Goal: Task Accomplishment & Management: Manage account settings

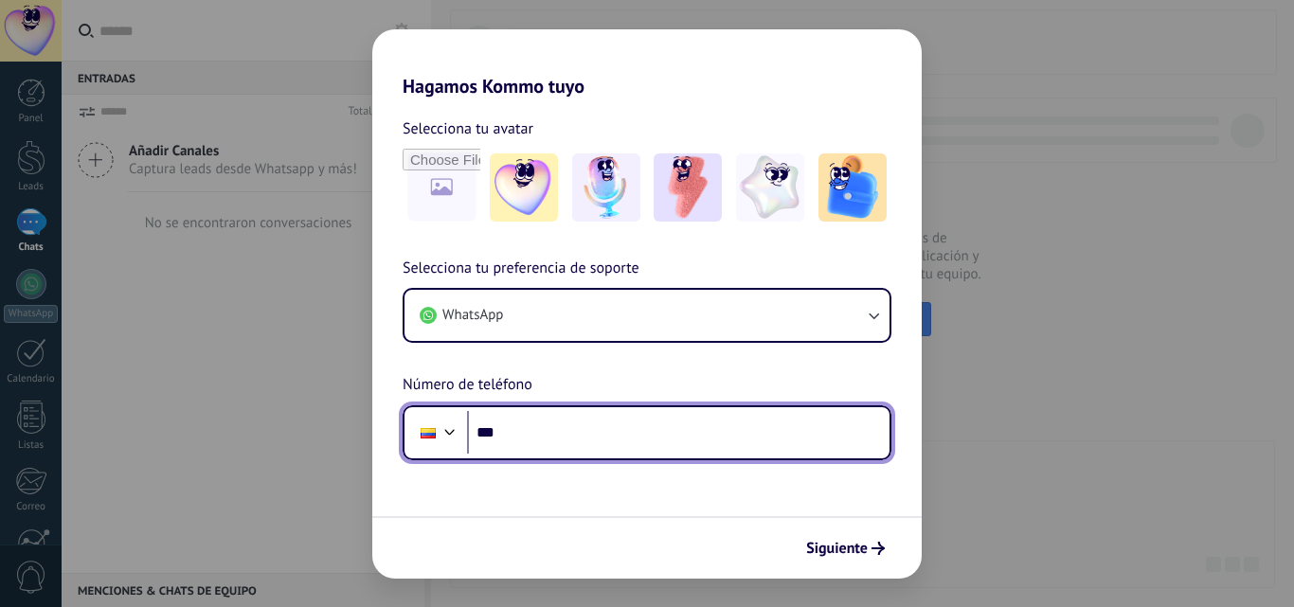
click at [601, 423] on input "***" at bounding box center [678, 433] width 422 height 44
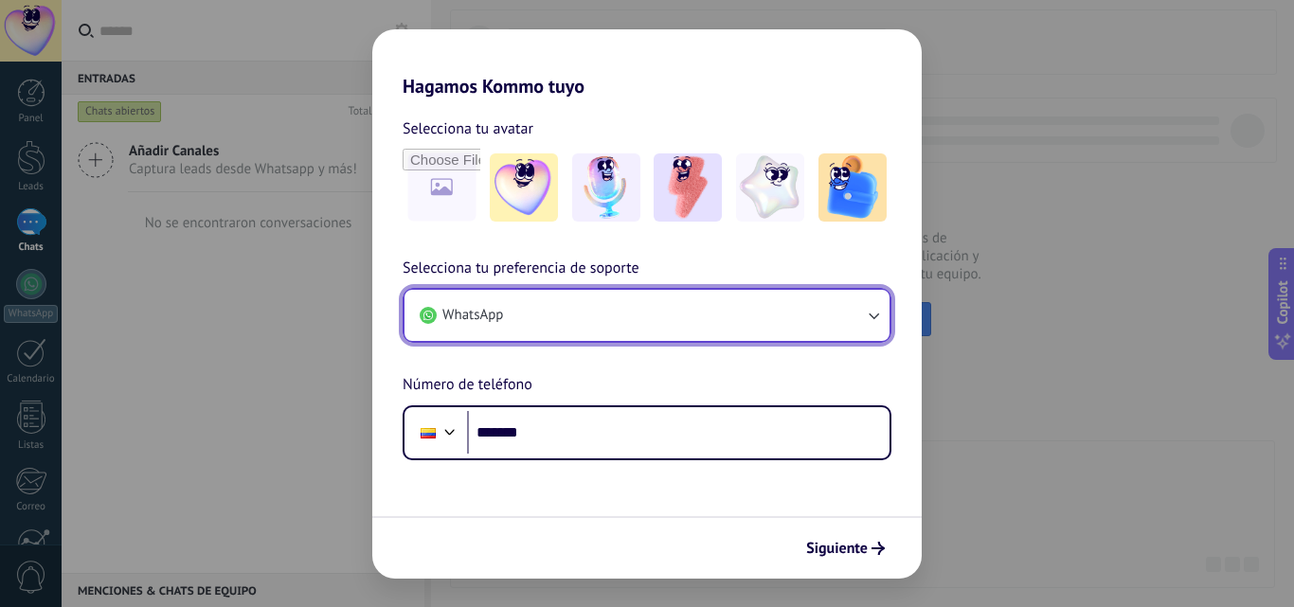
click at [729, 306] on button "WhatsApp" at bounding box center [646, 315] width 485 height 51
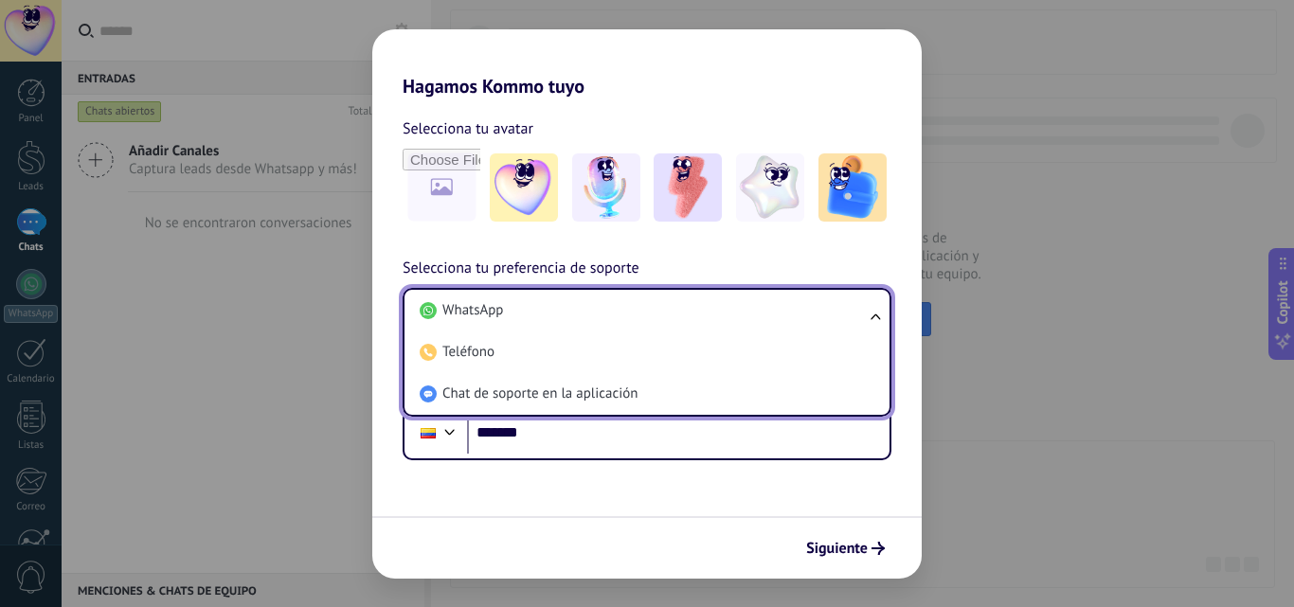
click at [729, 306] on li "WhatsApp" at bounding box center [643, 311] width 462 height 42
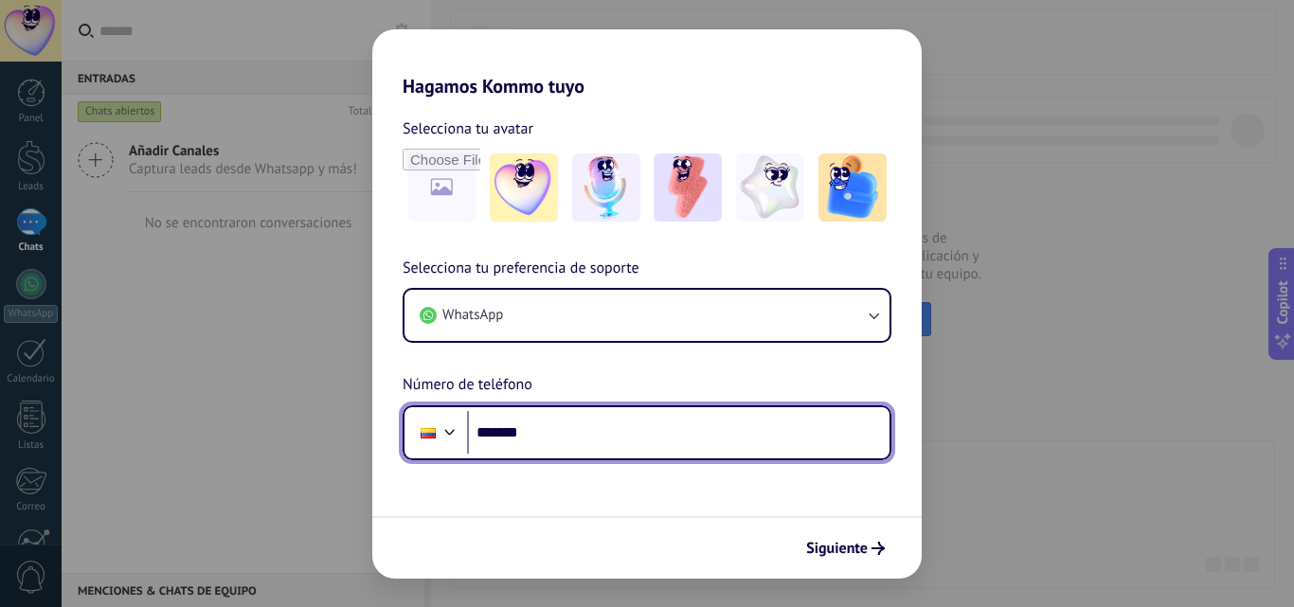
click at [625, 441] on input "*******" at bounding box center [678, 433] width 422 height 44
type input "**********"
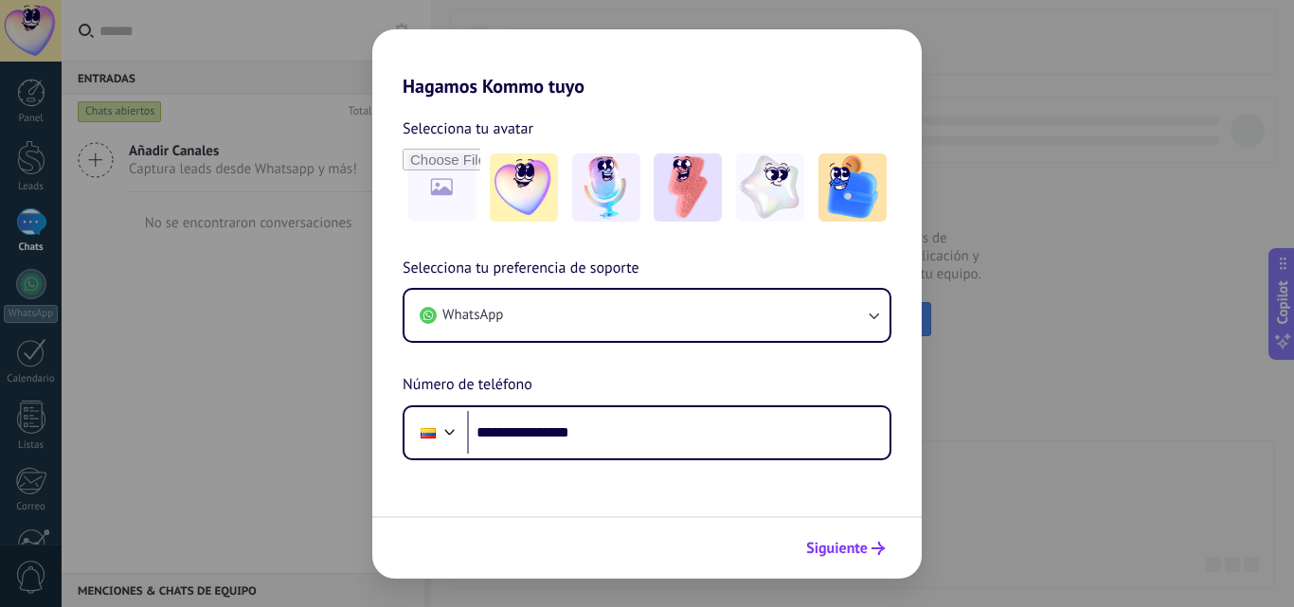
click at [876, 560] on button "Siguiente" at bounding box center [845, 548] width 96 height 32
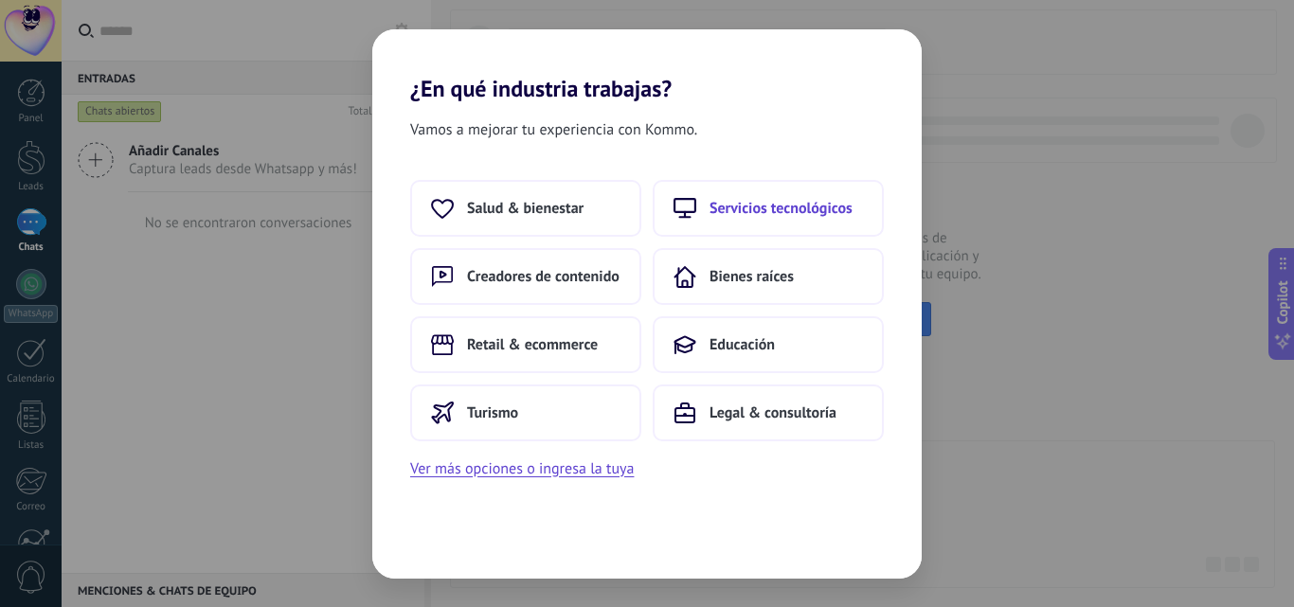
click at [742, 202] on span "Servicios tecnológicos" at bounding box center [780, 208] width 143 height 19
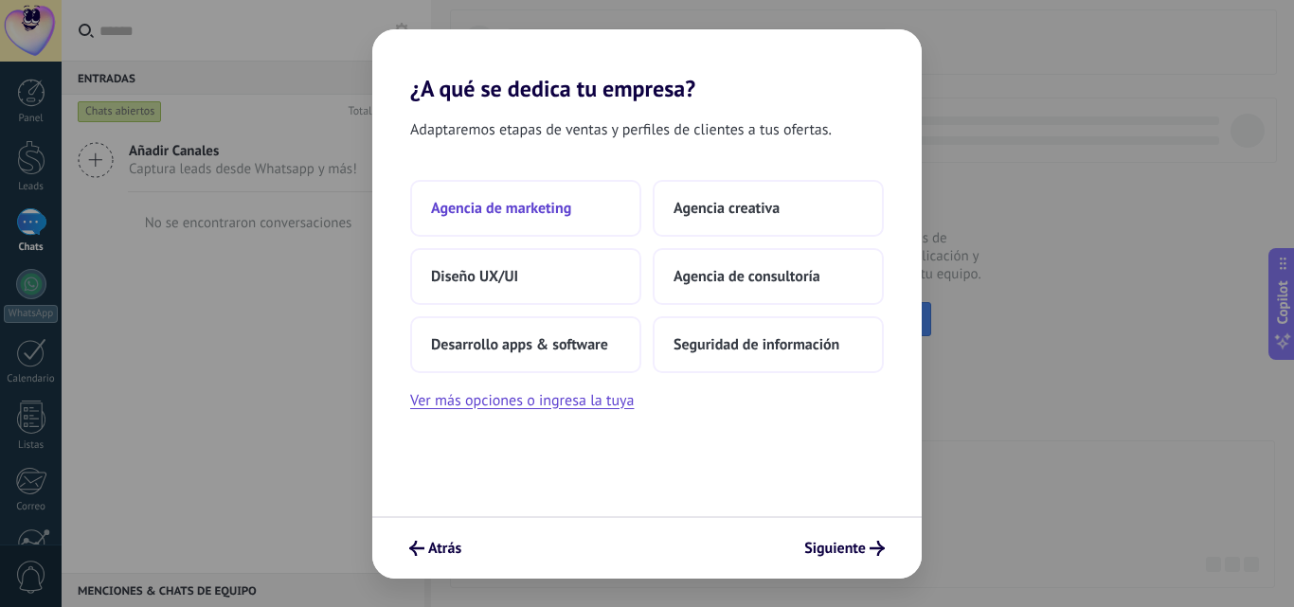
drag, startPoint x: 596, startPoint y: 207, endPoint x: 542, endPoint y: 206, distance: 54.0
click at [542, 206] on button "Agencia de marketing" at bounding box center [525, 208] width 231 height 57
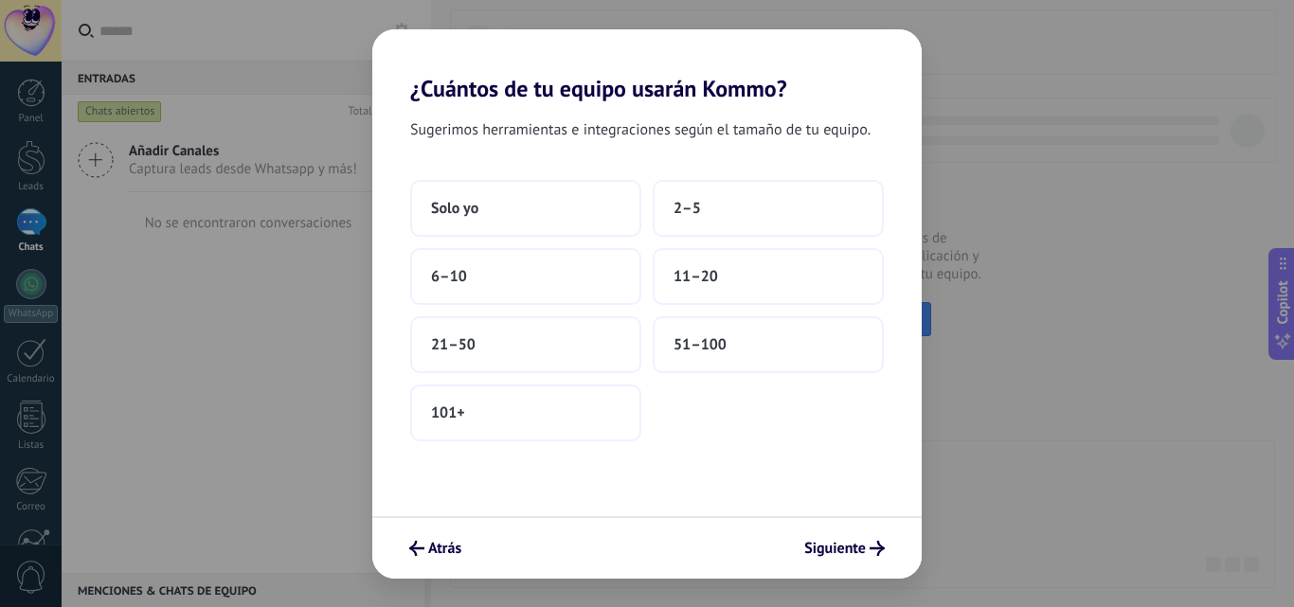
click at [542, 206] on button "Solo yo" at bounding box center [525, 208] width 231 height 57
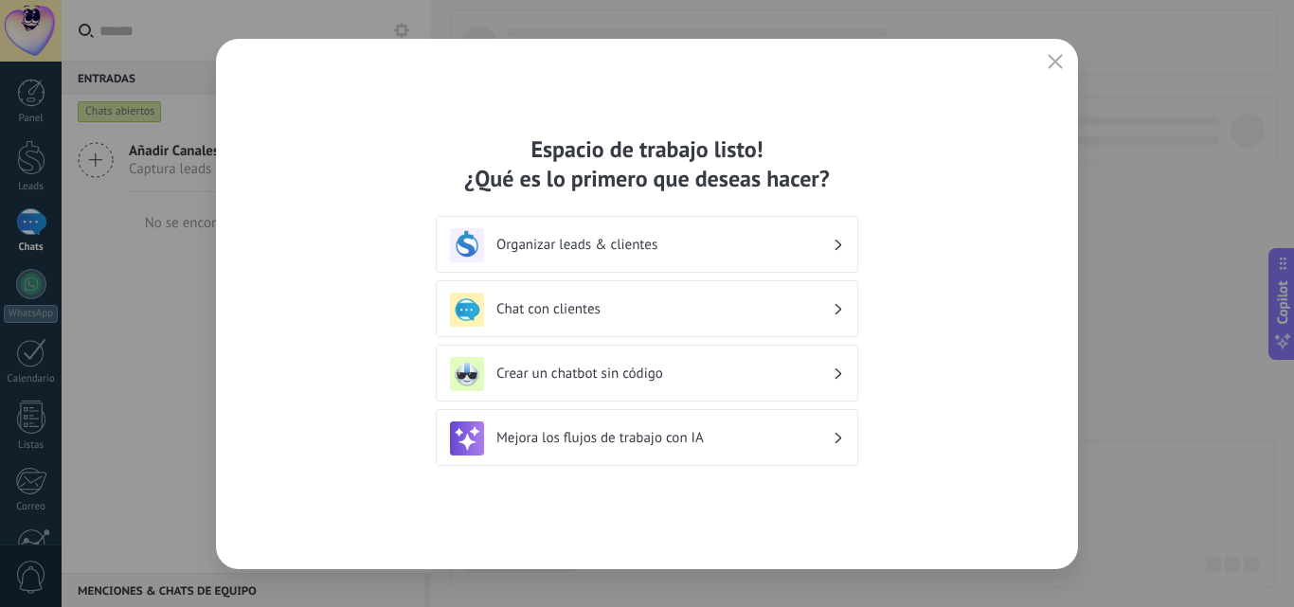
click at [524, 302] on h3 "Chat con clientes" at bounding box center [664, 309] width 336 height 18
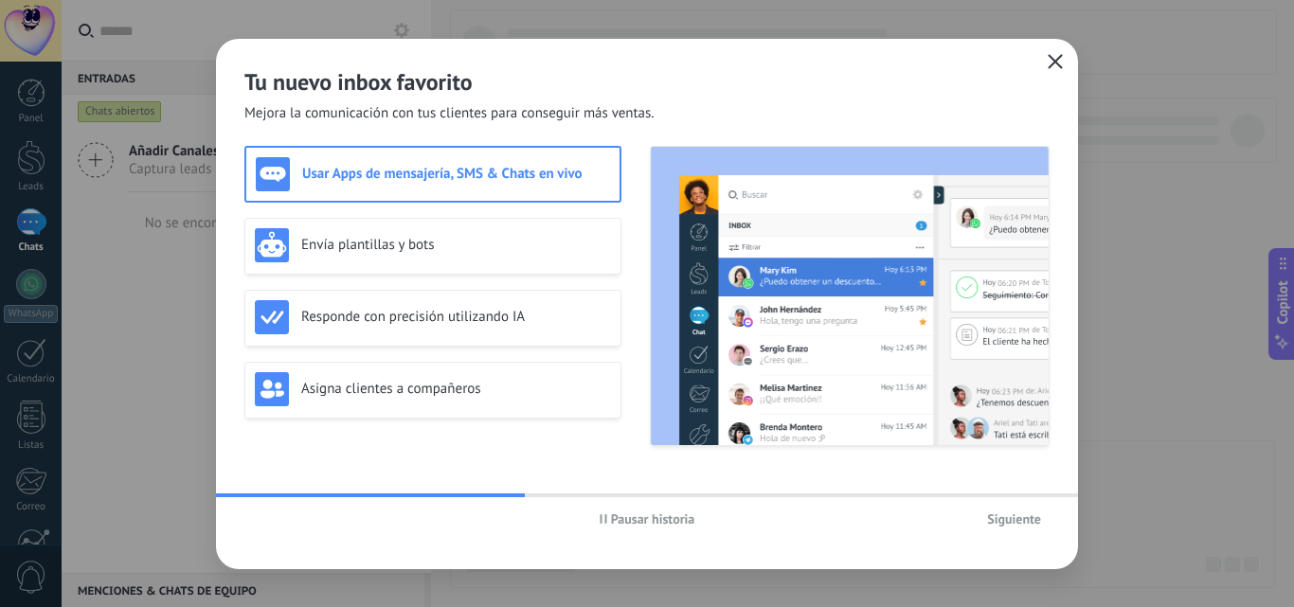
click at [1063, 69] on button "button" at bounding box center [1055, 62] width 25 height 27
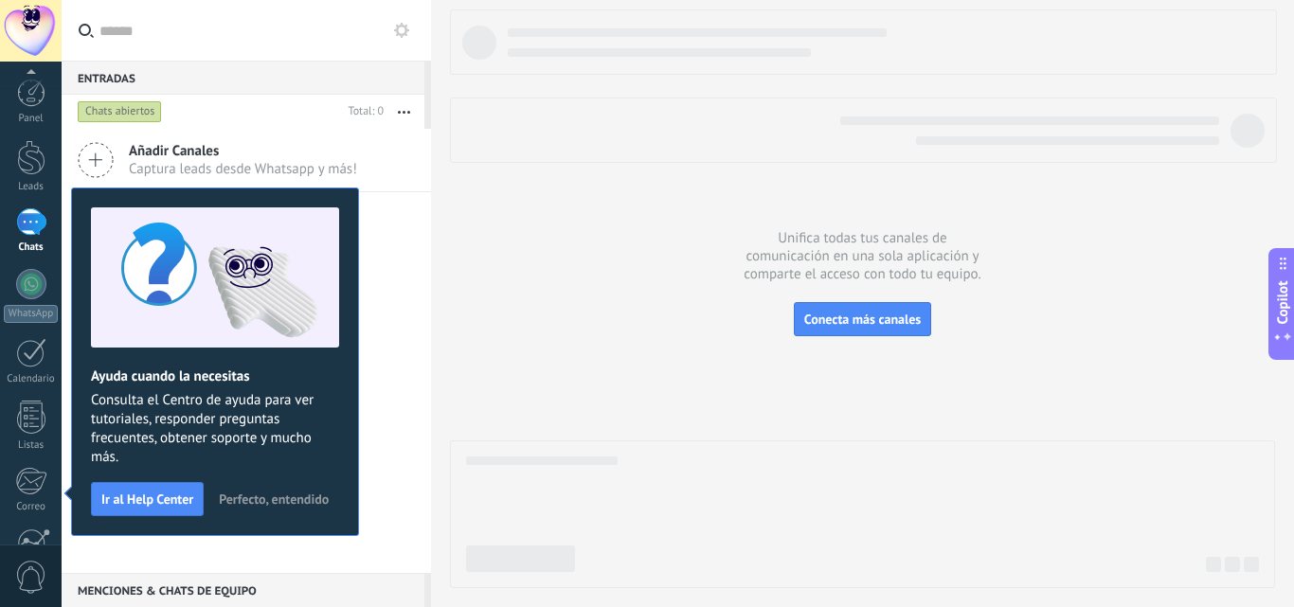
scroll to position [181, 0]
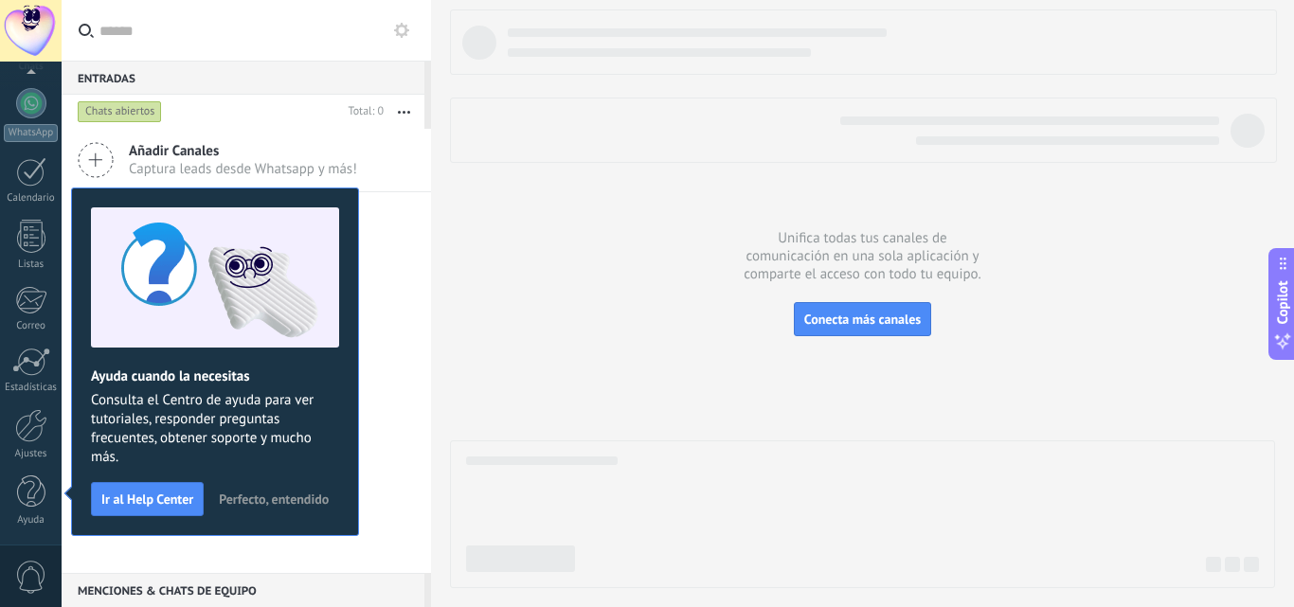
click at [323, 492] on span "Perfecto, entendido" at bounding box center [274, 498] width 110 height 13
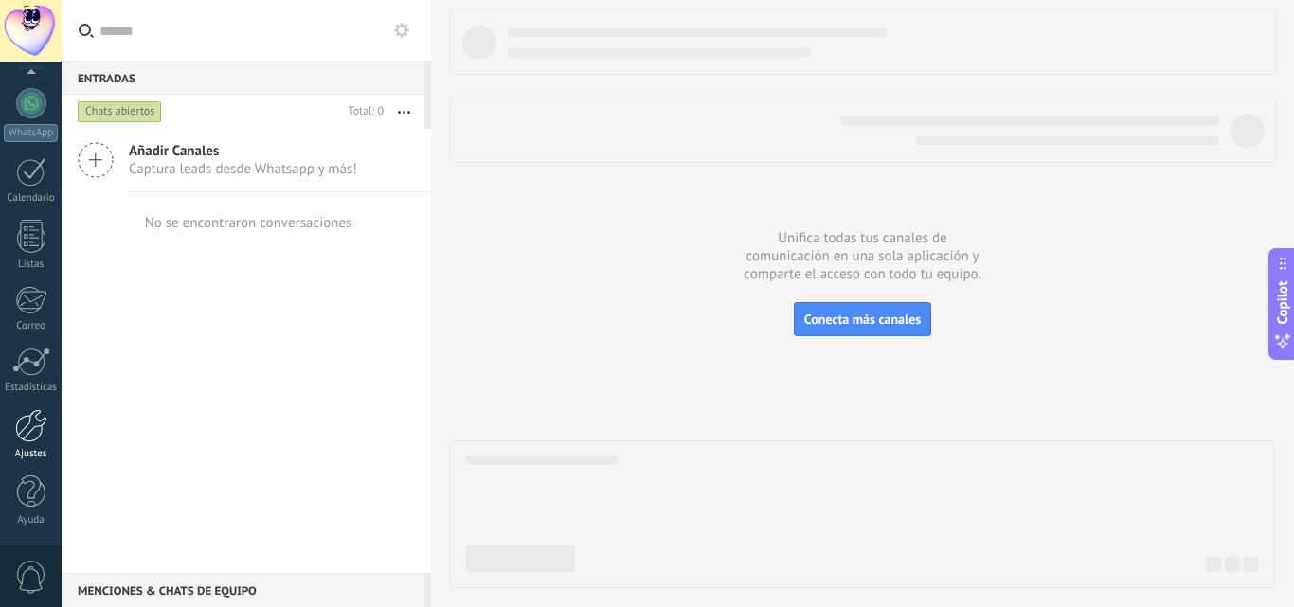
click at [45, 427] on div at bounding box center [31, 425] width 32 height 33
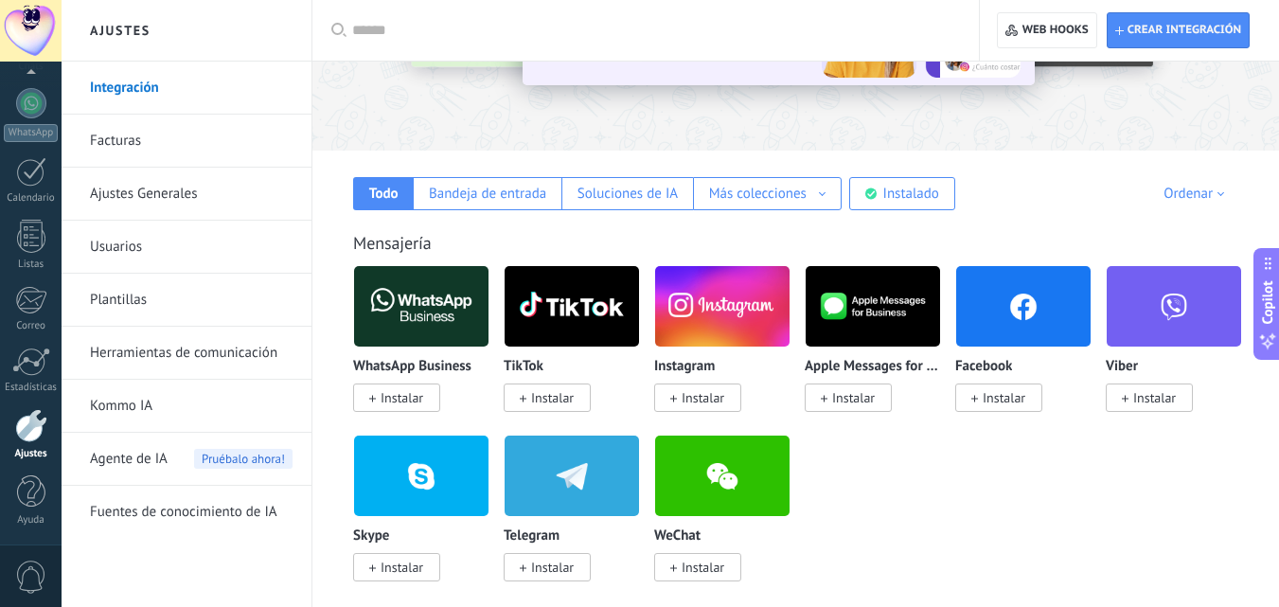
scroll to position [234, 0]
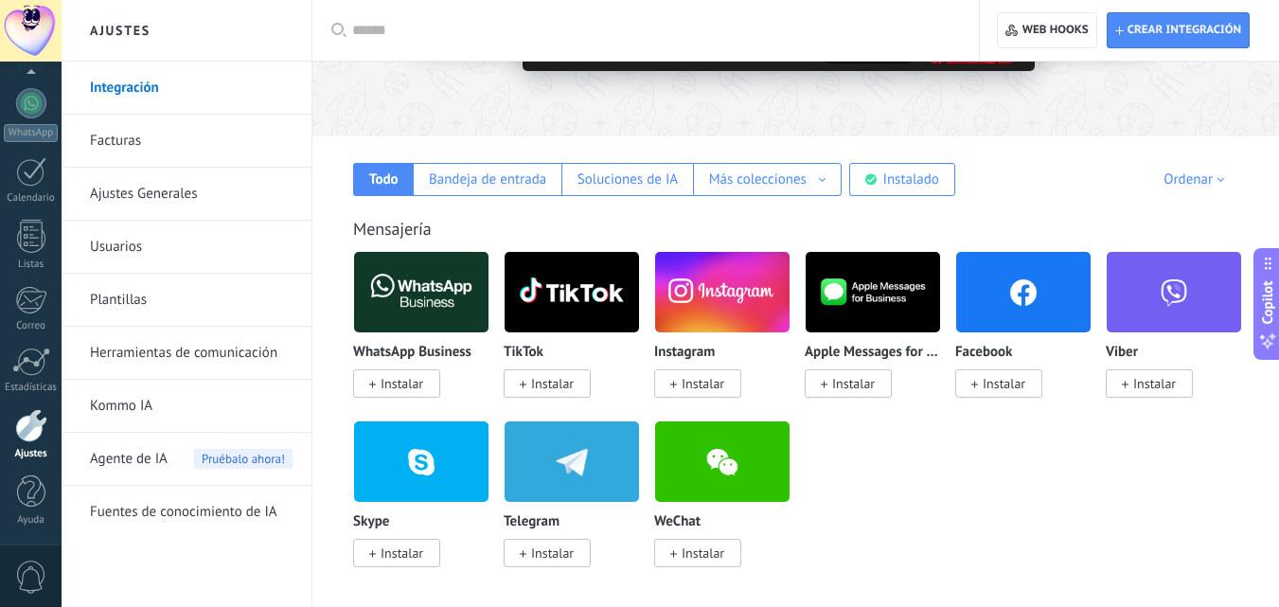
click at [395, 386] on span "Instalar" at bounding box center [402, 383] width 43 height 17
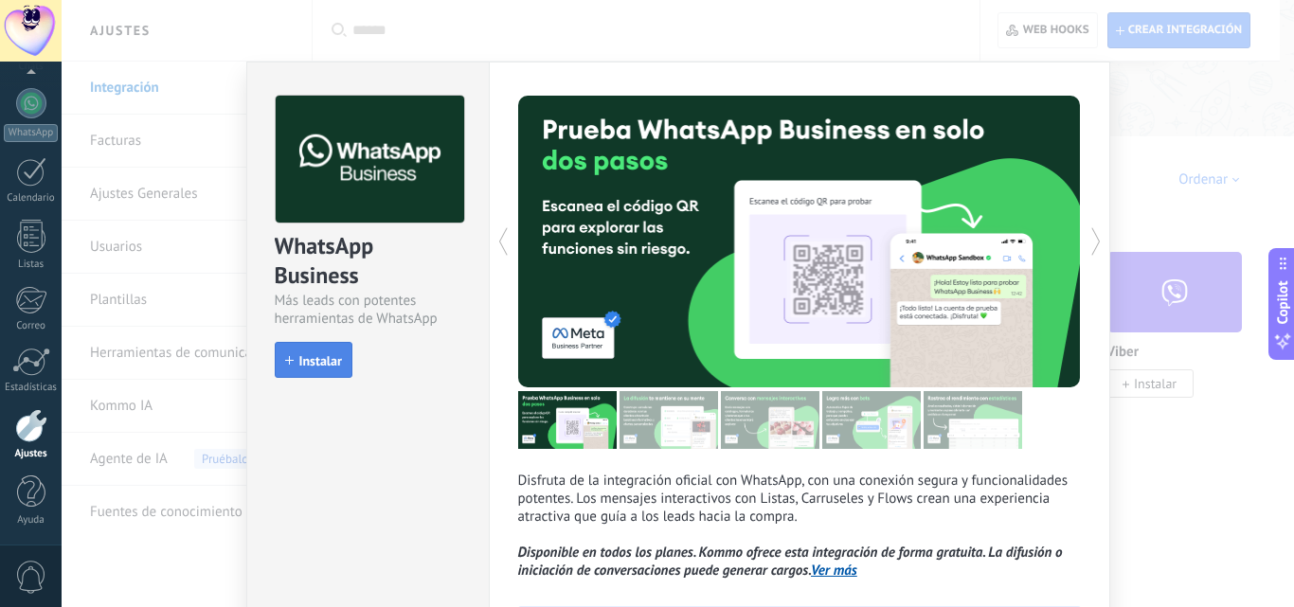
click at [316, 357] on span "Instalar" at bounding box center [320, 360] width 43 height 13
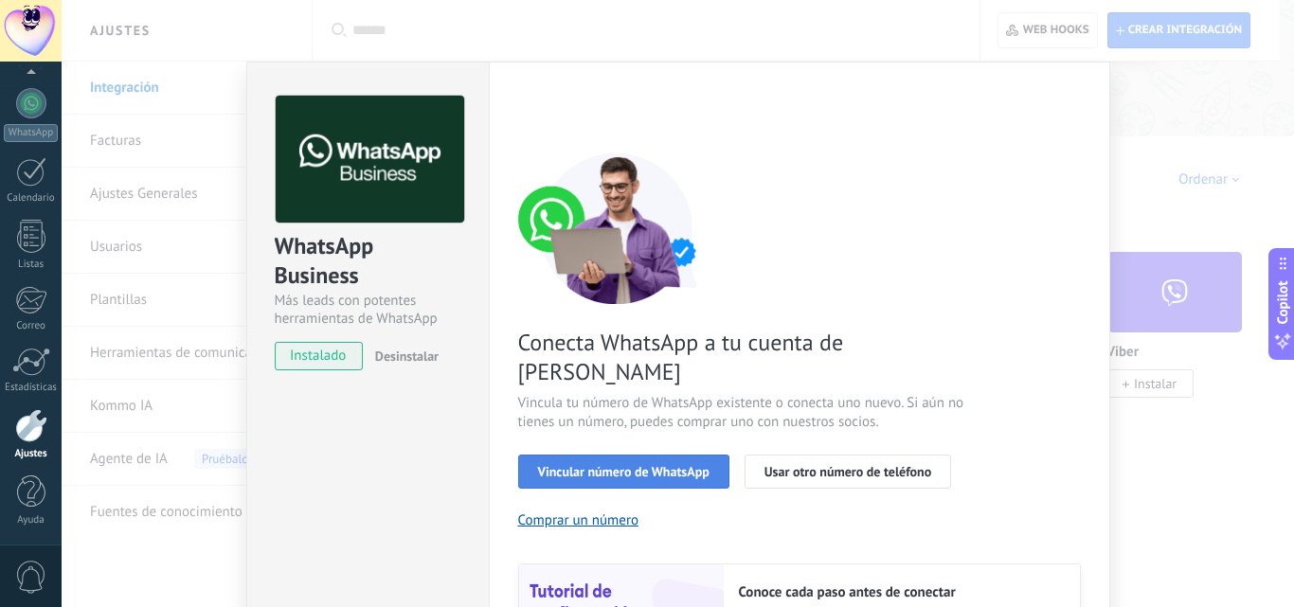
click at [682, 465] on span "Vincular número de WhatsApp" at bounding box center [623, 471] width 171 height 13
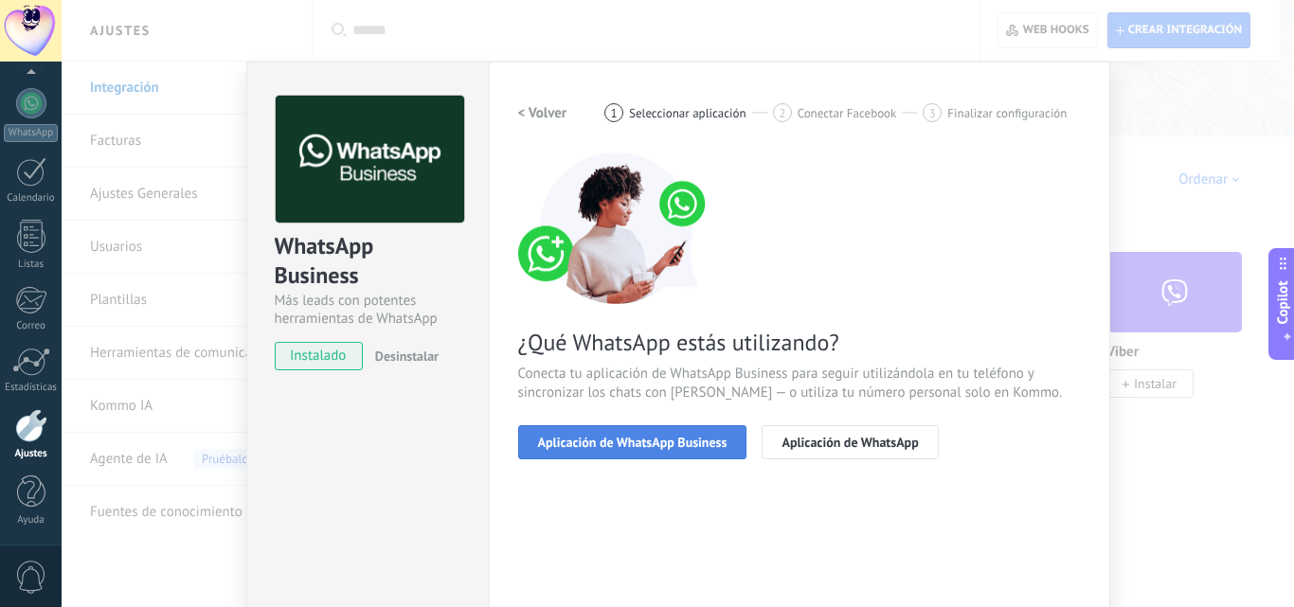
click at [689, 433] on button "Aplicación de WhatsApp Business" at bounding box center [632, 442] width 229 height 34
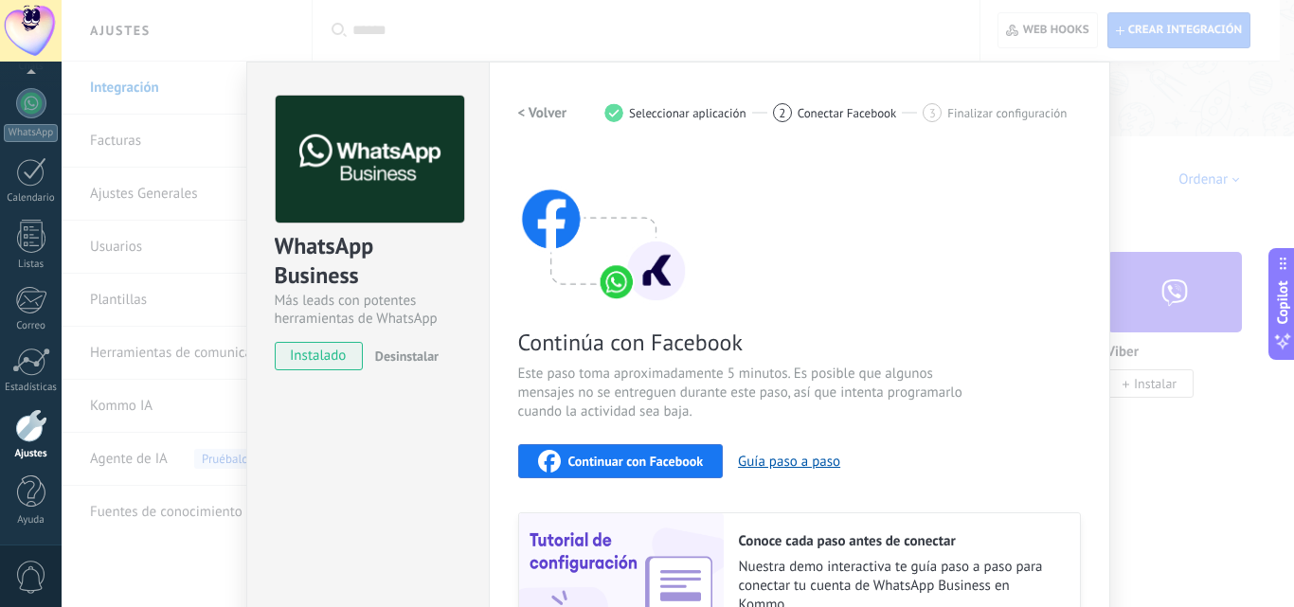
click at [580, 471] on div "Continuar con Facebook" at bounding box center [621, 461] width 166 height 23
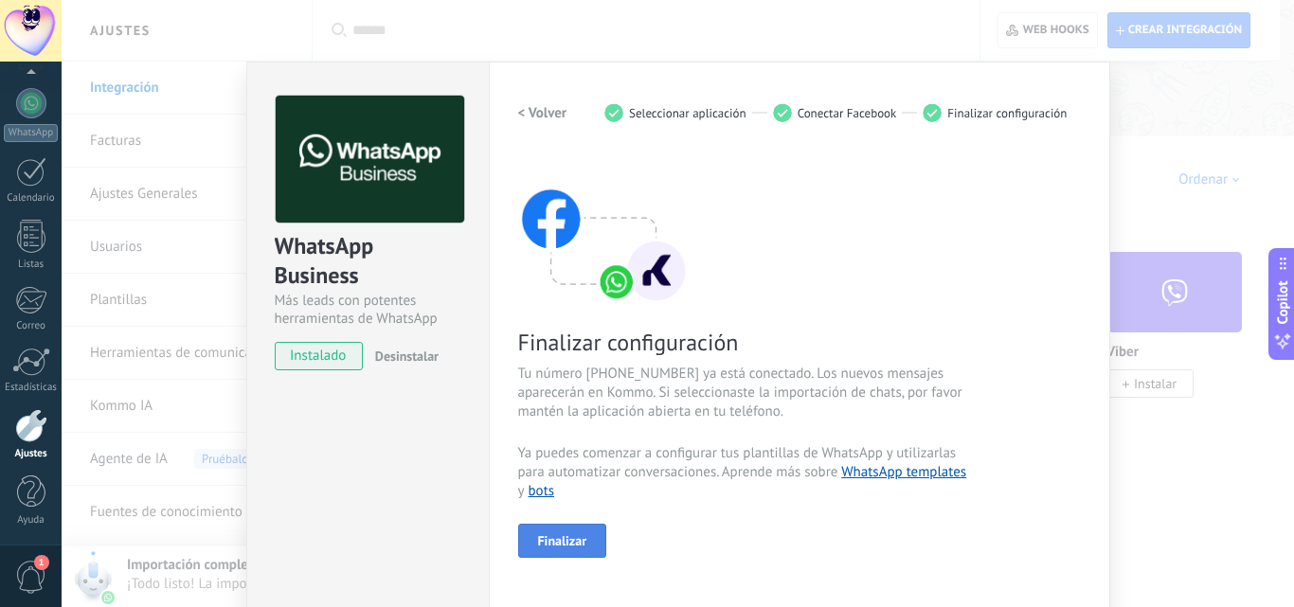
click at [583, 541] on button "Finalizar" at bounding box center [562, 541] width 89 height 34
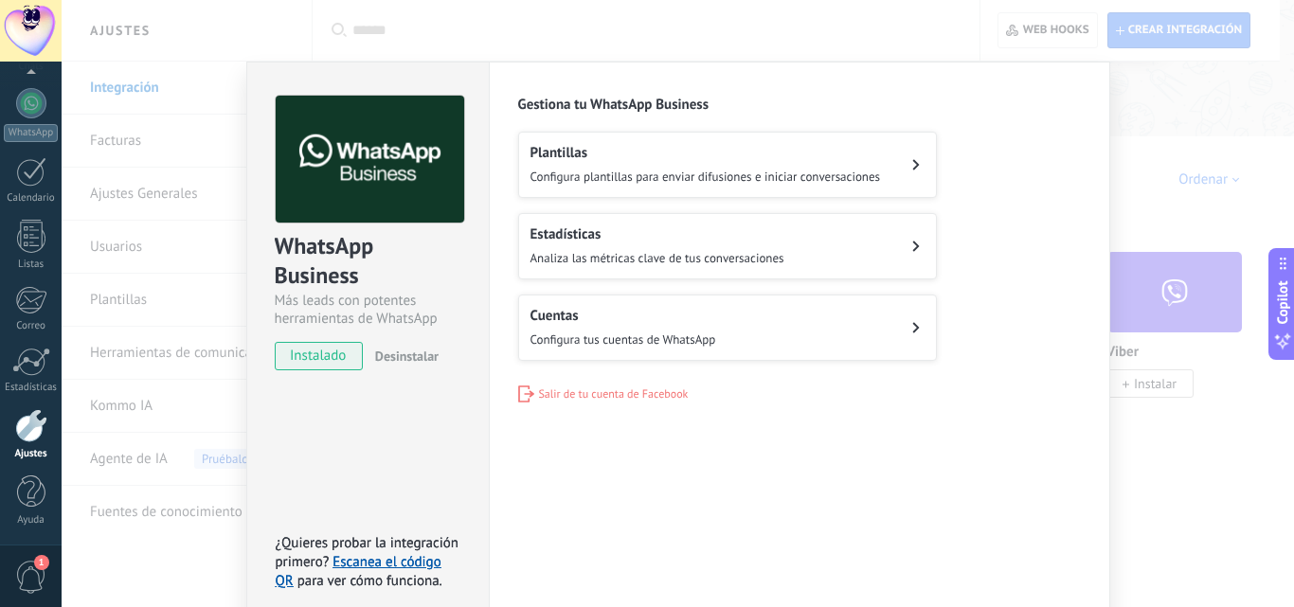
click at [1203, 83] on div "WhatsApp Business Más leads con potentes herramientas de WhatsApp instalado Des…" at bounding box center [678, 303] width 1232 height 607
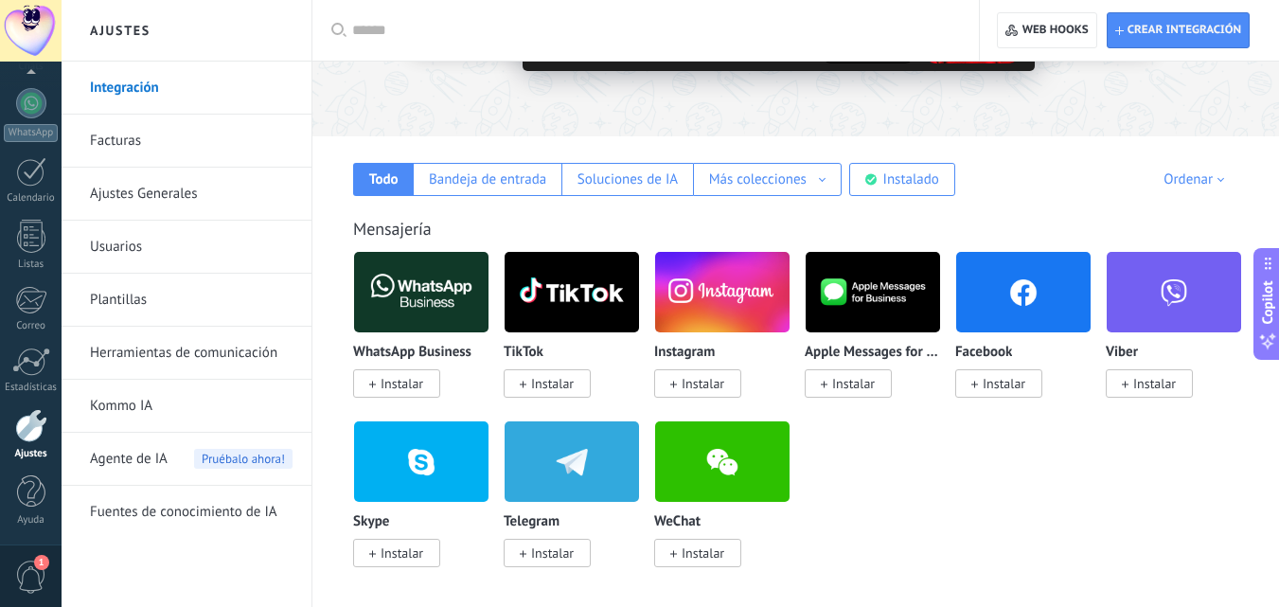
click at [160, 308] on link "Plantillas" at bounding box center [191, 300] width 203 height 53
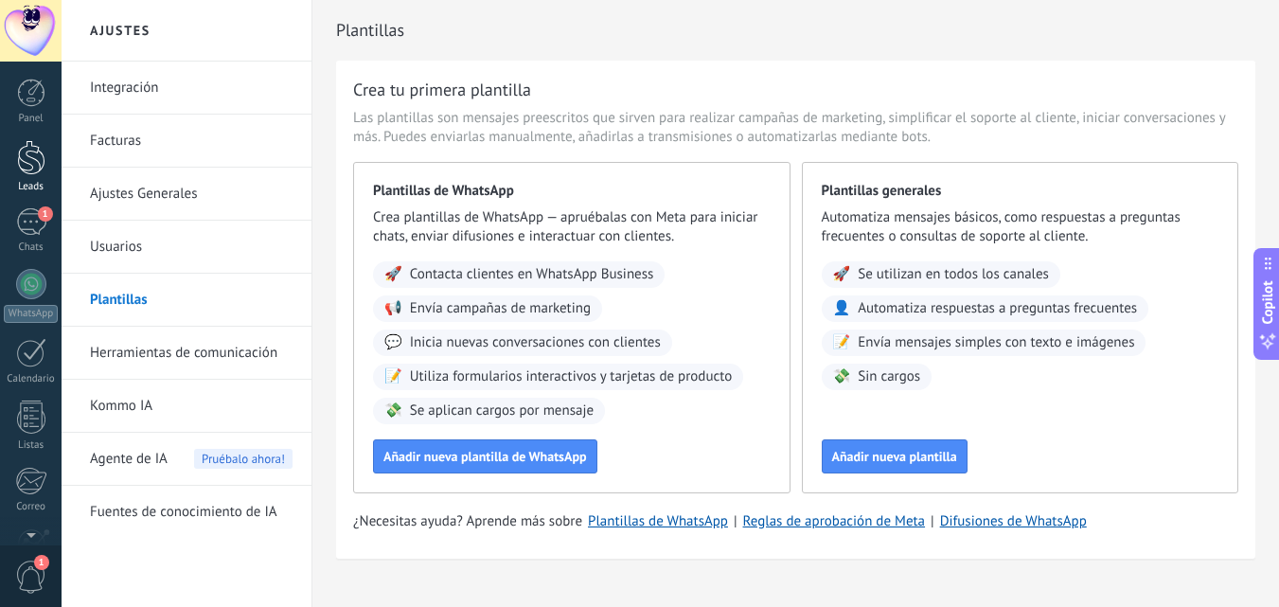
click at [35, 164] on div at bounding box center [31, 157] width 28 height 35
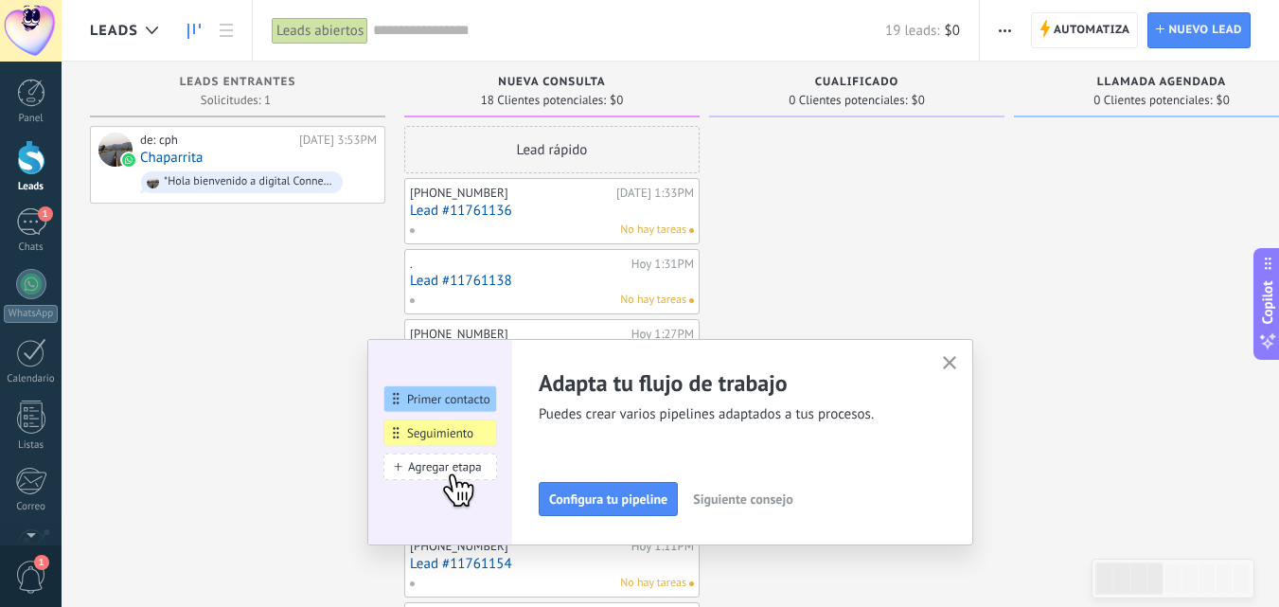
click at [949, 354] on button "button" at bounding box center [951, 364] width 24 height 26
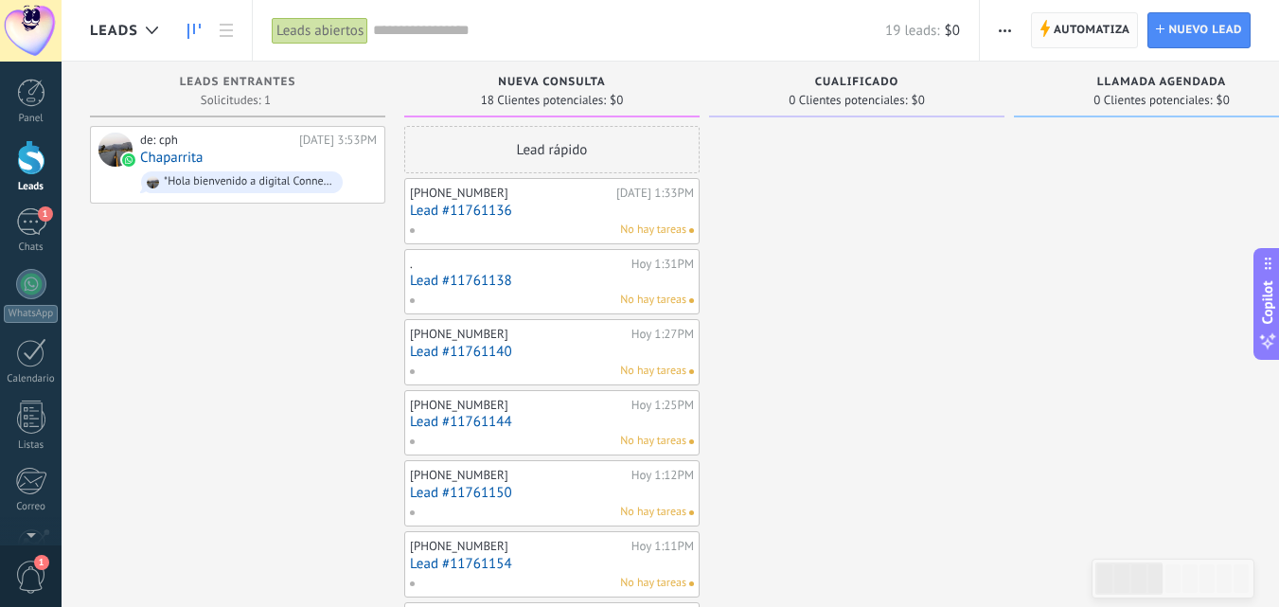
click at [1077, 22] on span "Automatiza" at bounding box center [1092, 30] width 77 height 34
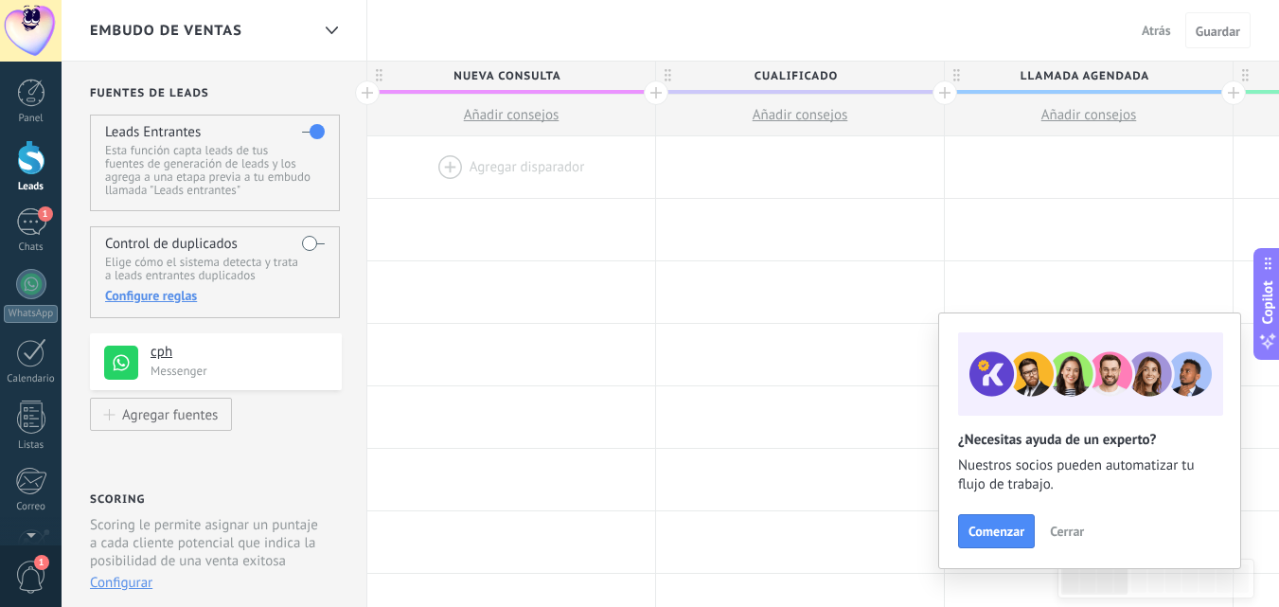
click at [498, 168] on div at bounding box center [511, 167] width 288 height 62
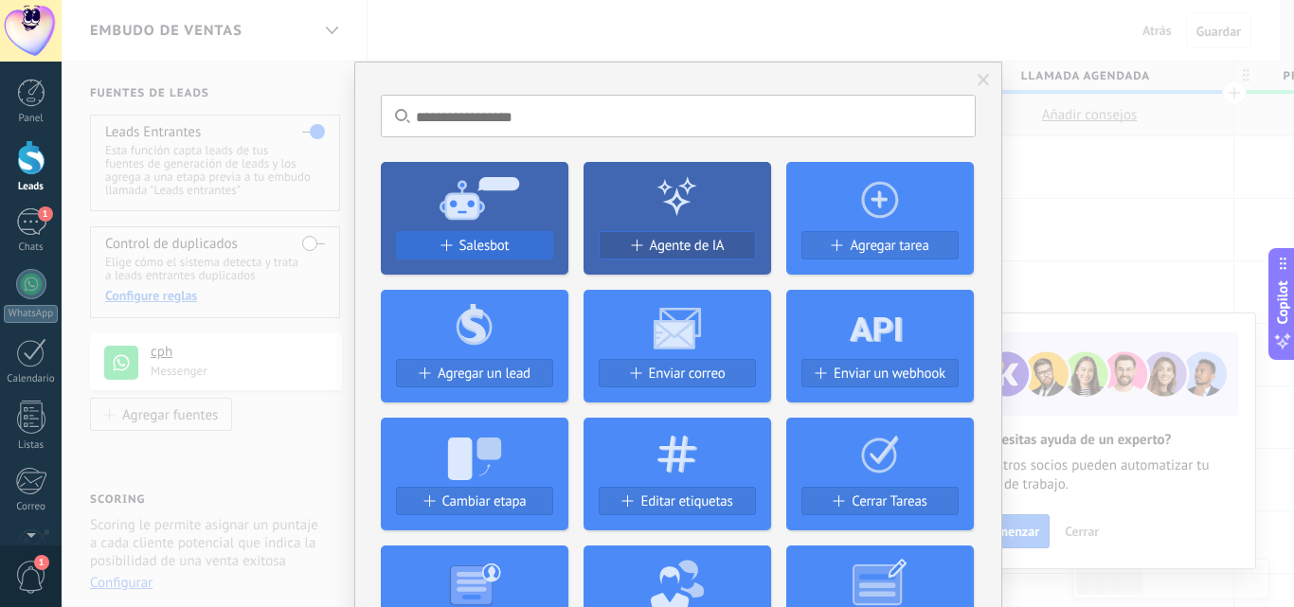
click at [445, 252] on div "Salesbot" at bounding box center [474, 246] width 155 height 16
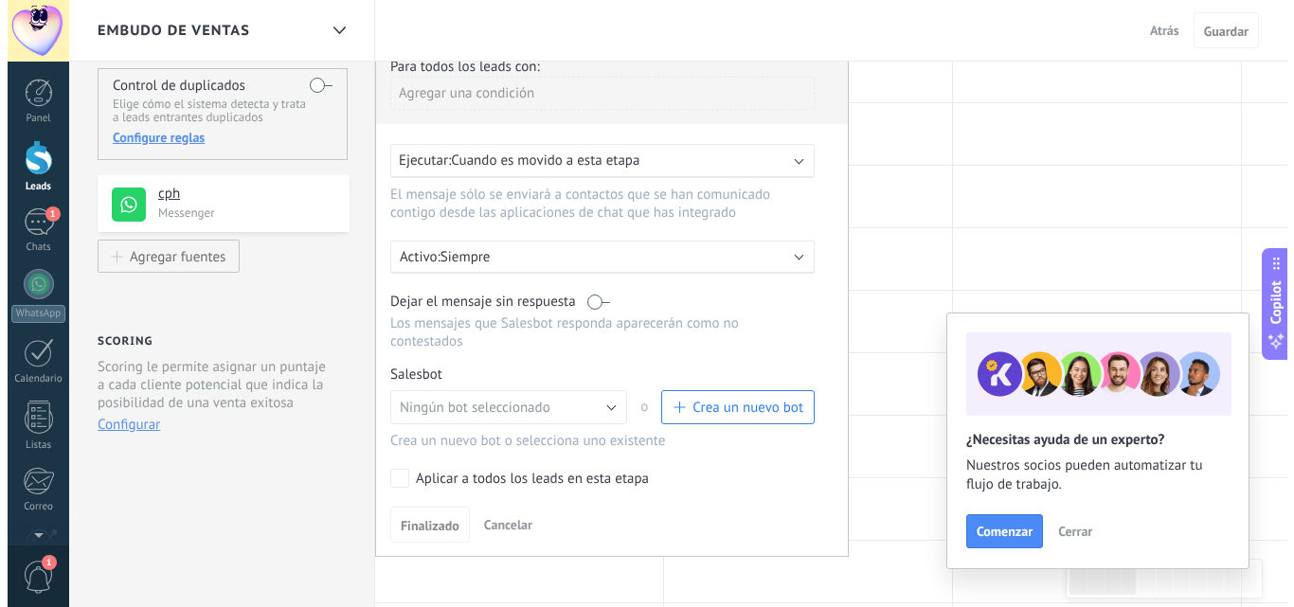
scroll to position [164, 0]
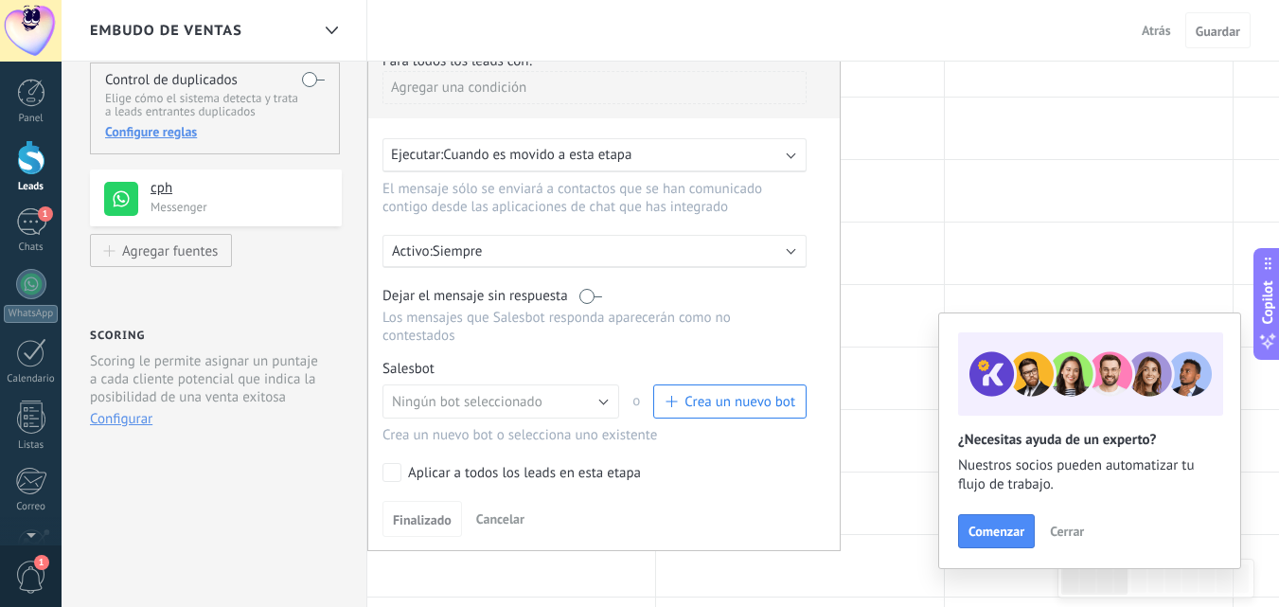
click at [745, 405] on span "Crea un nuevo bot" at bounding box center [740, 402] width 111 height 18
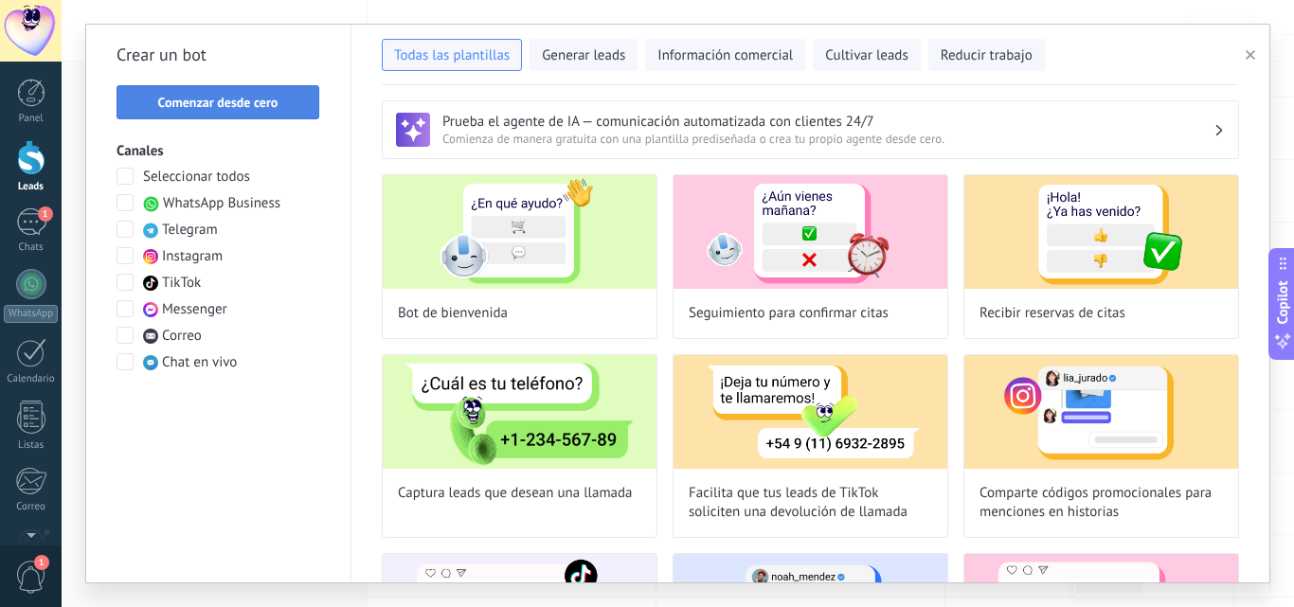
click at [181, 88] on button "Comenzar desde cero" at bounding box center [217, 102] width 203 height 34
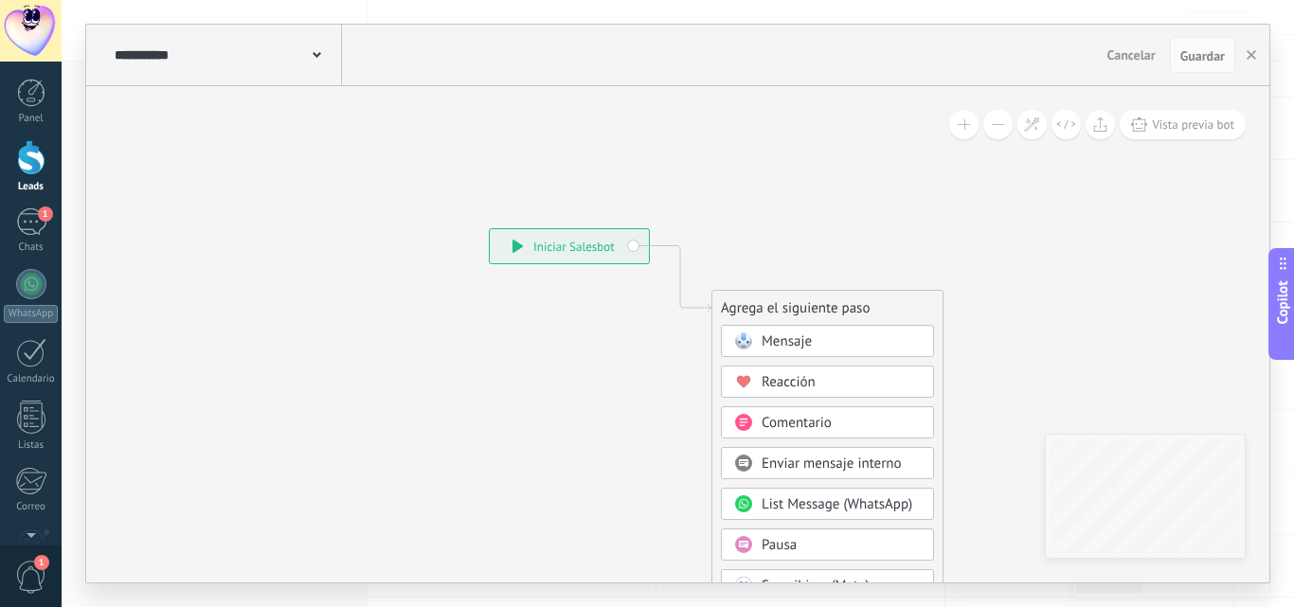
click at [834, 344] on div "Mensaje" at bounding box center [840, 341] width 159 height 19
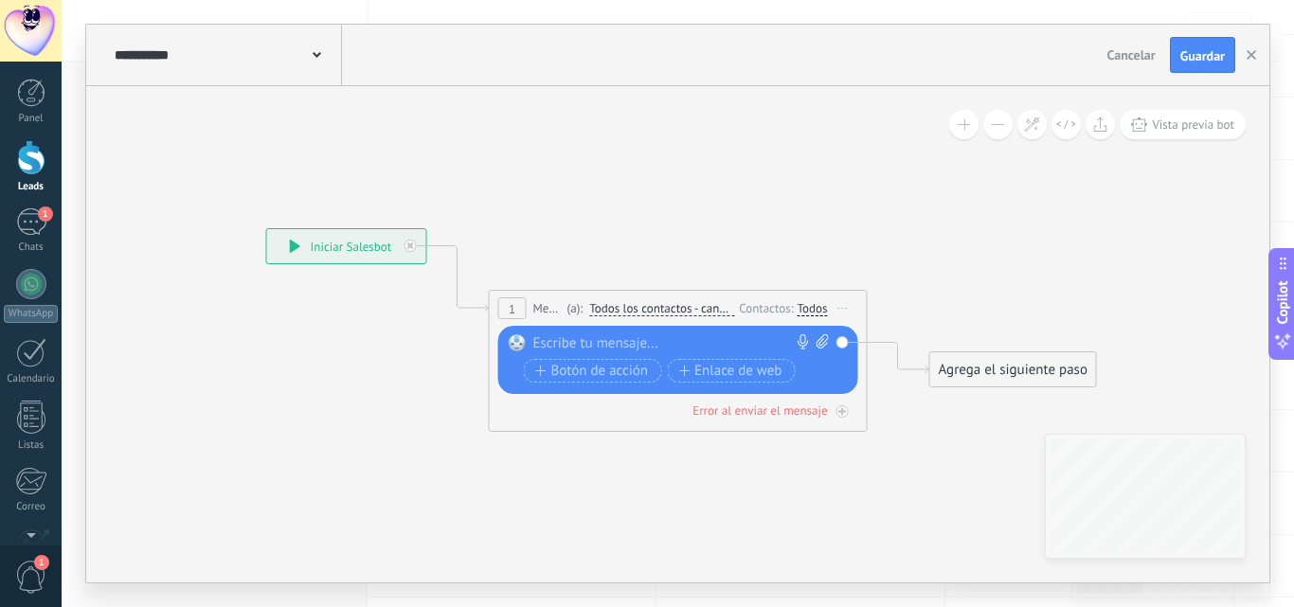
click at [619, 348] on div at bounding box center [673, 343] width 281 height 19
paste div
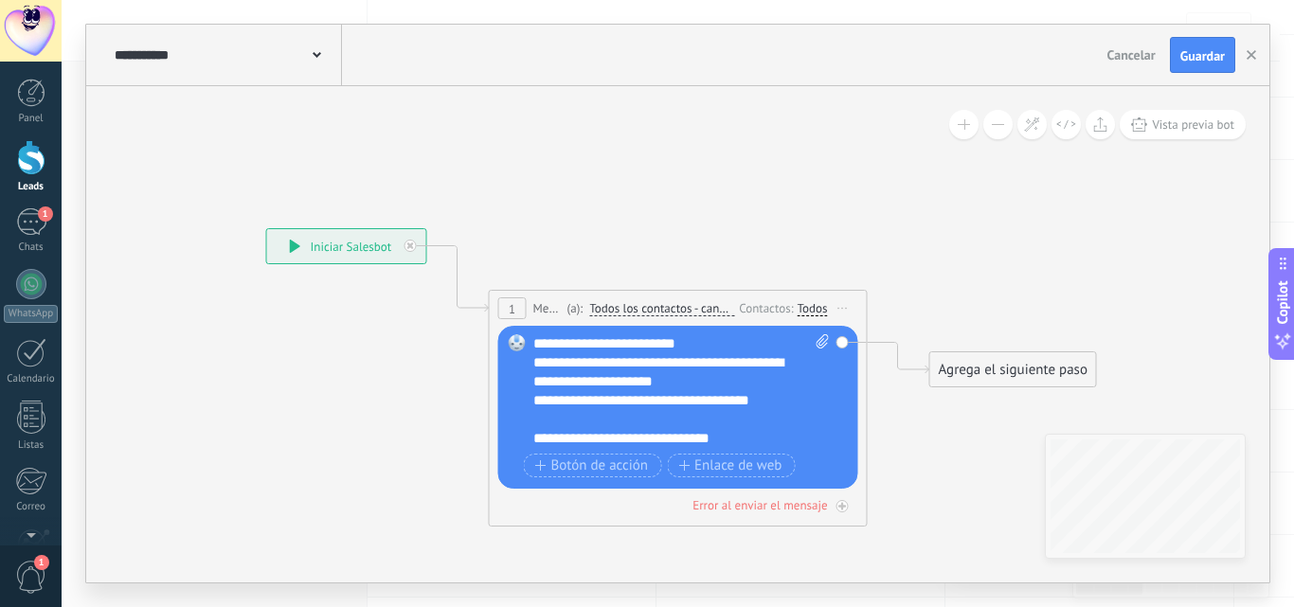
click at [682, 343] on div "**********" at bounding box center [681, 391] width 296 height 114
click at [699, 419] on div at bounding box center [671, 419] width 277 height 19
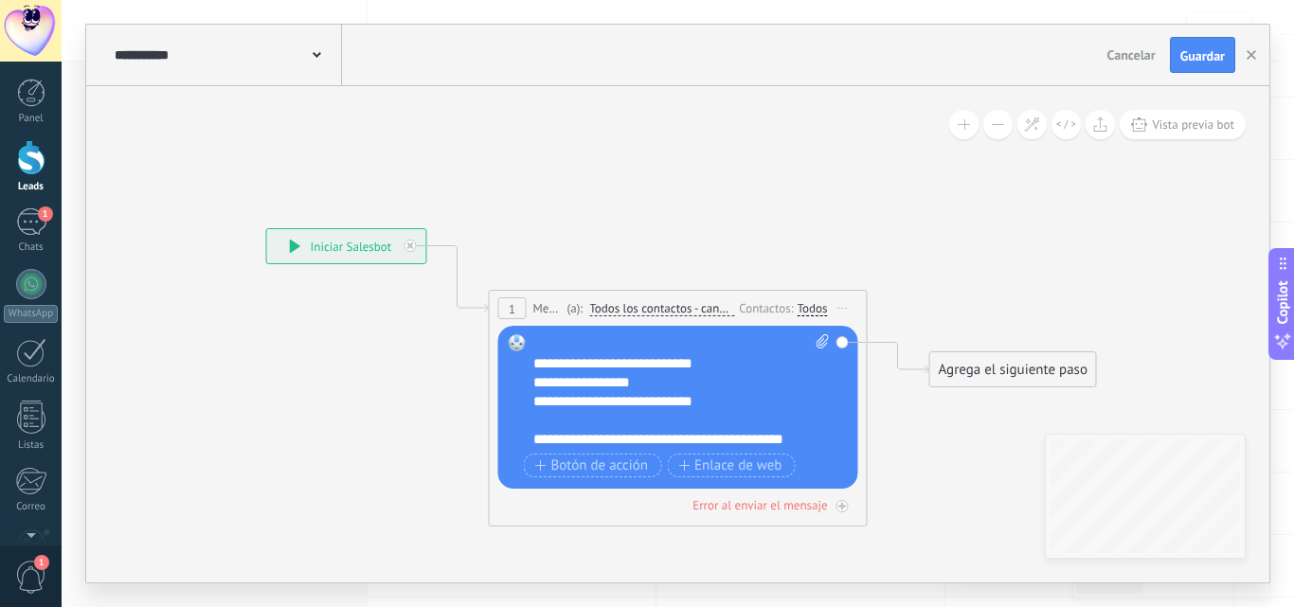
scroll to position [245, 0]
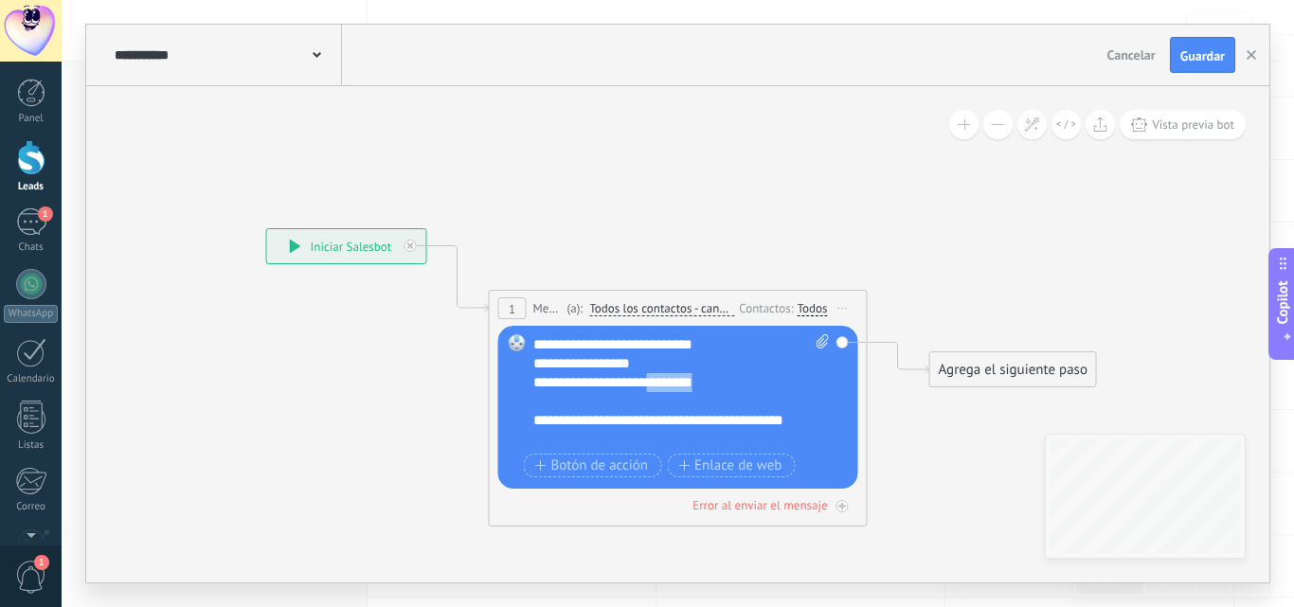
drag, startPoint x: 723, startPoint y: 381, endPoint x: 653, endPoint y: 387, distance: 69.5
click at [653, 387] on div "**********" at bounding box center [664, 382] width 263 height 19
drag, startPoint x: 720, startPoint y: 380, endPoint x: 535, endPoint y: 388, distance: 184.9
click at [535, 388] on div "**********" at bounding box center [664, 382] width 263 height 19
copy div "**********"
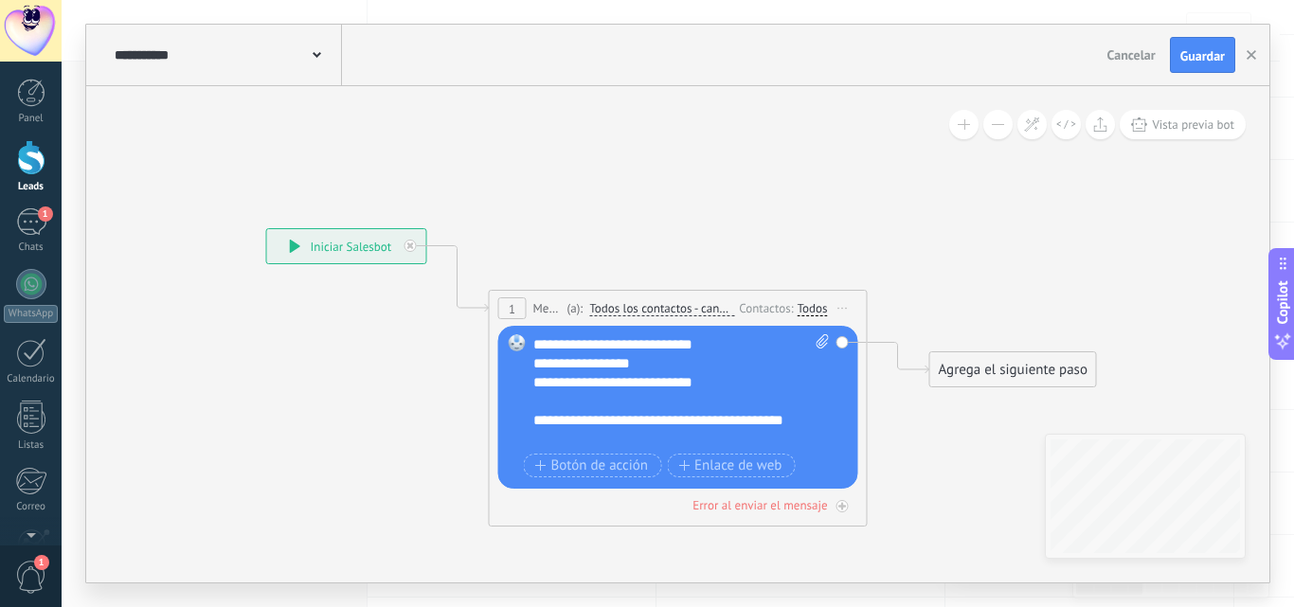
click at [594, 446] on div "**********" at bounding box center [664, 430] width 263 height 38
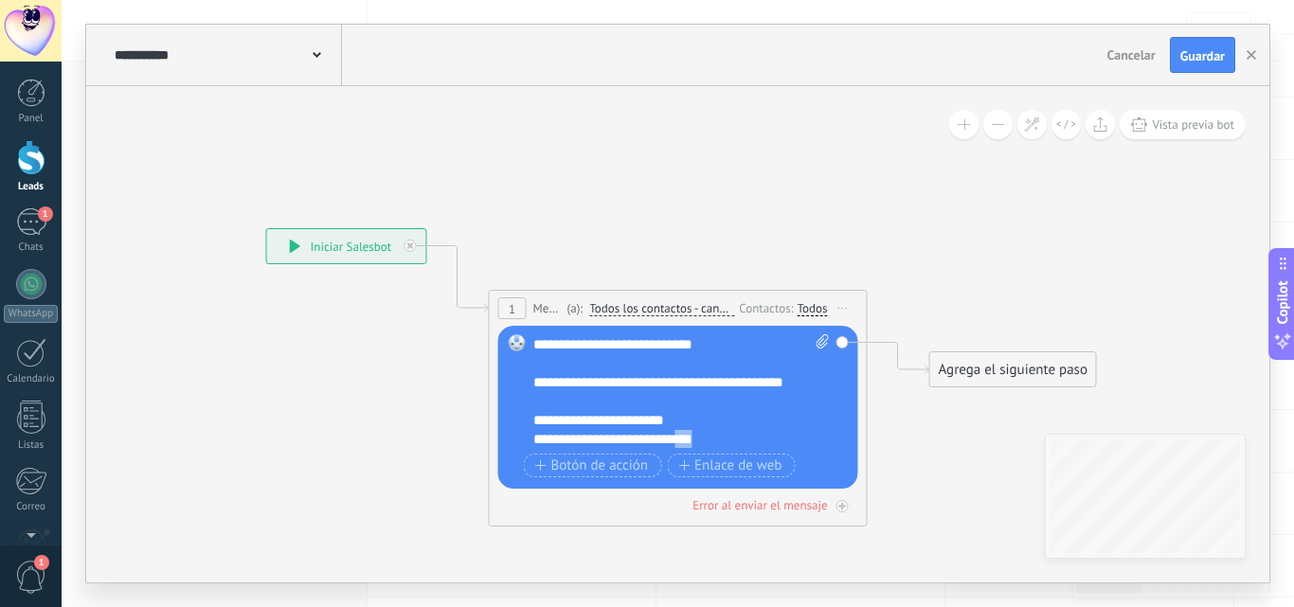
scroll to position [284, 0]
drag, startPoint x: 726, startPoint y: 437, endPoint x: 534, endPoint y: 444, distance: 192.4
click at [534, 444] on div "**********" at bounding box center [664, 438] width 263 height 19
copy div "**********"
click at [724, 438] on div "**********" at bounding box center [664, 438] width 263 height 19
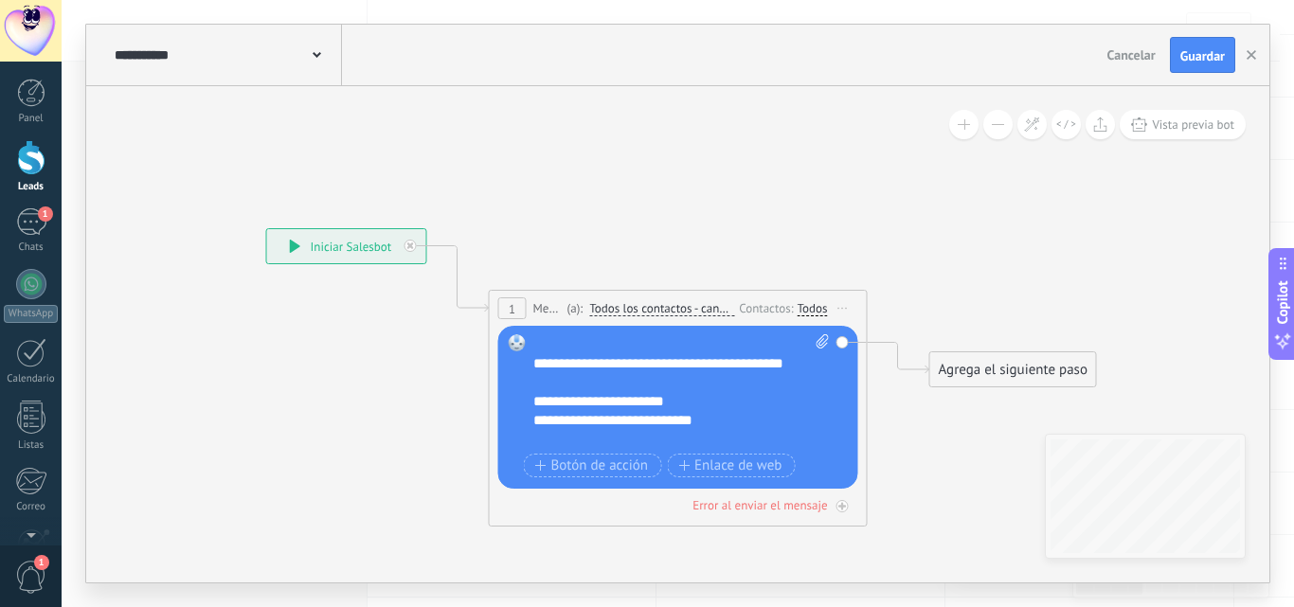
scroll to position [321, 0]
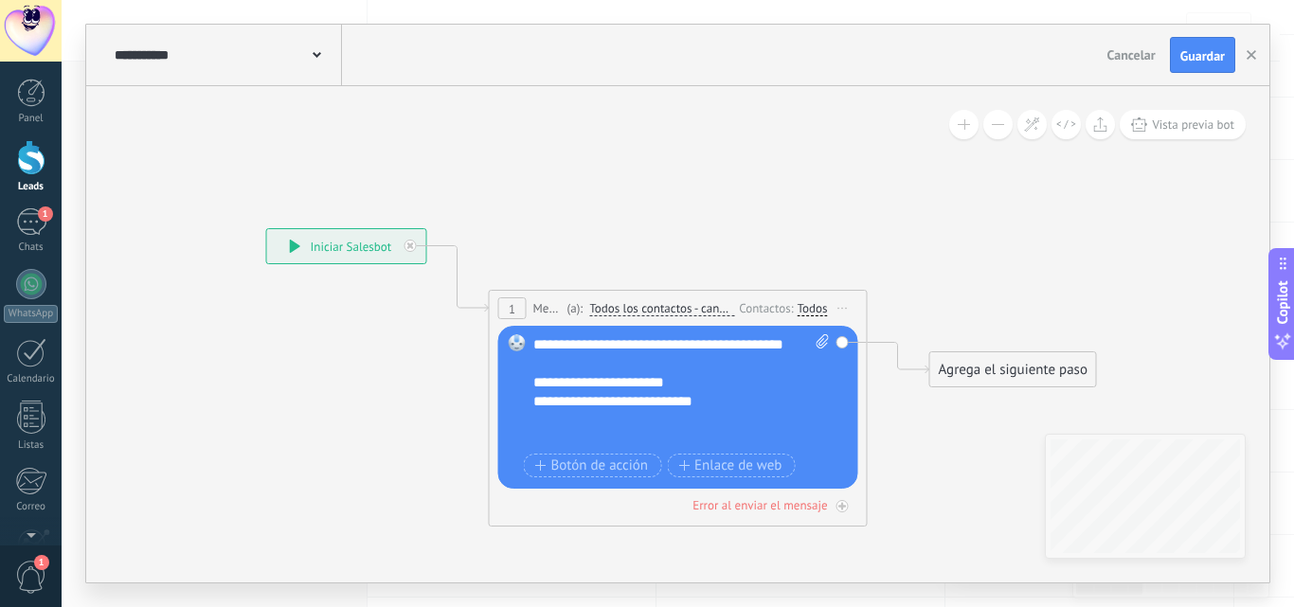
click at [554, 434] on div at bounding box center [671, 439] width 277 height 19
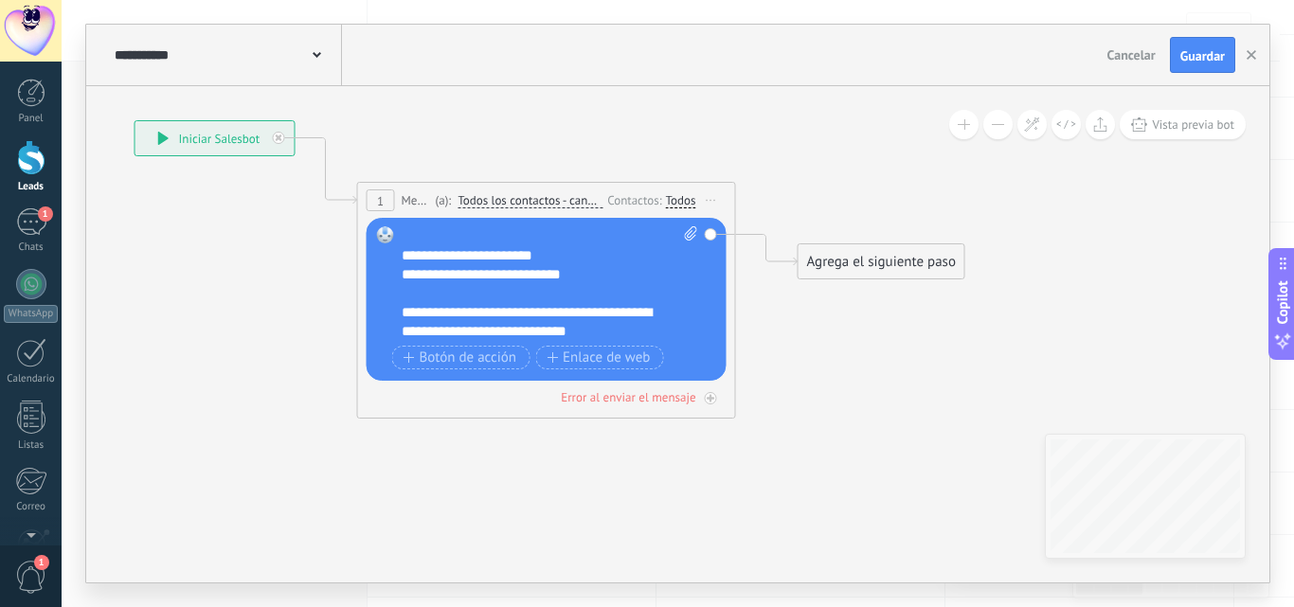
drag, startPoint x: 850, startPoint y: 207, endPoint x: 744, endPoint y: 126, distance: 133.7
click at [744, 126] on icon at bounding box center [517, 209] width 1713 height 1125
click at [473, 355] on span "Botón de acción" at bounding box center [460, 357] width 114 height 15
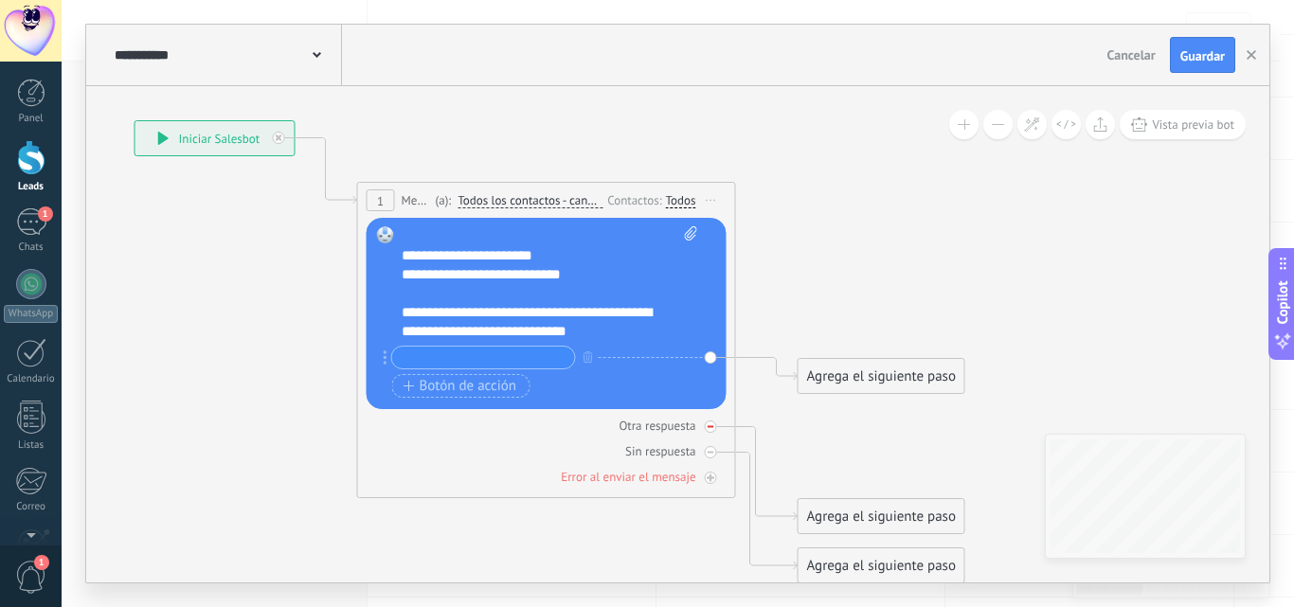
click at [710, 431] on div at bounding box center [711, 426] width 12 height 12
click at [711, 455] on icon at bounding box center [710, 452] width 7 height 7
click at [470, 360] on input "text" at bounding box center [483, 358] width 183 height 22
type input "*******"
click at [871, 318] on icon at bounding box center [517, 352] width 1713 height 1410
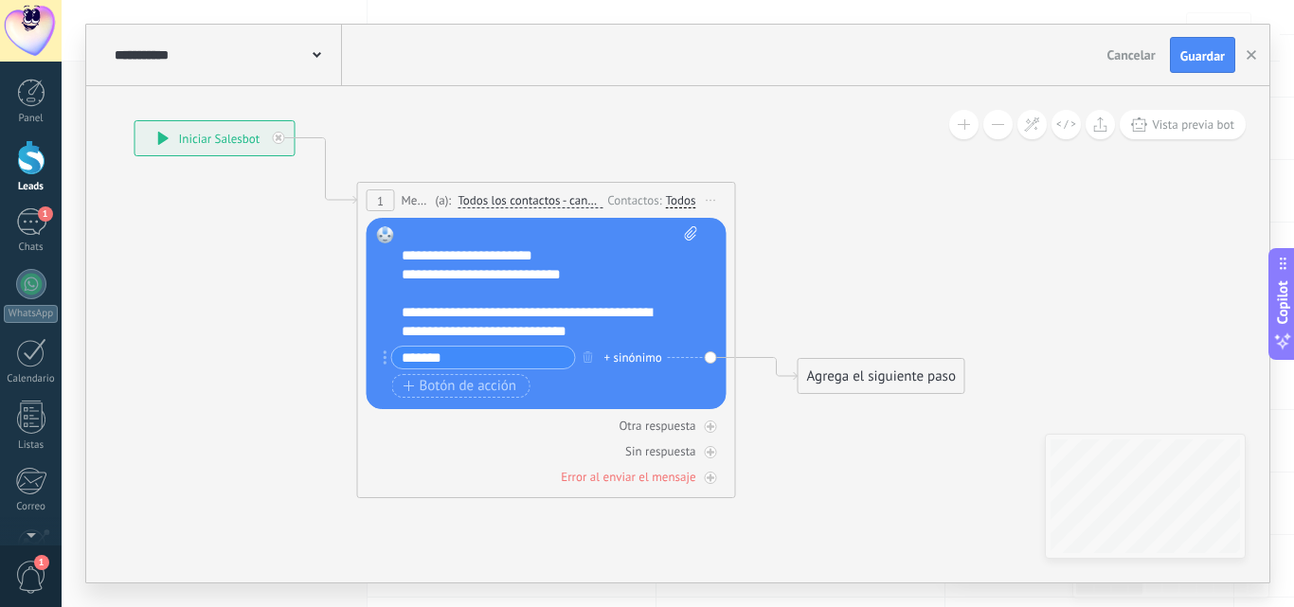
click at [827, 382] on div "Agrega el siguiente paso" at bounding box center [881, 376] width 166 height 31
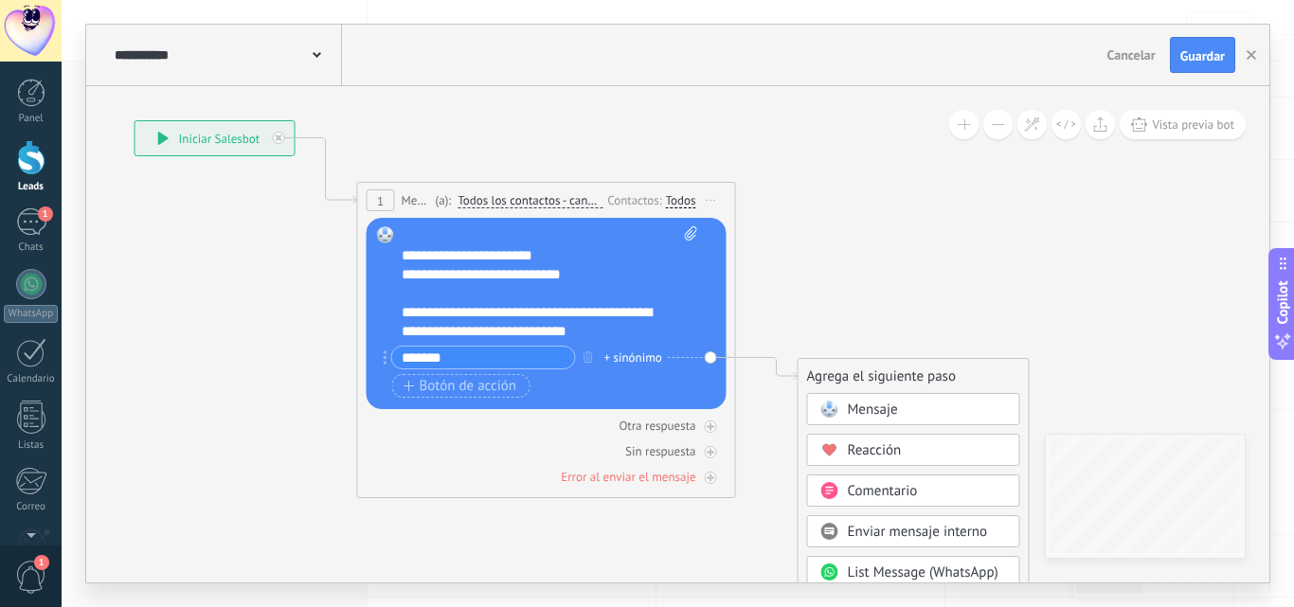
click at [848, 415] on span "Mensaje" at bounding box center [873, 410] width 50 height 18
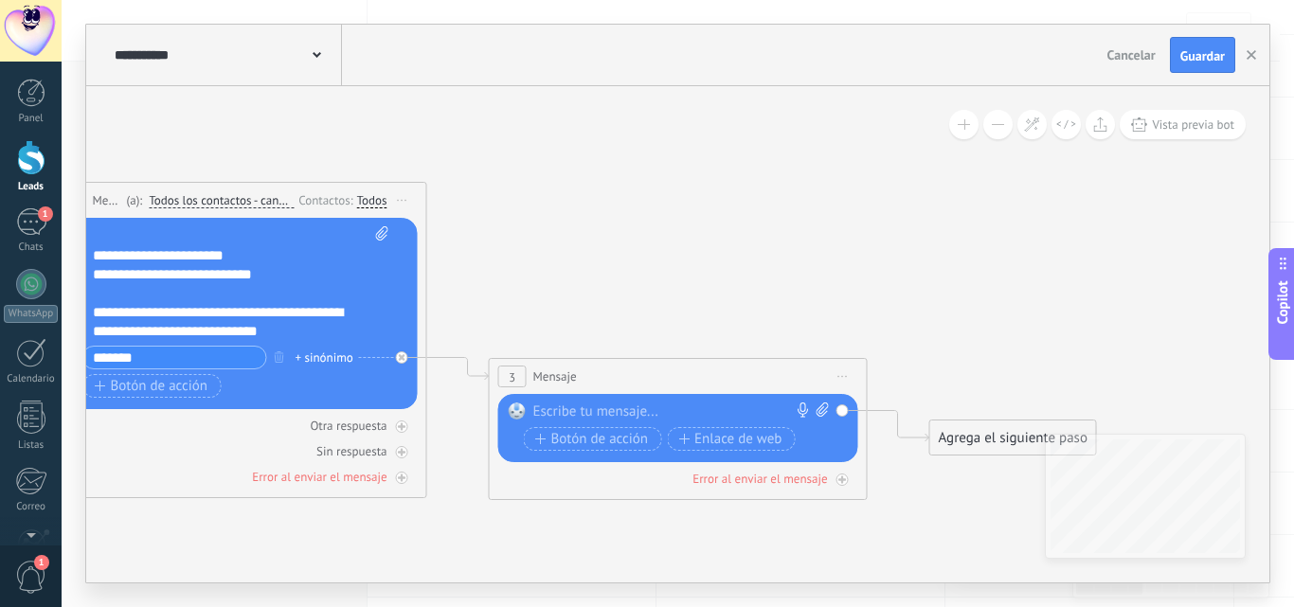
click at [598, 418] on div at bounding box center [673, 411] width 281 height 19
click at [629, 409] on div at bounding box center [673, 411] width 281 height 19
paste div
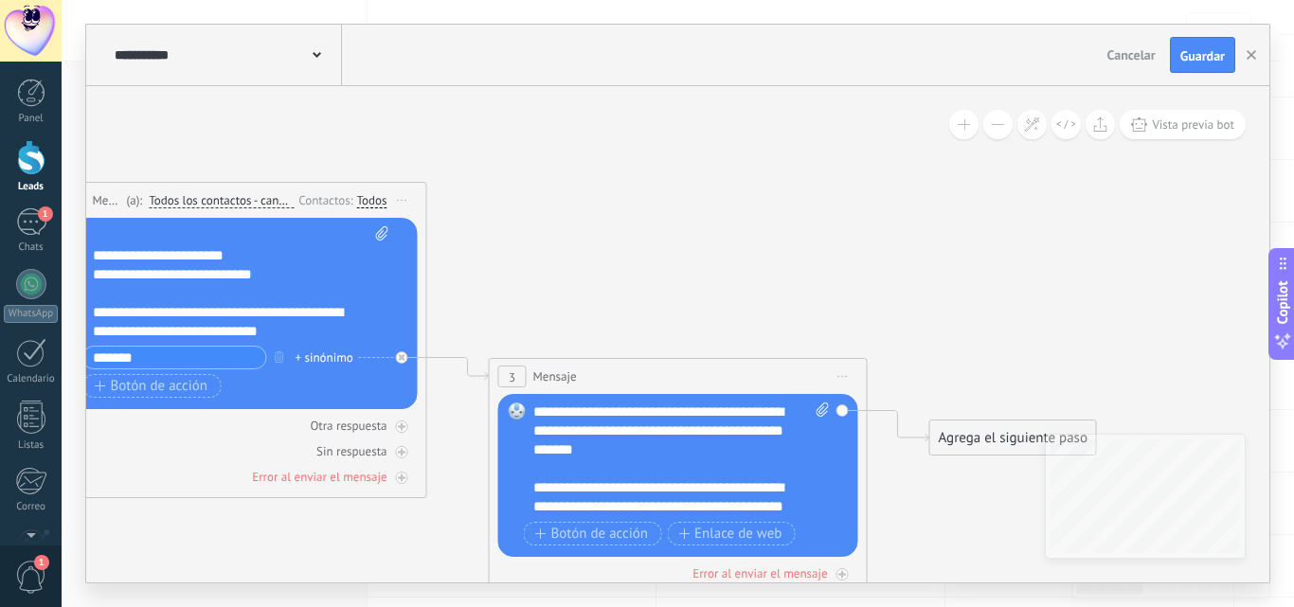
click at [724, 513] on div "**********" at bounding box center [664, 506] width 263 height 57
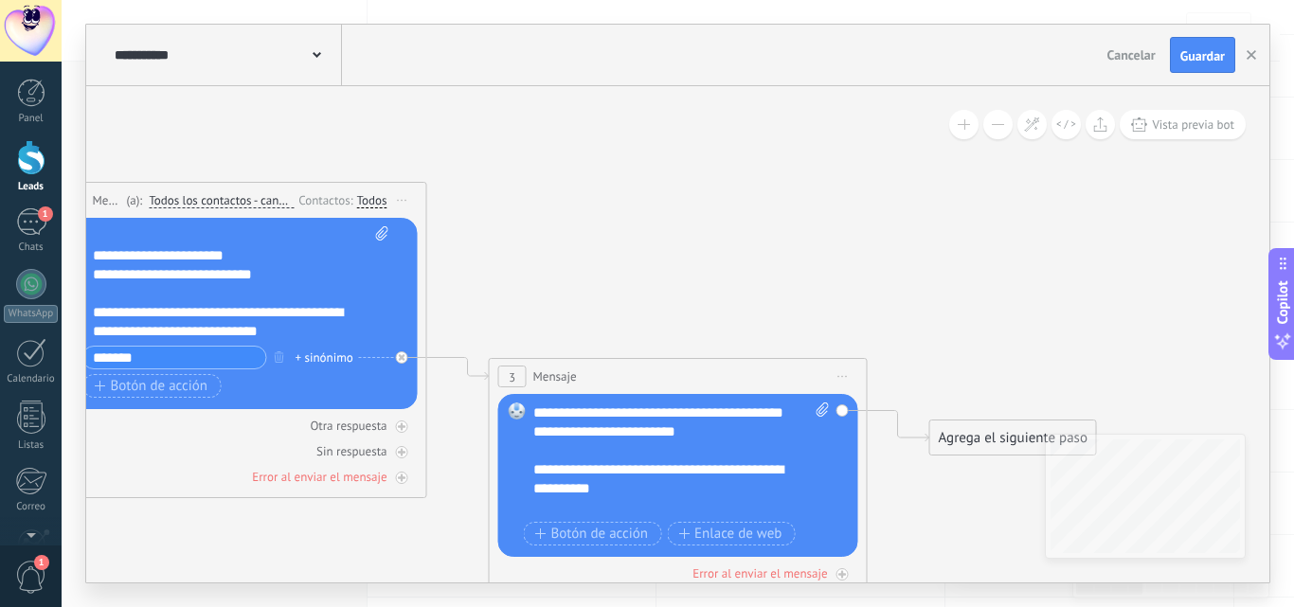
scroll to position [226, 0]
click at [719, 485] on div "**********" at bounding box center [664, 488] width 263 height 19
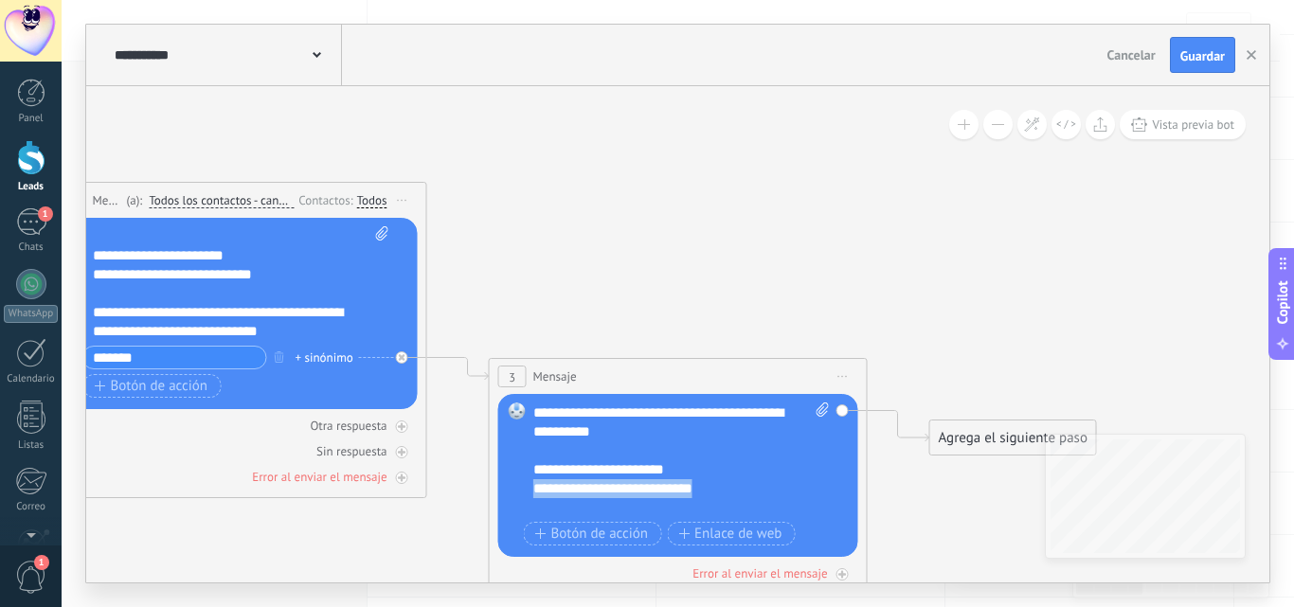
drag, startPoint x: 716, startPoint y: 491, endPoint x: 537, endPoint y: 494, distance: 179.0
click at [536, 494] on div "**********" at bounding box center [664, 488] width 263 height 19
copy div "**********"
click at [724, 493] on div "**********" at bounding box center [664, 488] width 263 height 19
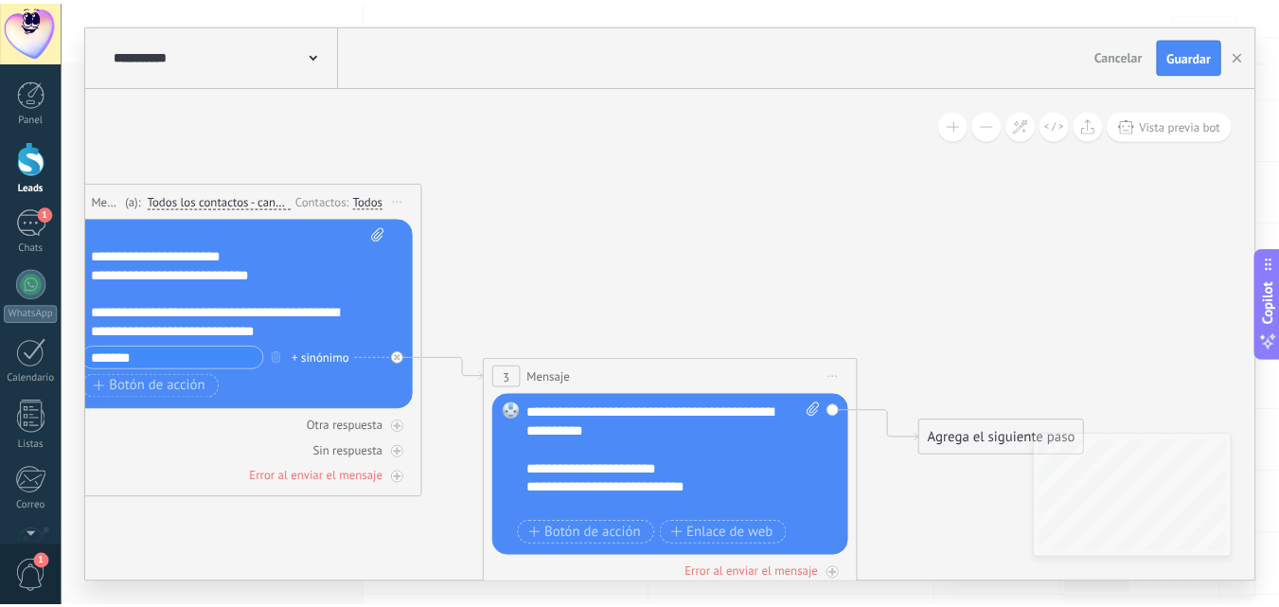
scroll to position [284, 0]
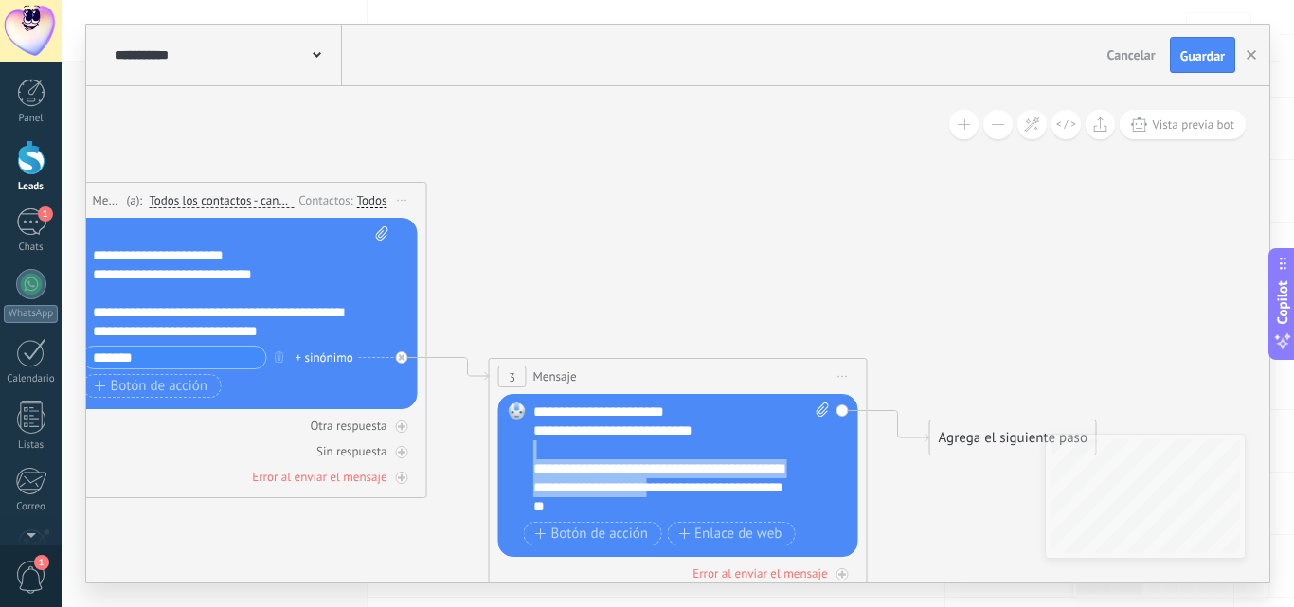
drag, startPoint x: 722, startPoint y: 486, endPoint x: 671, endPoint y: 486, distance: 50.2
click at [667, 489] on div "**********" at bounding box center [681, 459] width 296 height 114
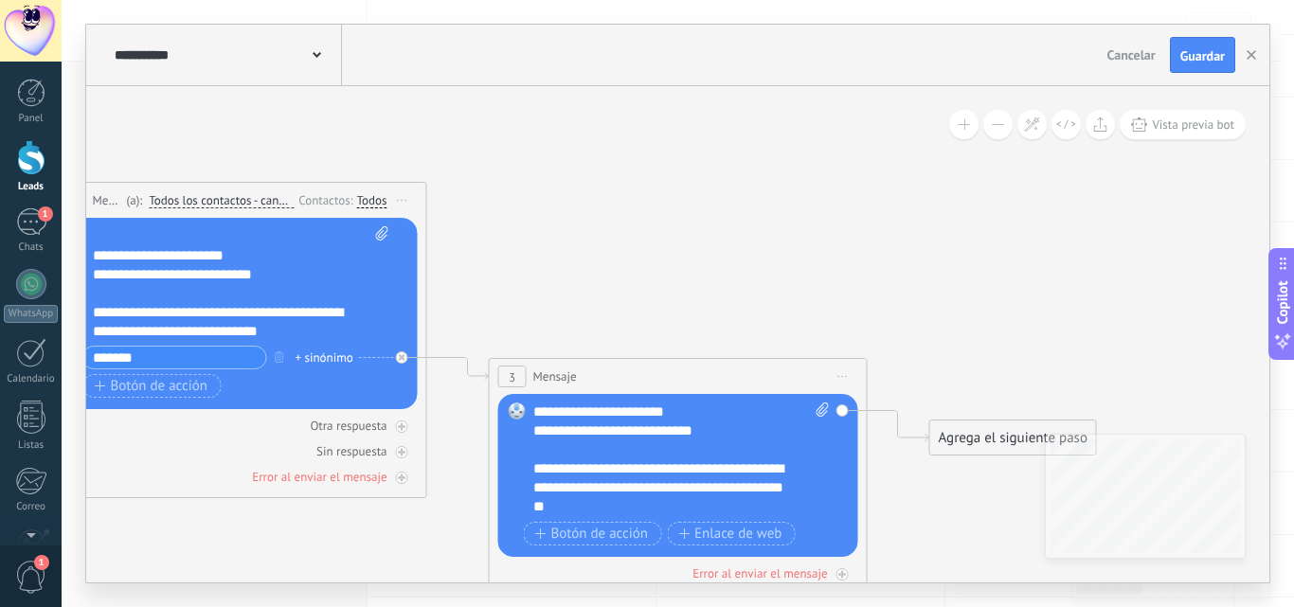
click at [726, 492] on div "**********" at bounding box center [664, 487] width 263 height 57
drag, startPoint x: 705, startPoint y: 428, endPoint x: 536, endPoint y: 435, distance: 168.7
click at [536, 435] on div "**********" at bounding box center [664, 430] width 263 height 19
copy div "**********"
click at [716, 269] on icon at bounding box center [429, 310] width 2154 height 1327
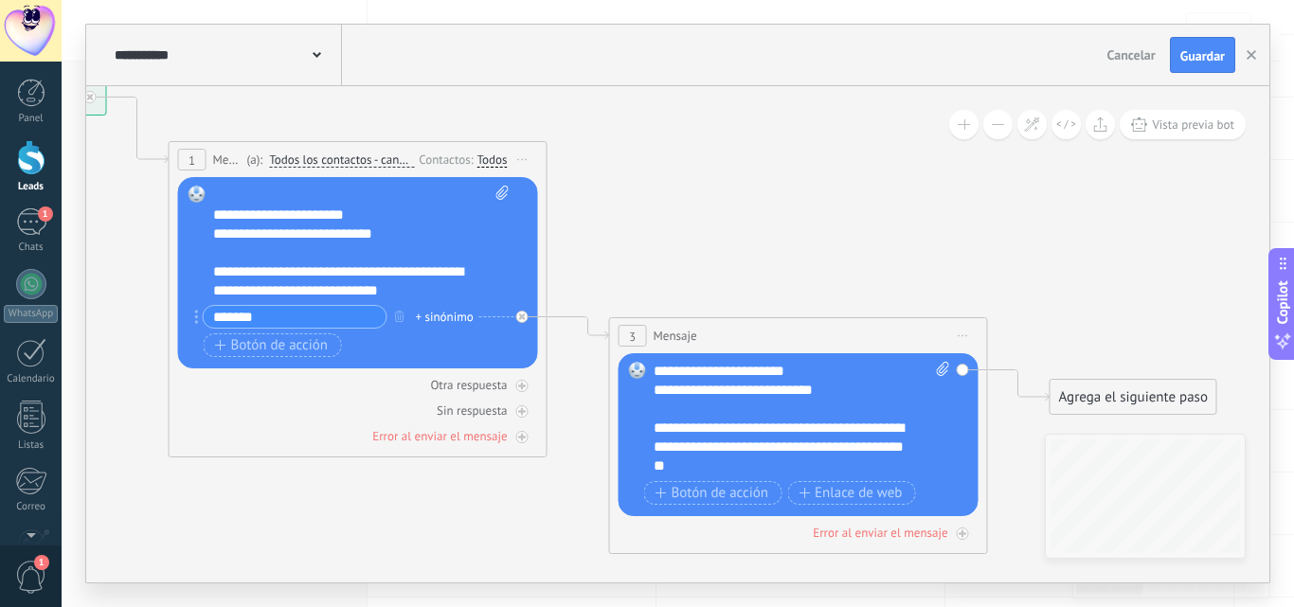
drag, startPoint x: 961, startPoint y: 297, endPoint x: 1072, endPoint y: 268, distance: 114.6
click at [1072, 268] on icon at bounding box center [549, 269] width 2154 height 1327
click at [1203, 50] on span "Guardar" at bounding box center [1202, 55] width 45 height 13
click at [1111, 52] on span "Cancelar" at bounding box center [1131, 54] width 48 height 17
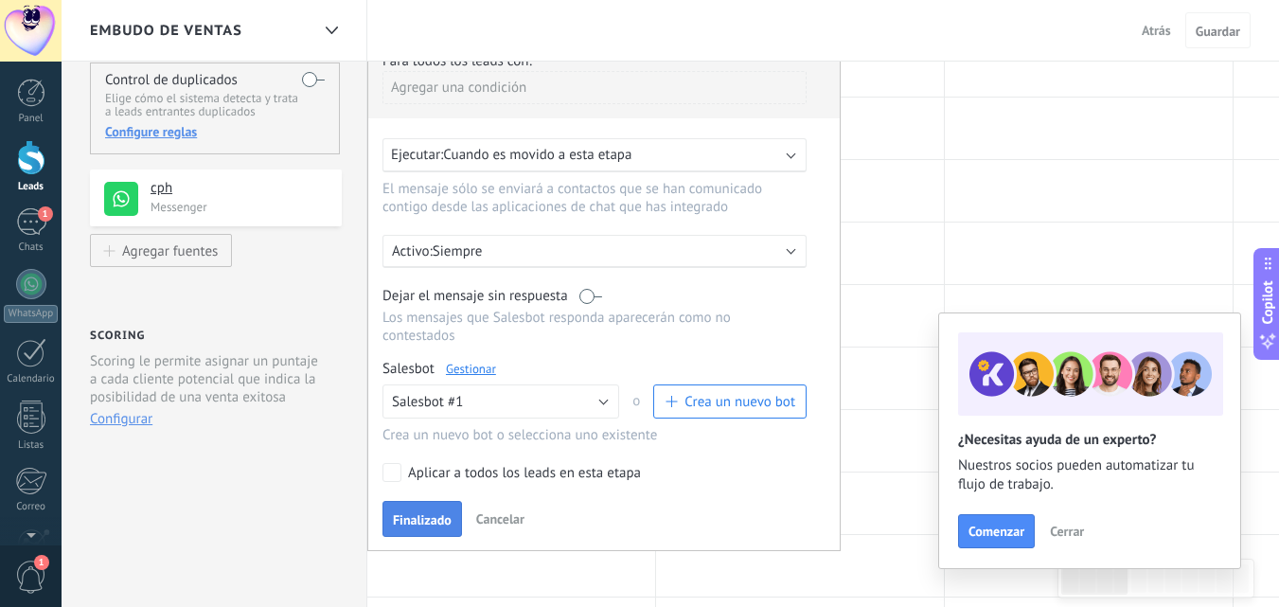
click at [433, 518] on span "Finalizado" at bounding box center [422, 519] width 59 height 13
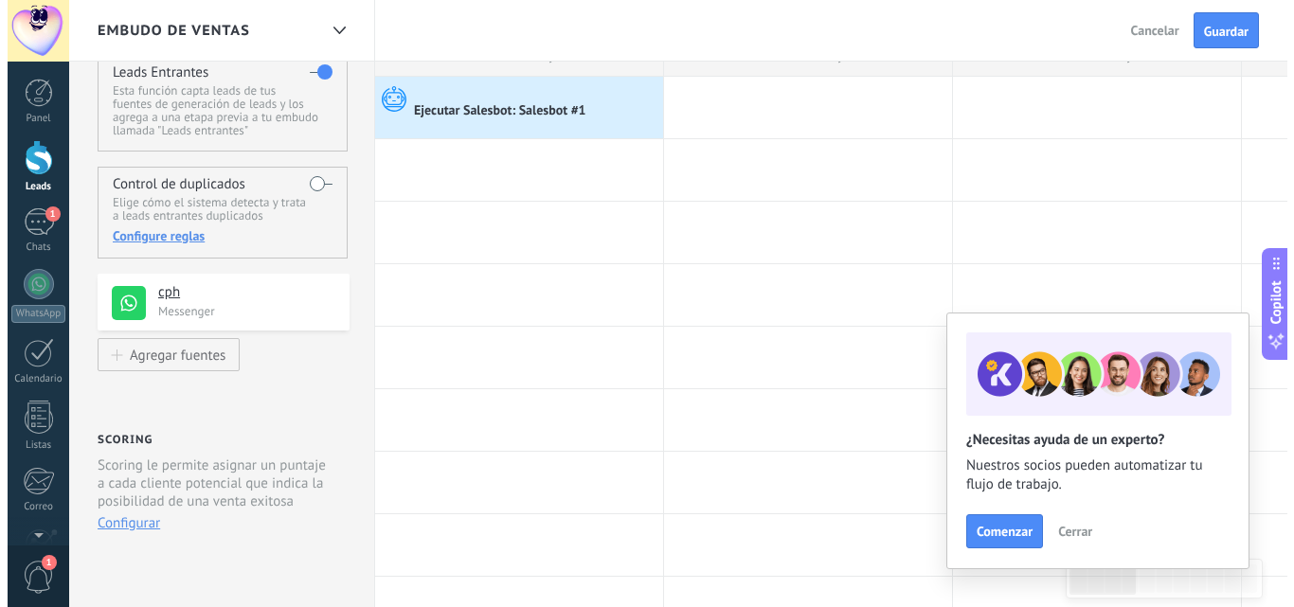
scroll to position [0, 0]
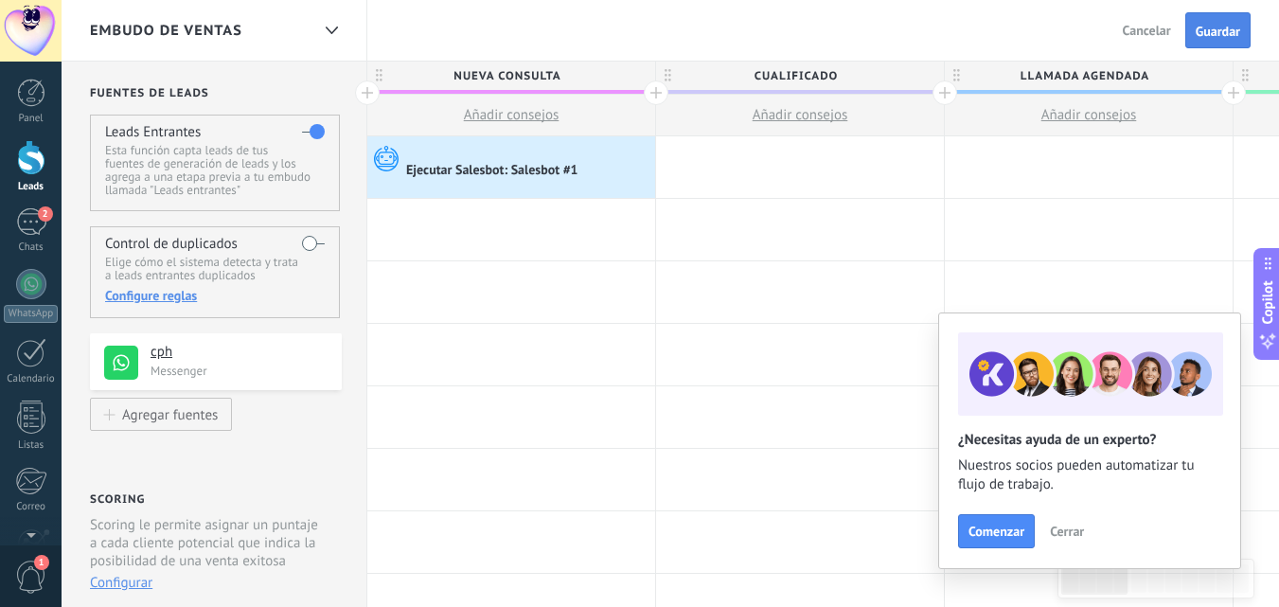
click at [1228, 27] on span "Guardar" at bounding box center [1218, 31] width 45 height 13
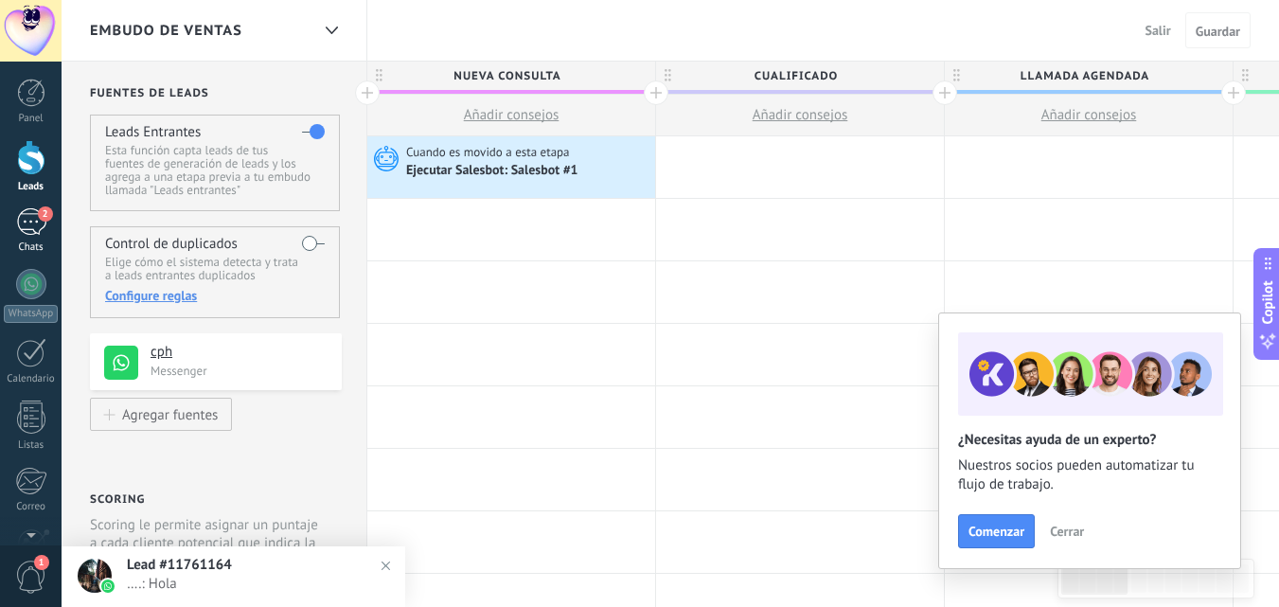
click at [44, 245] on div "Chats" at bounding box center [31, 247] width 55 height 12
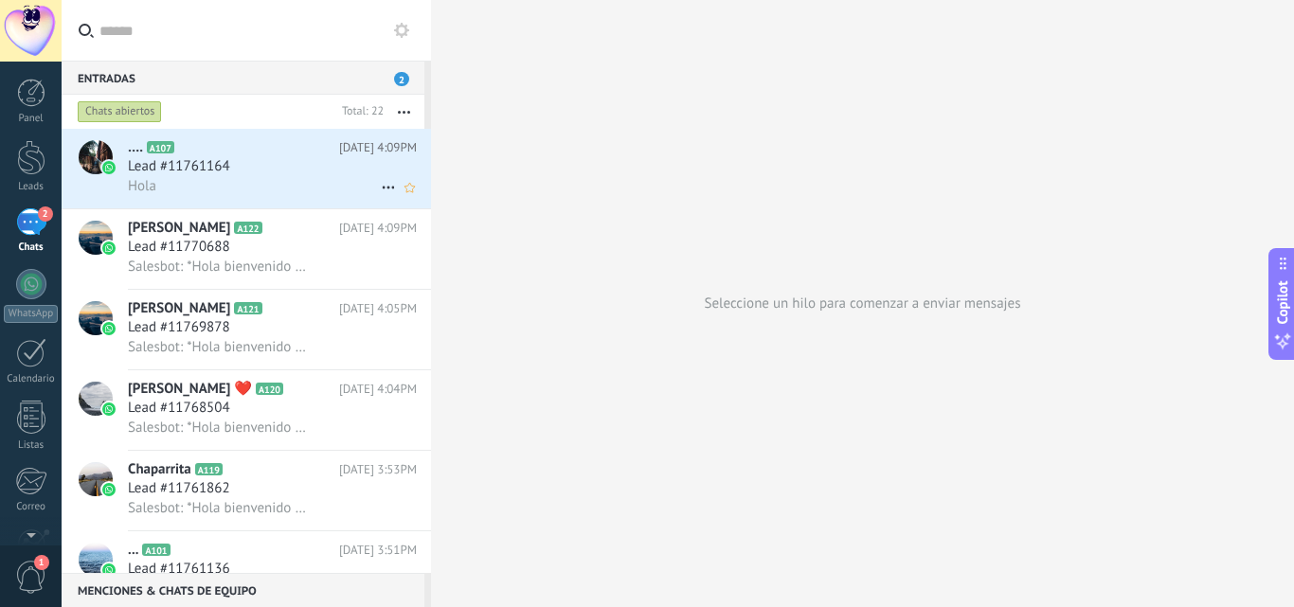
click at [361, 150] on span "[DATE] 4:09PM" at bounding box center [378, 147] width 78 height 19
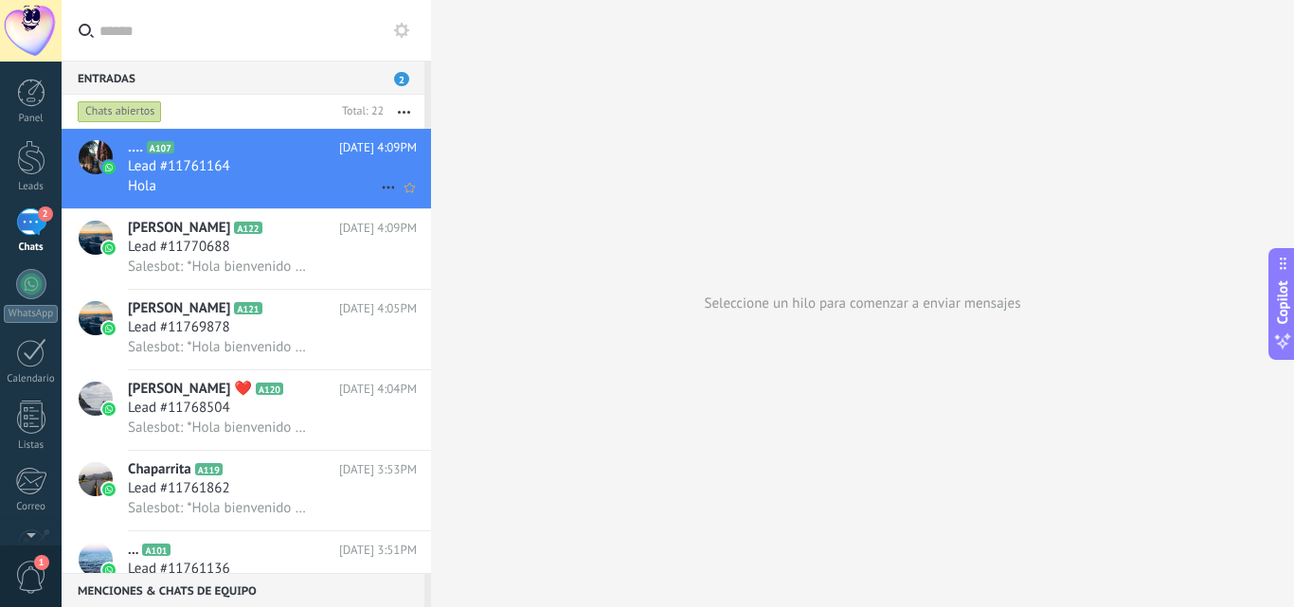
click at [383, 188] on use at bounding box center [388, 188] width 12 height 3
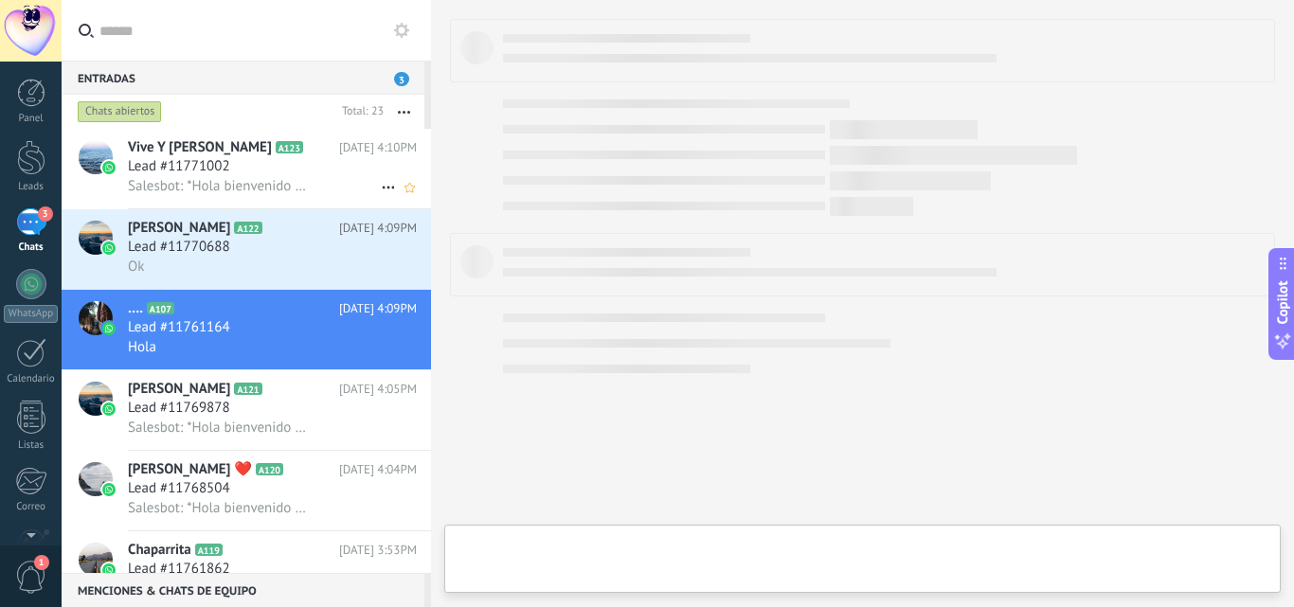
click at [269, 170] on div "Lead #11771002" at bounding box center [272, 166] width 289 height 19
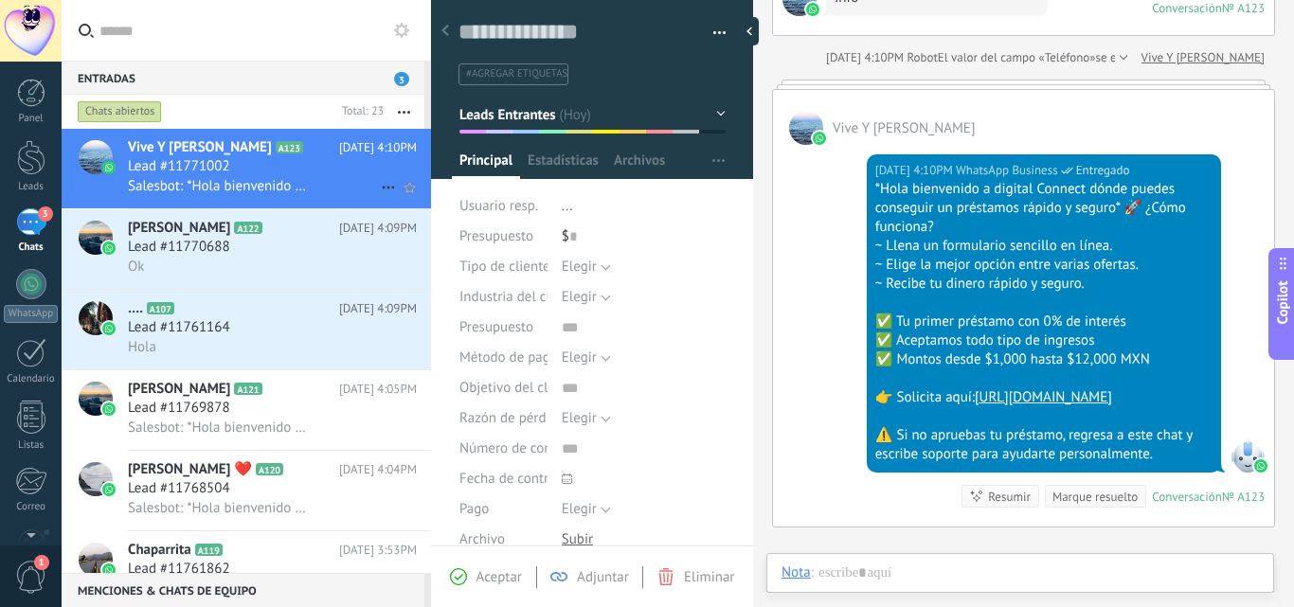
scroll to position [28, 0]
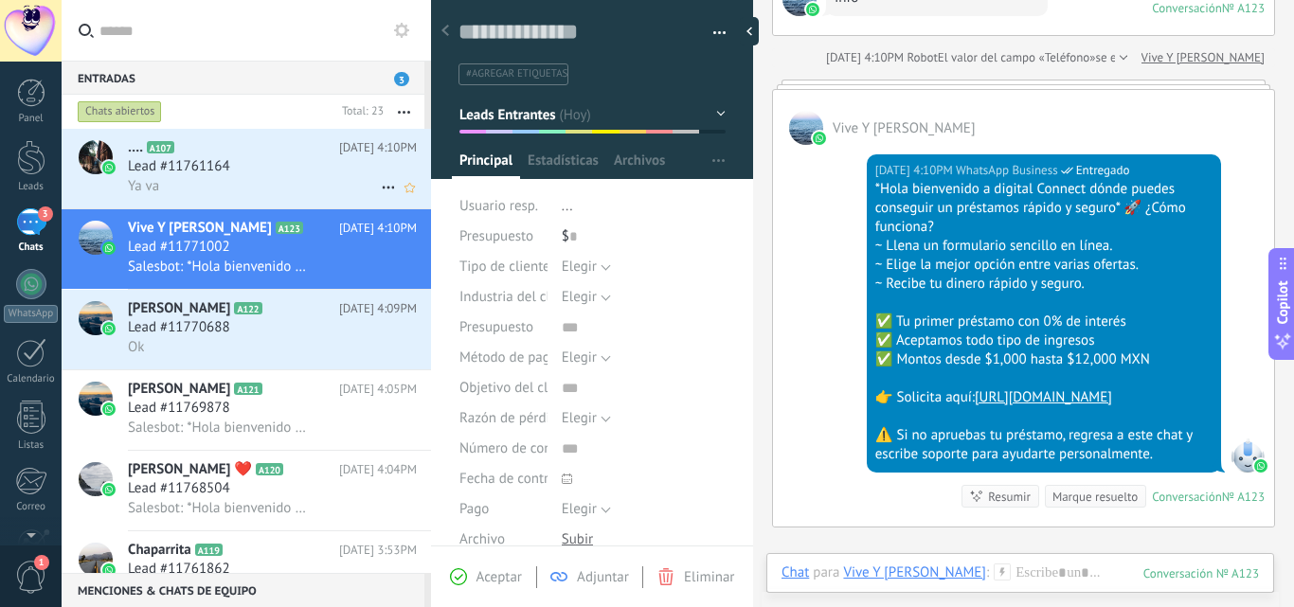
click at [380, 188] on icon at bounding box center [388, 187] width 23 height 23
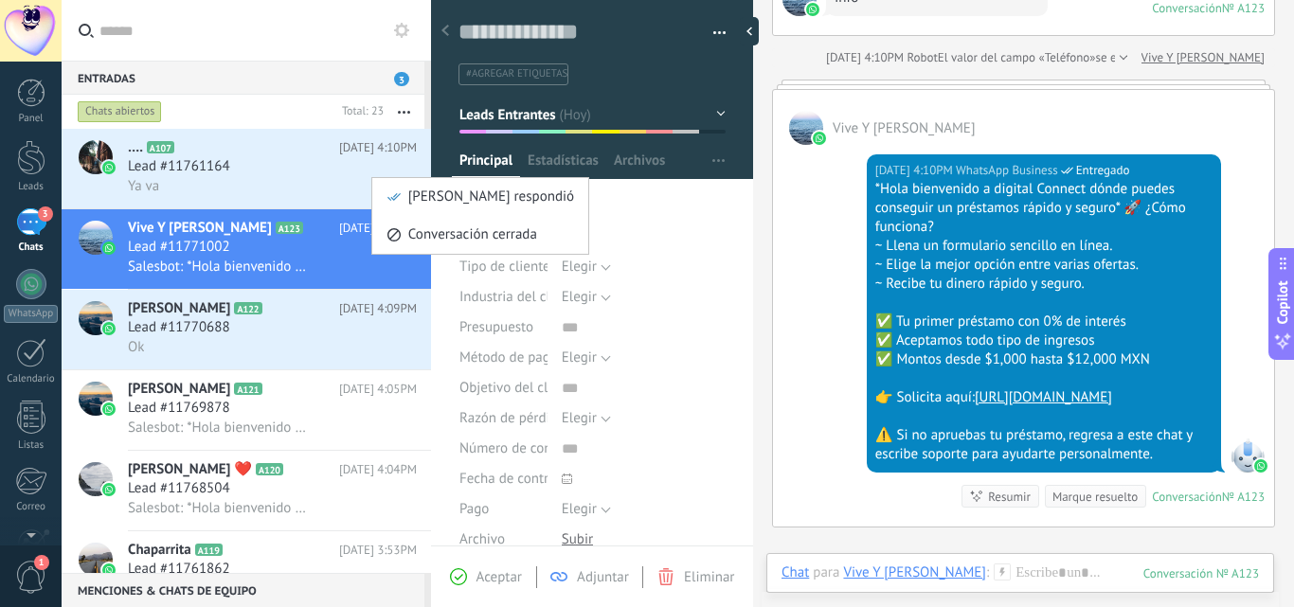
click at [275, 144] on div at bounding box center [647, 303] width 1294 height 607
click at [358, 153] on span "[DATE] 4:10PM" at bounding box center [378, 147] width 78 height 19
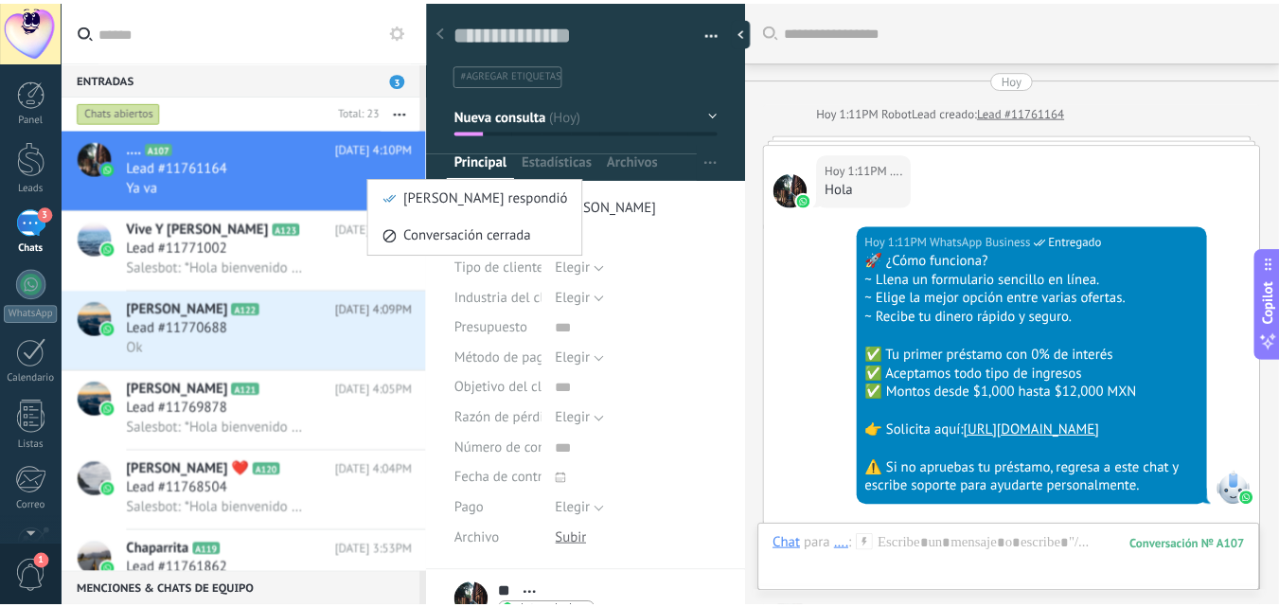
scroll to position [1566, 0]
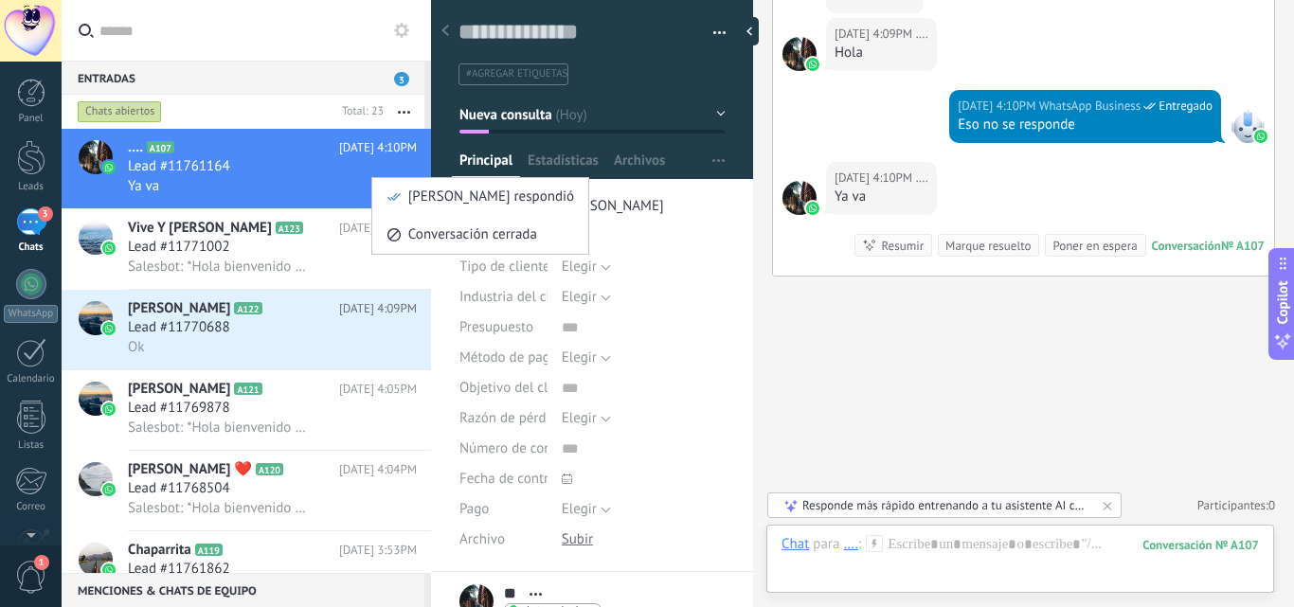
click at [850, 548] on div "…." at bounding box center [850, 543] width 15 height 17
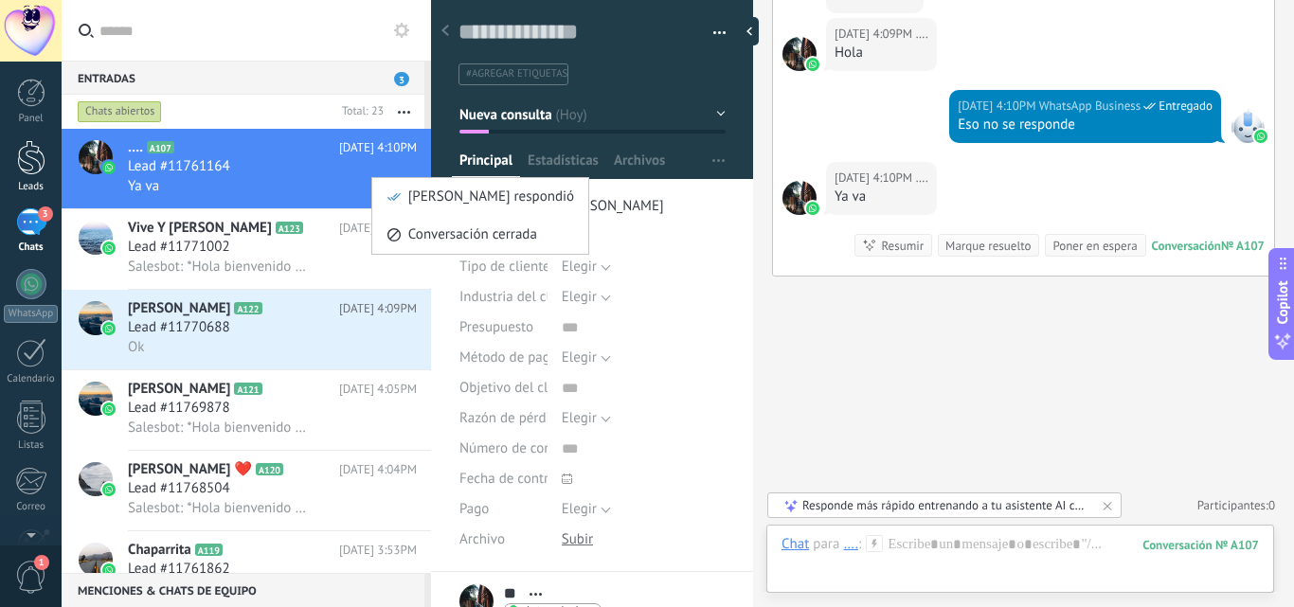
click at [27, 154] on div at bounding box center [31, 157] width 28 height 35
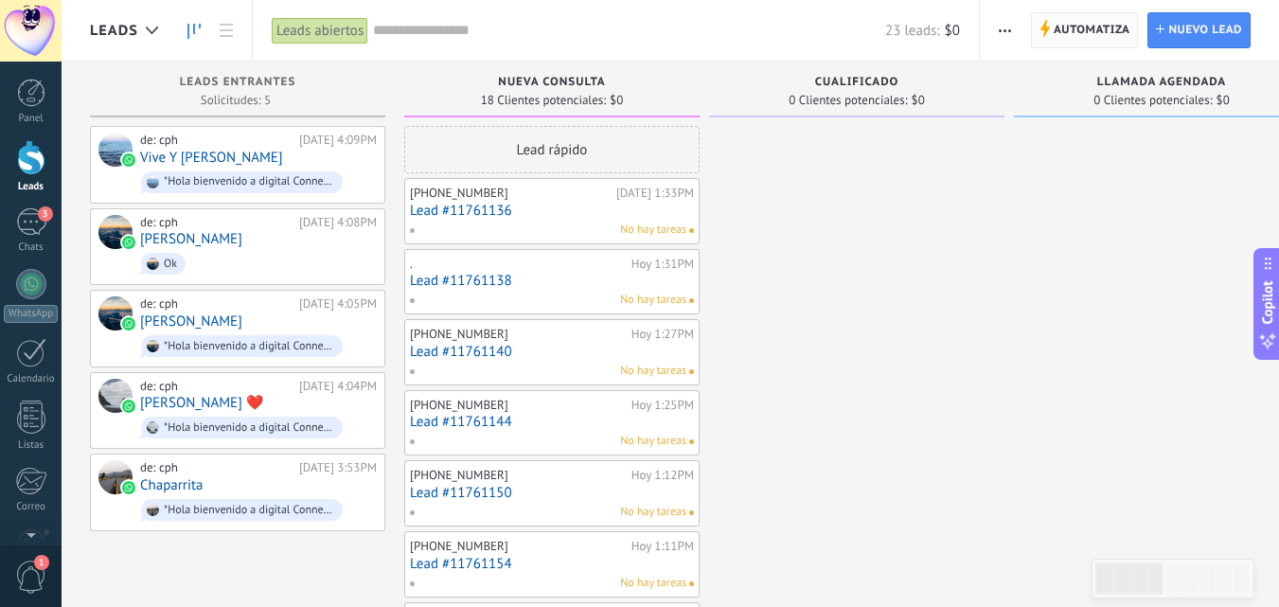
click at [1059, 27] on span "Automatiza" at bounding box center [1092, 30] width 77 height 34
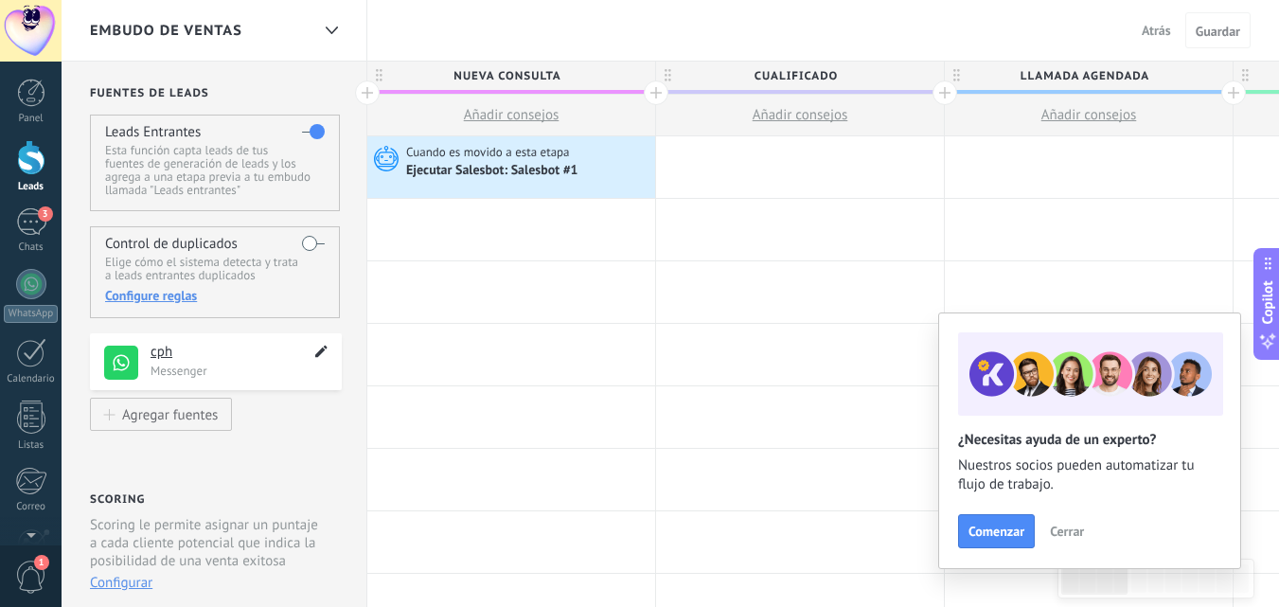
click at [320, 358] on icon at bounding box center [322, 351] width 22 height 23
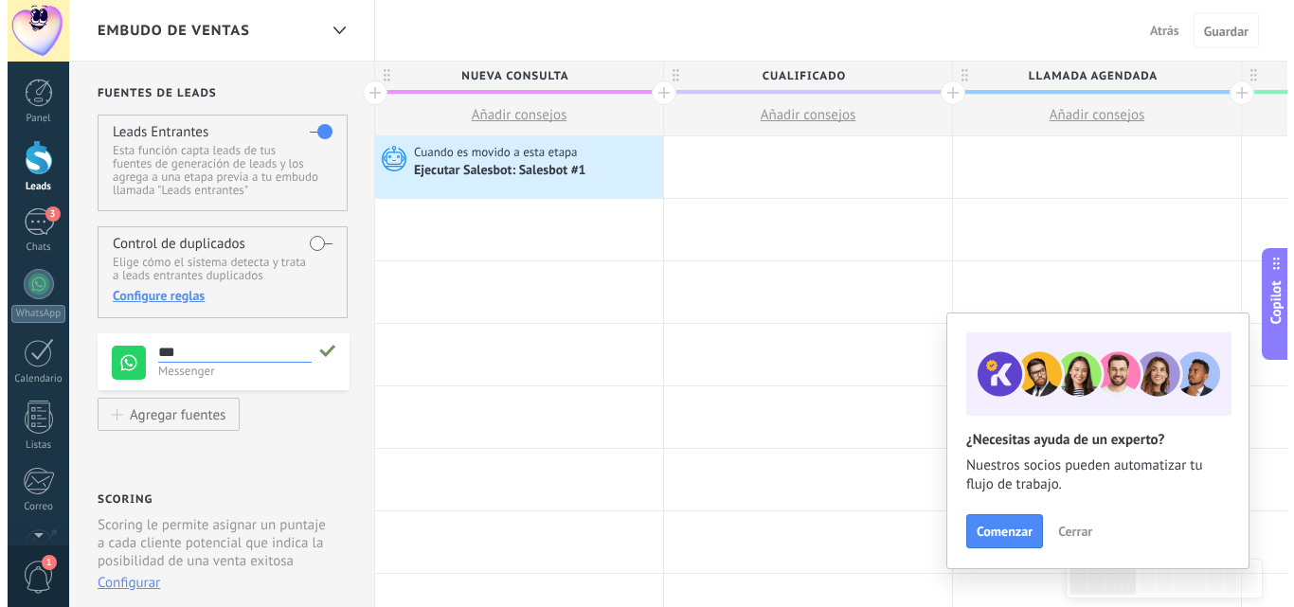
scroll to position [18, 0]
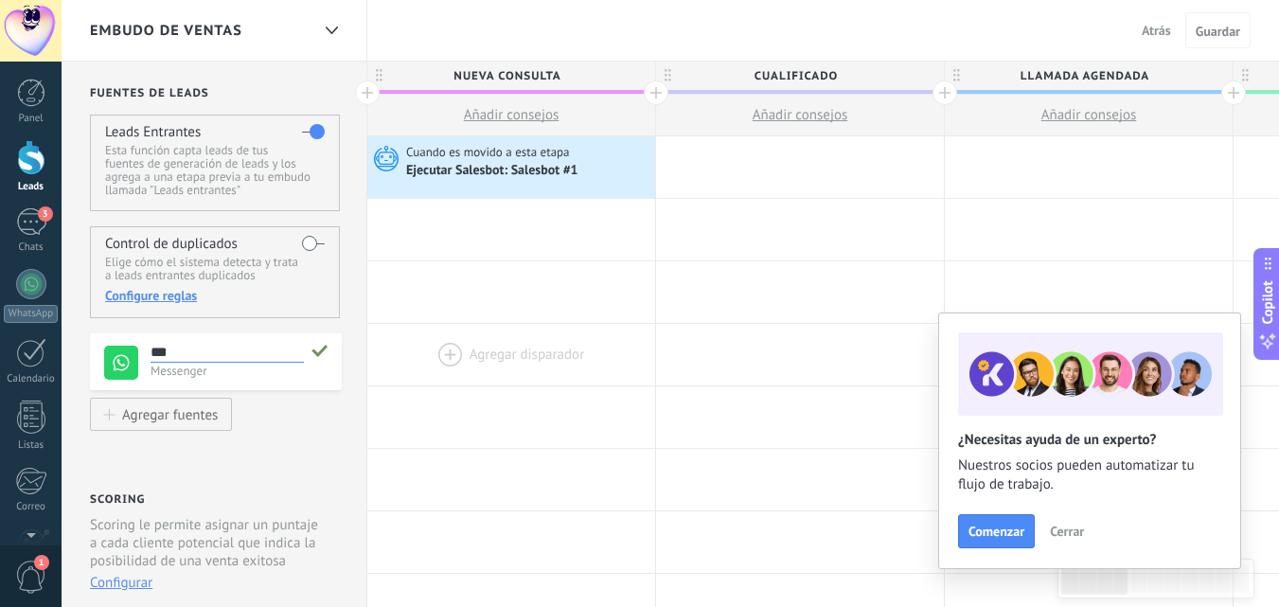
click at [405, 361] on div at bounding box center [511, 355] width 288 height 62
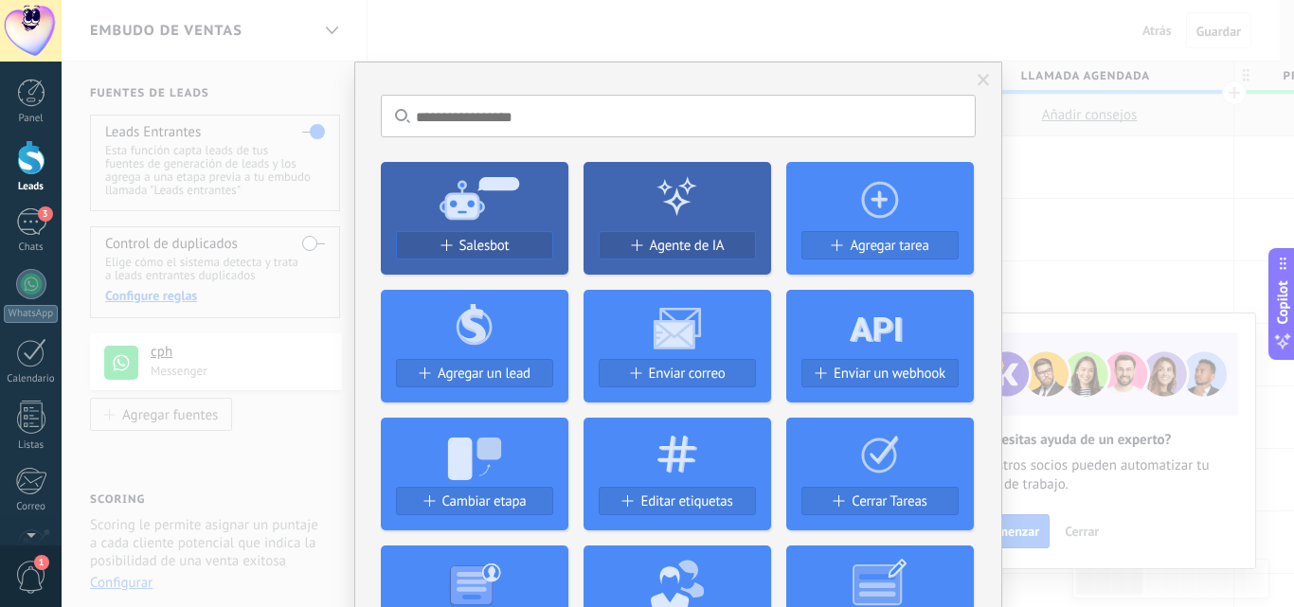
click at [979, 82] on span at bounding box center [983, 80] width 12 height 13
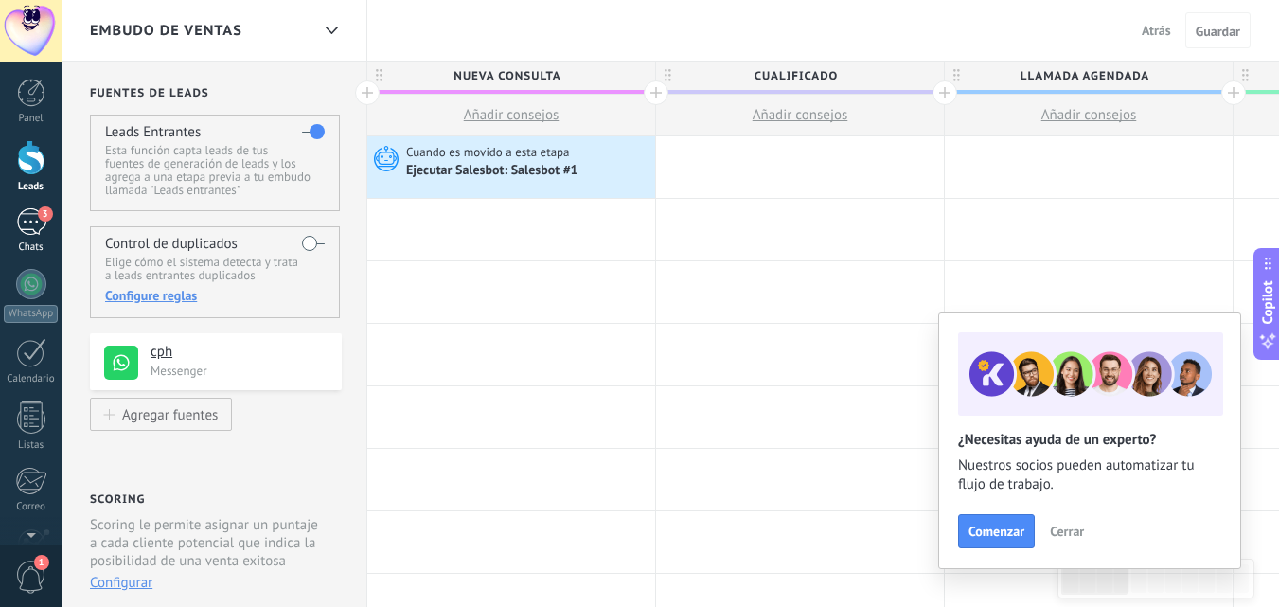
click at [29, 218] on div "3" at bounding box center [31, 221] width 30 height 27
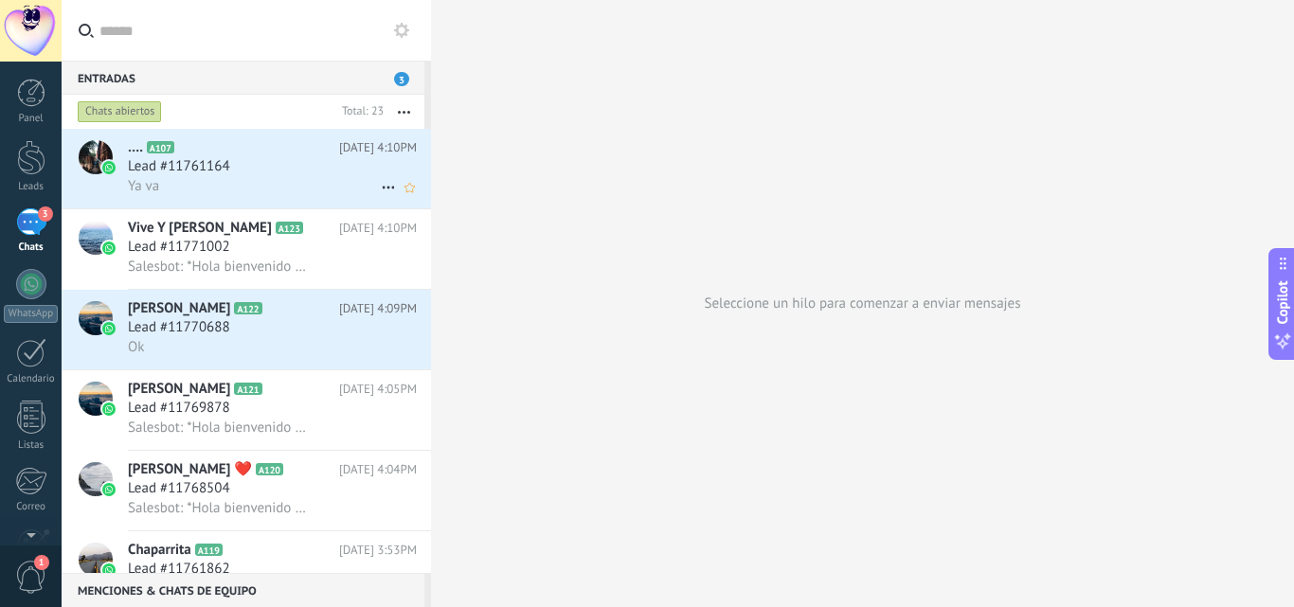
click at [219, 178] on div "Ya va" at bounding box center [272, 186] width 289 height 20
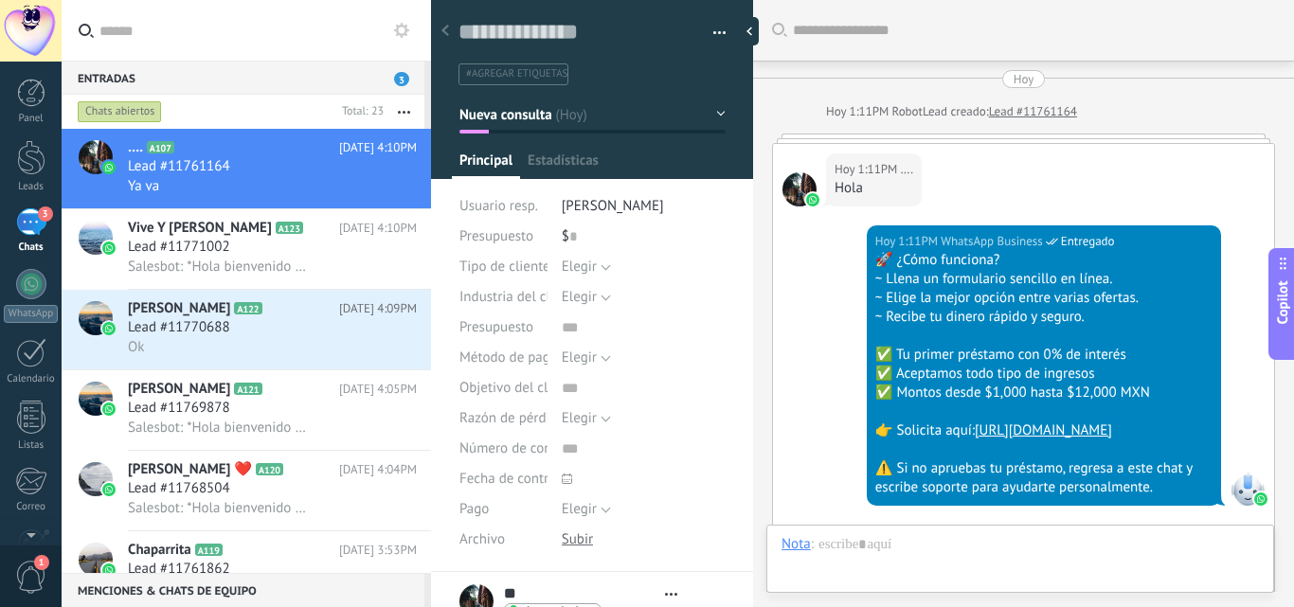
type textarea "**********"
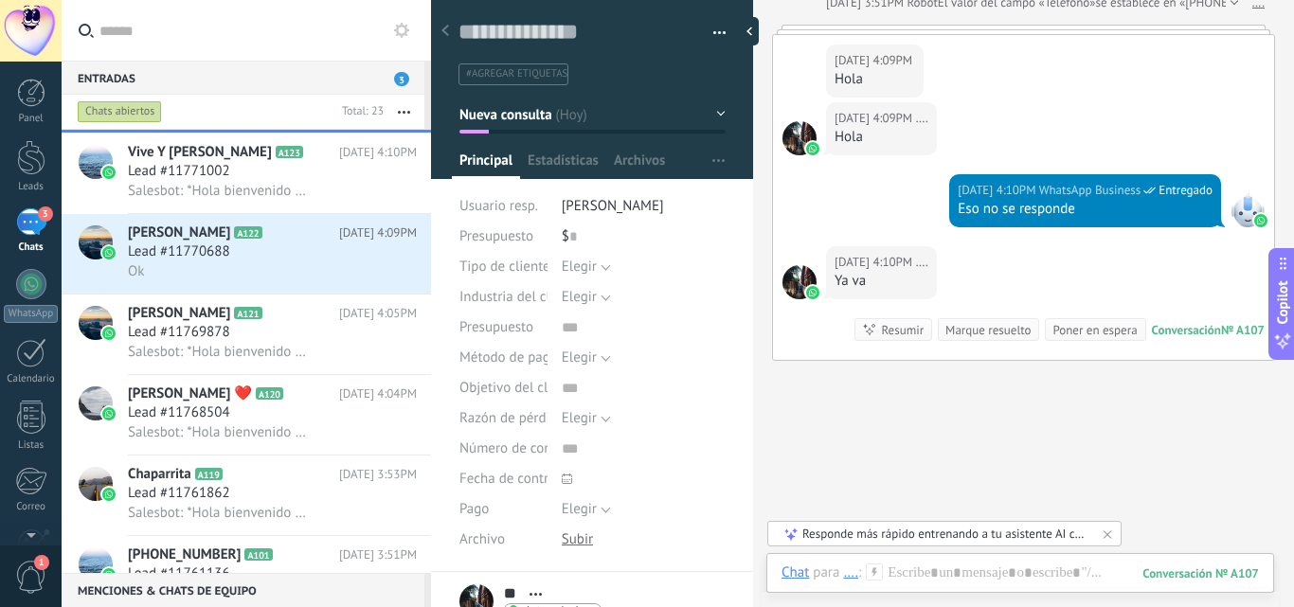
click at [708, 27] on button "button" at bounding box center [712, 33] width 27 height 28
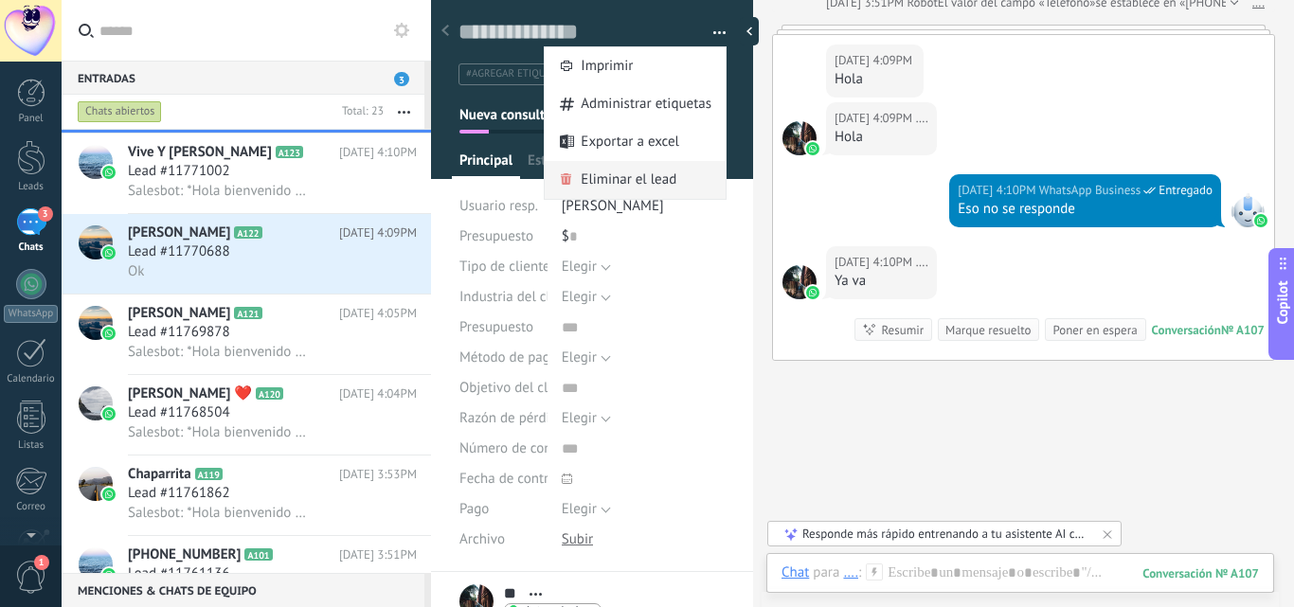
click at [648, 169] on span "Eliminar el lead" at bounding box center [629, 180] width 96 height 38
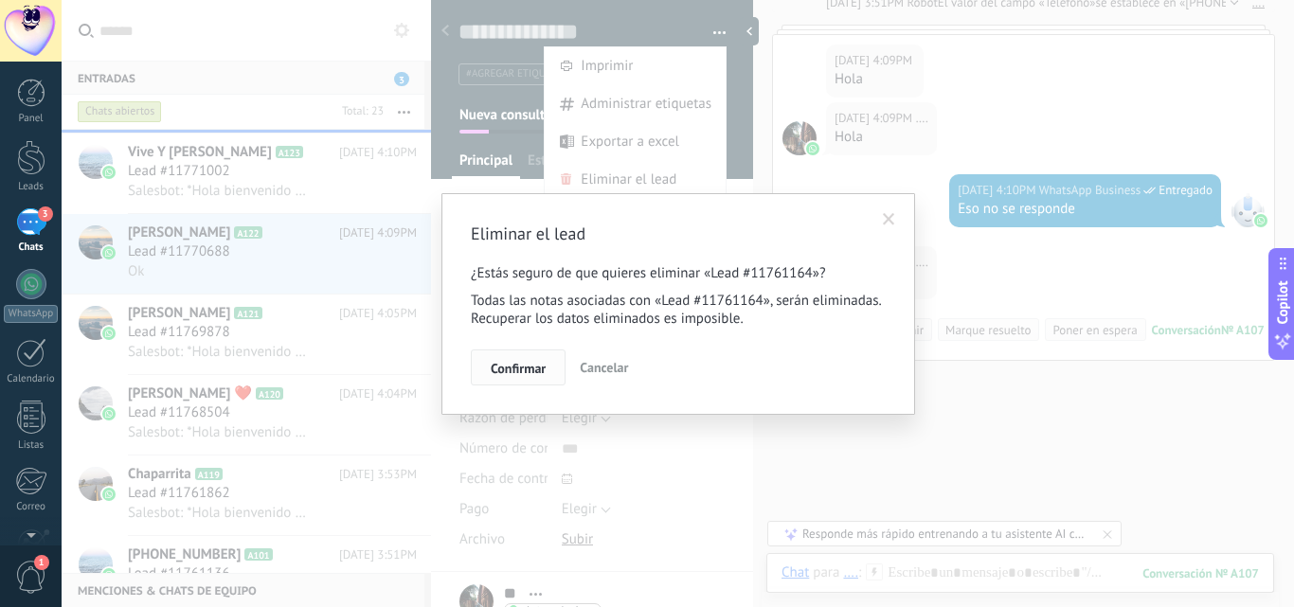
click at [535, 355] on button "Confirmar" at bounding box center [518, 367] width 95 height 36
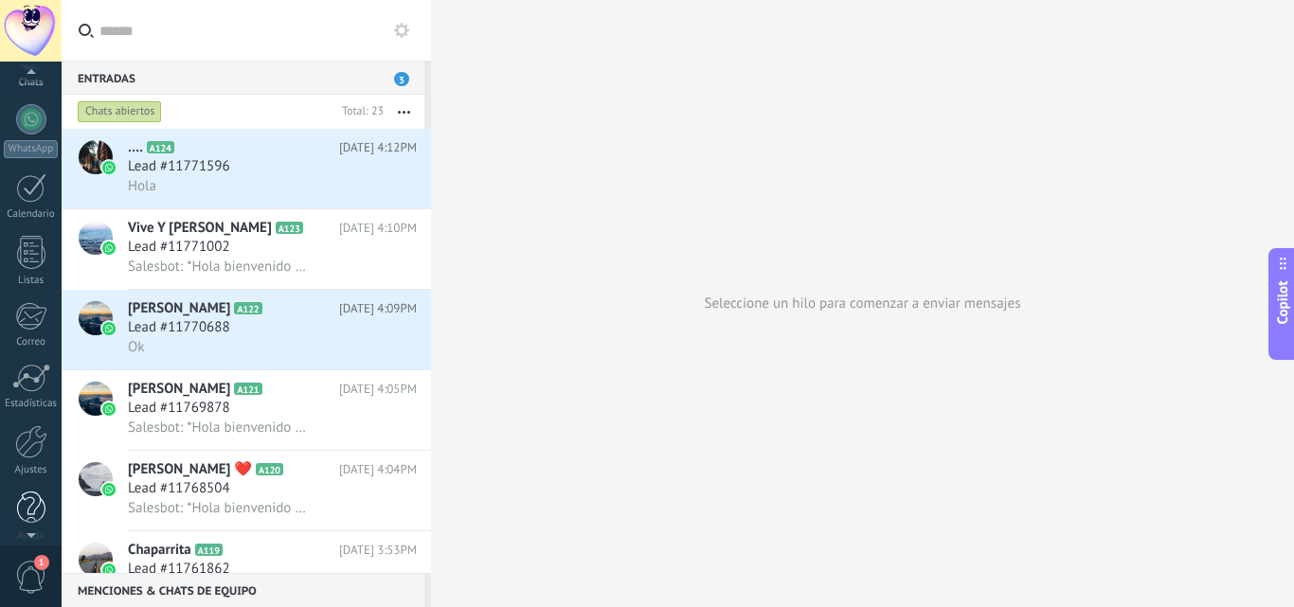
scroll to position [173, 0]
click at [27, 423] on div at bounding box center [31, 433] width 32 height 33
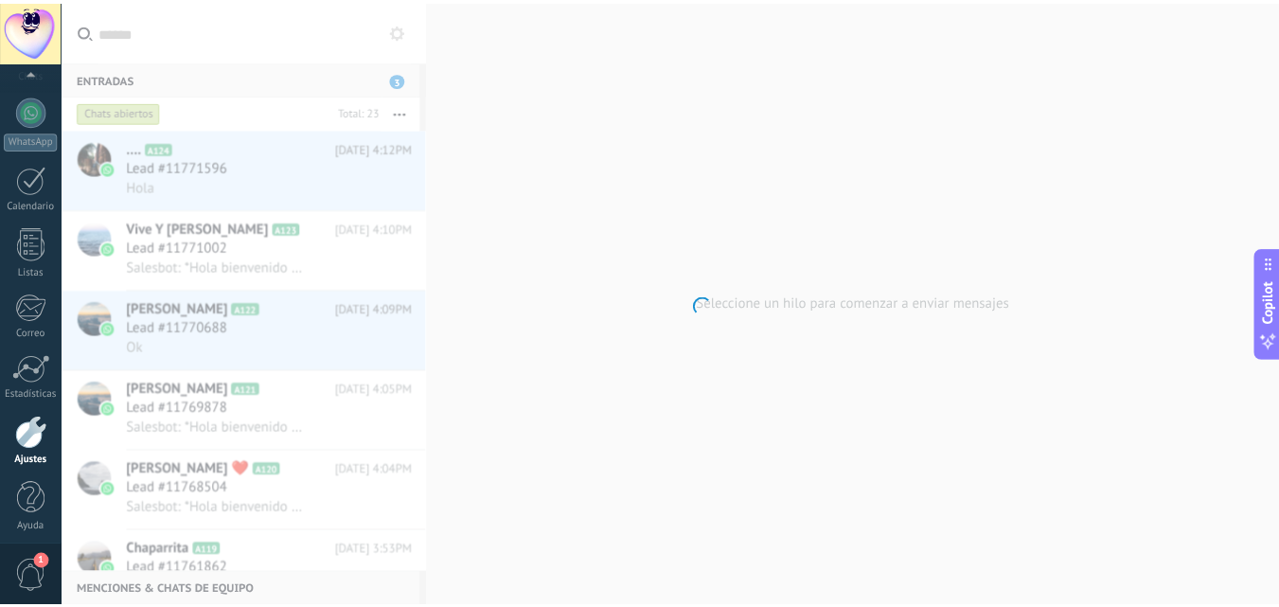
scroll to position [181, 0]
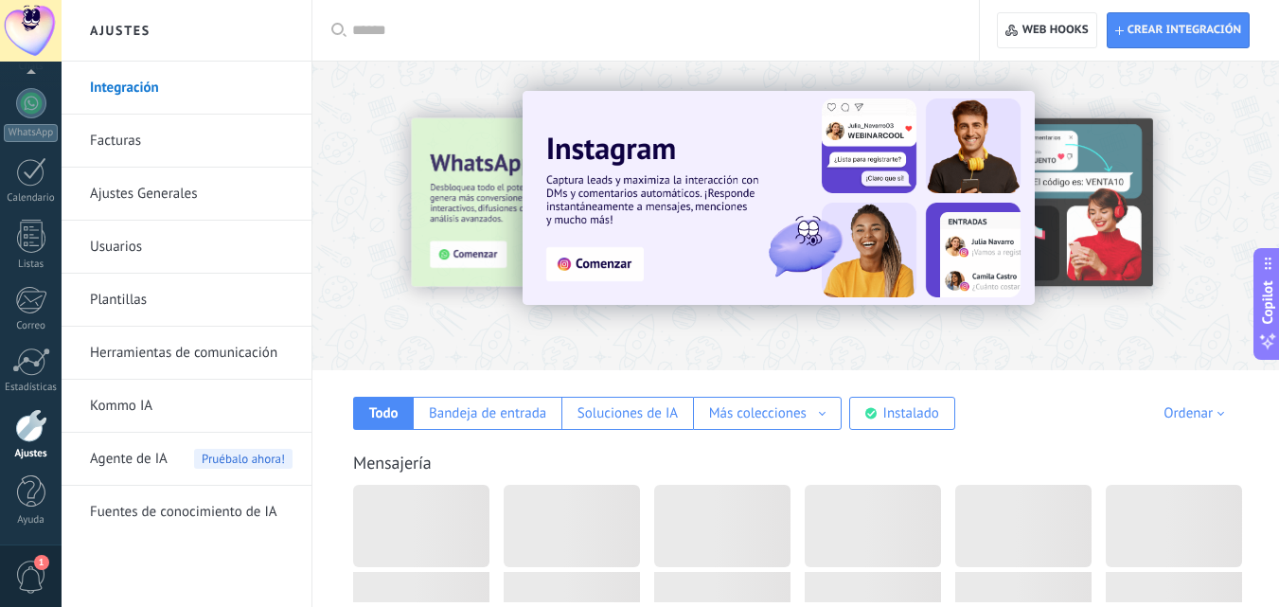
click at [195, 339] on link "Herramientas de comunicación" at bounding box center [191, 353] width 203 height 53
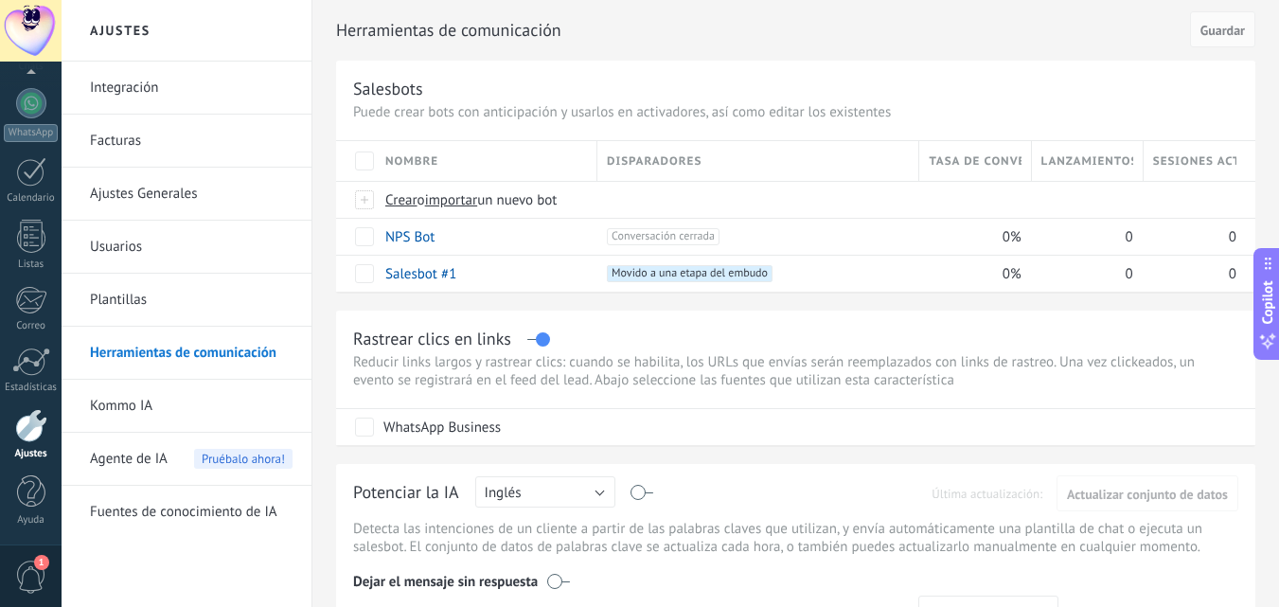
click at [543, 339] on label at bounding box center [539, 339] width 22 height 1
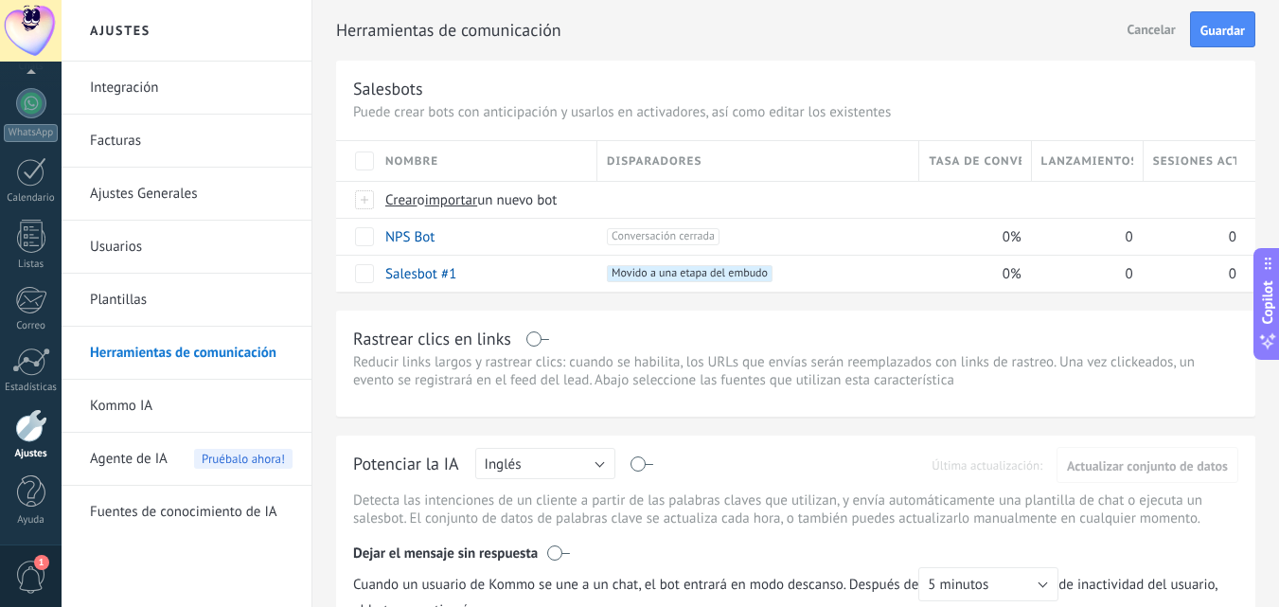
click at [1204, 29] on span "Guardar" at bounding box center [1223, 30] width 45 height 13
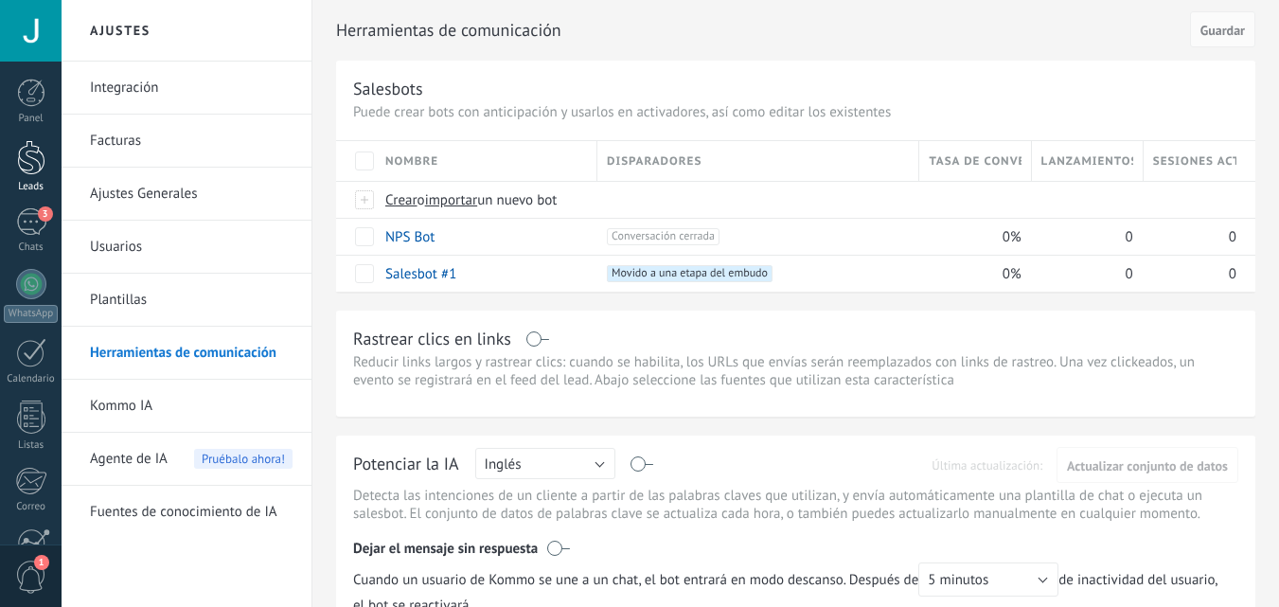
click at [19, 155] on div at bounding box center [31, 157] width 28 height 35
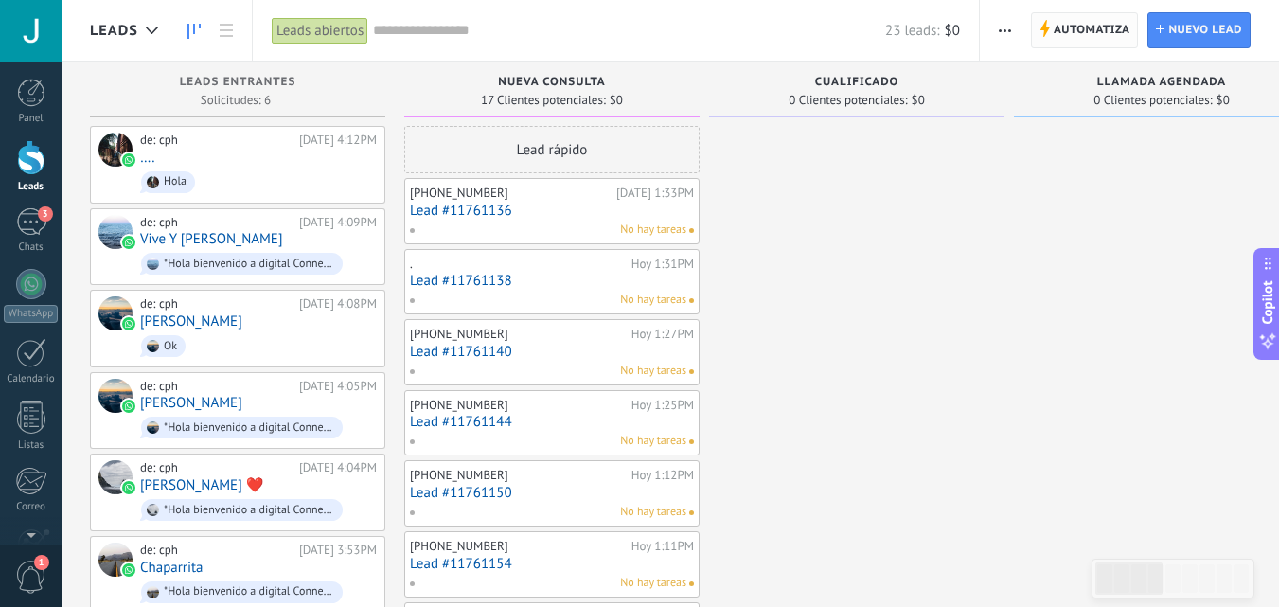
click at [1061, 36] on span "Automatiza" at bounding box center [1092, 30] width 77 height 34
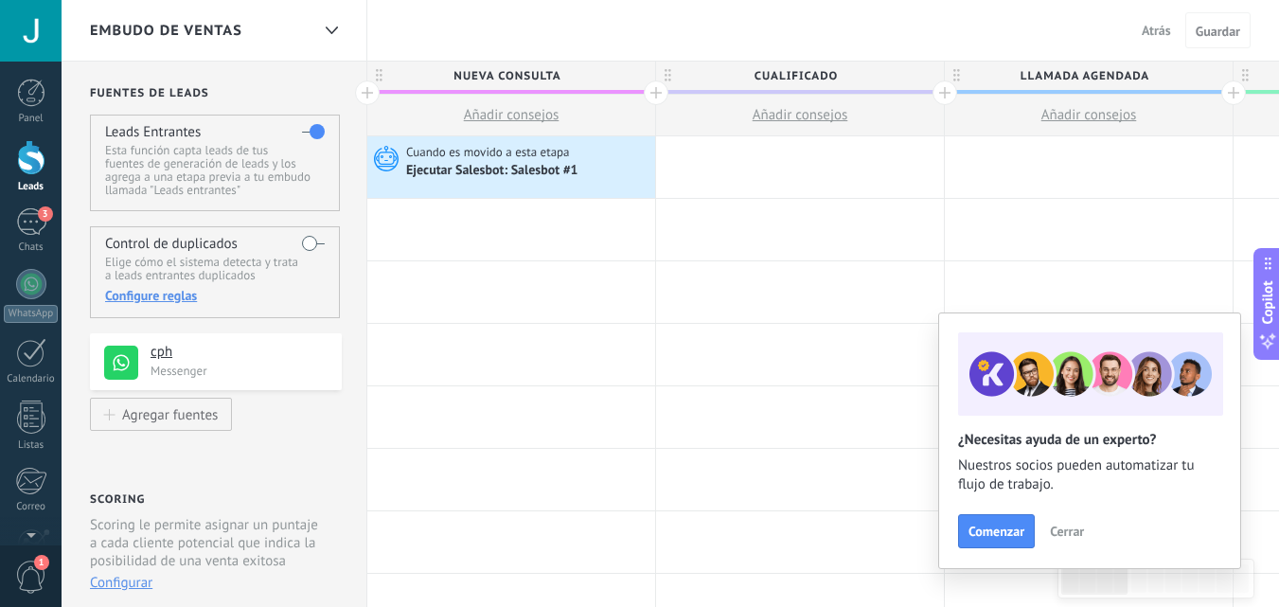
click at [1068, 528] on span "Cerrar" at bounding box center [1067, 531] width 34 height 13
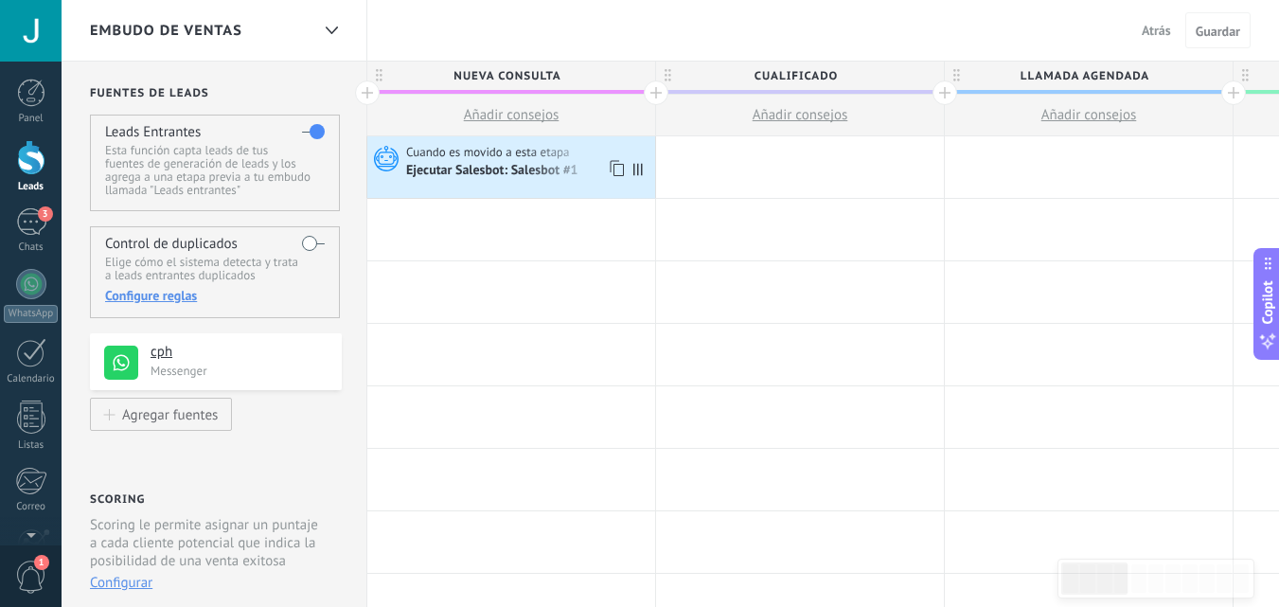
click at [529, 144] on div "Cuando es movido a esta etapa" at bounding box center [528, 152] width 244 height 17
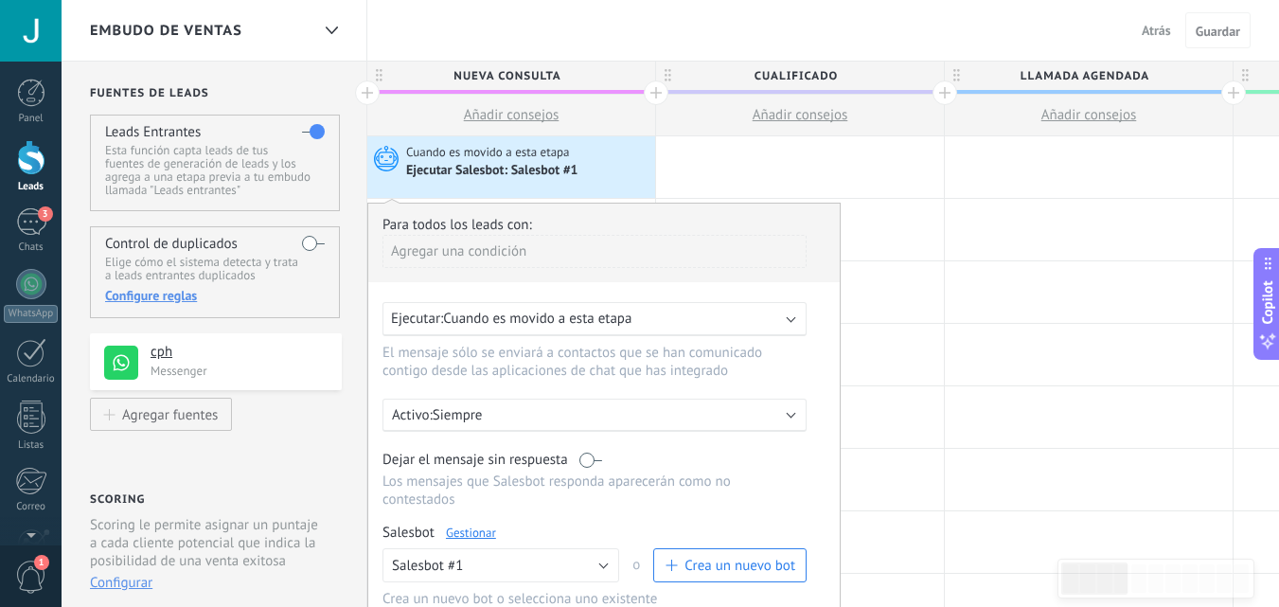
click at [474, 243] on div "Agregar una condición" at bounding box center [595, 251] width 424 height 33
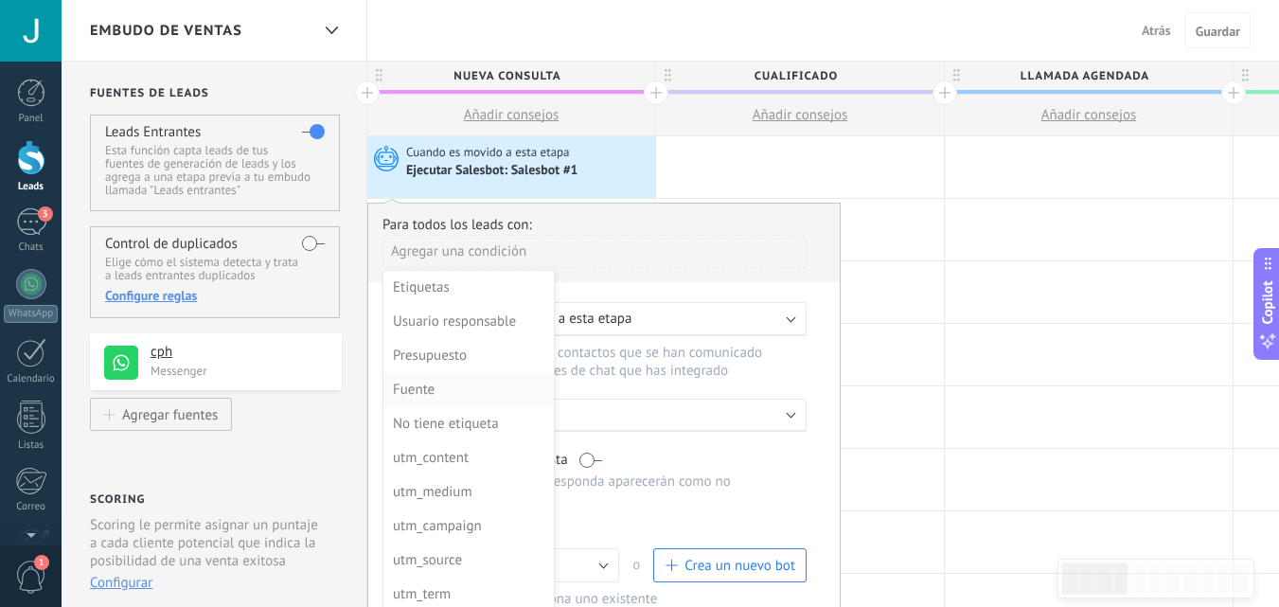
click at [456, 385] on div "Fuente" at bounding box center [467, 390] width 148 height 27
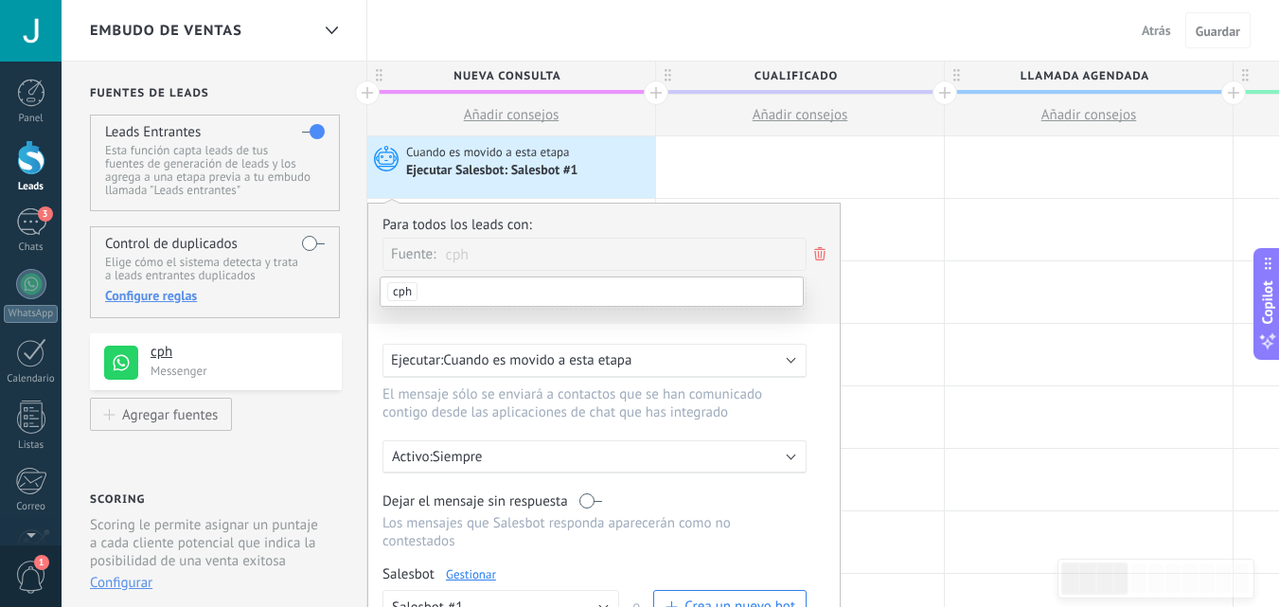
click at [405, 285] on span "cph" at bounding box center [402, 291] width 30 height 19
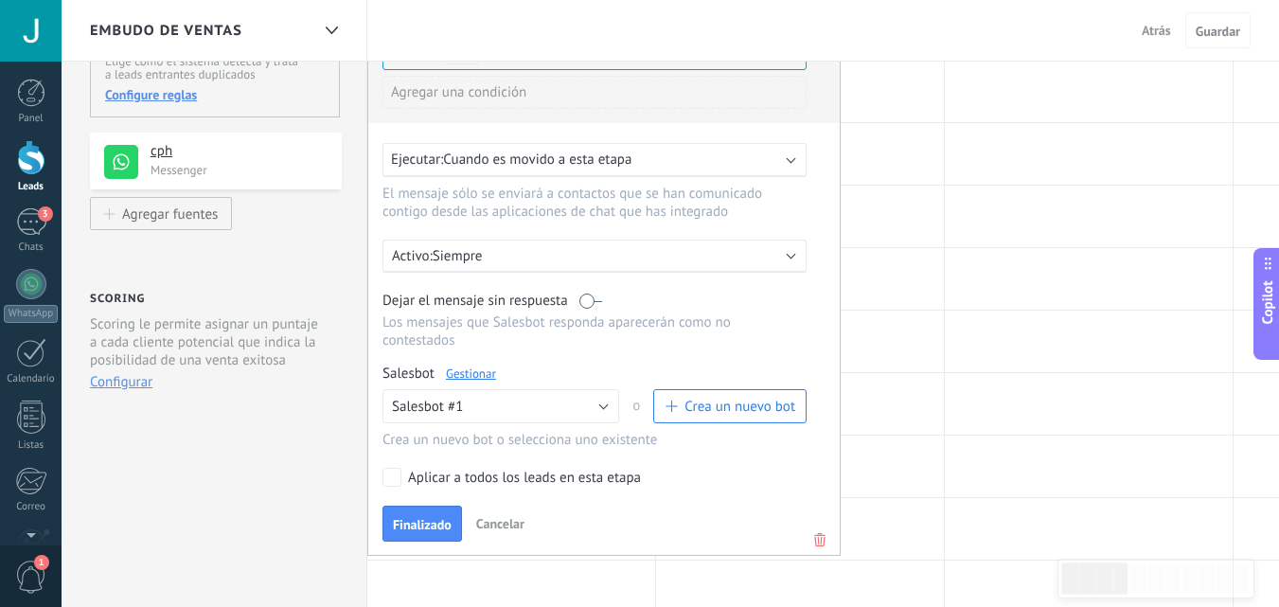
scroll to position [218, 0]
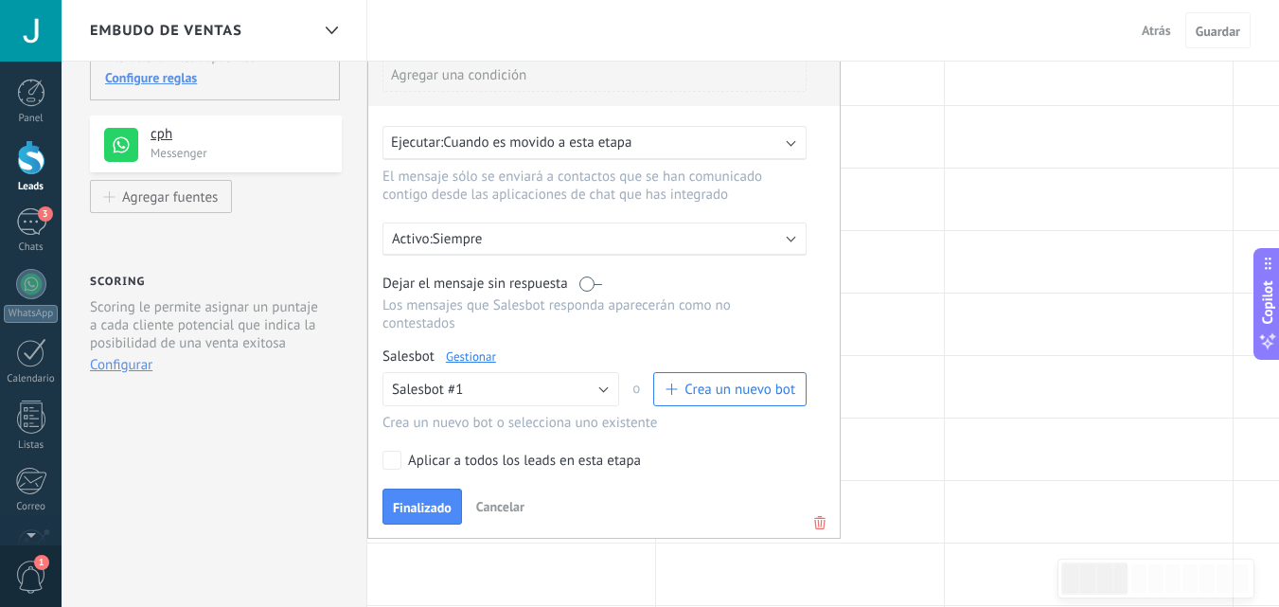
click at [394, 469] on div "Para todos los leads con: Fuente: cph Agregar una condición Ejecutar: Cuando es…" at bounding box center [604, 262] width 474 height 554
click at [416, 498] on button "Finalizado" at bounding box center [423, 507] width 80 height 36
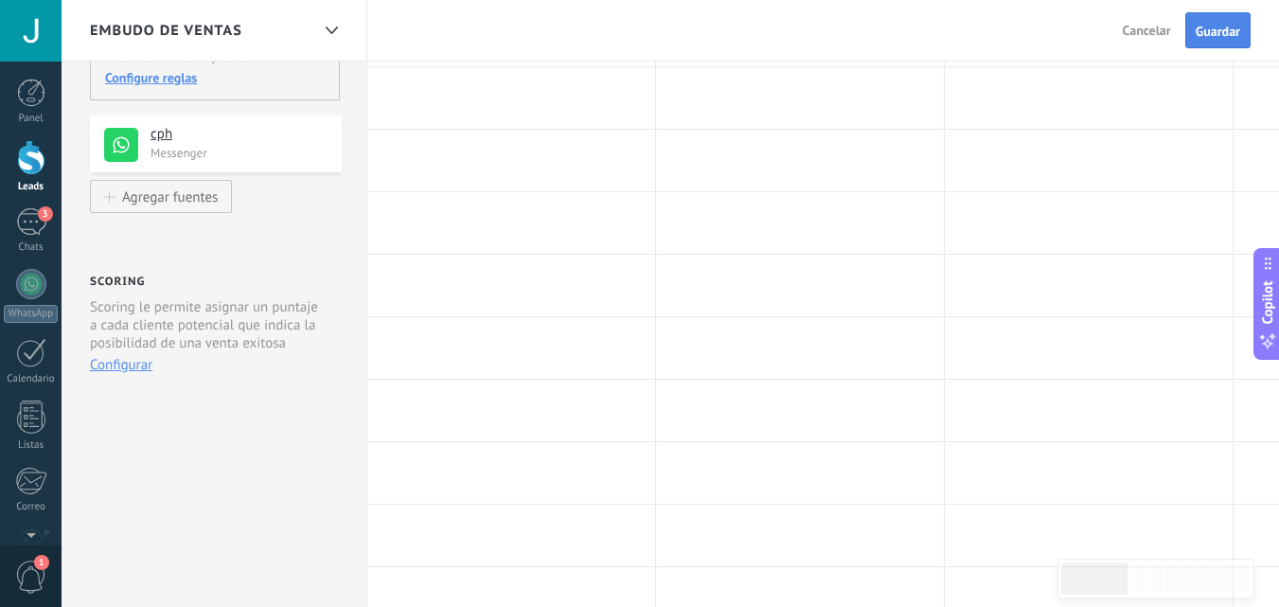
click at [1213, 30] on span "Guardar" at bounding box center [1218, 31] width 45 height 13
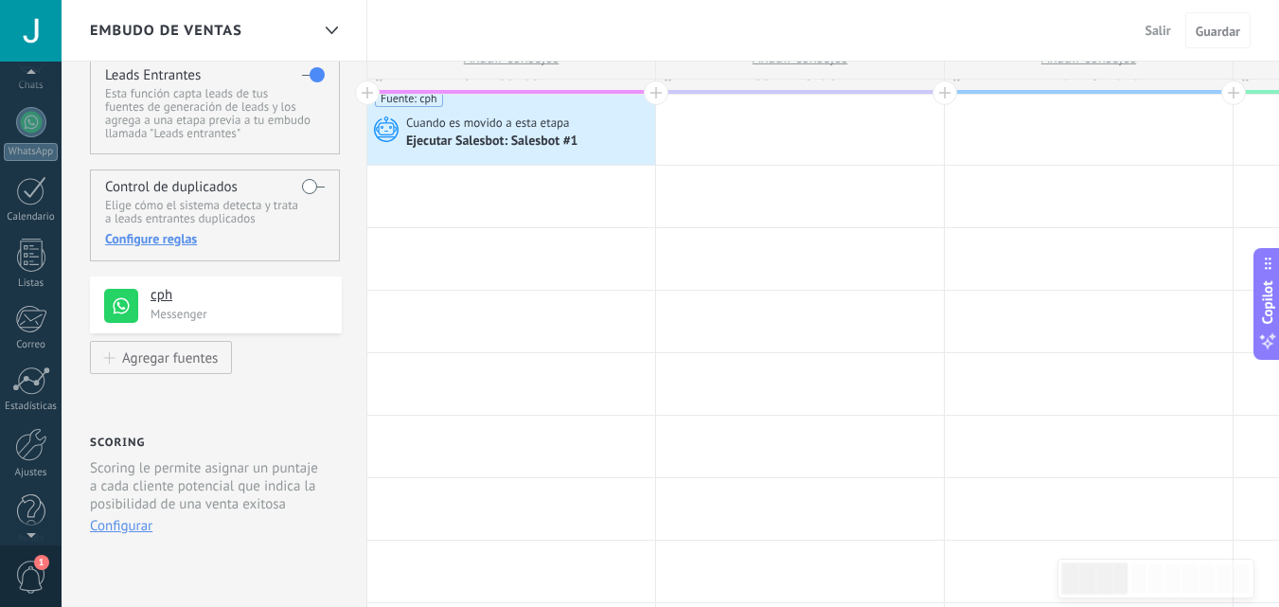
scroll to position [181, 0]
click at [35, 431] on div at bounding box center [31, 425] width 32 height 33
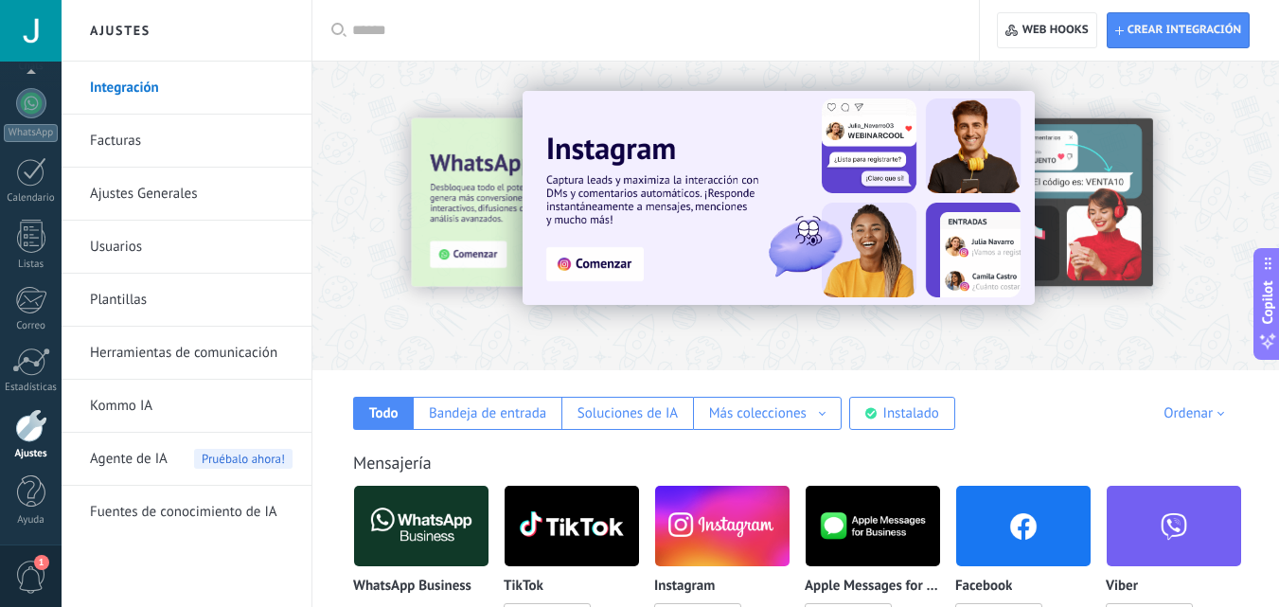
click at [410, 520] on div at bounding box center [421, 526] width 136 height 82
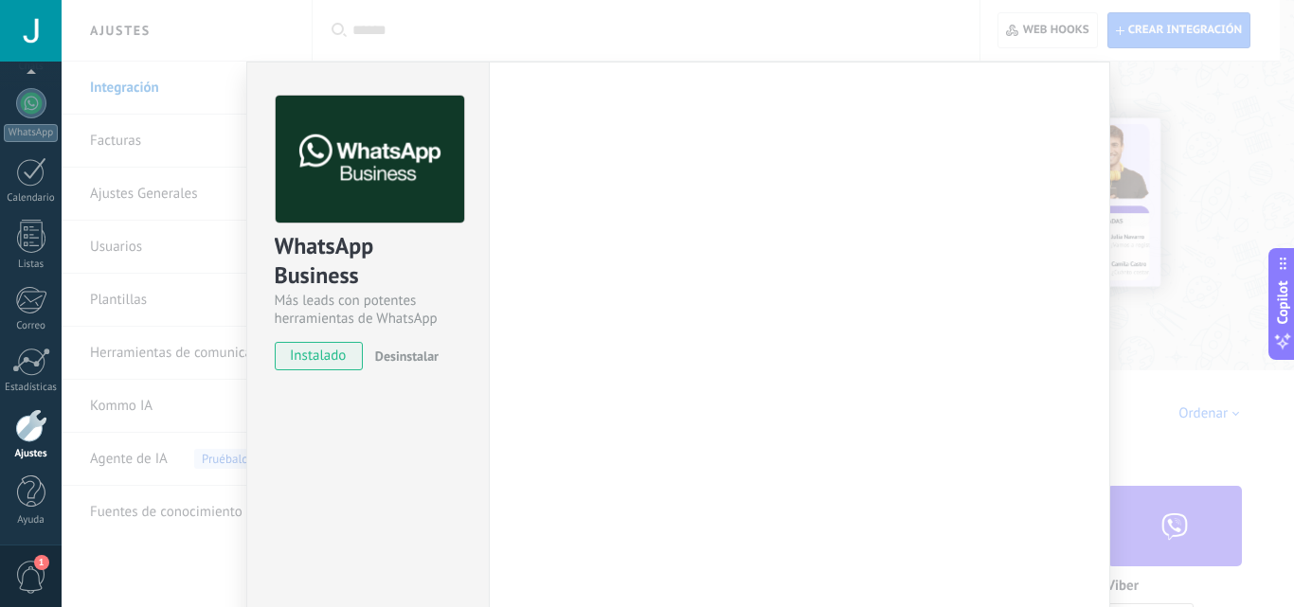
click at [431, 508] on div "WhatsApp Business Más leads con potentes herramientas de WhatsApp instalado Des…" at bounding box center [367, 343] width 242 height 563
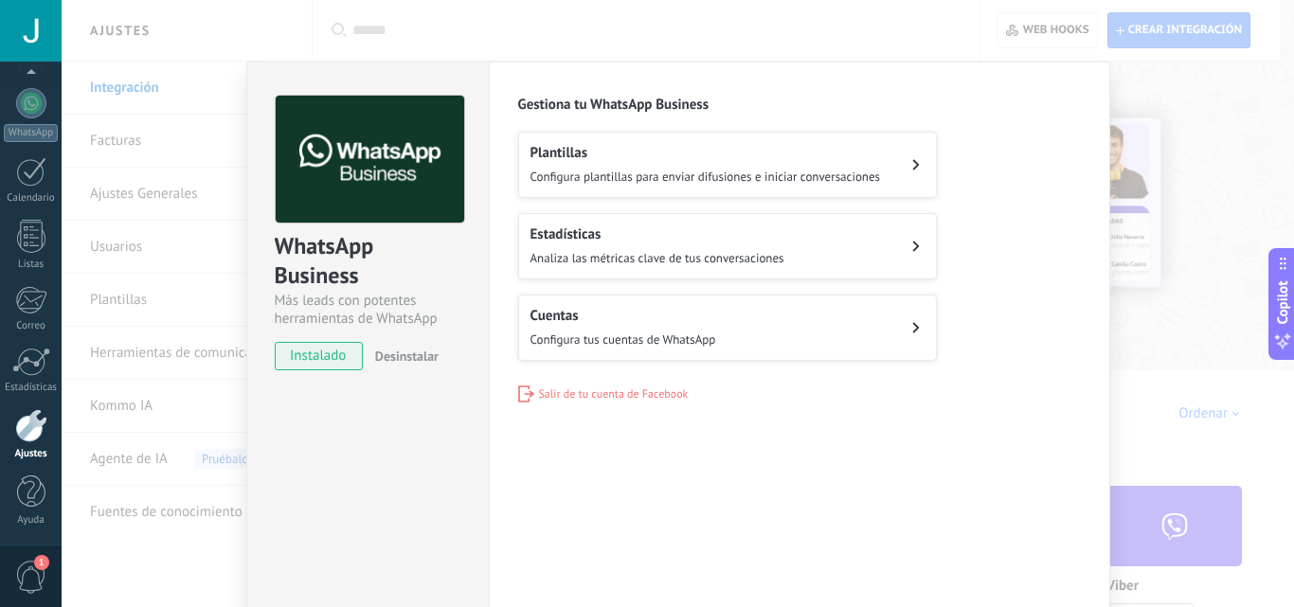
click at [735, 327] on button "Cuentas Configura tus cuentas de WhatsApp" at bounding box center [727, 328] width 419 height 66
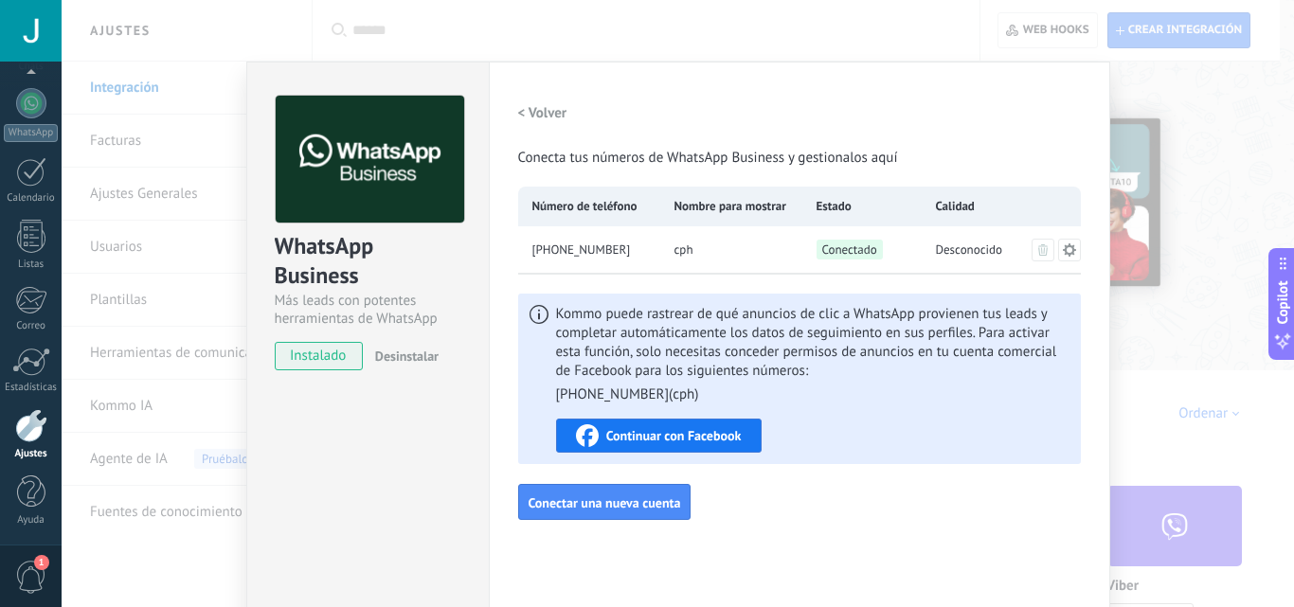
click at [1062, 249] on icon at bounding box center [1069, 249] width 15 height 15
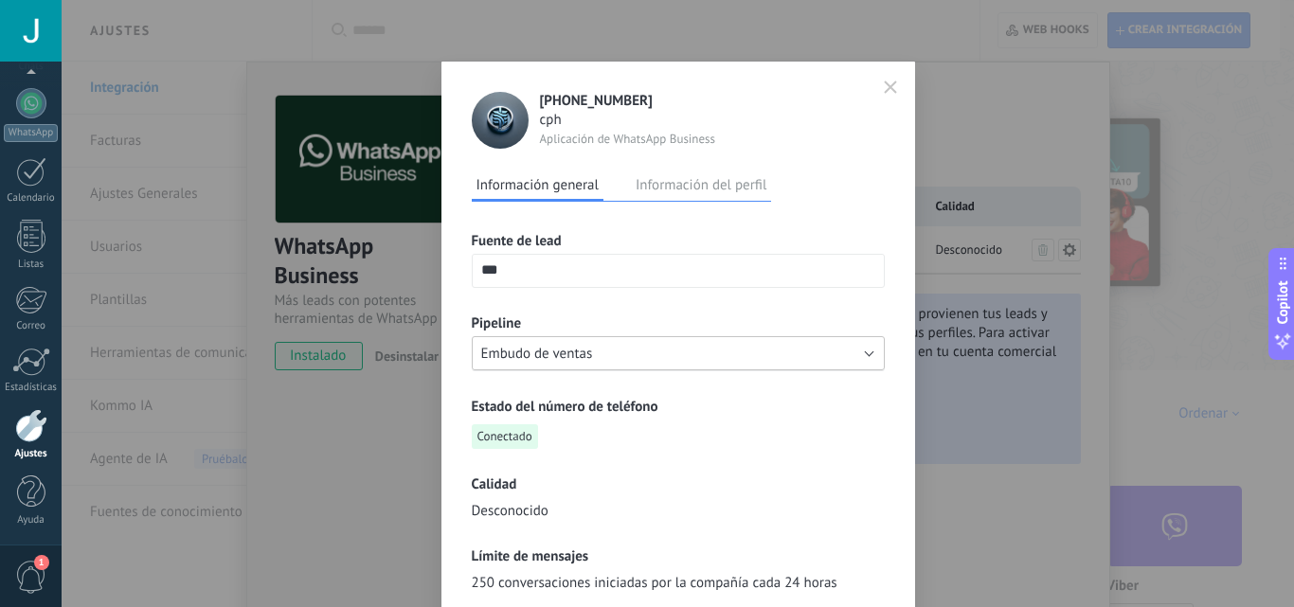
click at [859, 345] on button "Embudo de ventas" at bounding box center [678, 353] width 413 height 34
click at [859, 345] on span "Embudo de ventas" at bounding box center [669, 354] width 418 height 18
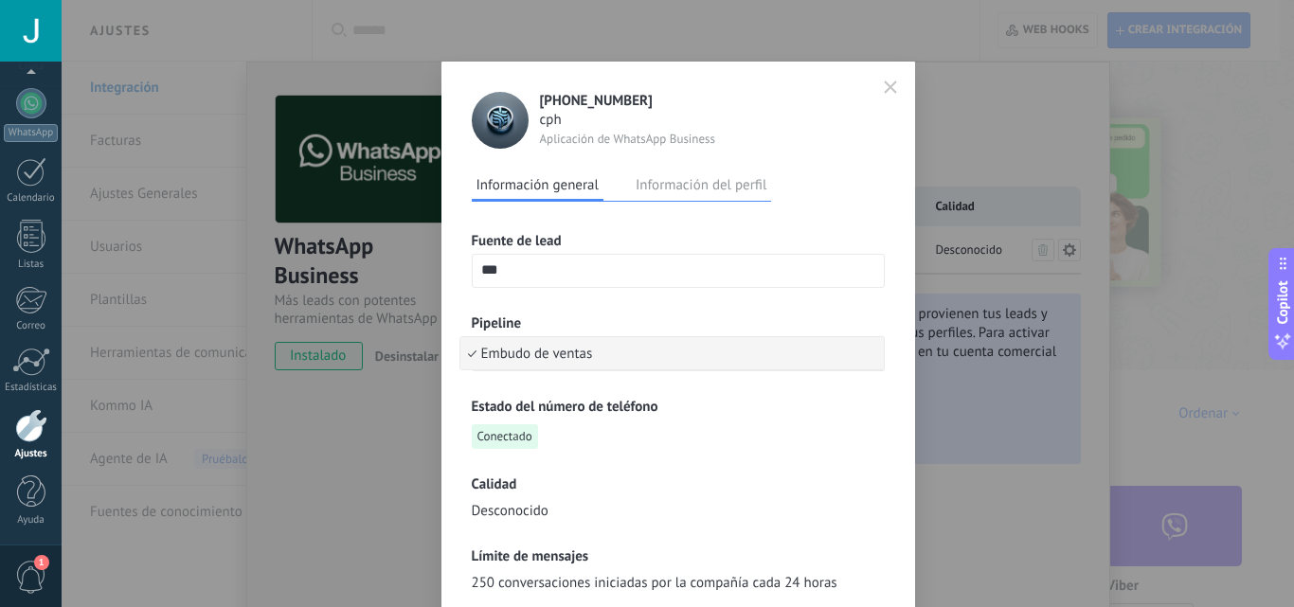
click at [945, 251] on div "+57 322 6262779 cph Aplicación de WhatsApp Business Información general Informa…" at bounding box center [678, 303] width 1232 height 607
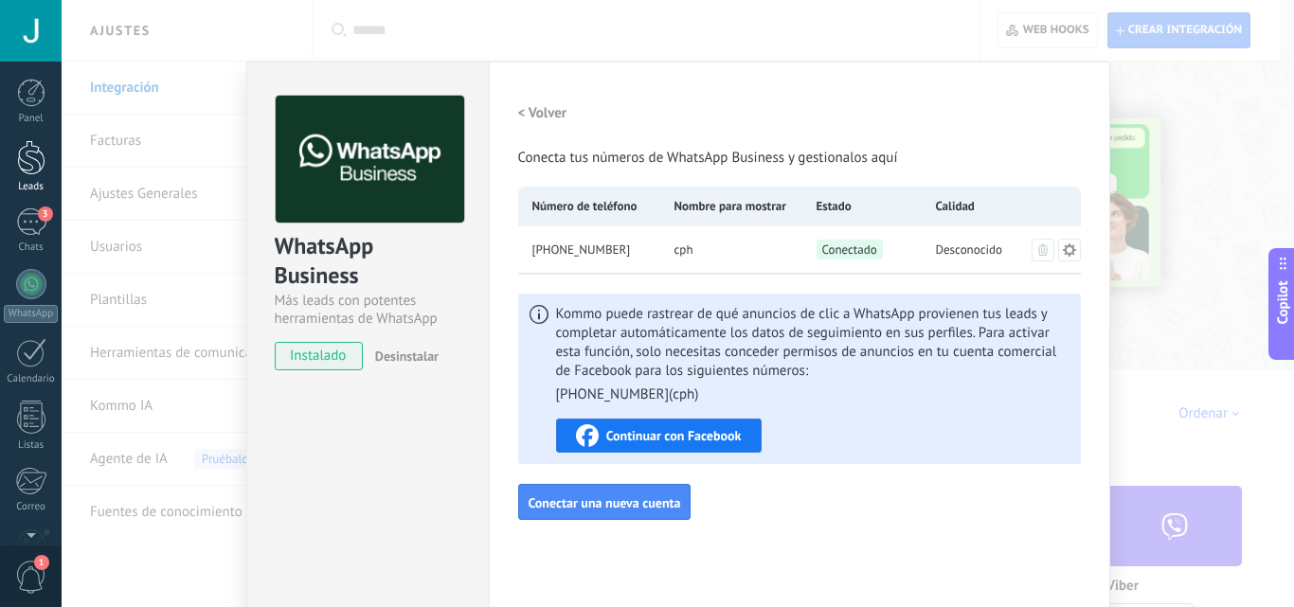
click at [27, 168] on div at bounding box center [31, 157] width 28 height 35
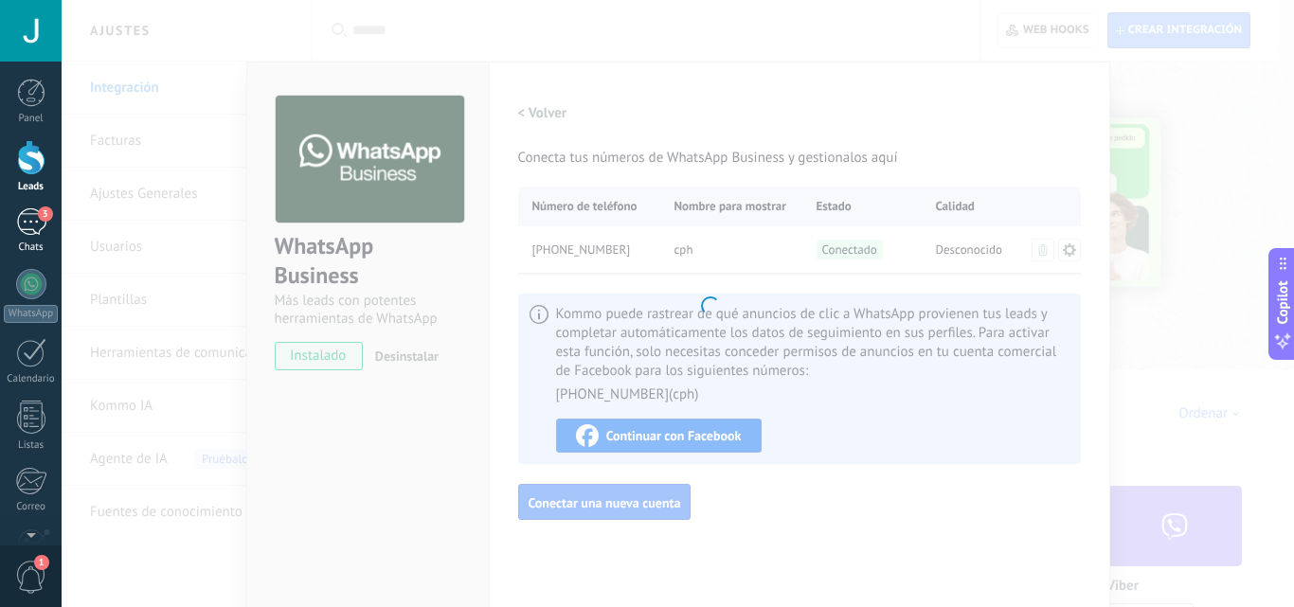
click at [25, 233] on div "3" at bounding box center [31, 221] width 30 height 27
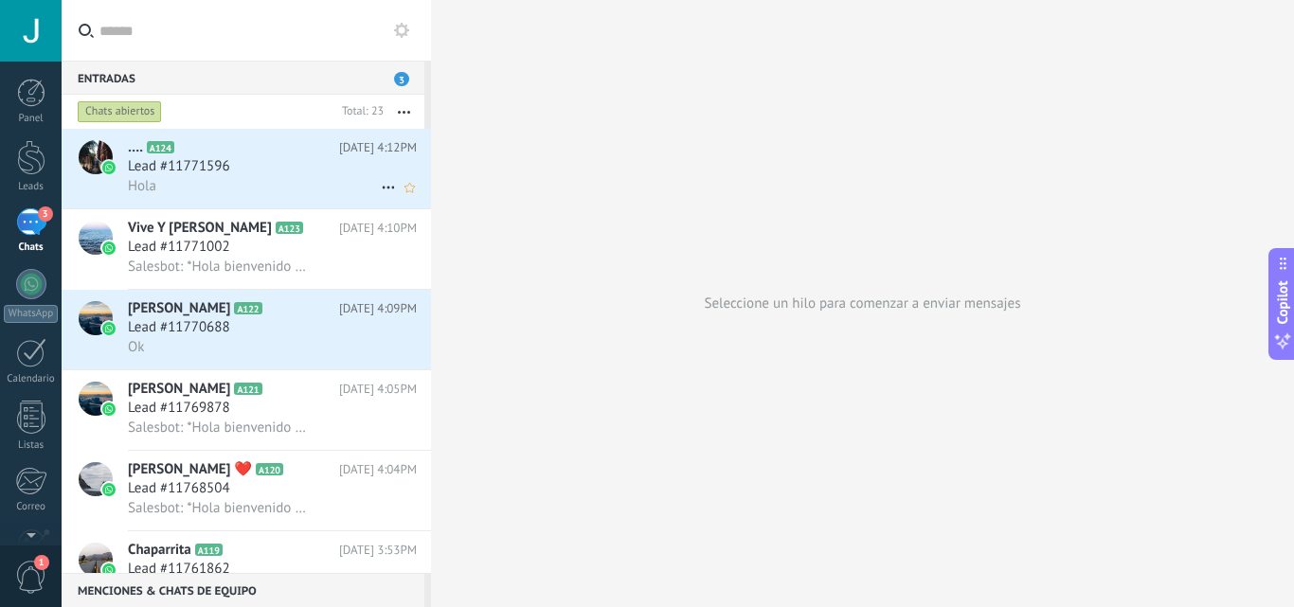
click at [383, 191] on icon at bounding box center [388, 187] width 23 height 23
click at [325, 167] on div at bounding box center [647, 303] width 1294 height 607
click at [325, 167] on div "Lead #11771596" at bounding box center [272, 166] width 289 height 19
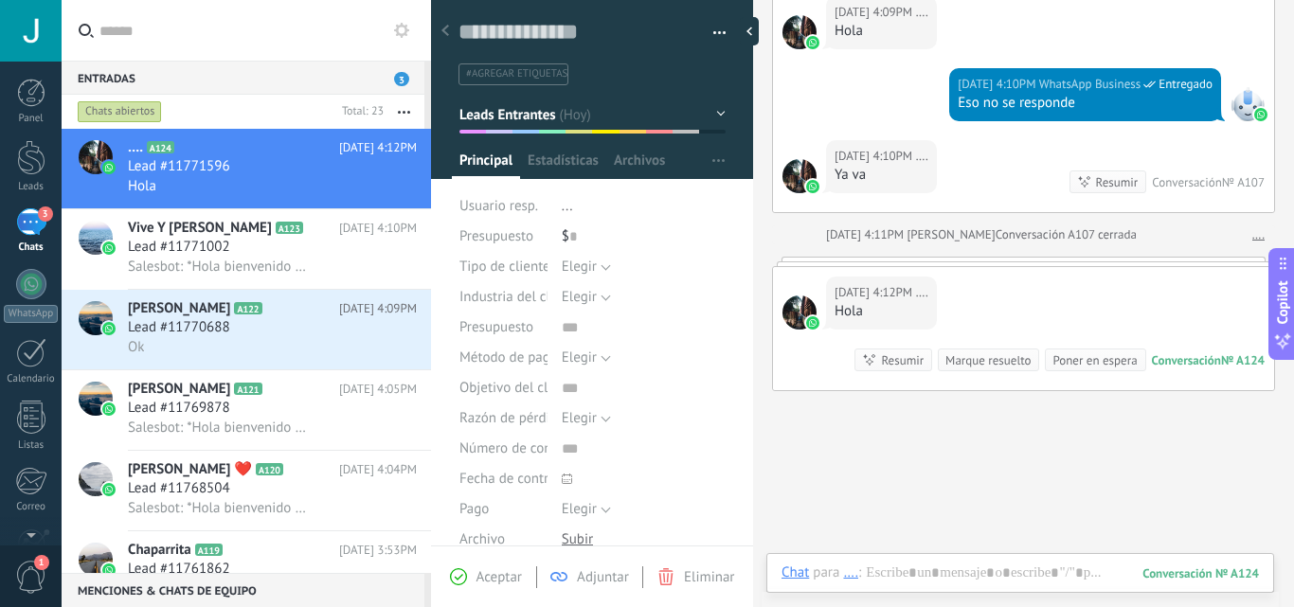
scroll to position [28, 0]
click at [675, 576] on div "Eliminar" at bounding box center [695, 576] width 77 height 17
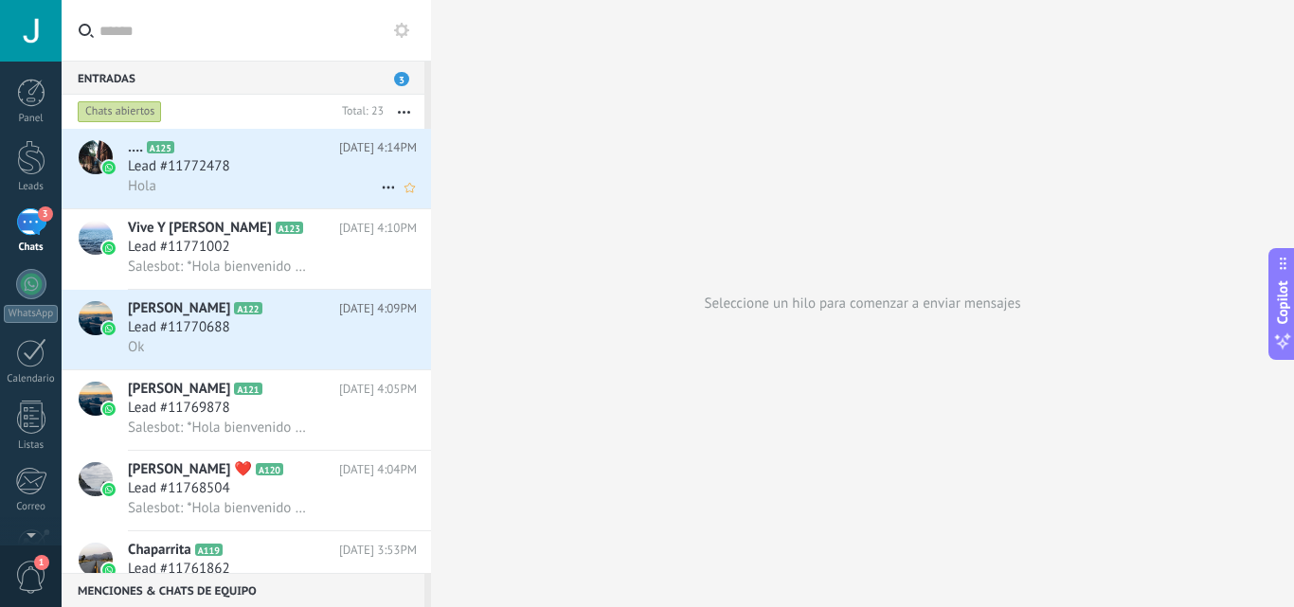
click at [340, 167] on div "Lead #11772478" at bounding box center [272, 166] width 289 height 19
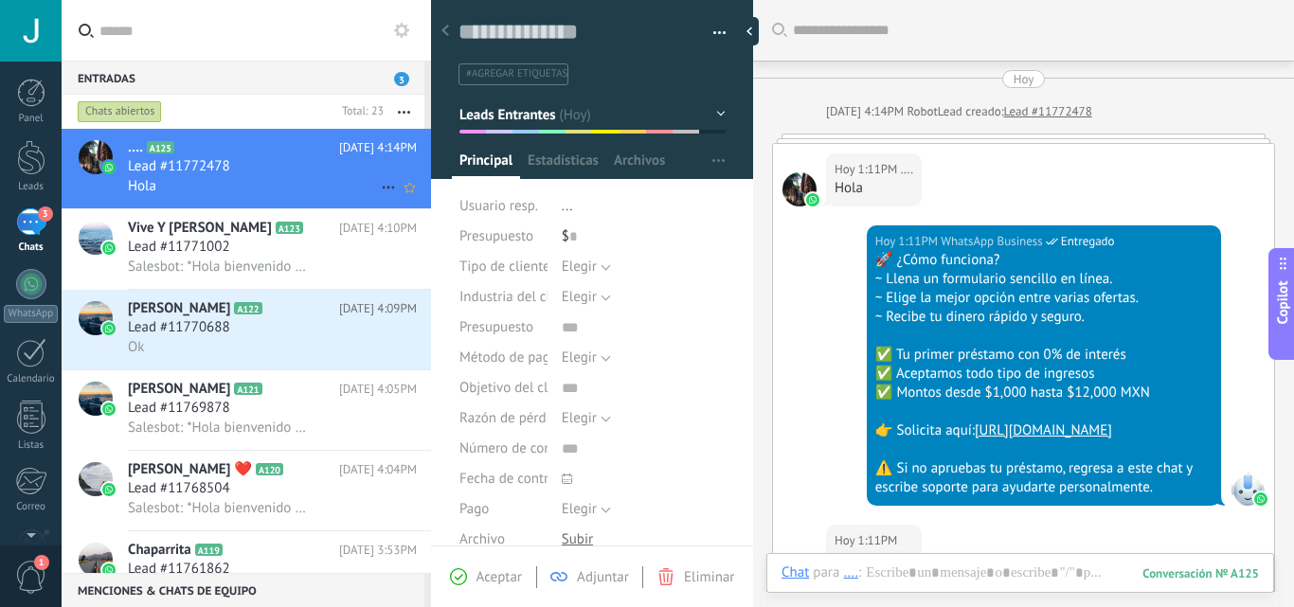
scroll to position [1745, 0]
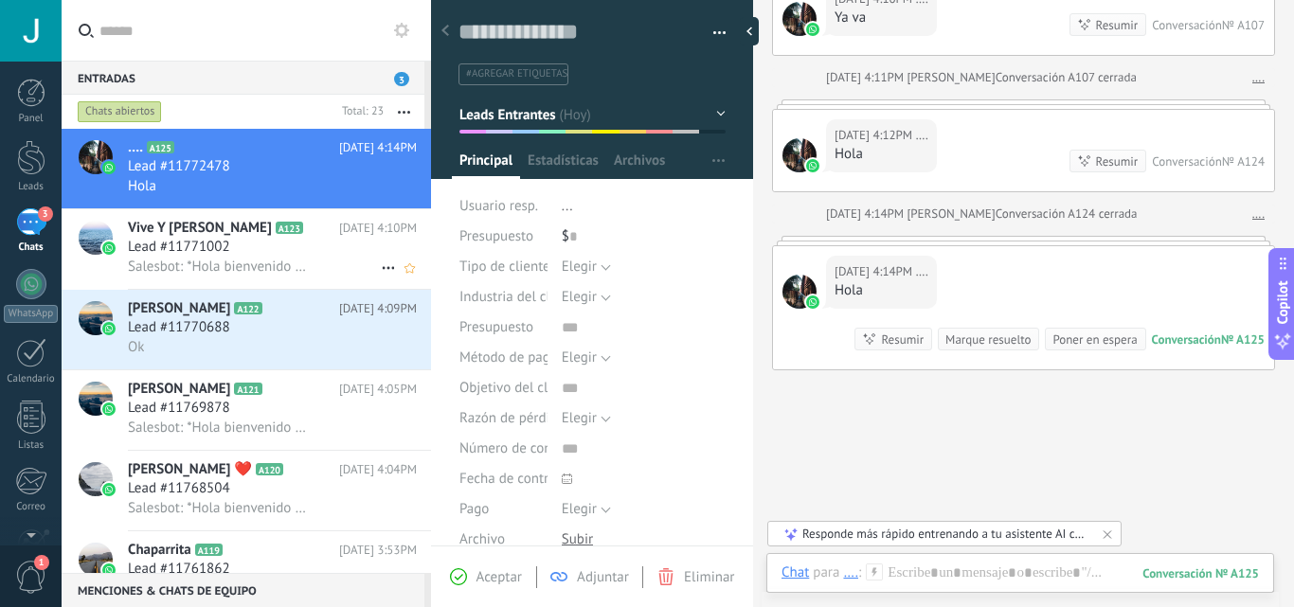
click at [316, 225] on h2 "Vive Y Deja Vivir A123" at bounding box center [233, 228] width 211 height 19
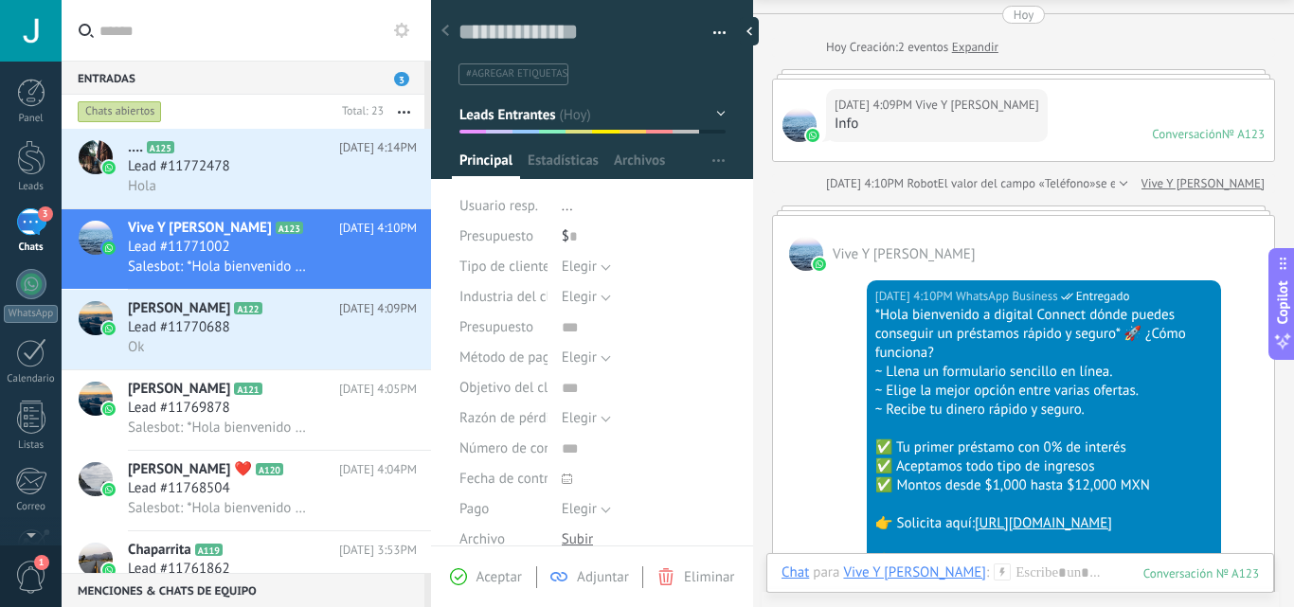
scroll to position [67, 0]
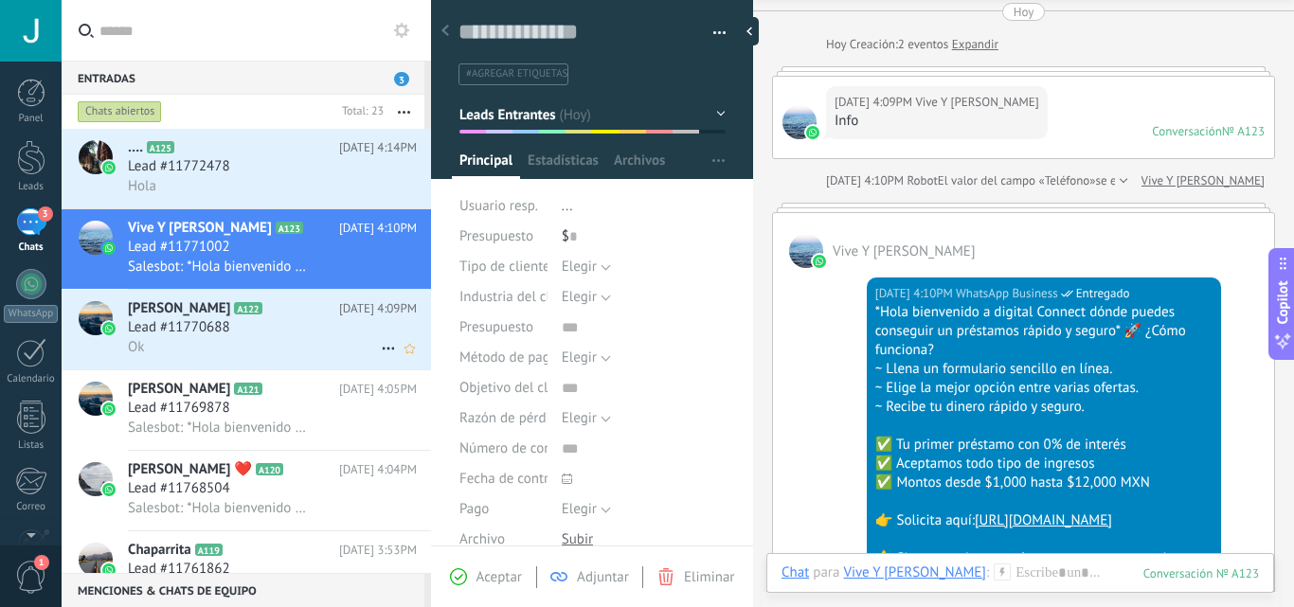
click at [312, 313] on h2 "[PERSON_NAME] A122" at bounding box center [233, 308] width 211 height 19
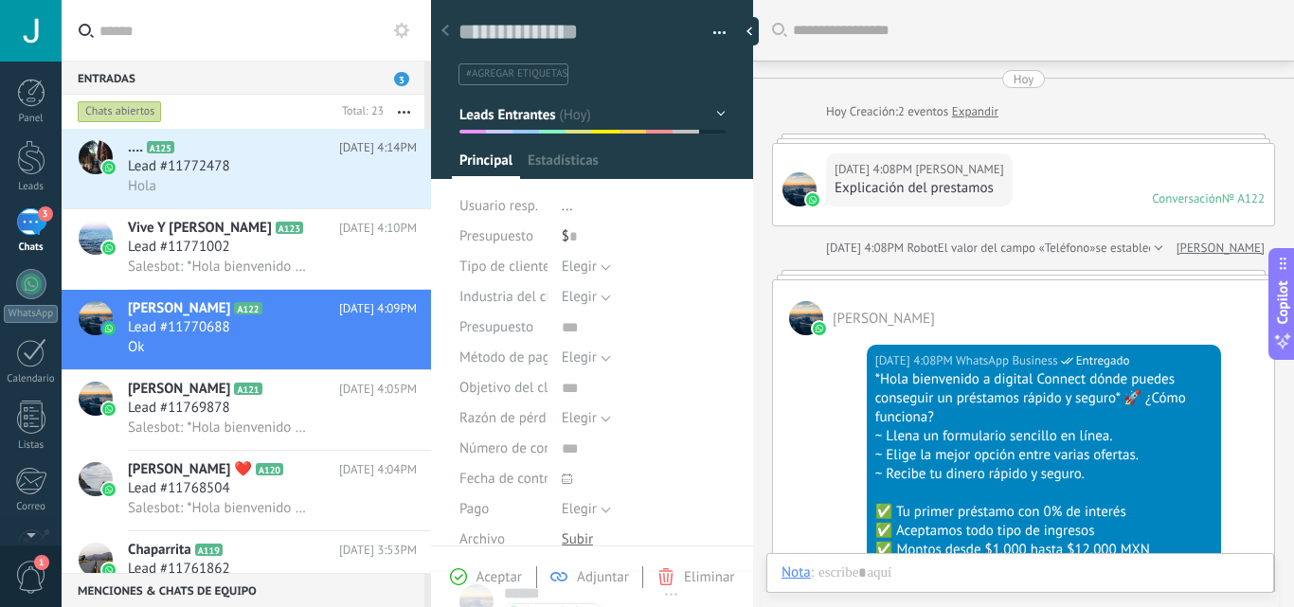
scroll to position [436, 0]
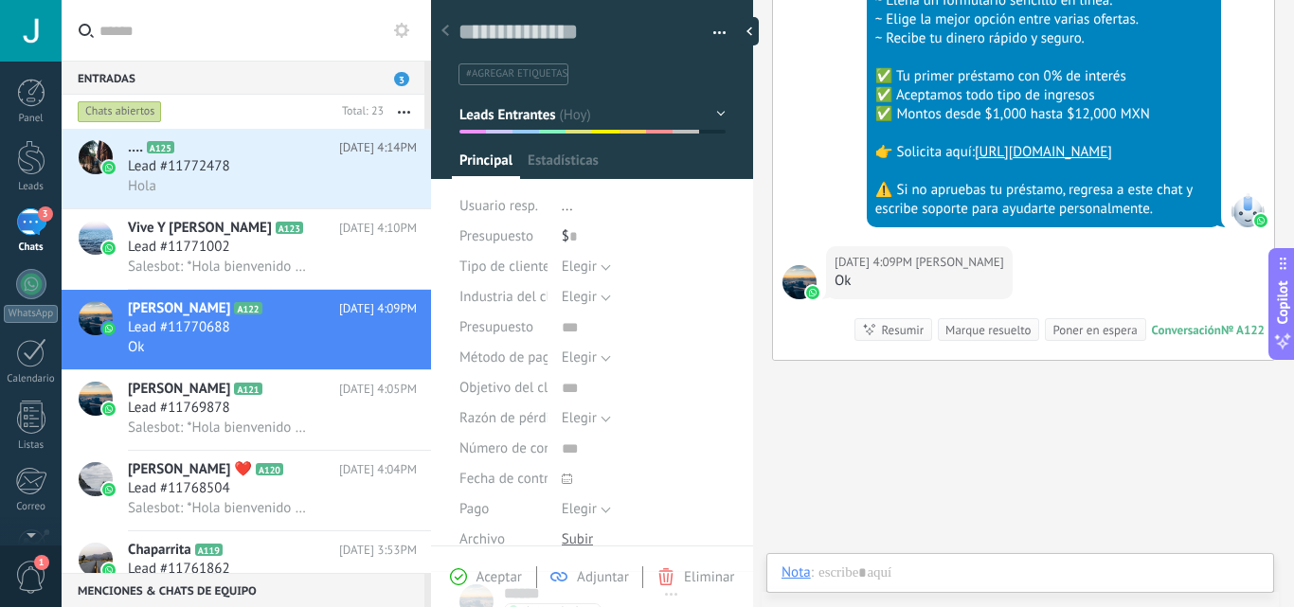
type textarea "**********"
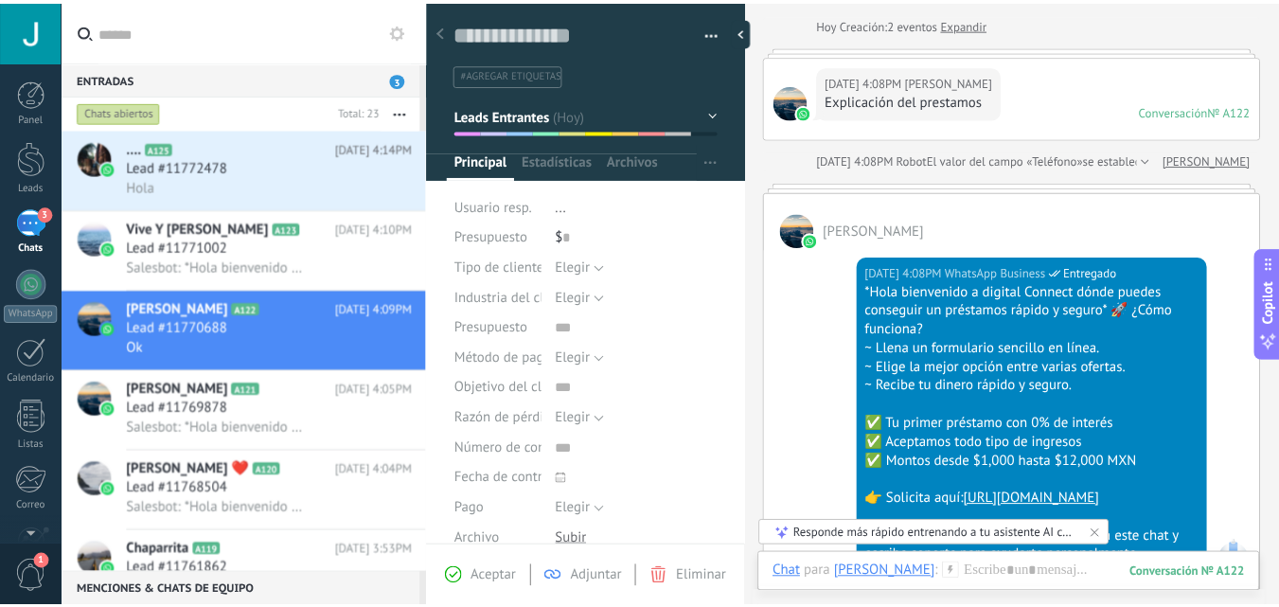
scroll to position [84, 0]
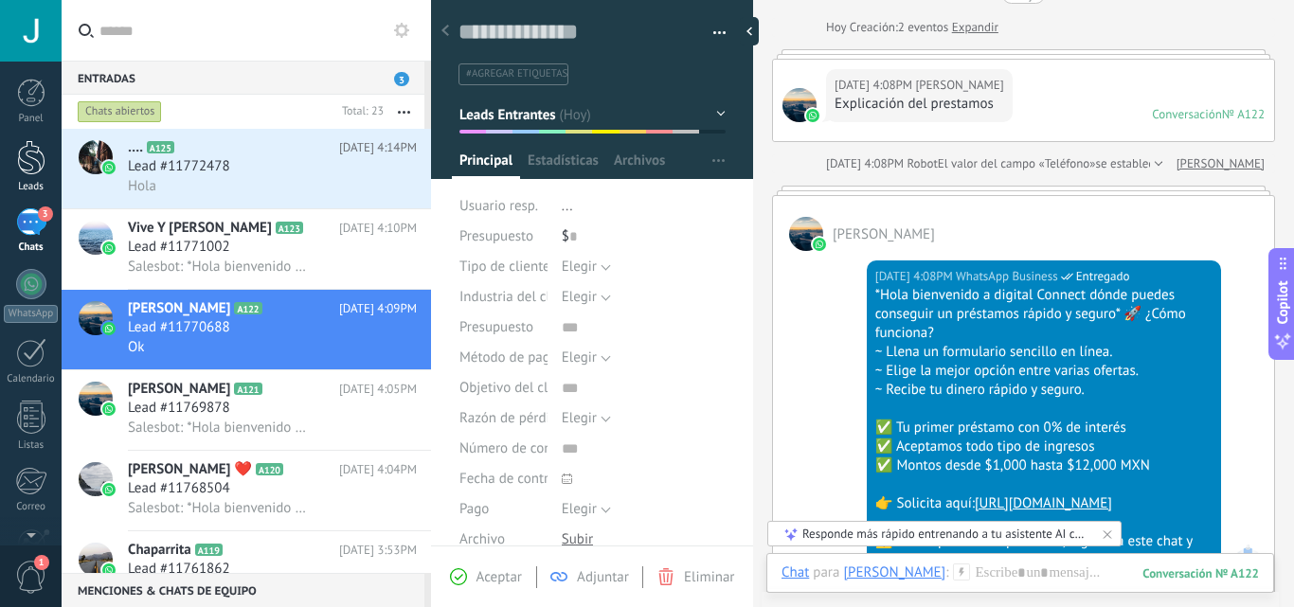
click at [15, 166] on link "Leads" at bounding box center [31, 166] width 62 height 53
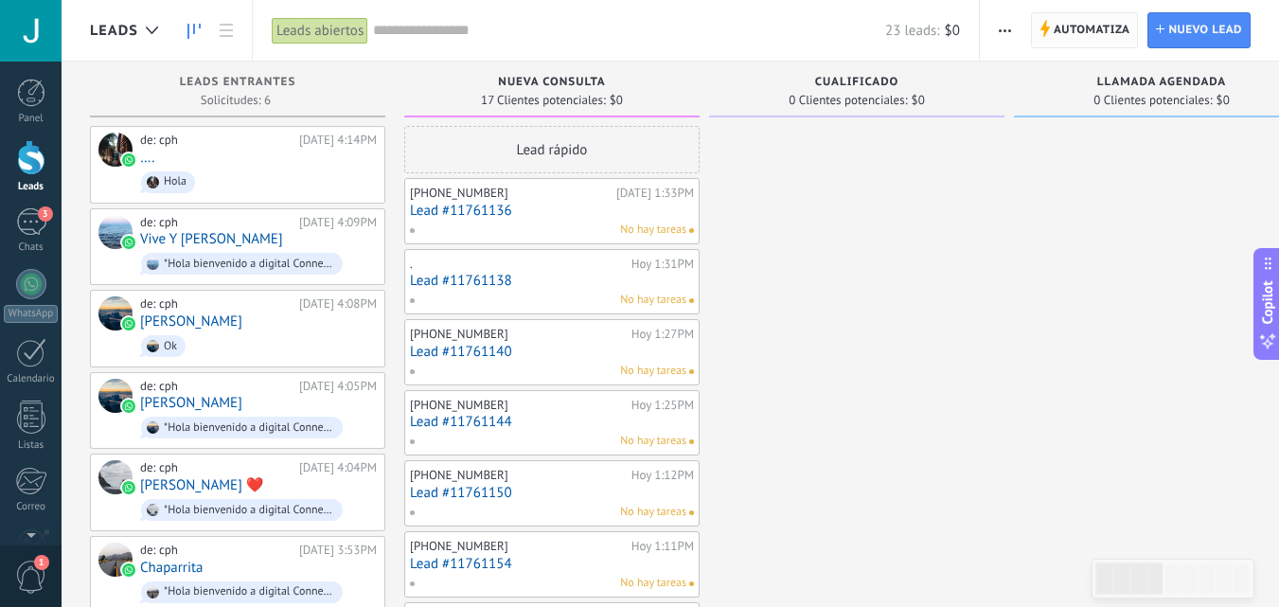
click at [1108, 33] on span "Automatiza" at bounding box center [1092, 30] width 77 height 34
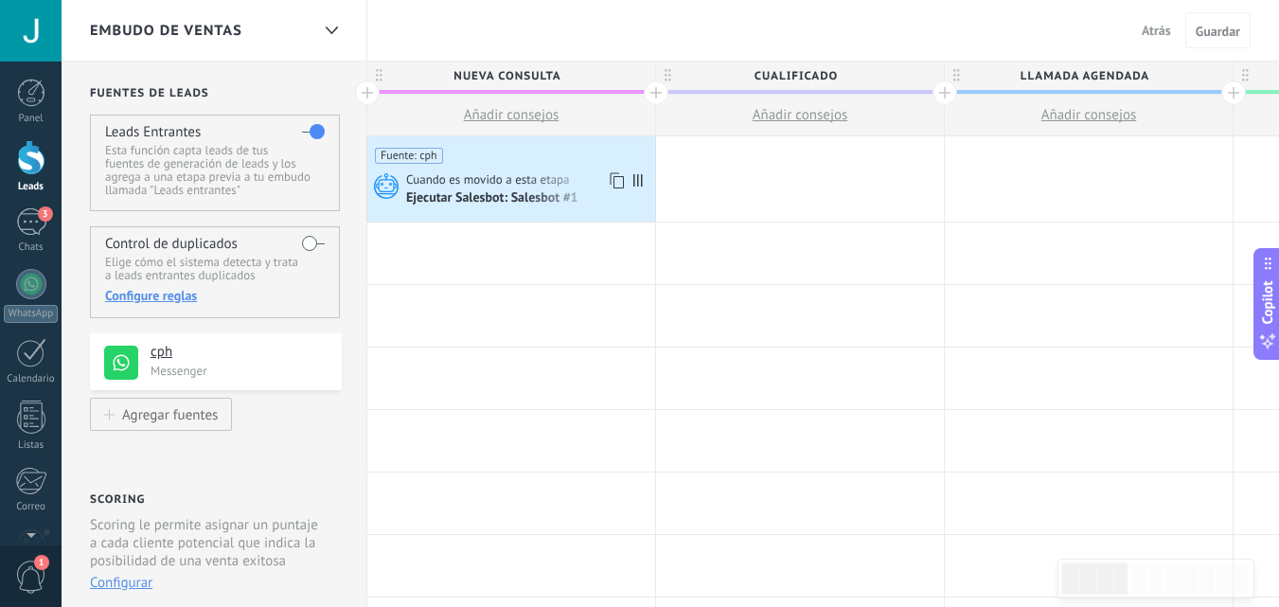
click at [572, 178] on div "Cuando es movido a esta etapa" at bounding box center [528, 179] width 244 height 17
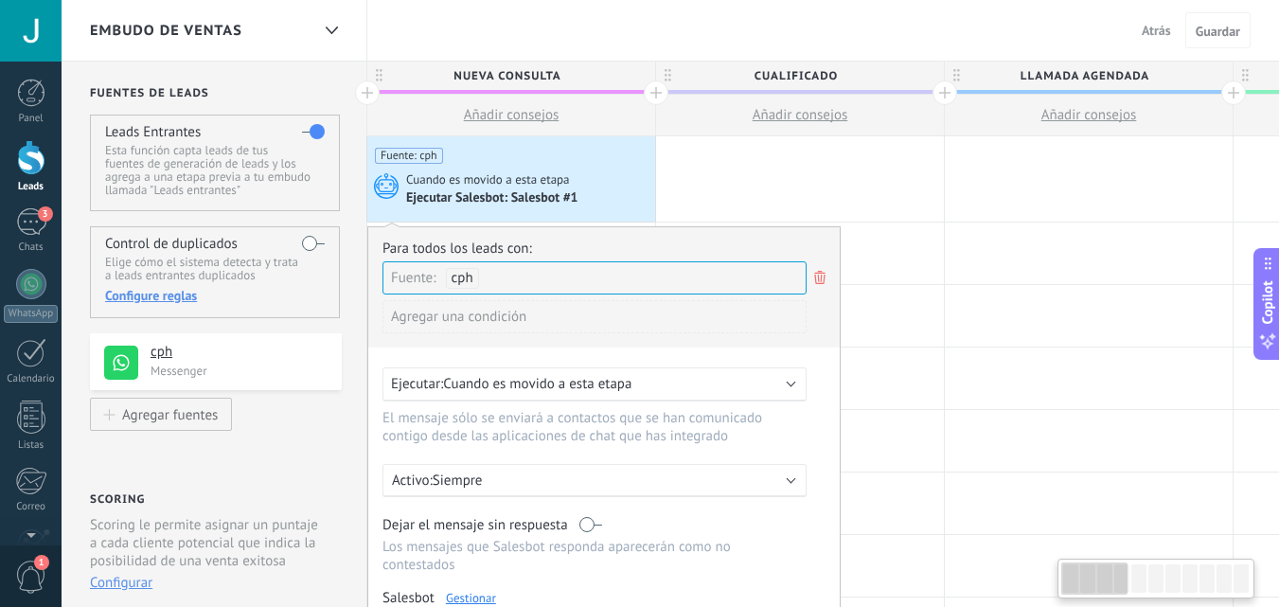
scroll to position [0, 1]
click at [467, 593] on link "Gestionar" at bounding box center [470, 598] width 50 height 16
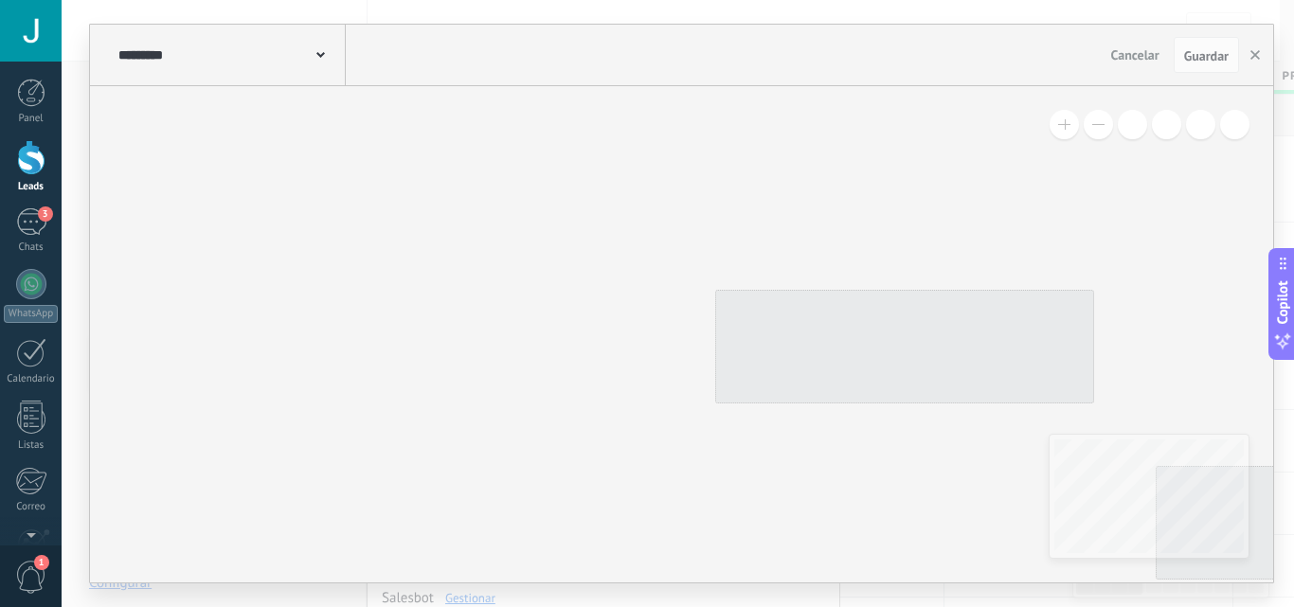
type input "**********"
click at [1156, 122] on span "Vista previa bot" at bounding box center [1196, 124] width 82 height 16
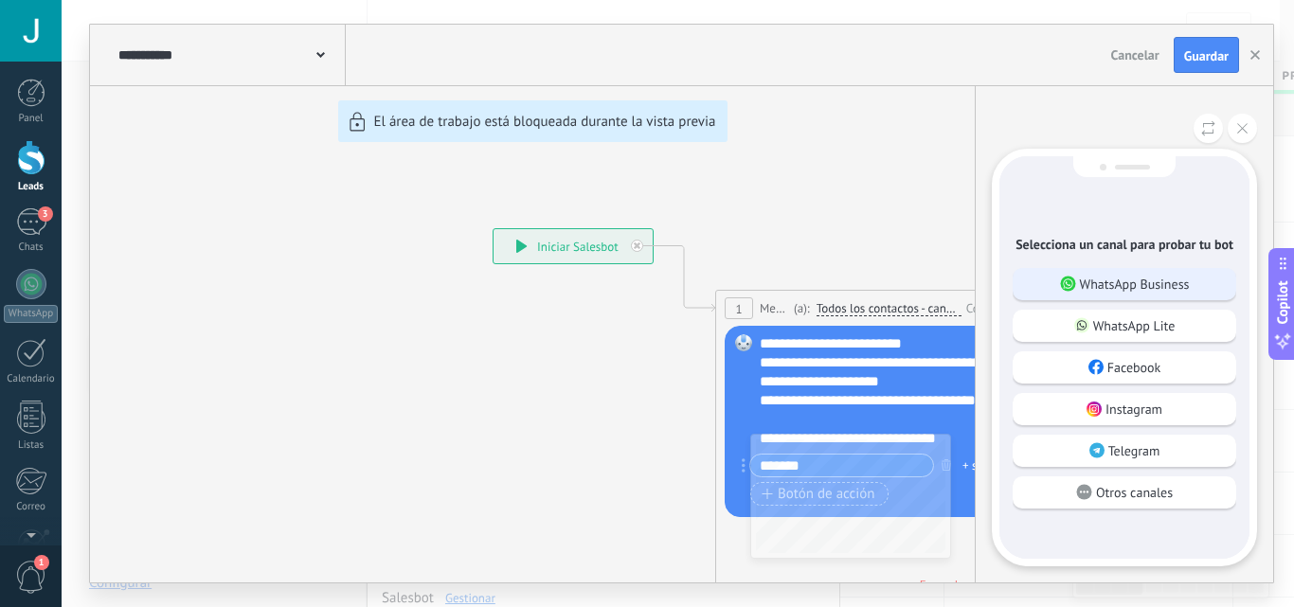
click at [1099, 280] on p "WhatsApp Business" at bounding box center [1135, 284] width 110 height 17
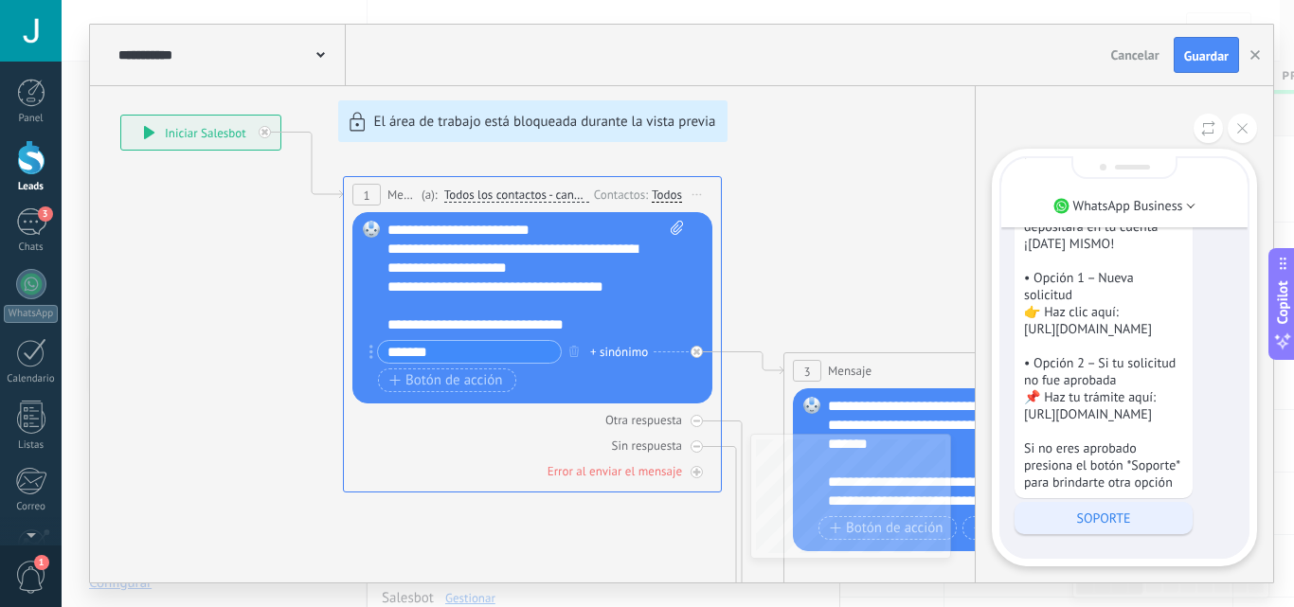
click at [1107, 510] on p "SOPORTE" at bounding box center [1103, 518] width 159 height 17
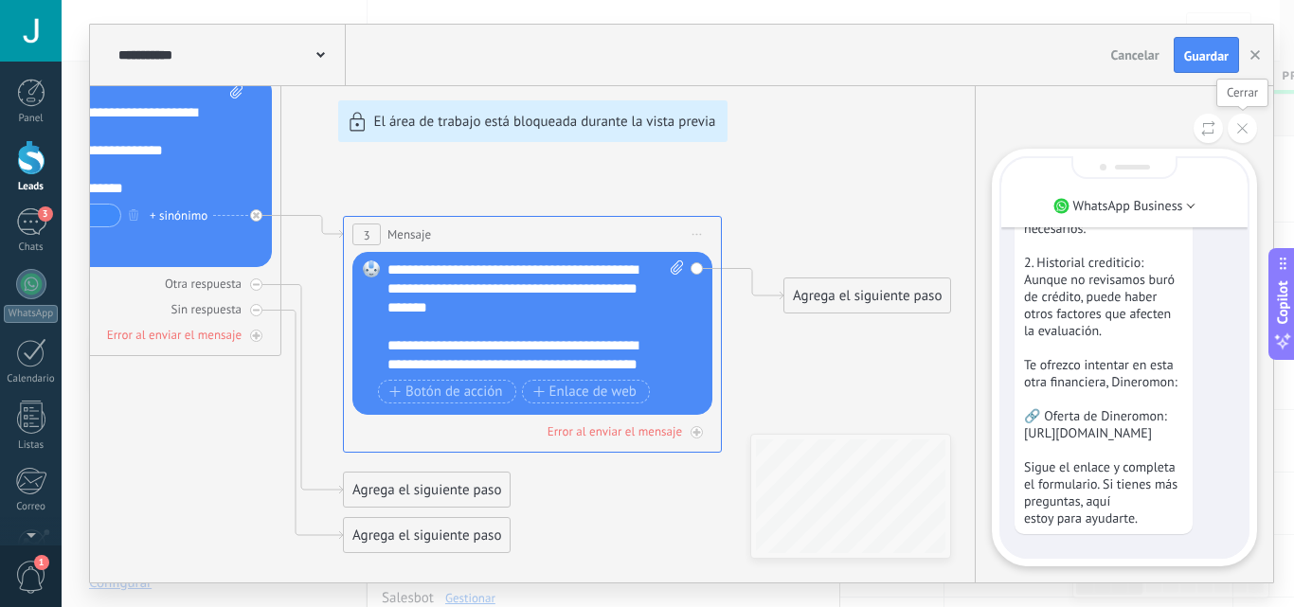
click at [1247, 138] on button at bounding box center [1241, 128] width 29 height 29
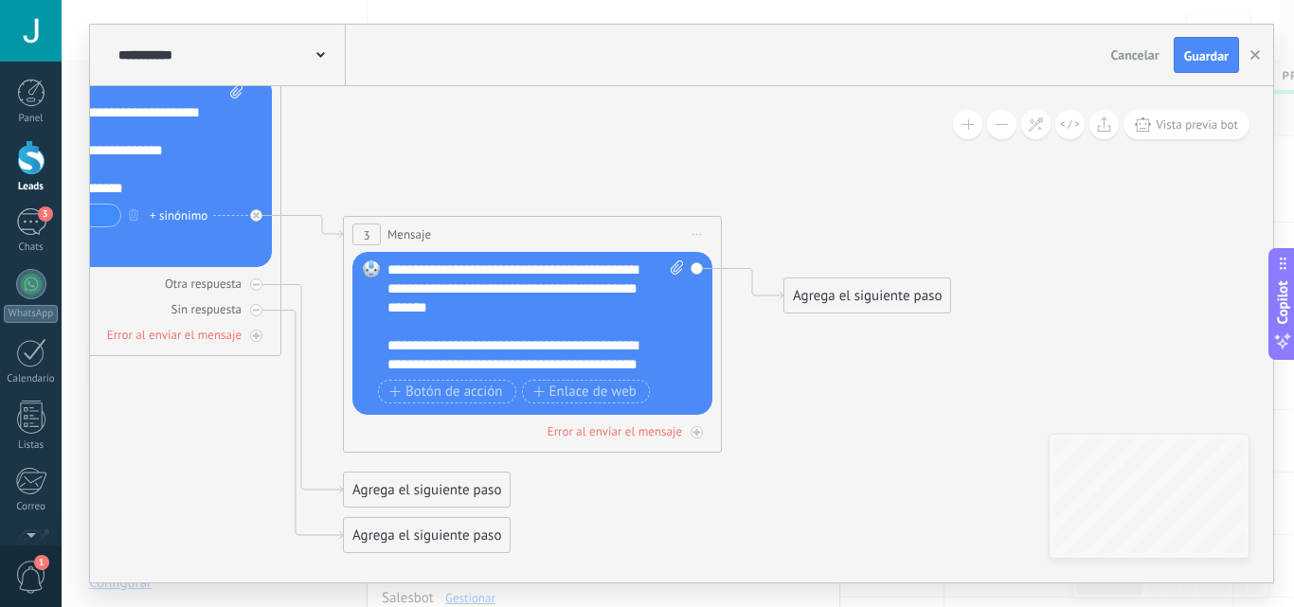
click at [317, 45] on span at bounding box center [320, 54] width 9 height 18
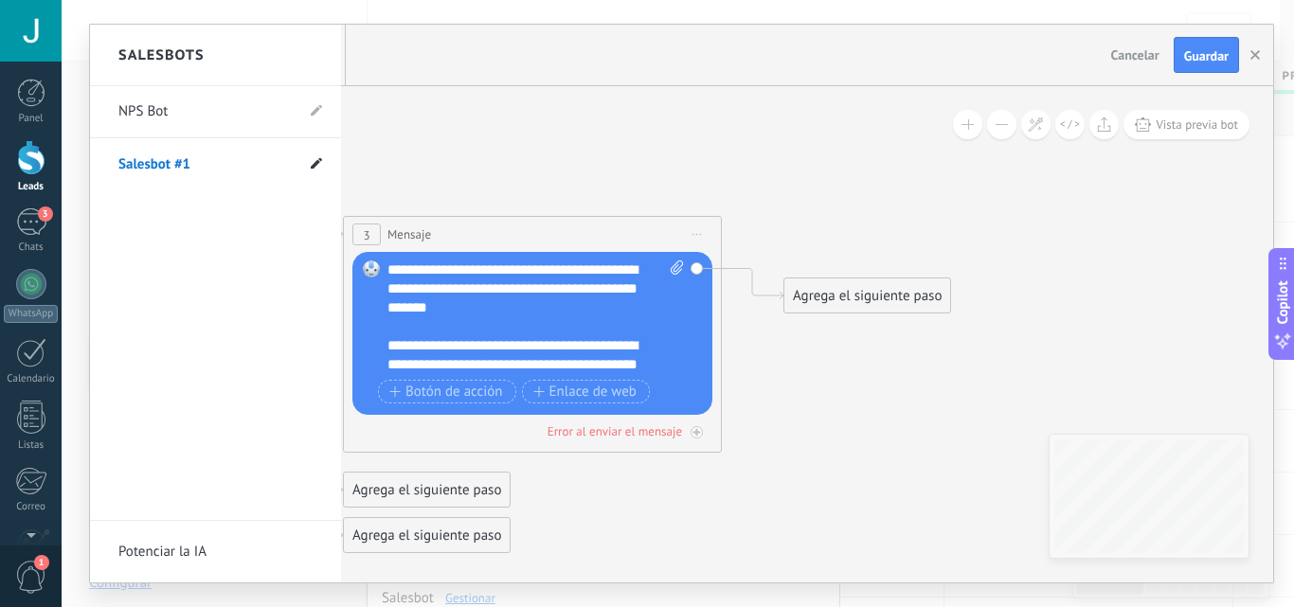
click at [316, 163] on use at bounding box center [316, 162] width 11 height 11
drag, startPoint x: 208, startPoint y: 167, endPoint x: 23, endPoint y: 153, distance: 186.1
click at [23, 153] on body ".abecls-1,.abecls-2{fill-rule:evenodd}.abecls-2{fill:#fff} .abhcls-1{fill:none}…" at bounding box center [647, 303] width 1294 height 607
type input "*****"
click at [307, 164] on icon at bounding box center [315, 164] width 21 height 11
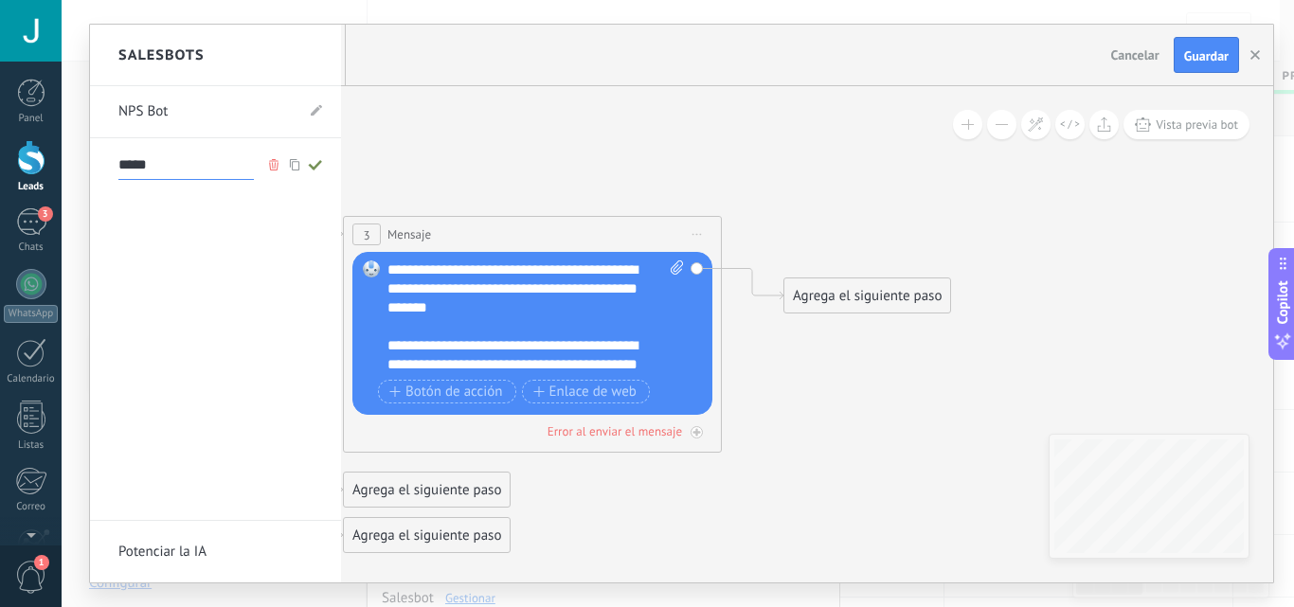
type input "*****"
click at [1194, 54] on div at bounding box center [681, 304] width 1183 height 558
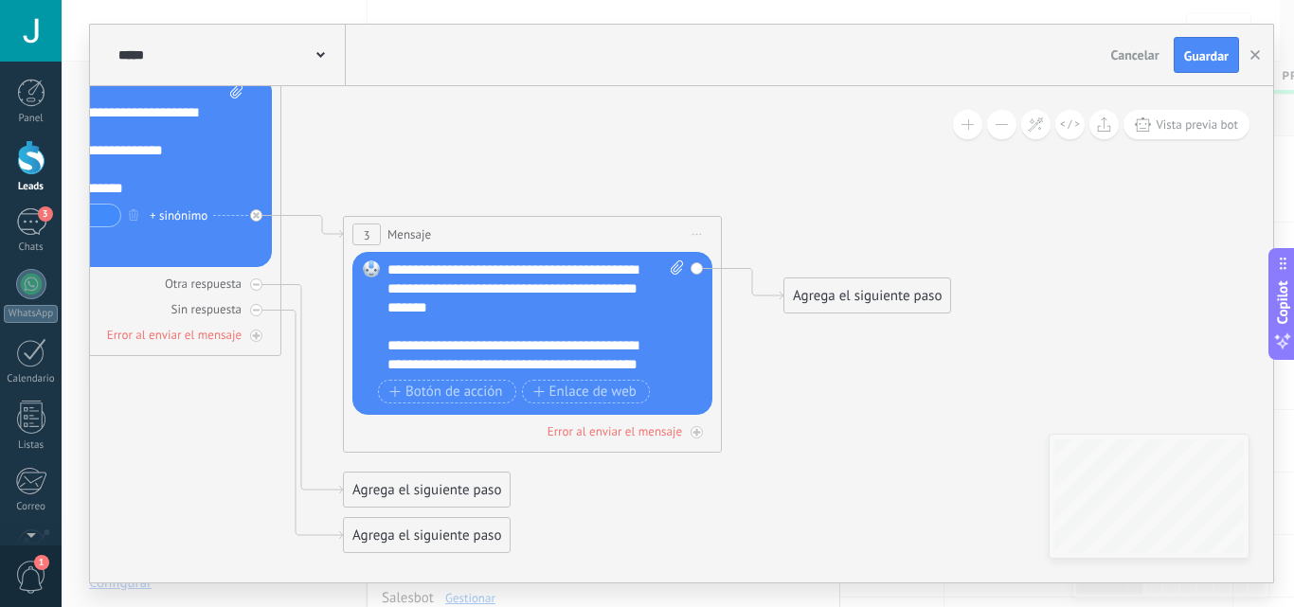
click at [1194, 54] on span "Guardar" at bounding box center [1206, 55] width 45 height 13
click at [1250, 62] on button "button" at bounding box center [1255, 55] width 28 height 36
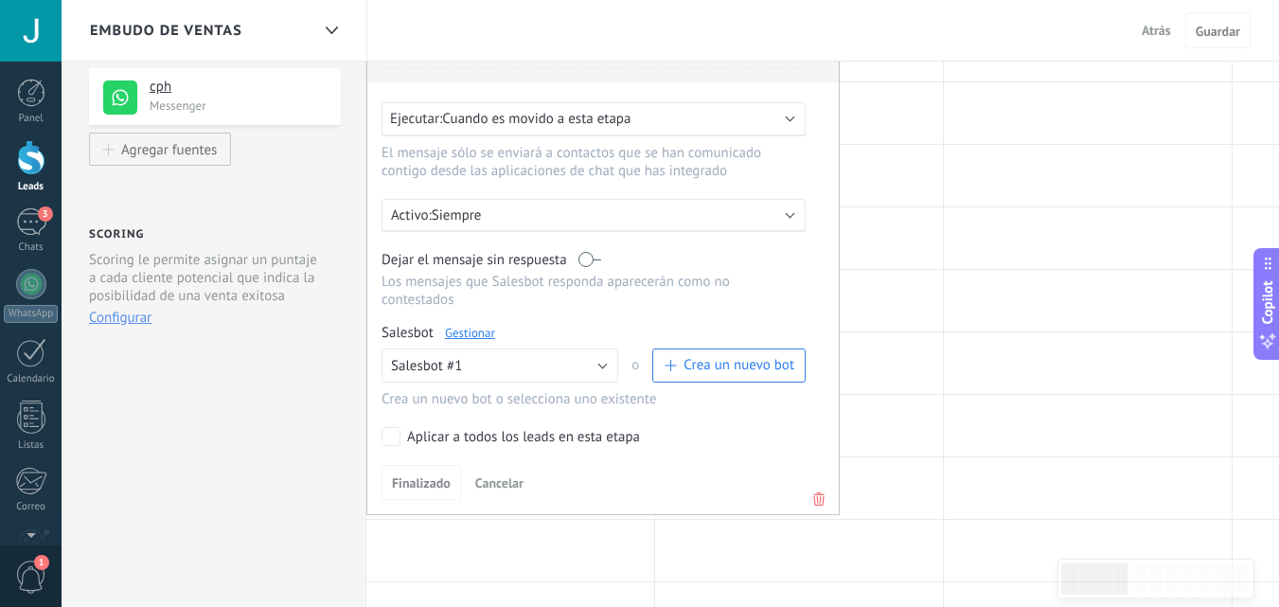
scroll to position [268, 0]
click at [418, 477] on span "Finalizado" at bounding box center [421, 480] width 59 height 13
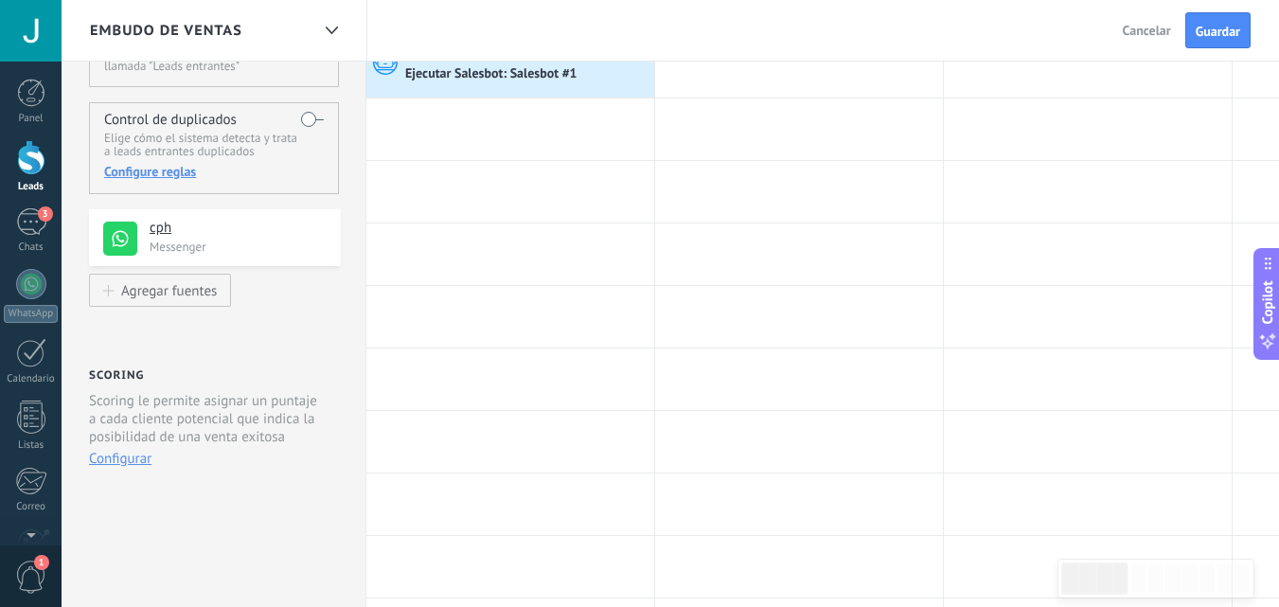
scroll to position [0, 0]
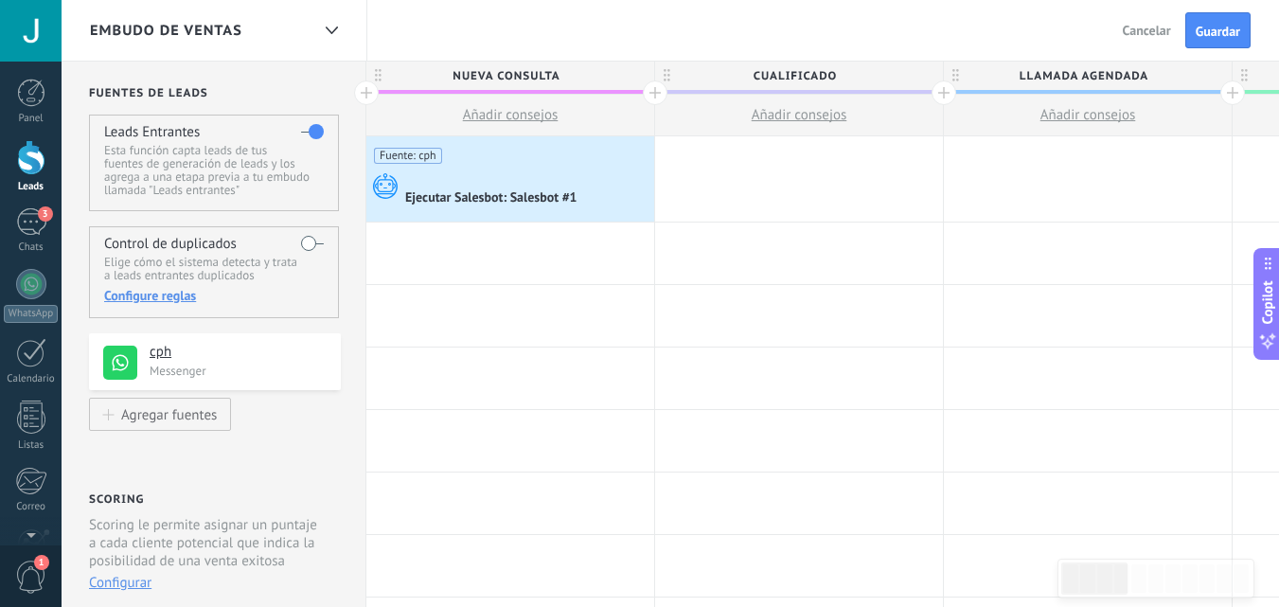
click at [1208, 28] on span "Guardar" at bounding box center [1218, 31] width 45 height 13
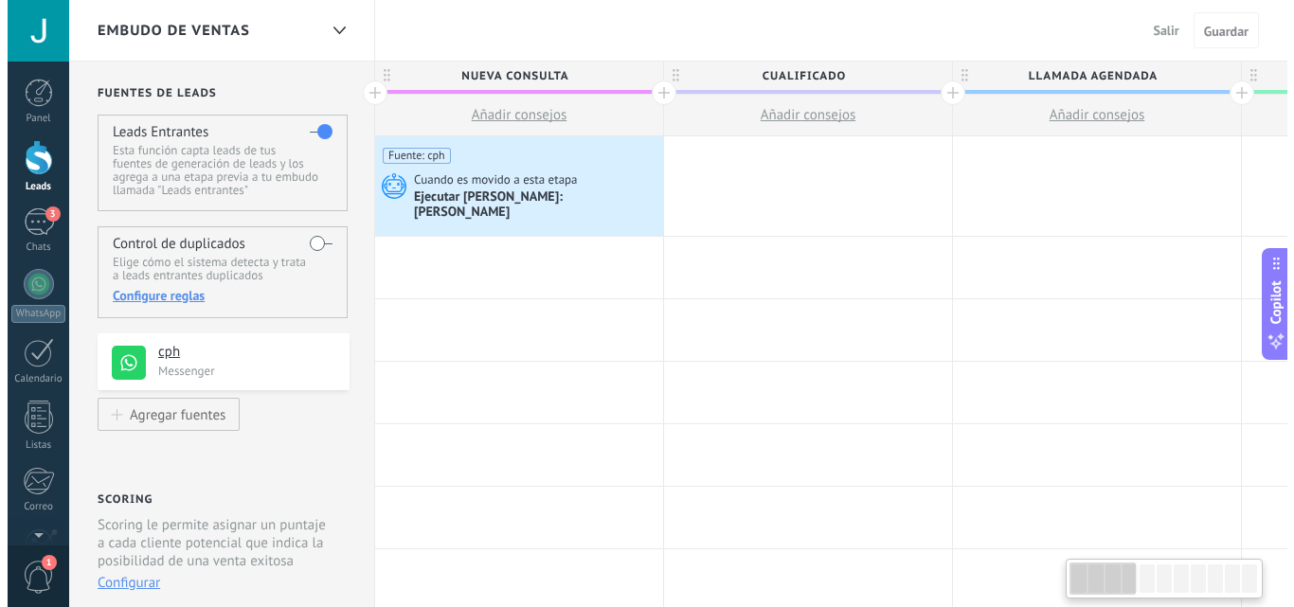
scroll to position [0, 1]
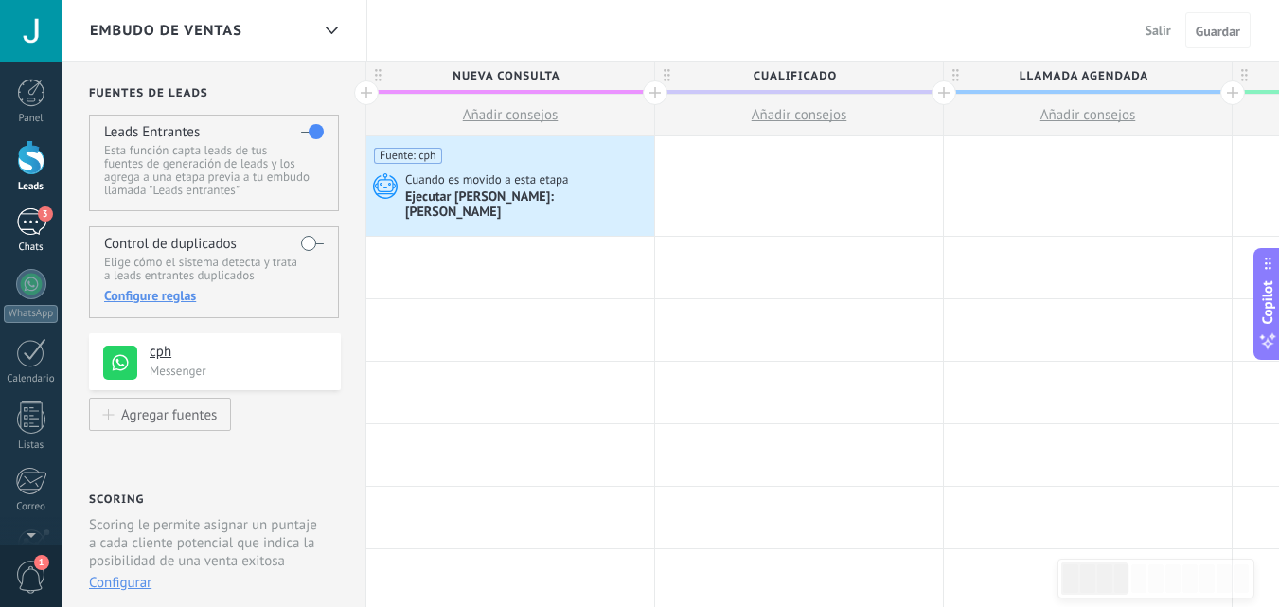
click at [26, 230] on div "3" at bounding box center [31, 221] width 30 height 27
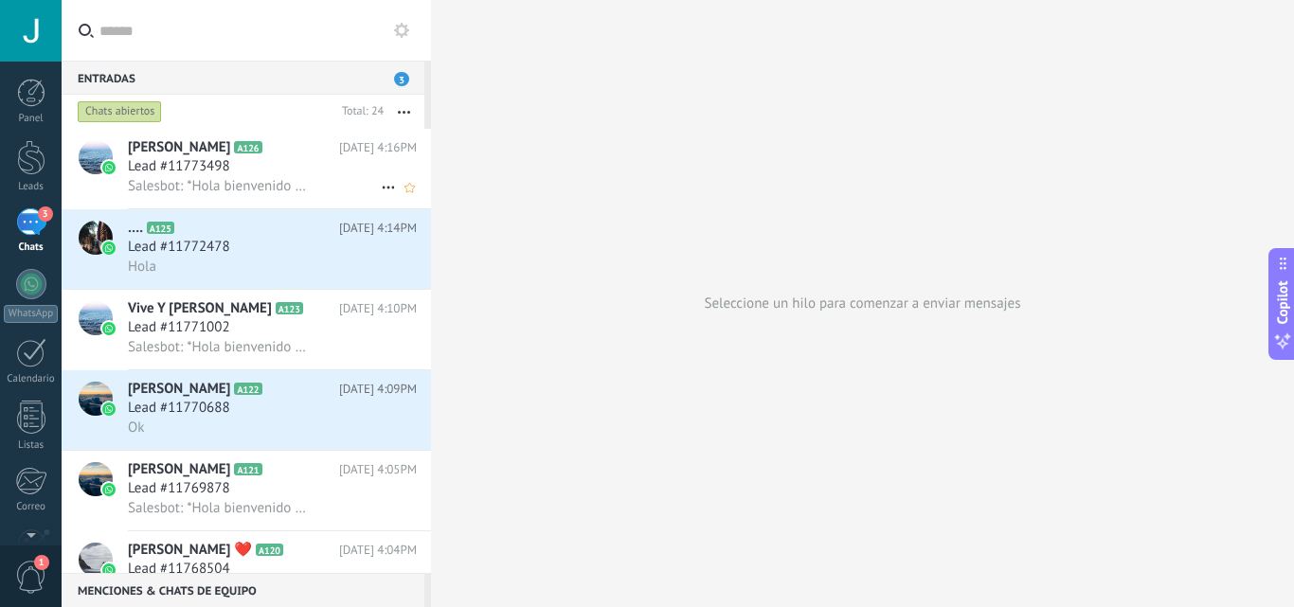
click at [320, 168] on div "Lead #11773498" at bounding box center [272, 166] width 289 height 19
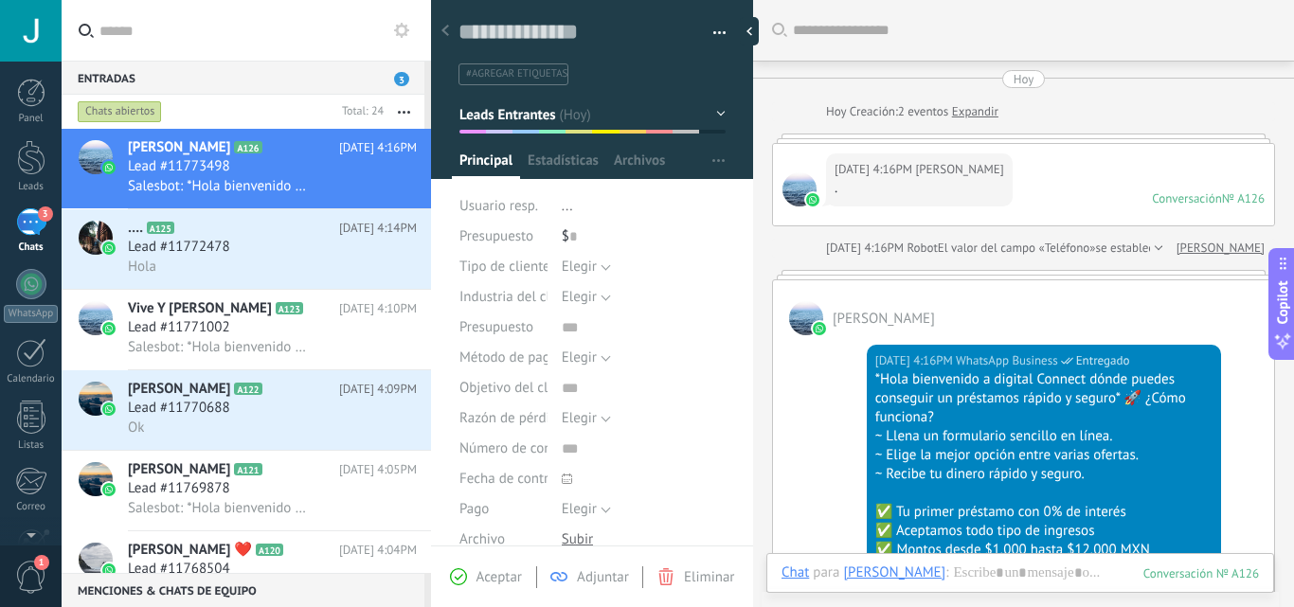
scroll to position [190, 0]
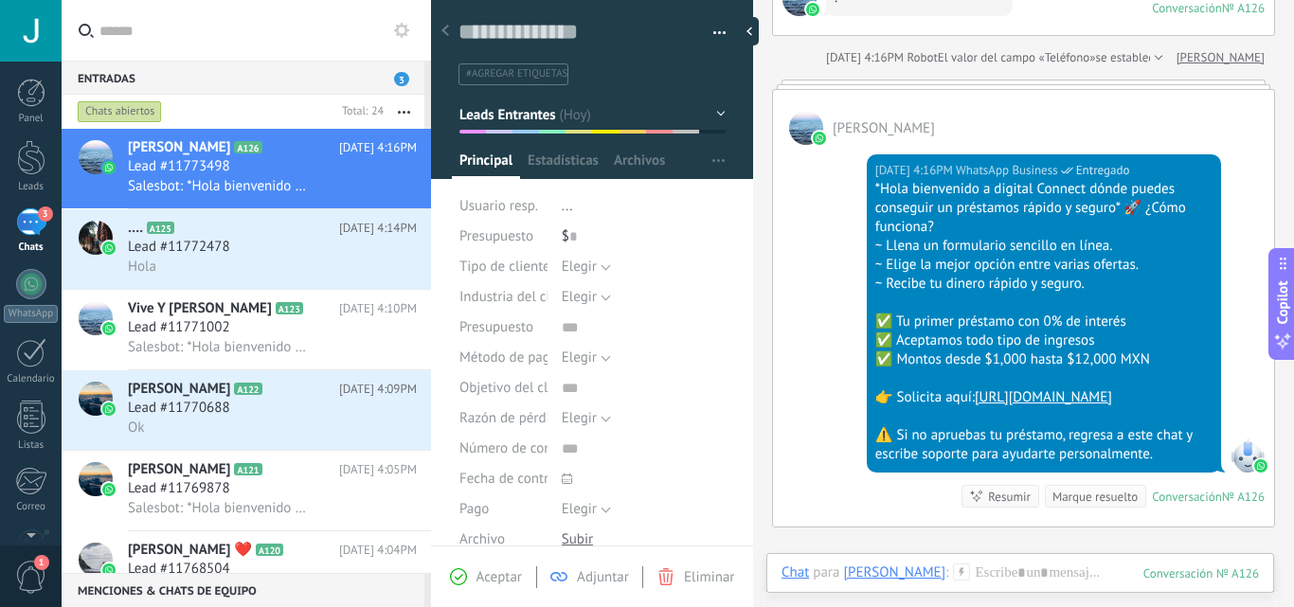
click at [688, 569] on span "Eliminar" at bounding box center [709, 577] width 50 height 18
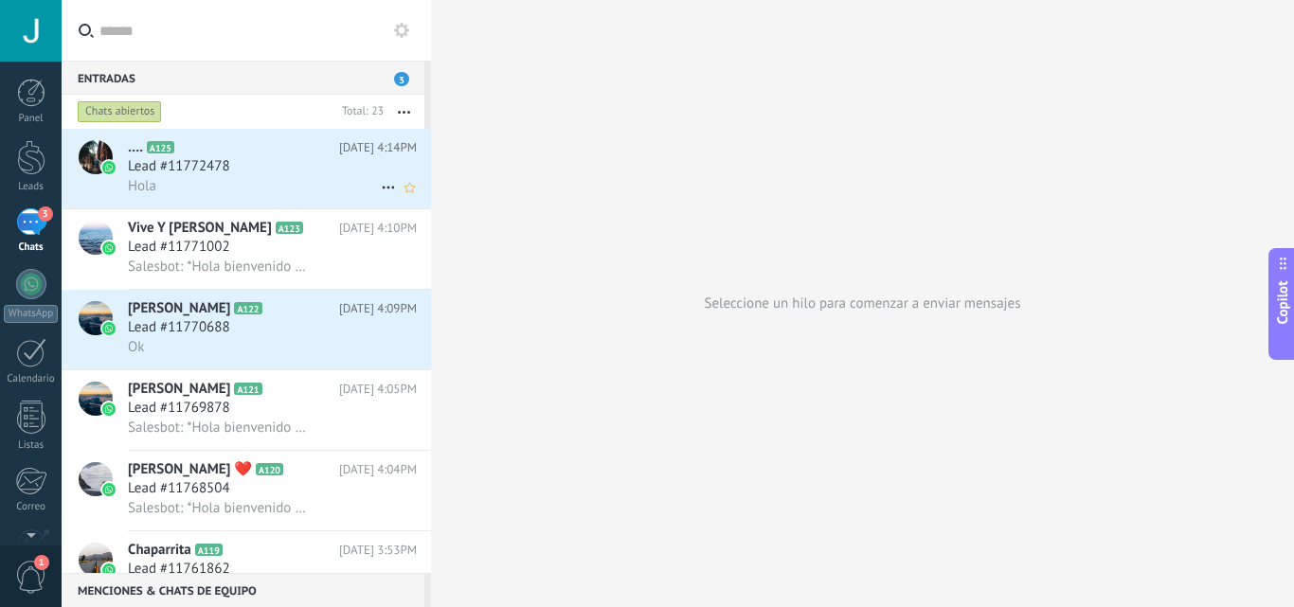
click at [351, 170] on div "Lead #11772478" at bounding box center [272, 166] width 289 height 19
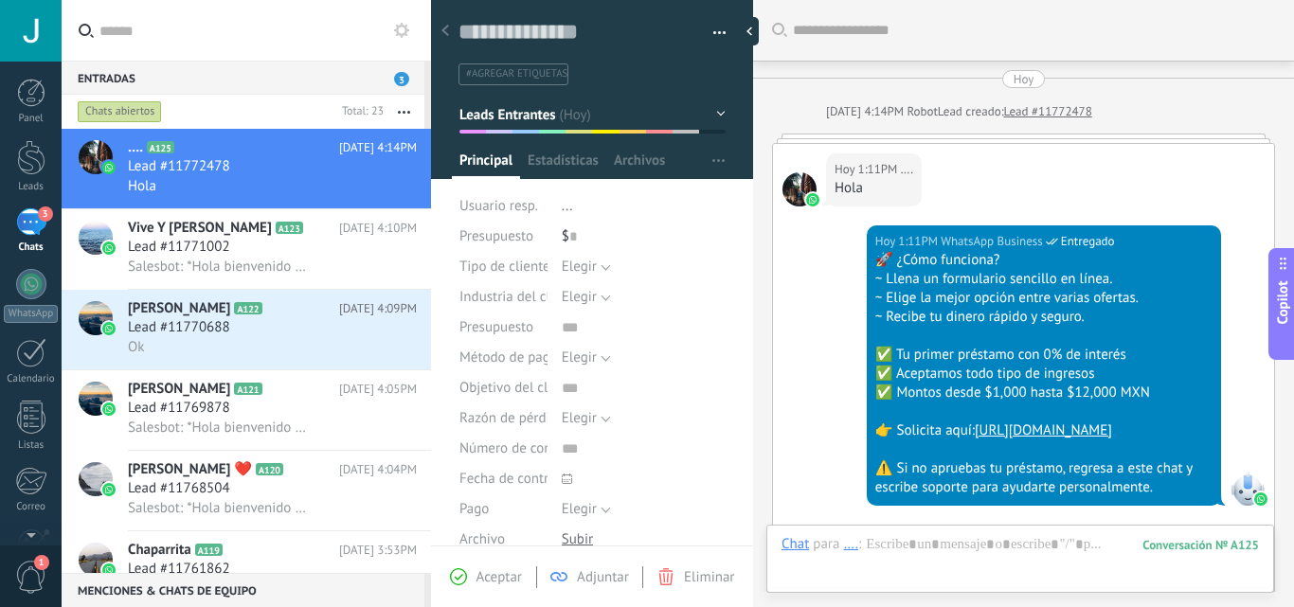
scroll to position [1839, 0]
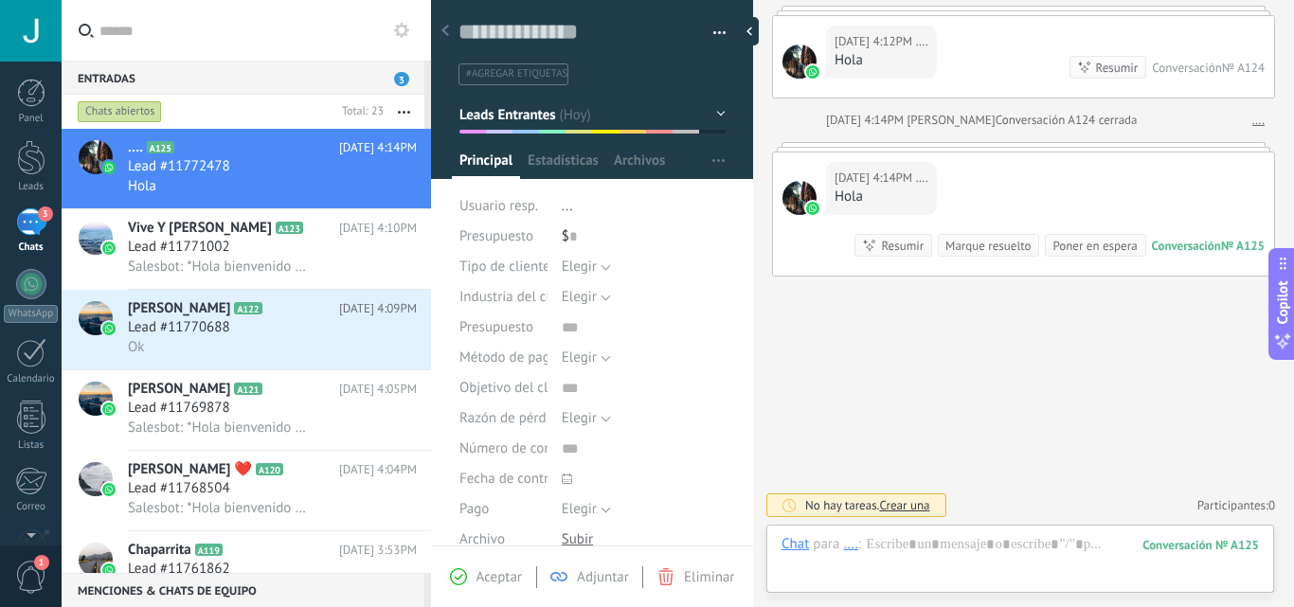
click at [701, 568] on span "Eliminar" at bounding box center [709, 577] width 50 height 18
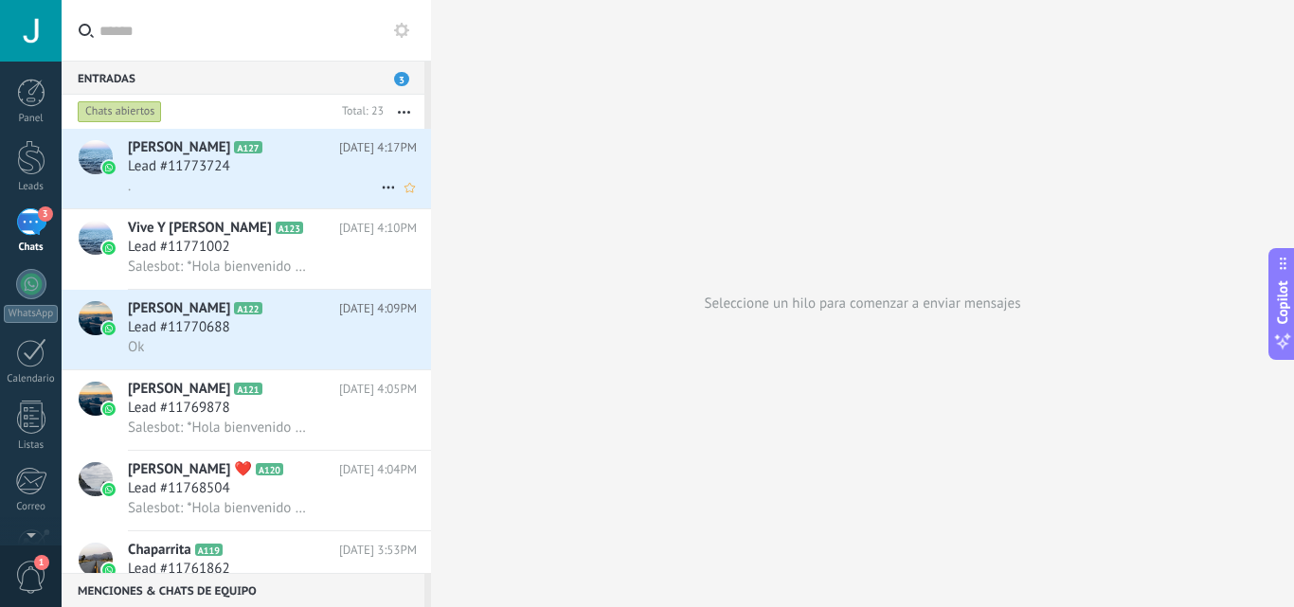
click at [320, 181] on div "." at bounding box center [272, 186] width 289 height 20
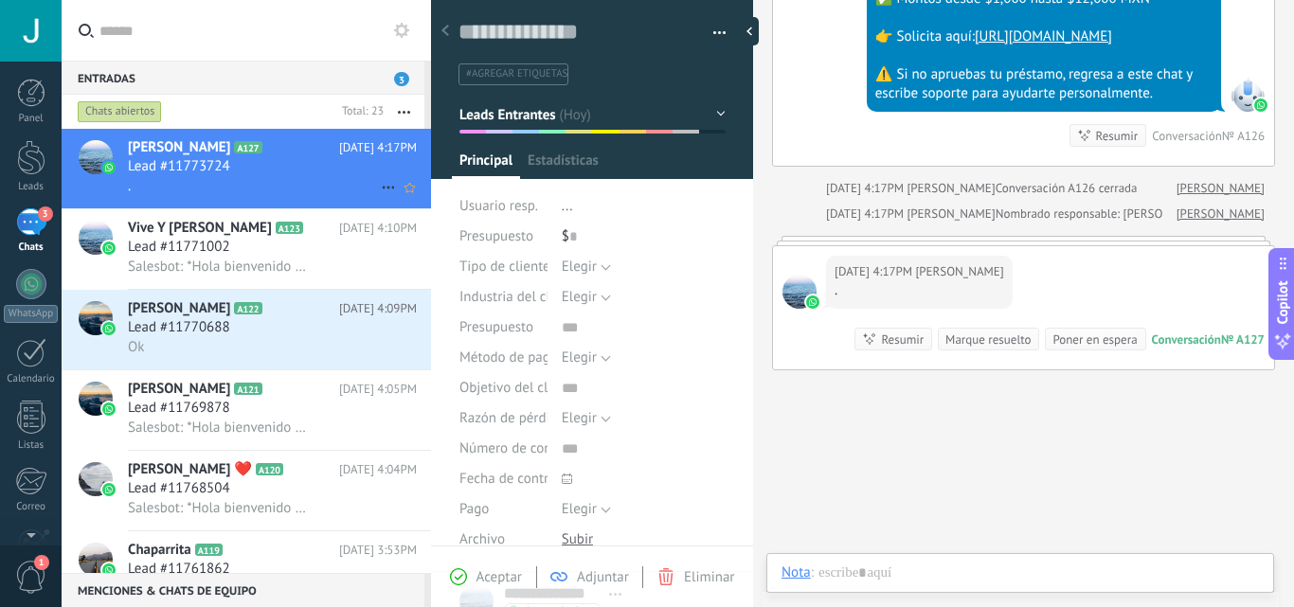
scroll to position [28, 0]
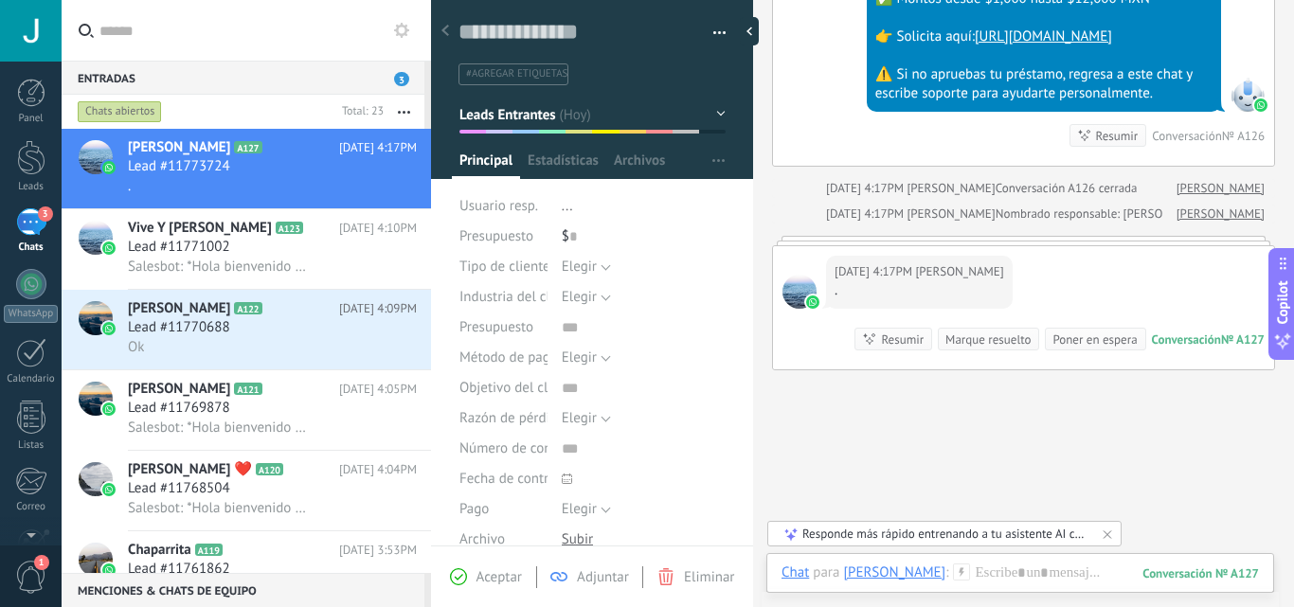
click at [479, 573] on span "Aceptar" at bounding box center [498, 577] width 45 height 18
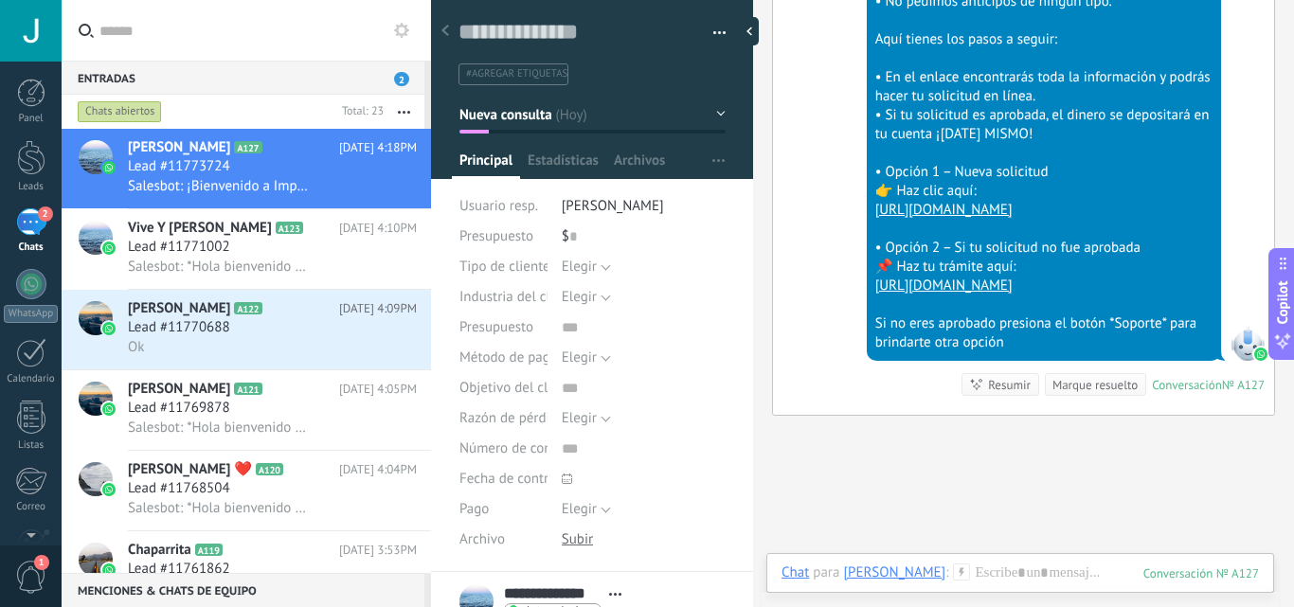
scroll to position [1119, 0]
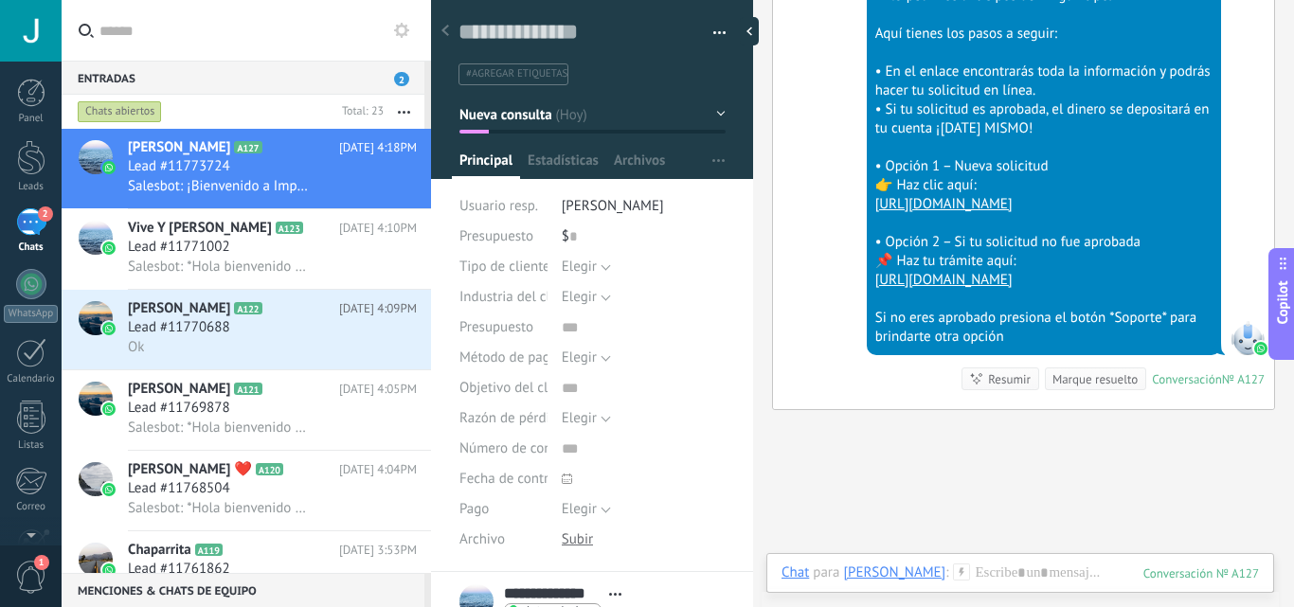
click at [753, 386] on div at bounding box center [753, 303] width 0 height 607
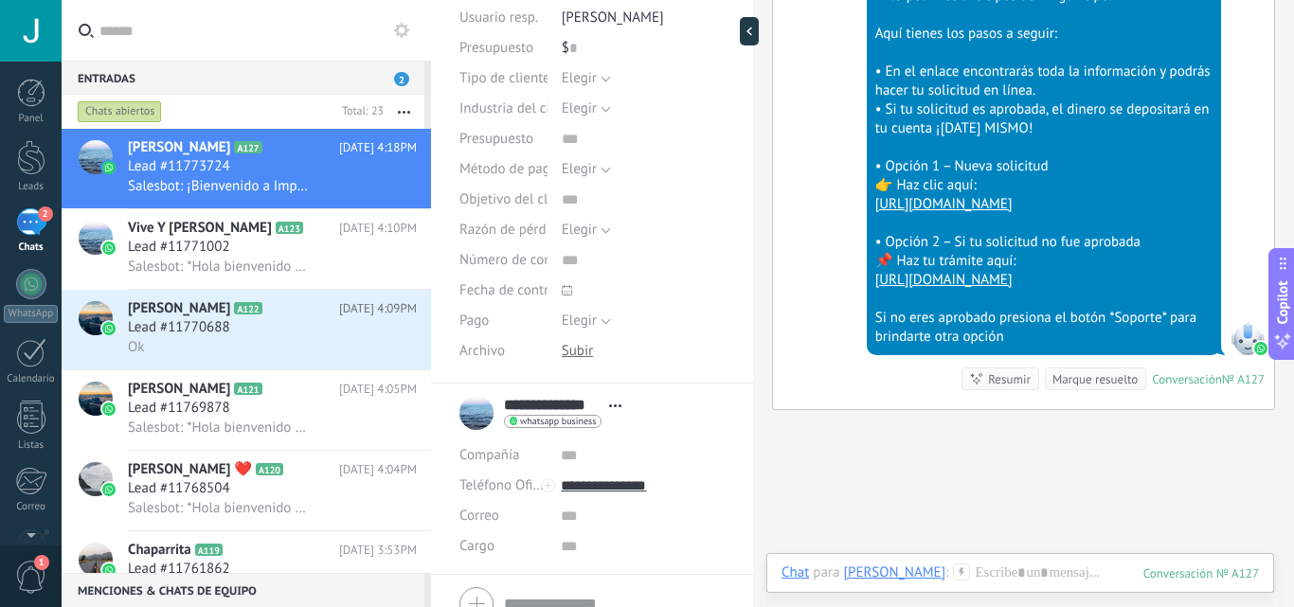
scroll to position [116, 0]
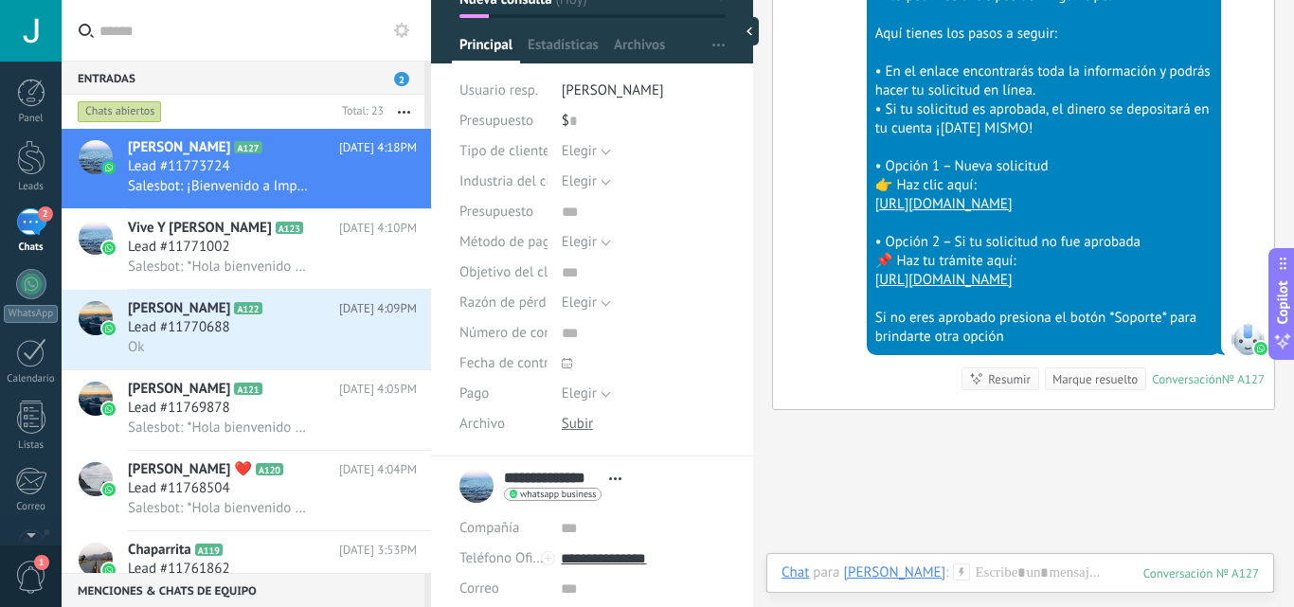
click at [753, 164] on div at bounding box center [753, 303] width 0 height 607
click at [753, 161] on div at bounding box center [753, 303] width 0 height 607
click at [753, 150] on div at bounding box center [753, 303] width 0 height 607
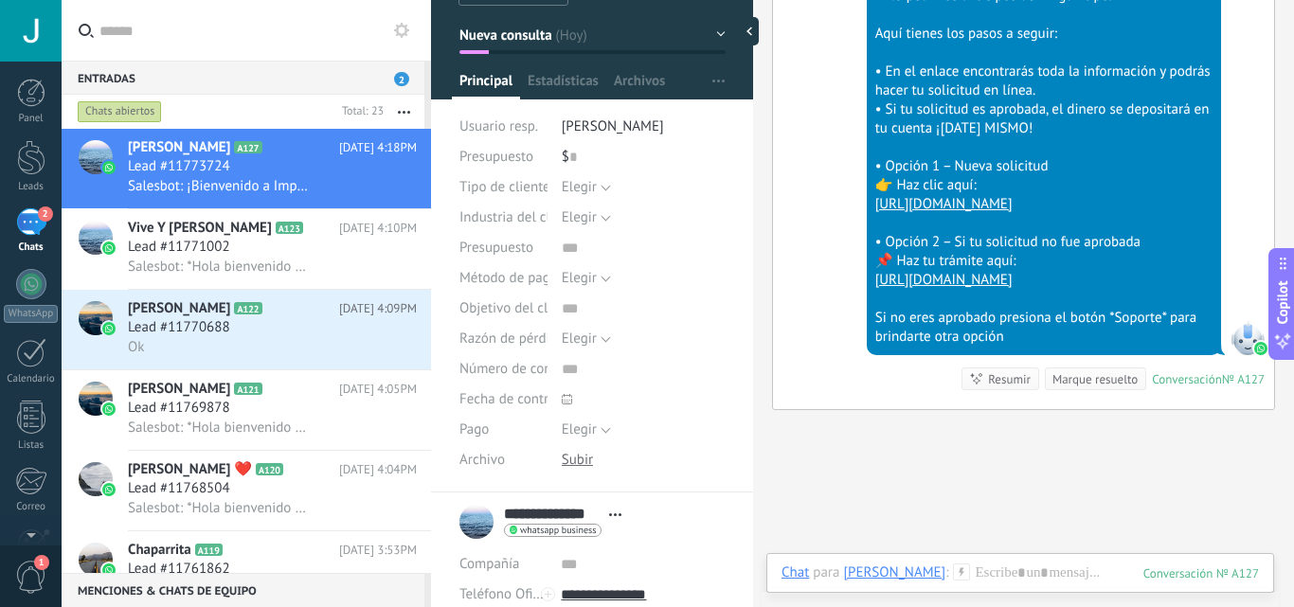
click at [711, 30] on button "Nueva consulta" at bounding box center [592, 35] width 266 height 34
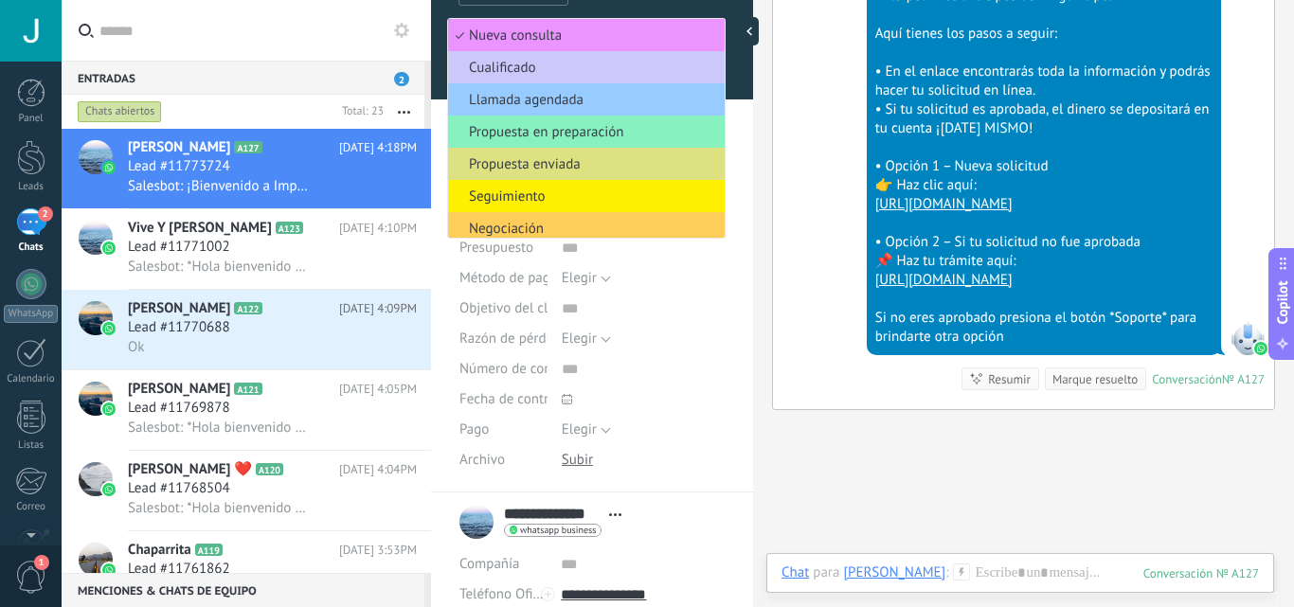
click at [778, 41] on div "Hoy 4:18PM SalesBot (pirri) Entregado ¡Bienvenido a Impulso MX! • Nuestros prés…" at bounding box center [1023, 152] width 501 height 514
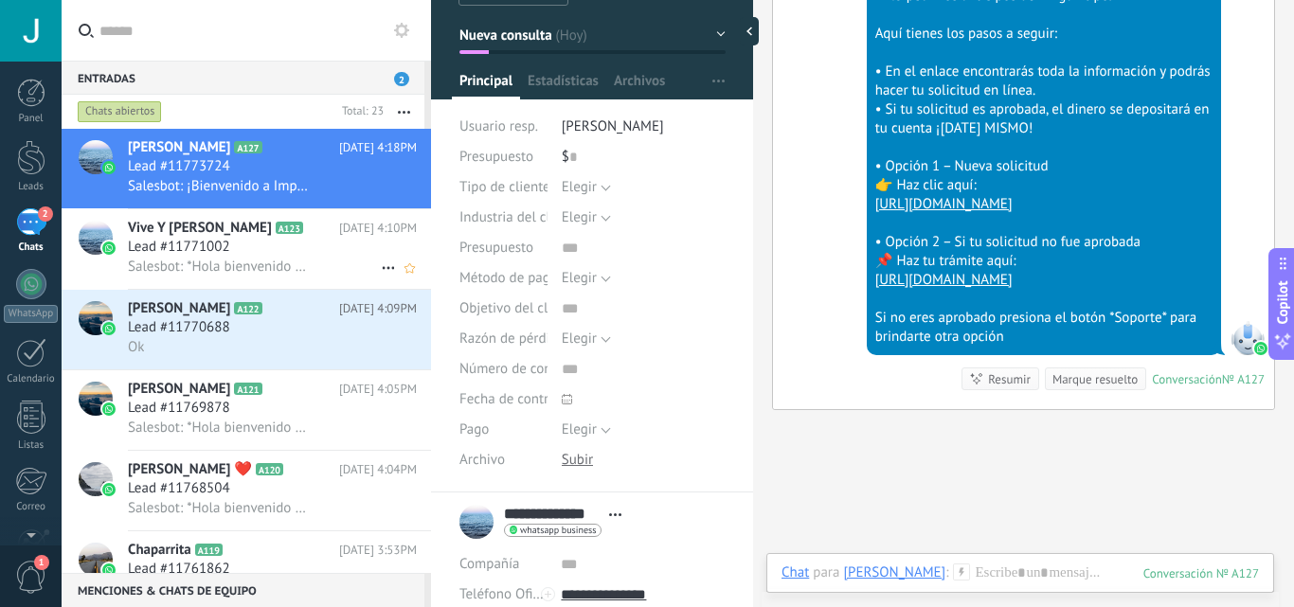
click at [307, 268] on h3 "Salesbot: *Hola bienvenido a digital Connect dónde puedes conseguir un préstamo…" at bounding box center [225, 267] width 194 height 19
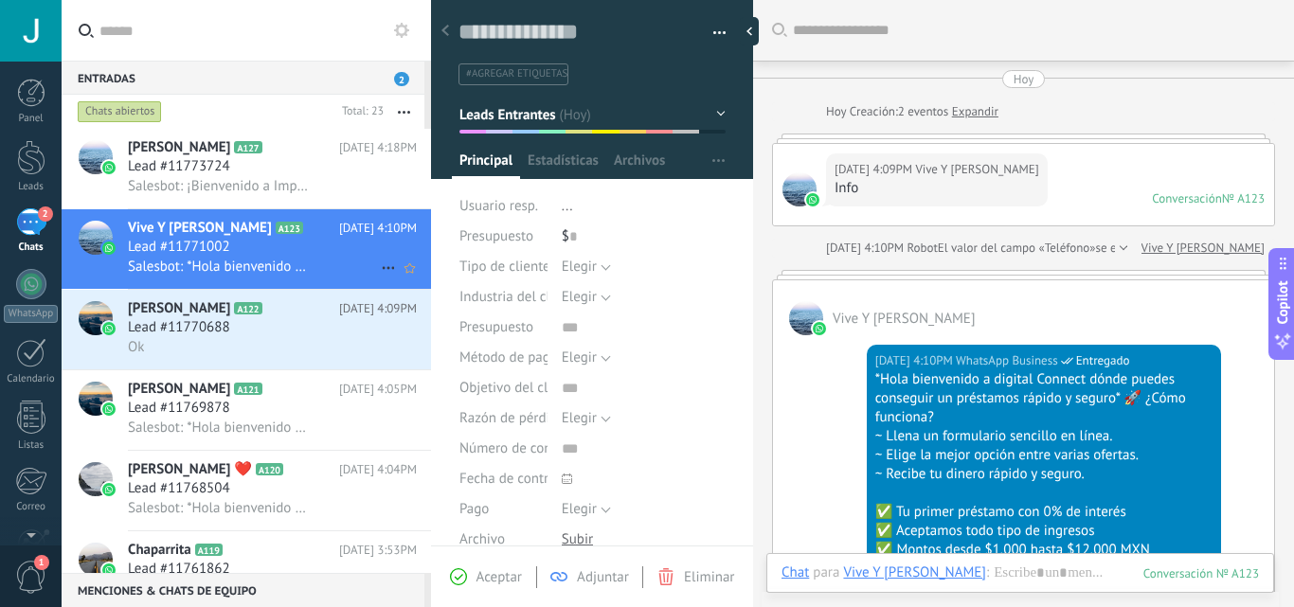
scroll to position [190, 0]
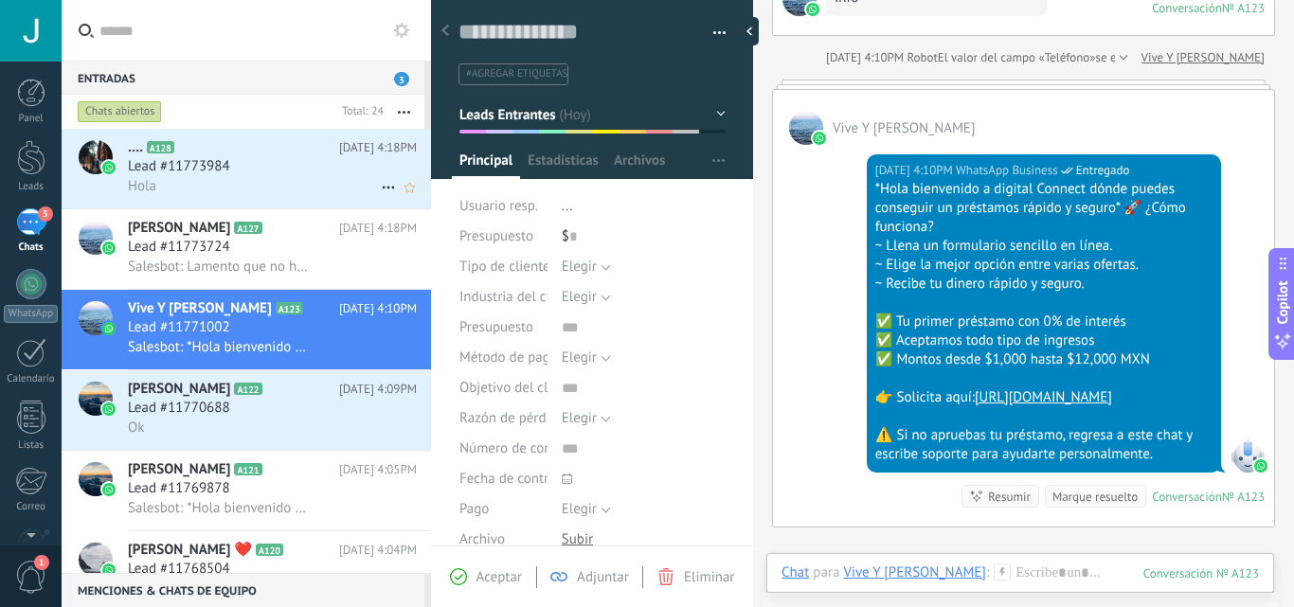
click at [295, 175] on div "Lead #11773984" at bounding box center [272, 166] width 289 height 19
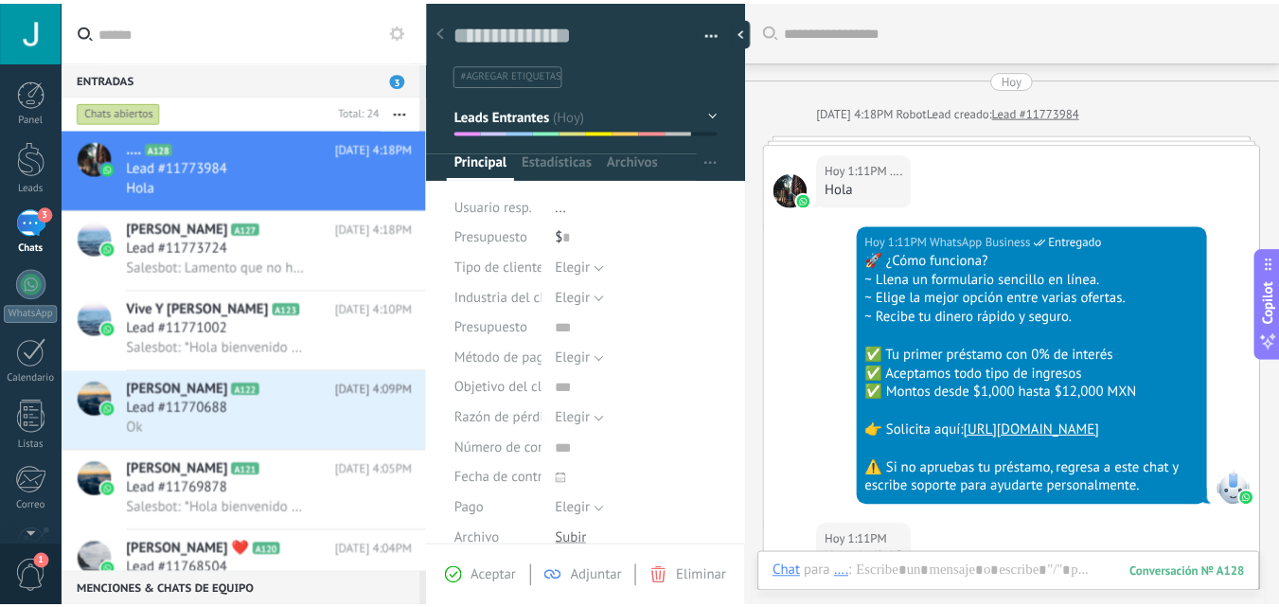
scroll to position [1882, 0]
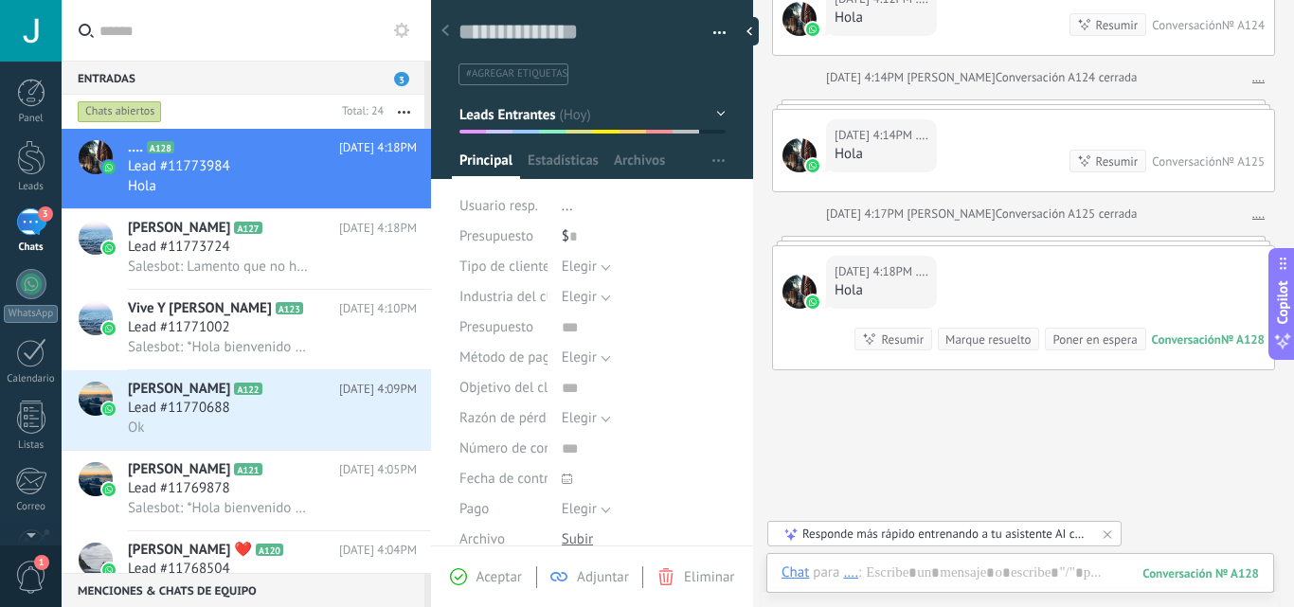
click at [489, 572] on span "Aceptar" at bounding box center [498, 577] width 45 height 18
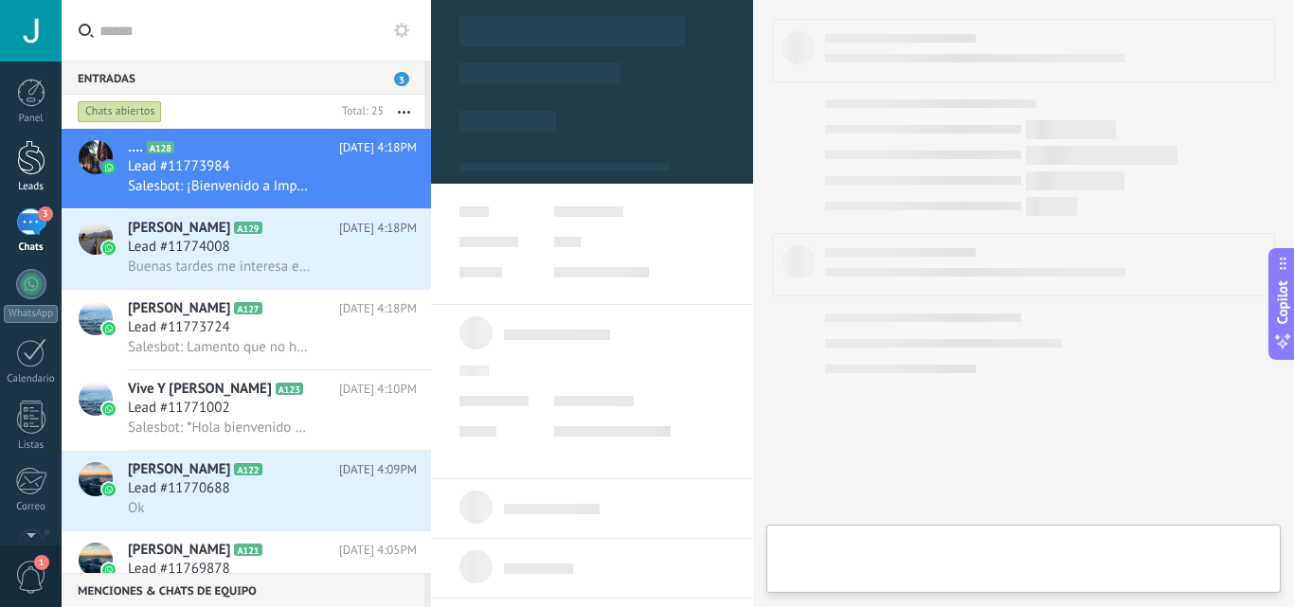
click at [30, 152] on div at bounding box center [31, 157] width 28 height 35
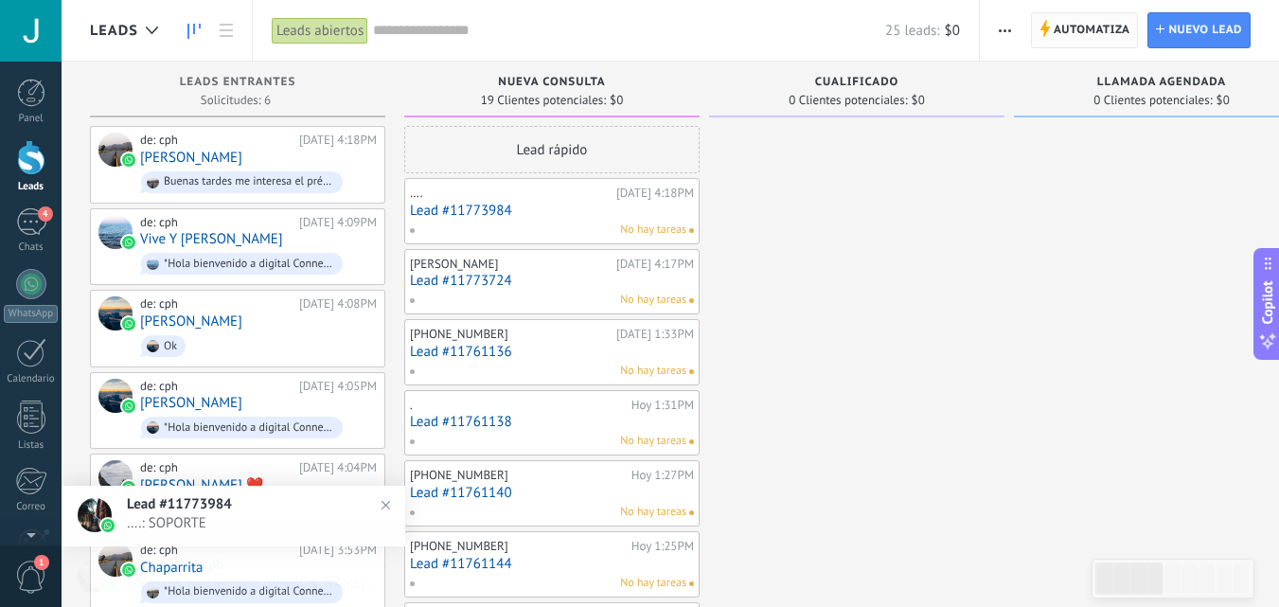
click at [1049, 34] on icon at bounding box center [1045, 28] width 10 height 17
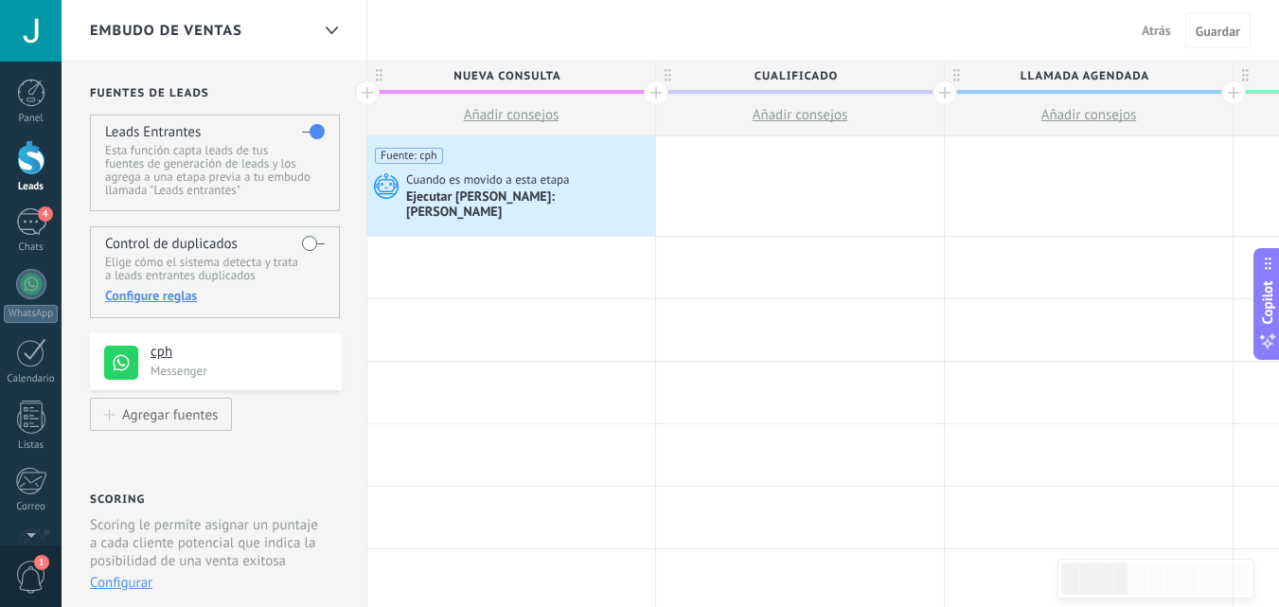
click at [309, 130] on label at bounding box center [313, 131] width 23 height 30
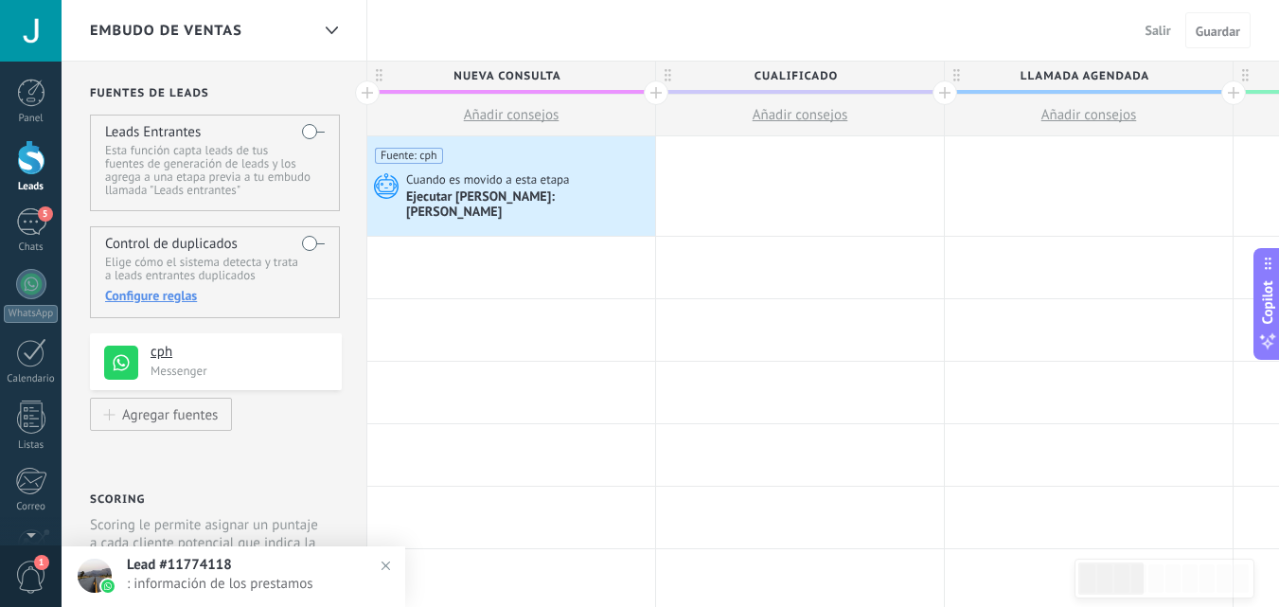
click at [312, 132] on label at bounding box center [313, 131] width 23 height 30
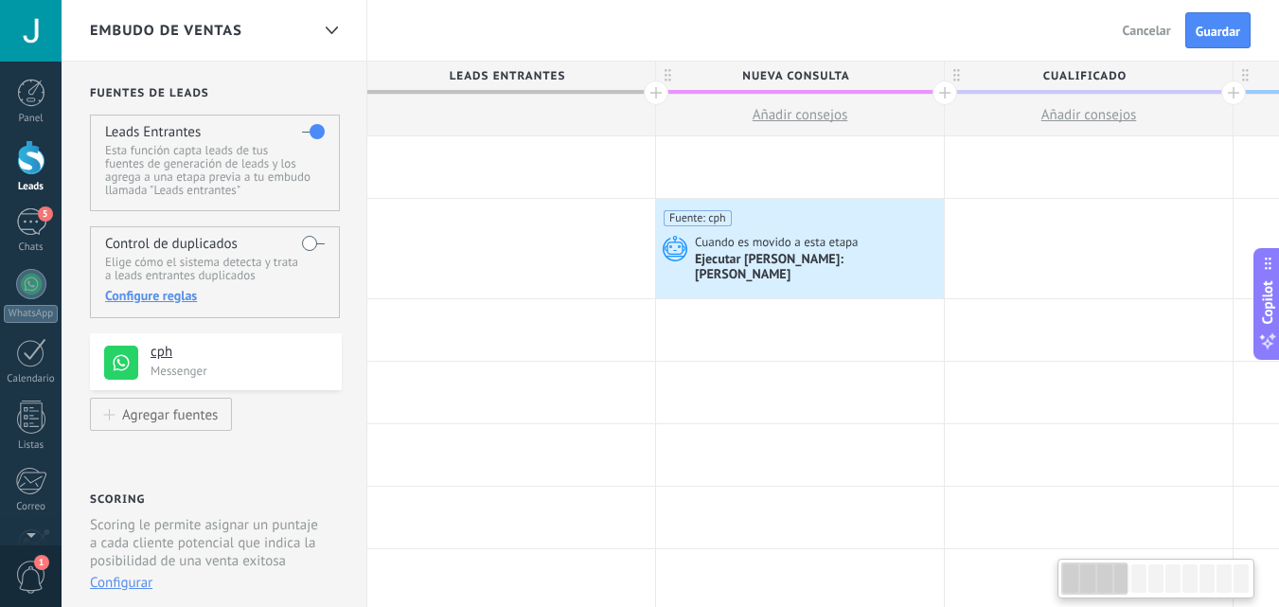
scroll to position [0, 7]
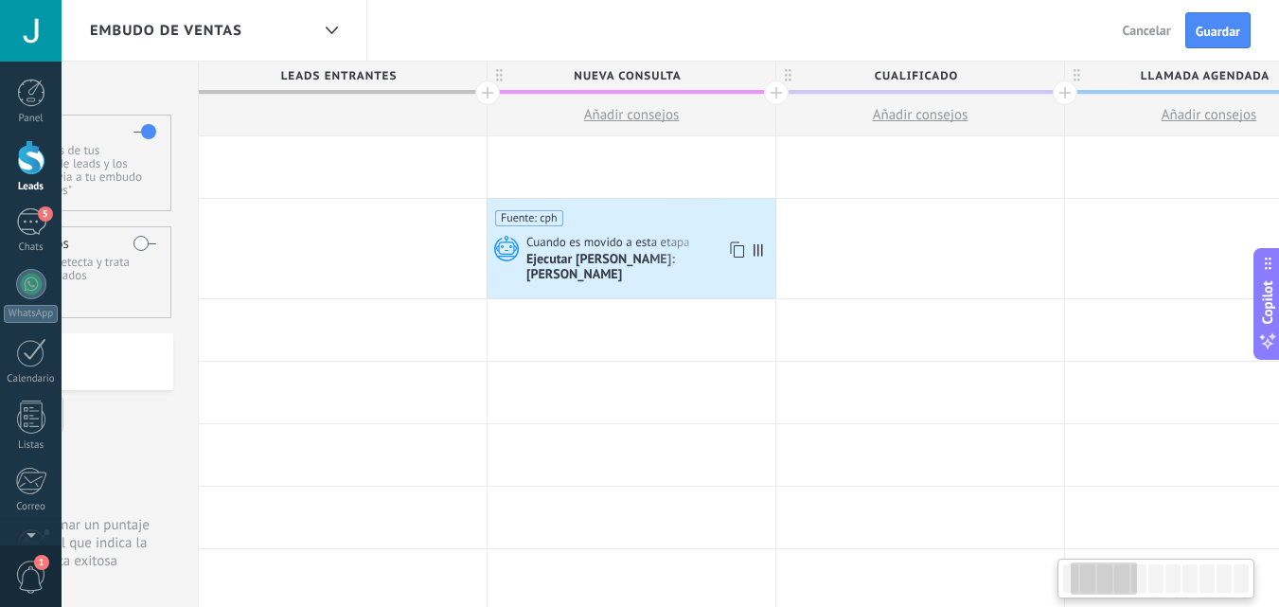
drag, startPoint x: 635, startPoint y: 236, endPoint x: 611, endPoint y: 237, distance: 23.7
click at [575, 232] on div "Fuente: cph Cuando es movido a esta etapa Ejecutar Salesbot: pirri" at bounding box center [632, 248] width 288 height 99
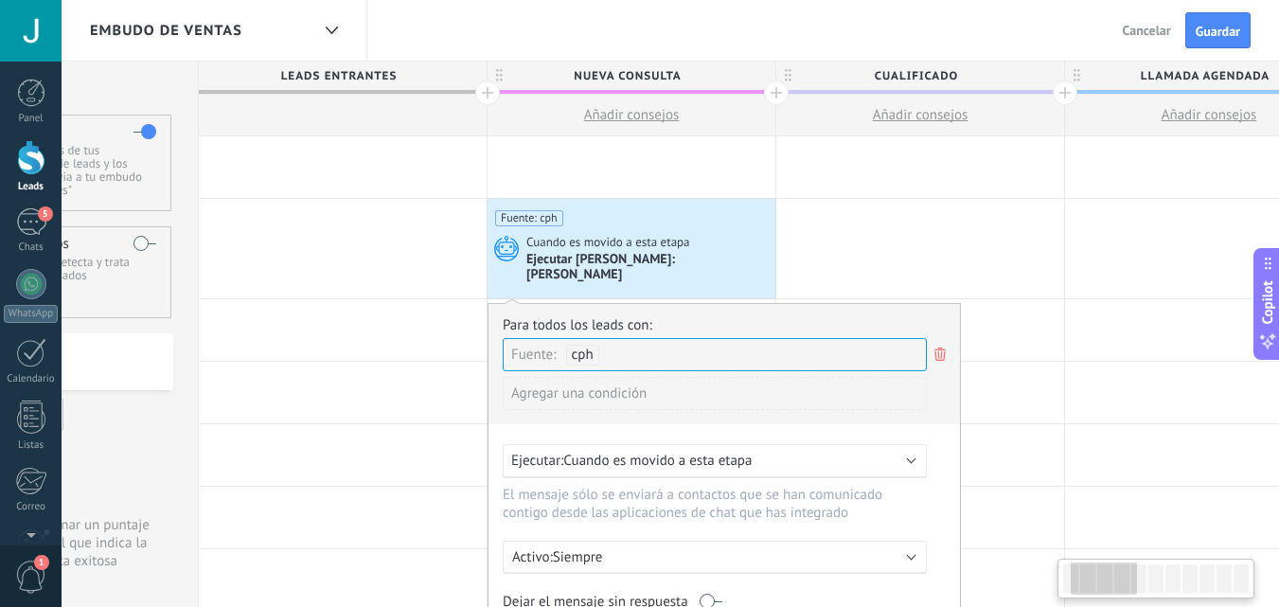
scroll to position [0, 165]
drag, startPoint x: 610, startPoint y: 238, endPoint x: 392, endPoint y: 324, distance: 234.3
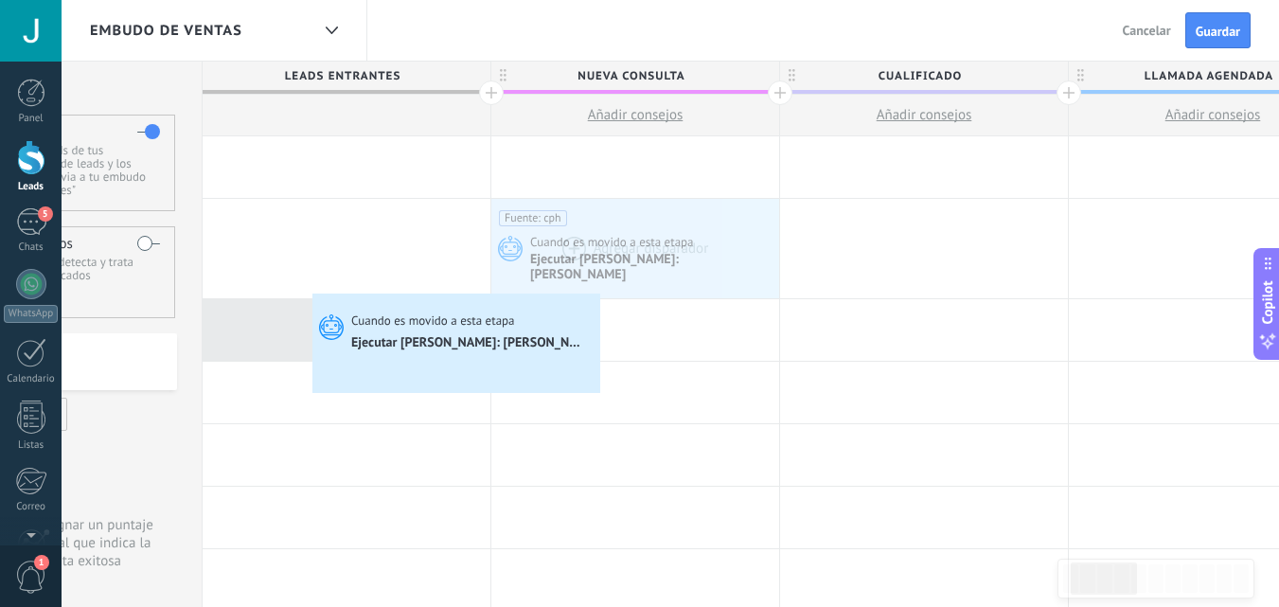
drag, startPoint x: 547, startPoint y: 256, endPoint x: 315, endPoint y: 296, distance: 235.6
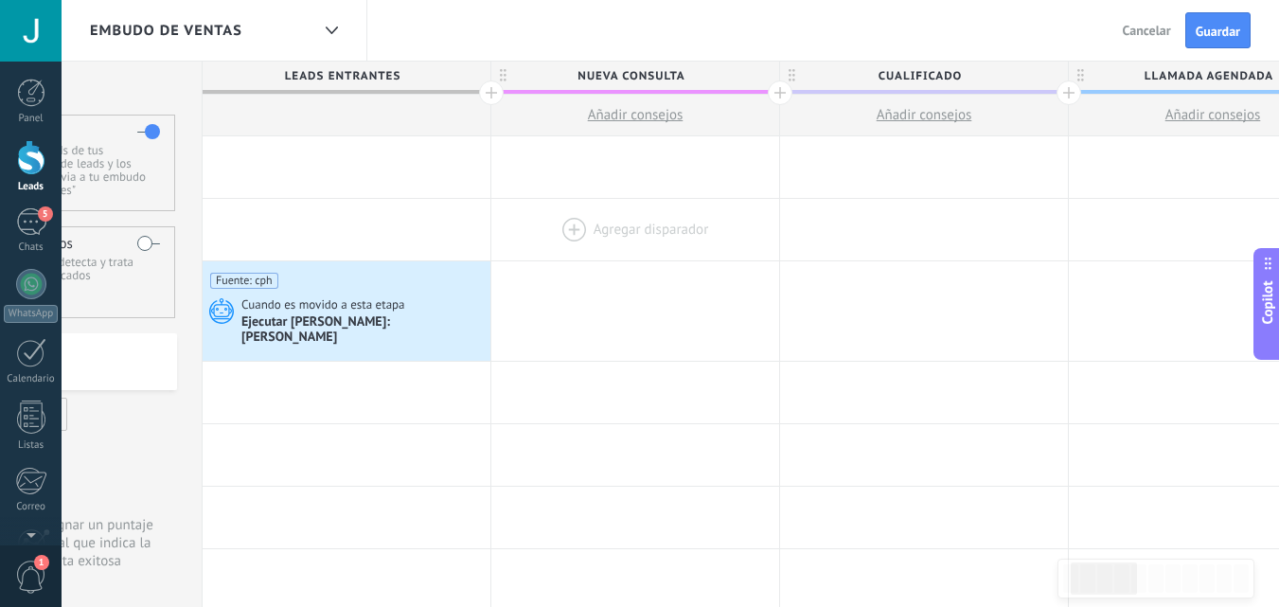
click at [1204, 26] on span "Guardar" at bounding box center [1218, 31] width 45 height 13
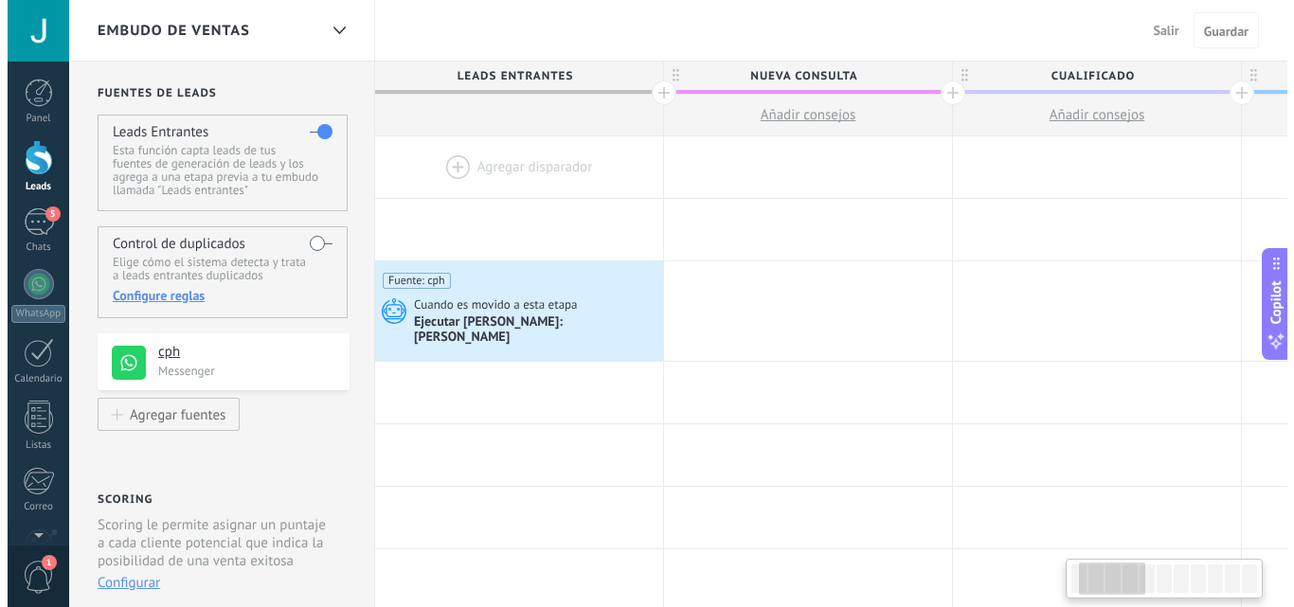
scroll to position [0, 165]
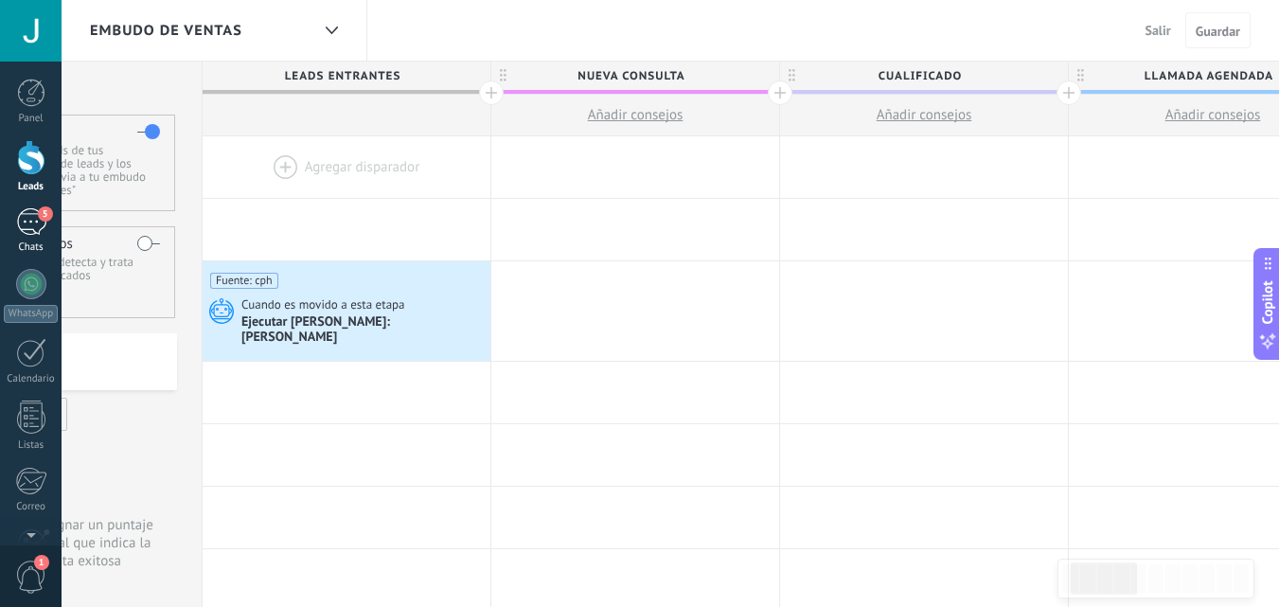
click at [28, 225] on div "5" at bounding box center [31, 221] width 30 height 27
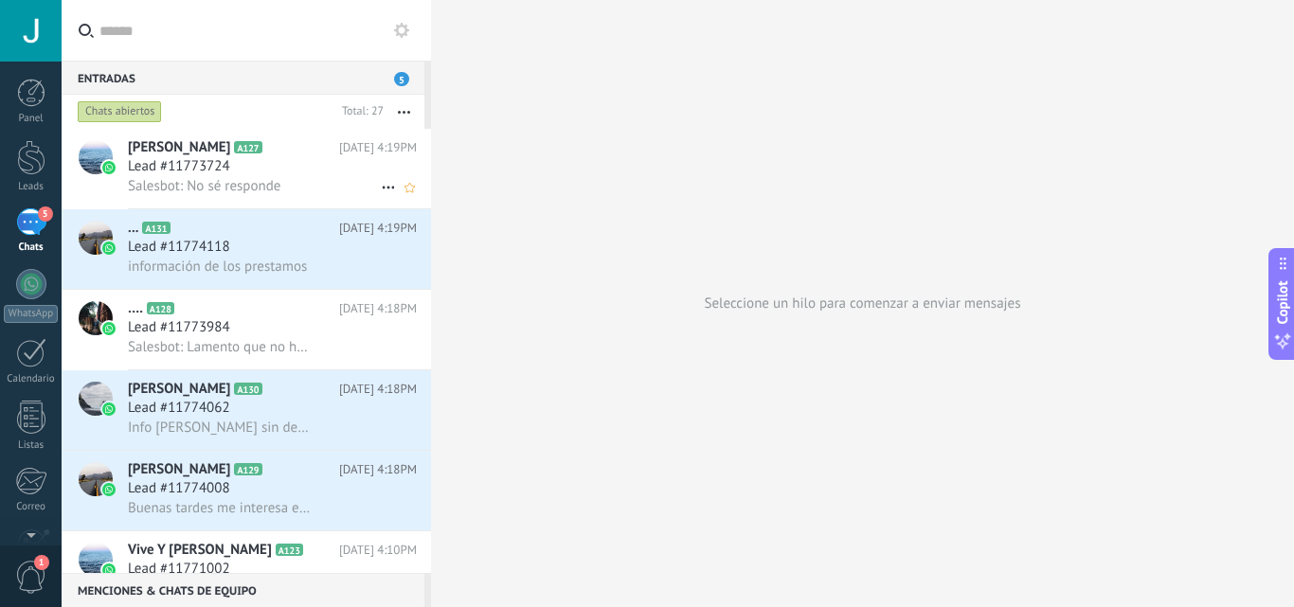
click at [261, 171] on div "Lead #11773724" at bounding box center [272, 166] width 289 height 19
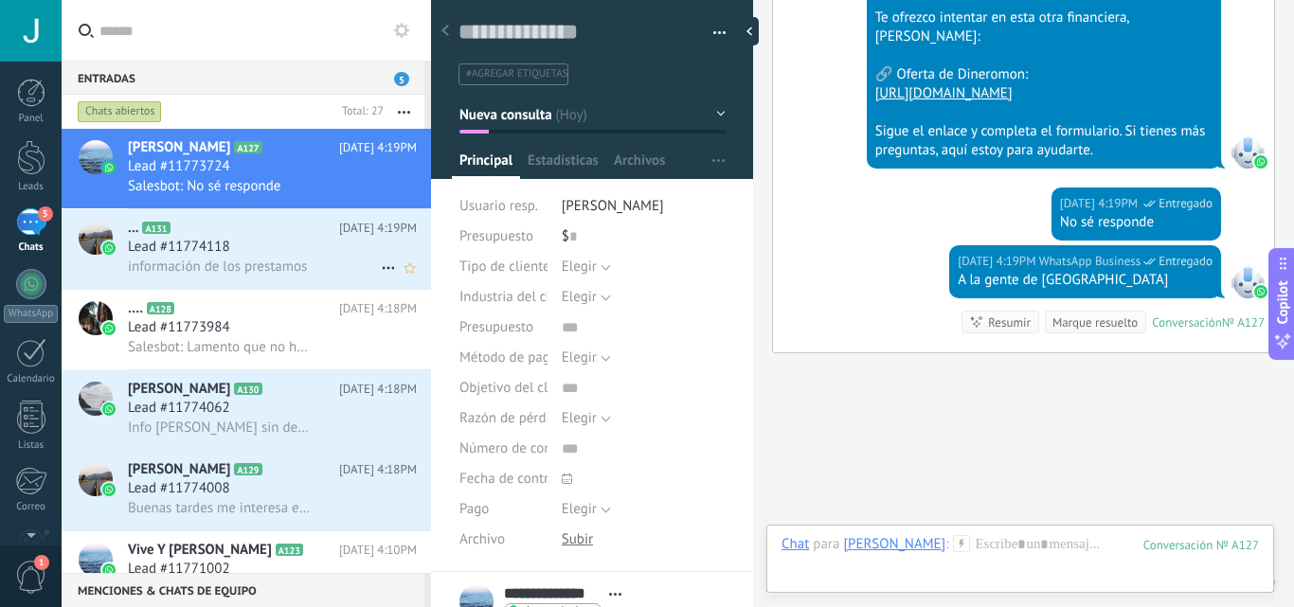
scroll to position [1905, 0]
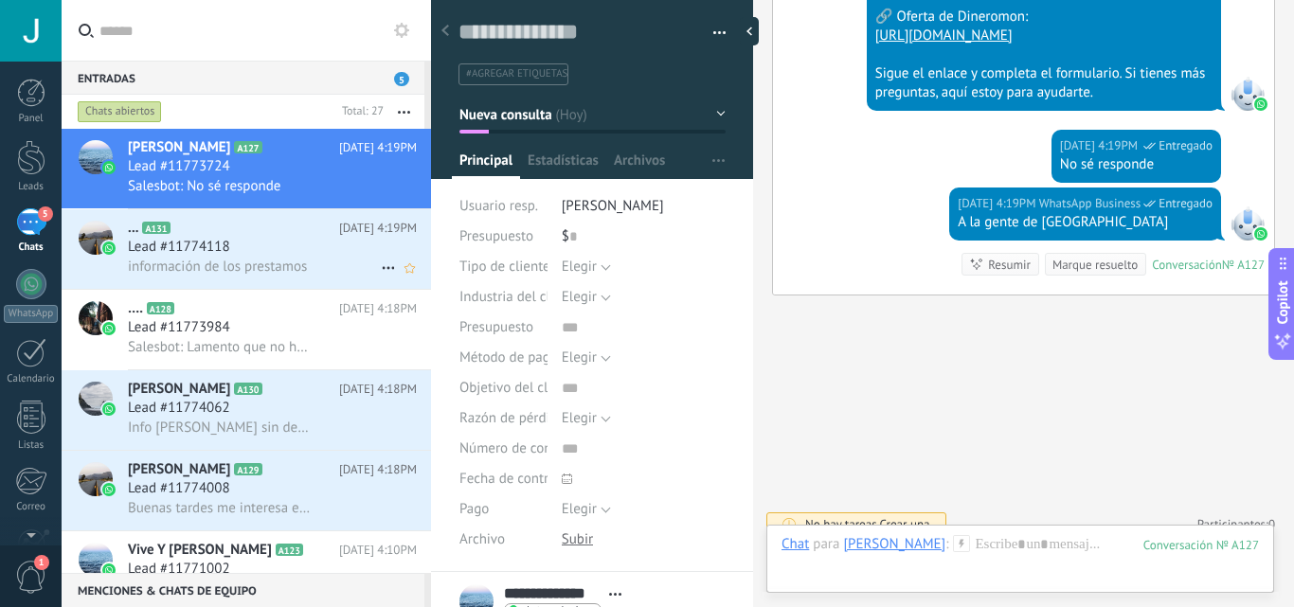
click at [266, 234] on h2 "... A131" at bounding box center [233, 228] width 211 height 19
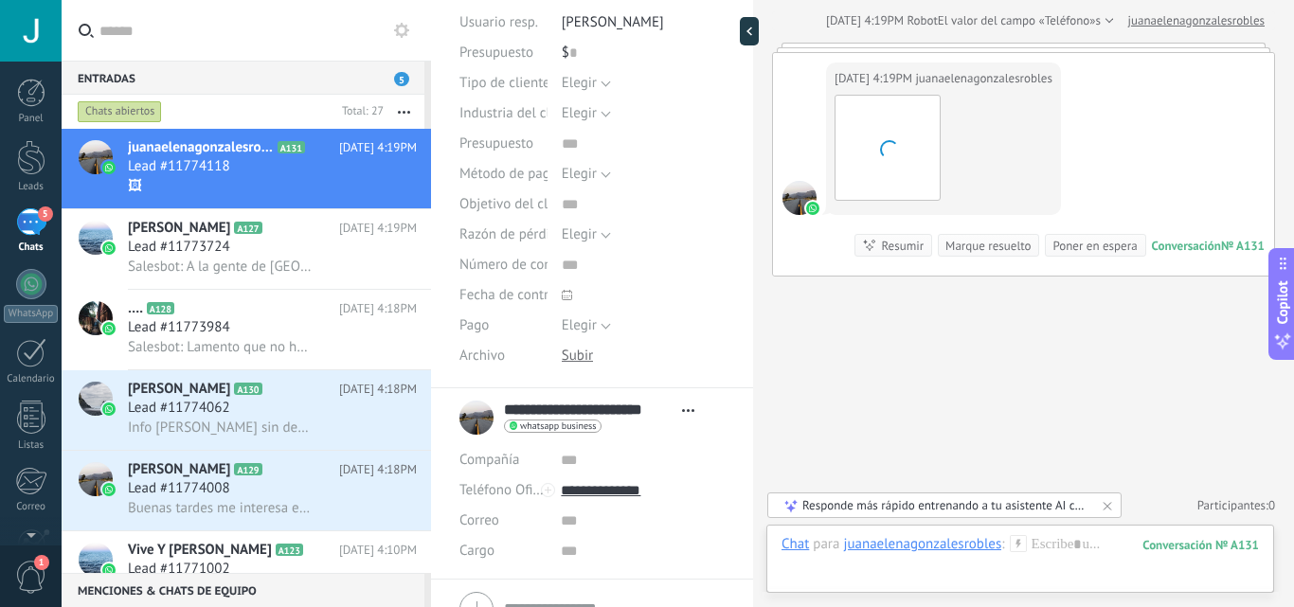
scroll to position [185, 0]
click at [871, 153] on img at bounding box center [887, 148] width 104 height 104
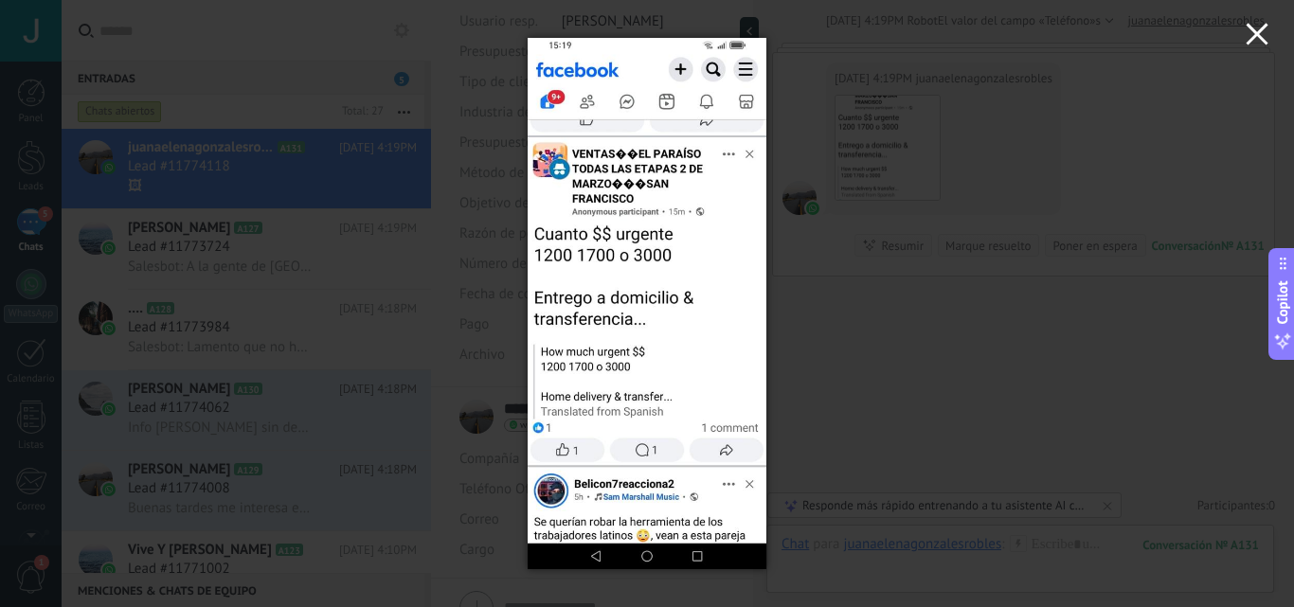
click at [1251, 36] on icon "button" at bounding box center [1256, 34] width 23 height 23
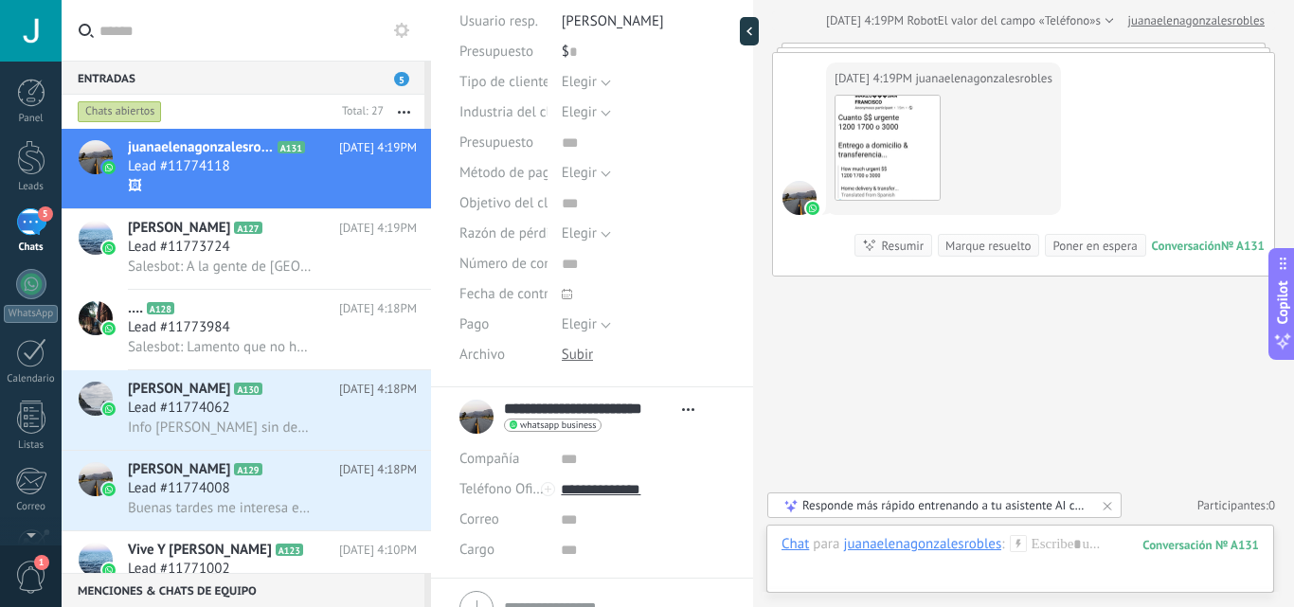
drag, startPoint x: 754, startPoint y: 471, endPoint x: 747, endPoint y: 518, distance: 47.8
click at [747, 518] on div "Guardar y crear Imprimir Administrar etiquetas" at bounding box center [862, 303] width 863 height 607
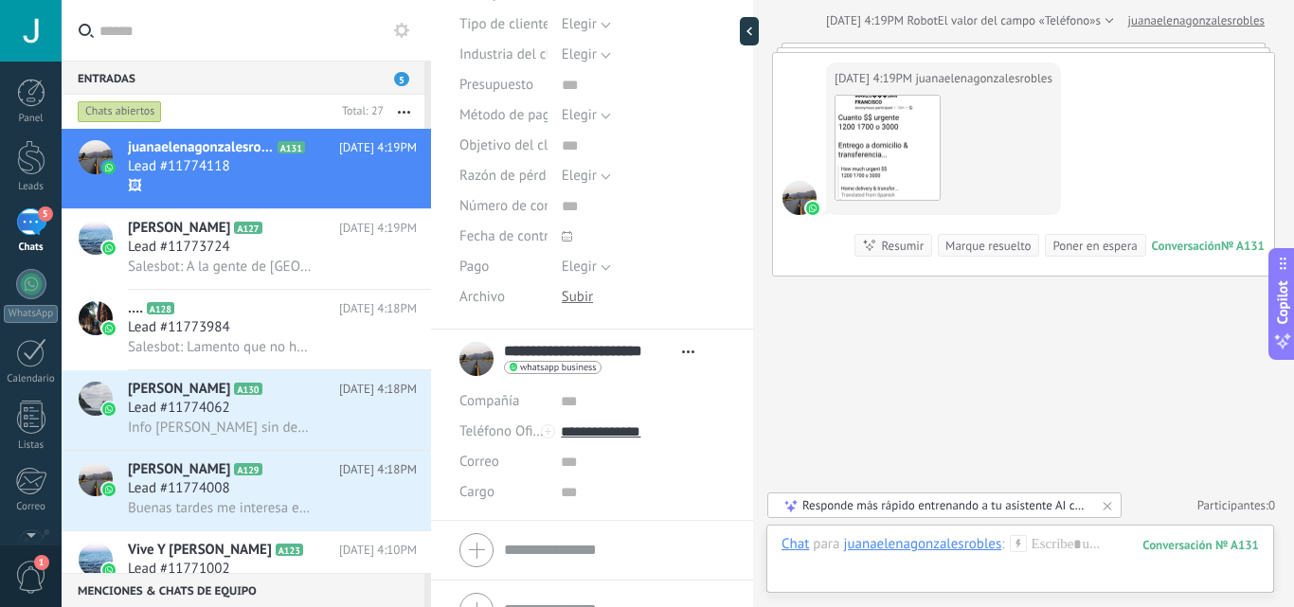
scroll to position [266, 0]
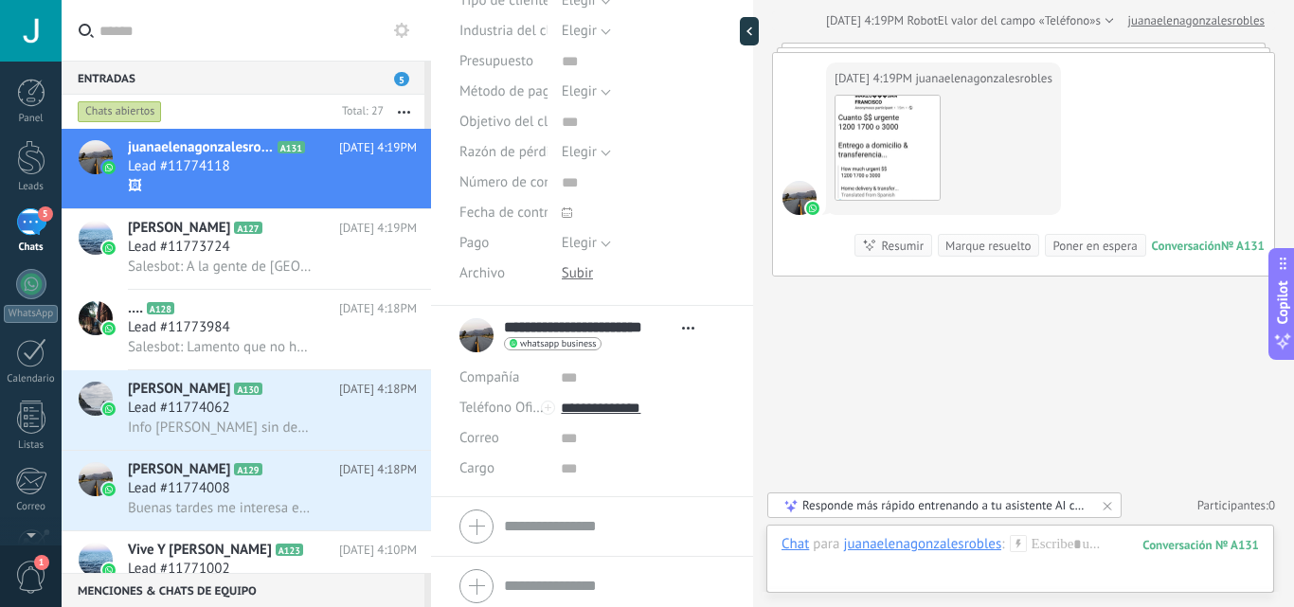
click at [859, 386] on div "Buscar Carga más Hoy Hoy Creación: 2 eventos Expandir Hoy 4:19PM juanaelenagonz…" at bounding box center [1023, 190] width 541 height 834
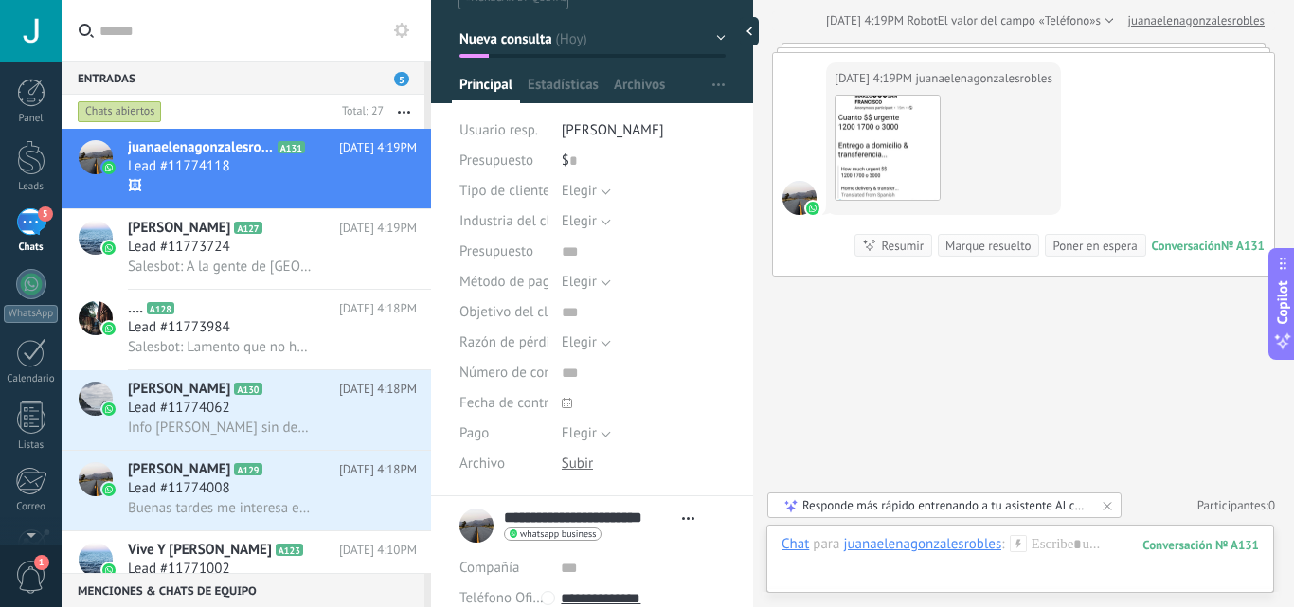
scroll to position [63, 0]
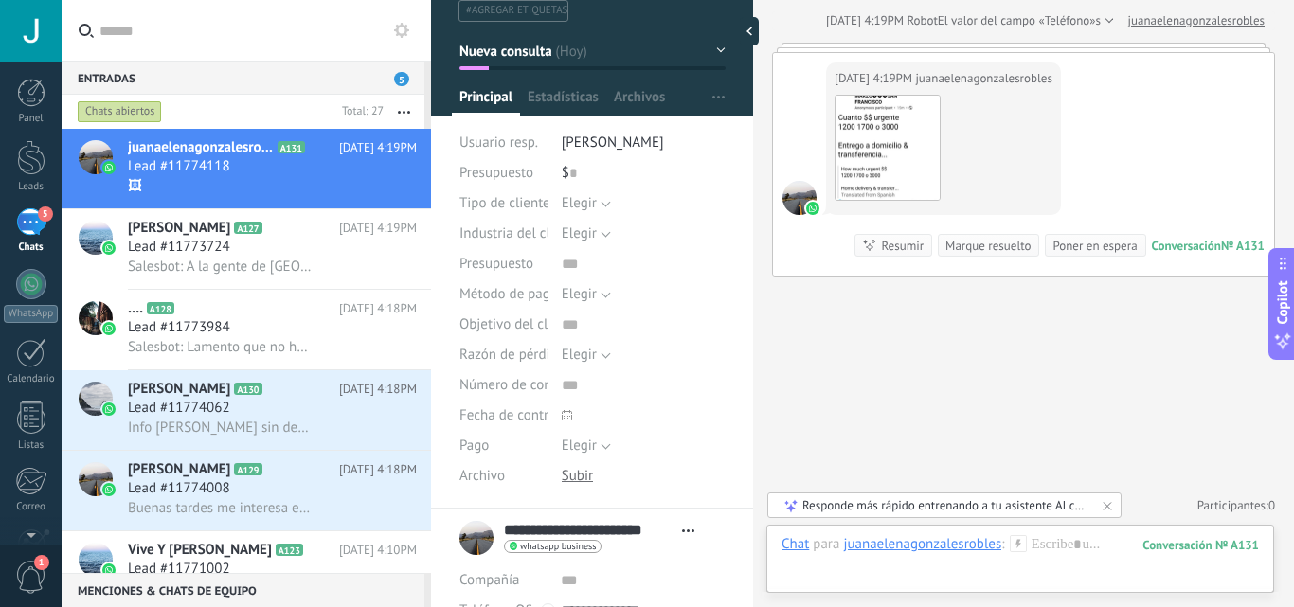
drag, startPoint x: 751, startPoint y: 166, endPoint x: 744, endPoint y: 115, distance: 51.6
click at [753, 217] on div at bounding box center [753, 303] width 0 height 607
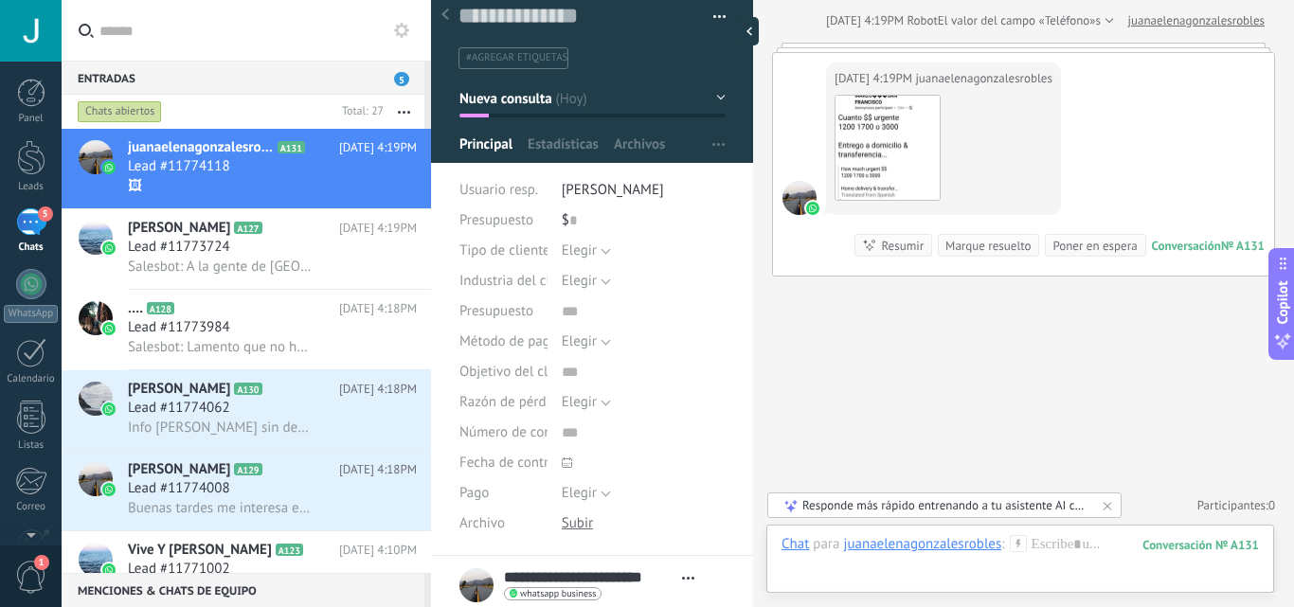
scroll to position [0, 0]
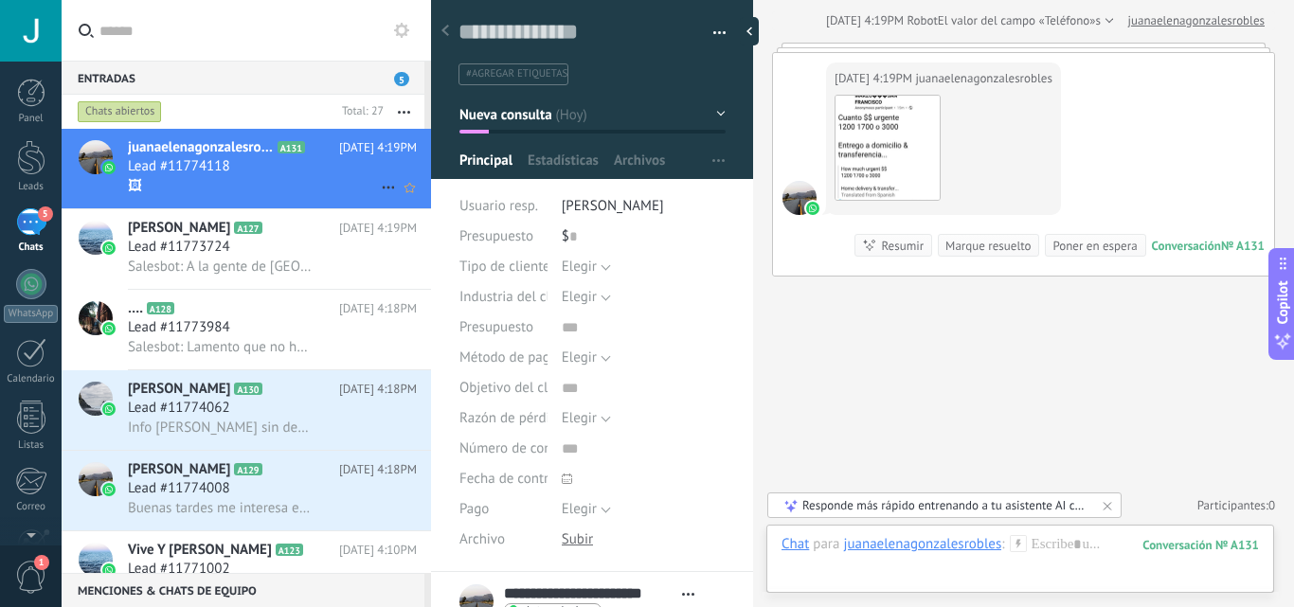
click at [268, 162] on div "Lead #11774118" at bounding box center [272, 166] width 289 height 19
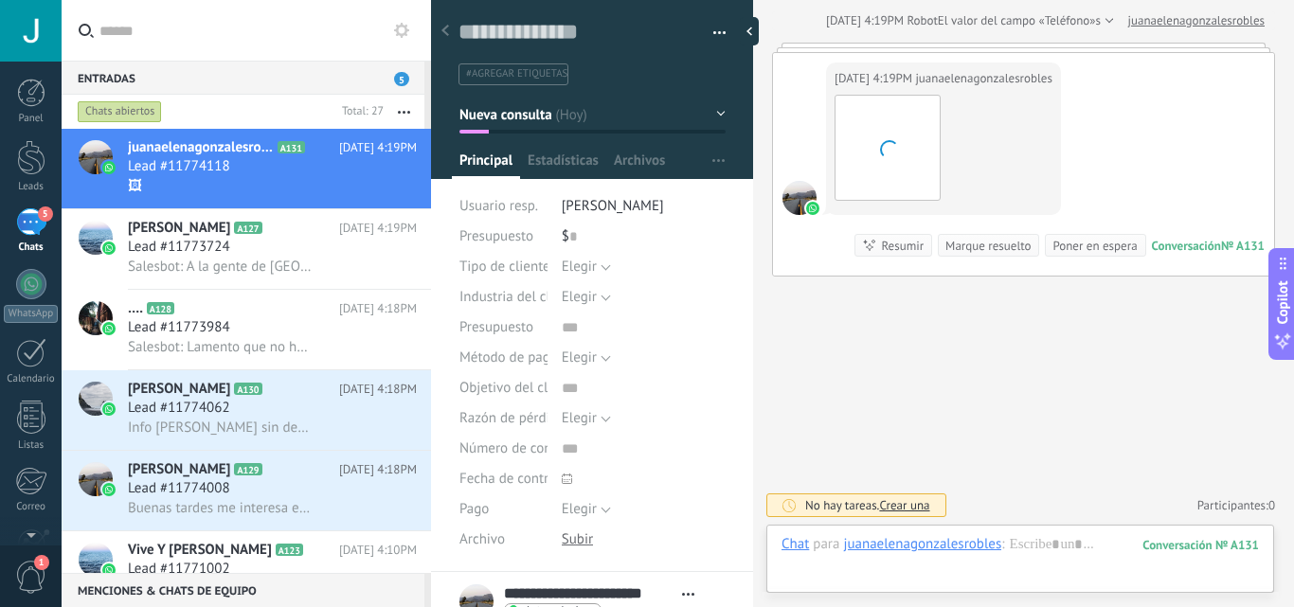
scroll to position [28, 0]
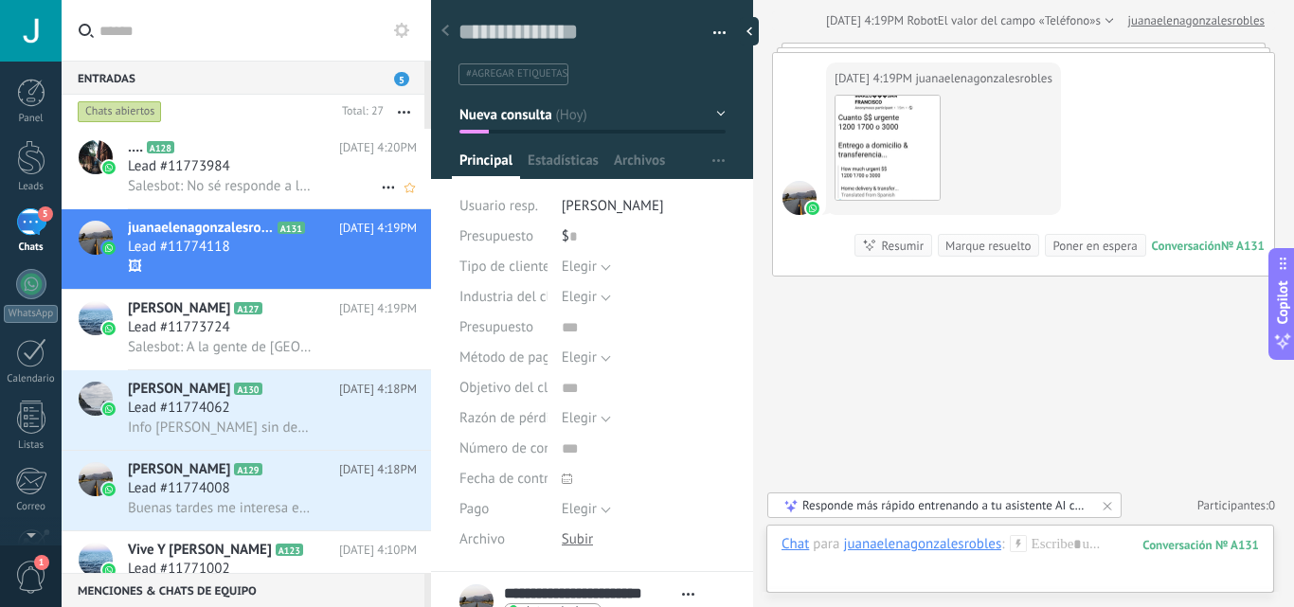
click at [258, 158] on div "Lead #11773984" at bounding box center [272, 166] width 289 height 19
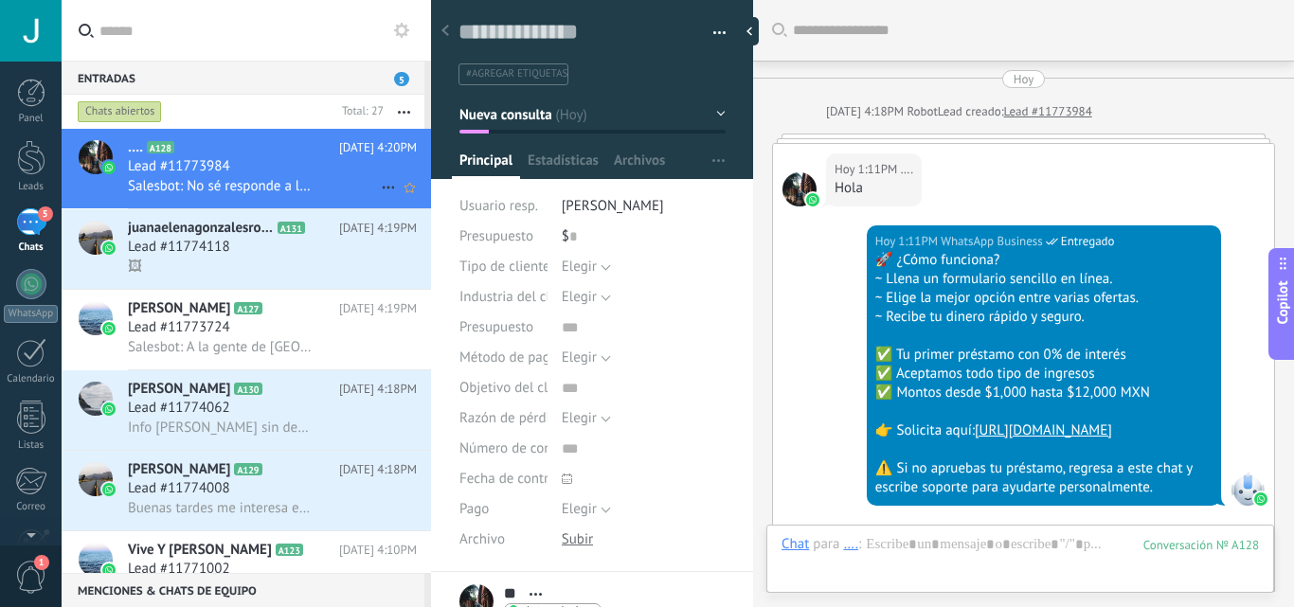
scroll to position [3178, 0]
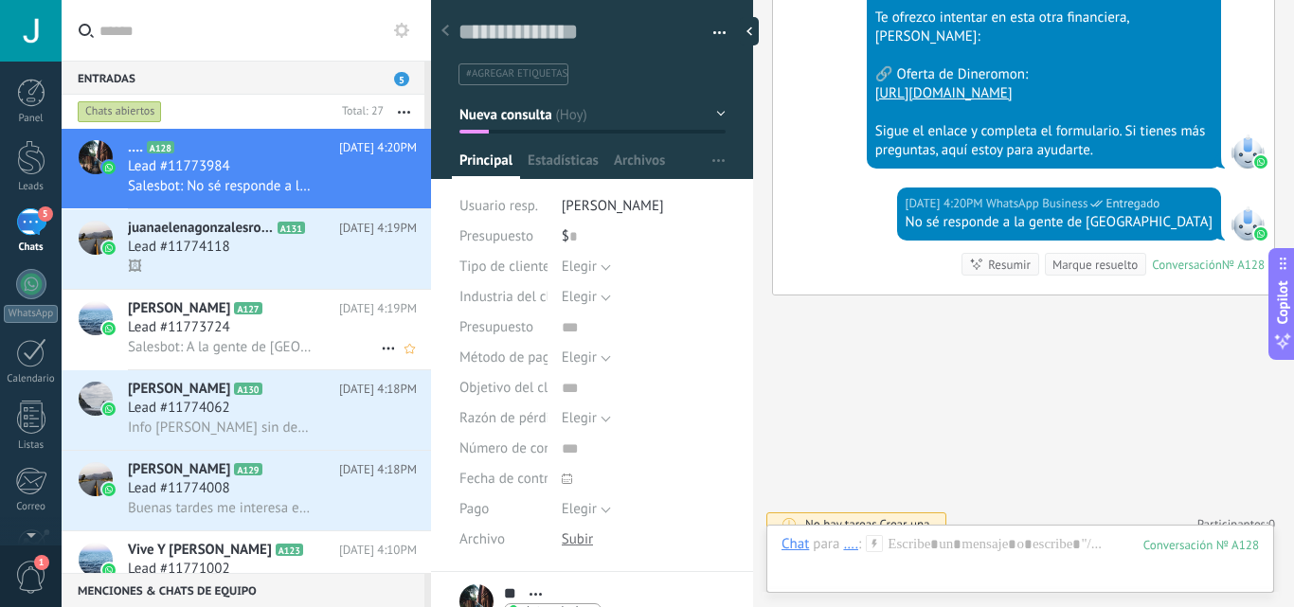
click at [299, 303] on h2 "López Llorente A127" at bounding box center [233, 308] width 211 height 19
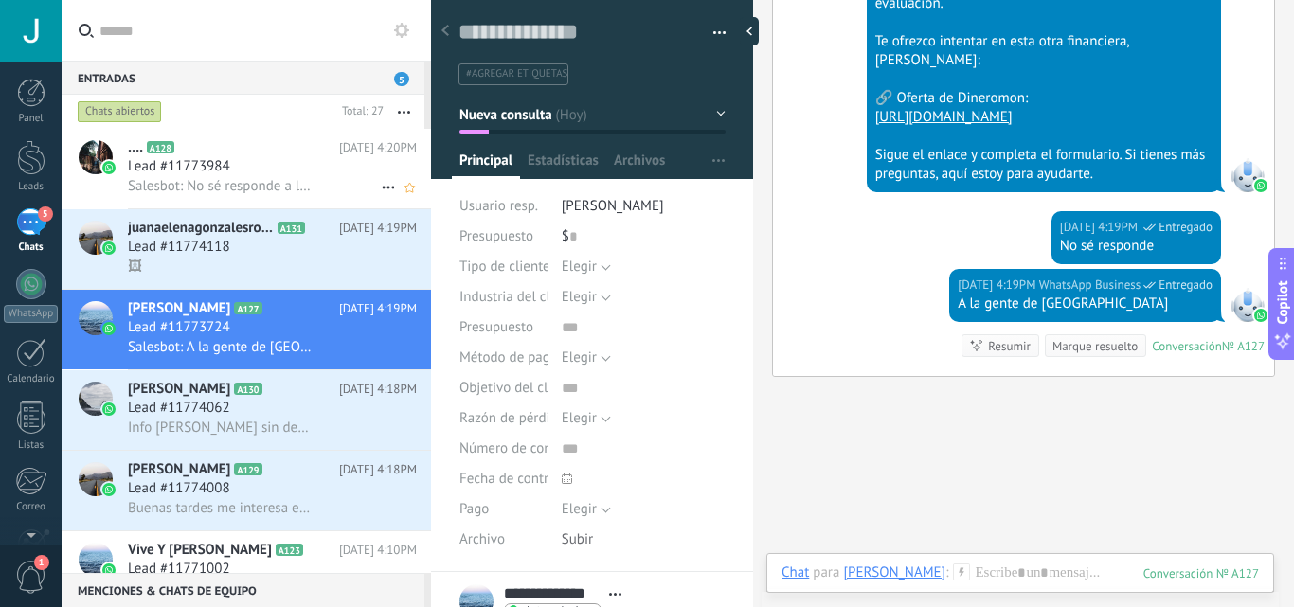
scroll to position [1824, 0]
drag, startPoint x: 364, startPoint y: 174, endPoint x: 378, endPoint y: 179, distance: 15.0
click at [365, 174] on div "Lead #11773984" at bounding box center [272, 166] width 289 height 19
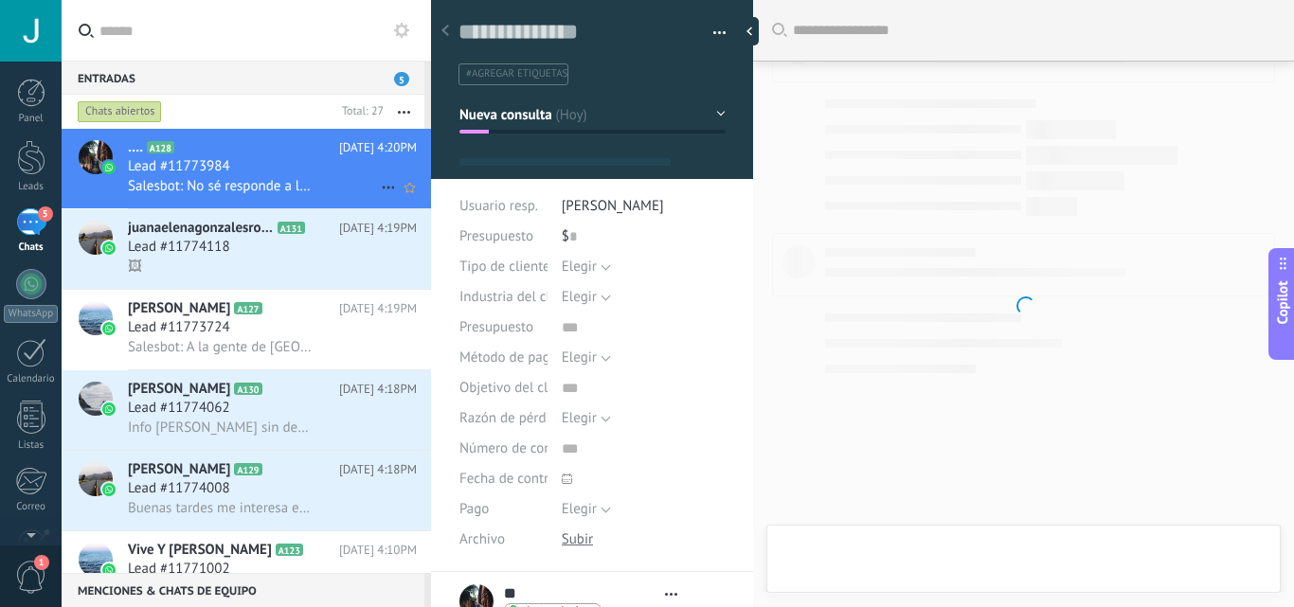
click at [380, 183] on icon at bounding box center [388, 187] width 23 height 23
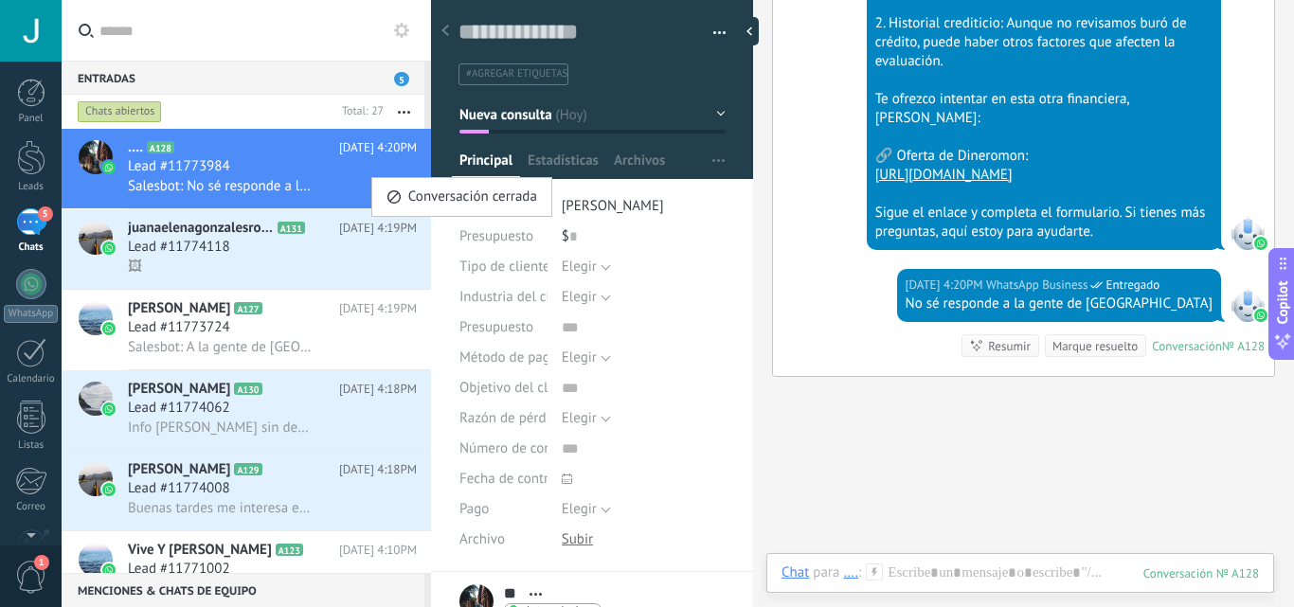
scroll to position [28, 0]
click at [278, 396] on div at bounding box center [647, 303] width 1294 height 607
click at [313, 396] on h2 "Joe Mena A130" at bounding box center [233, 389] width 211 height 19
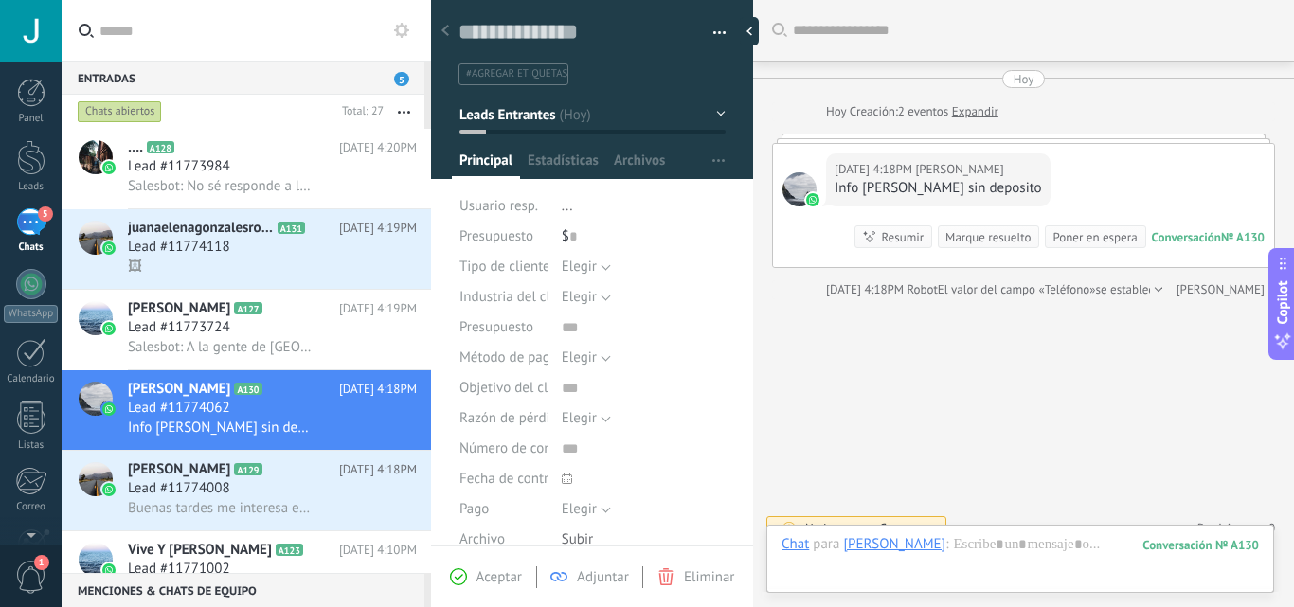
scroll to position [23, 0]
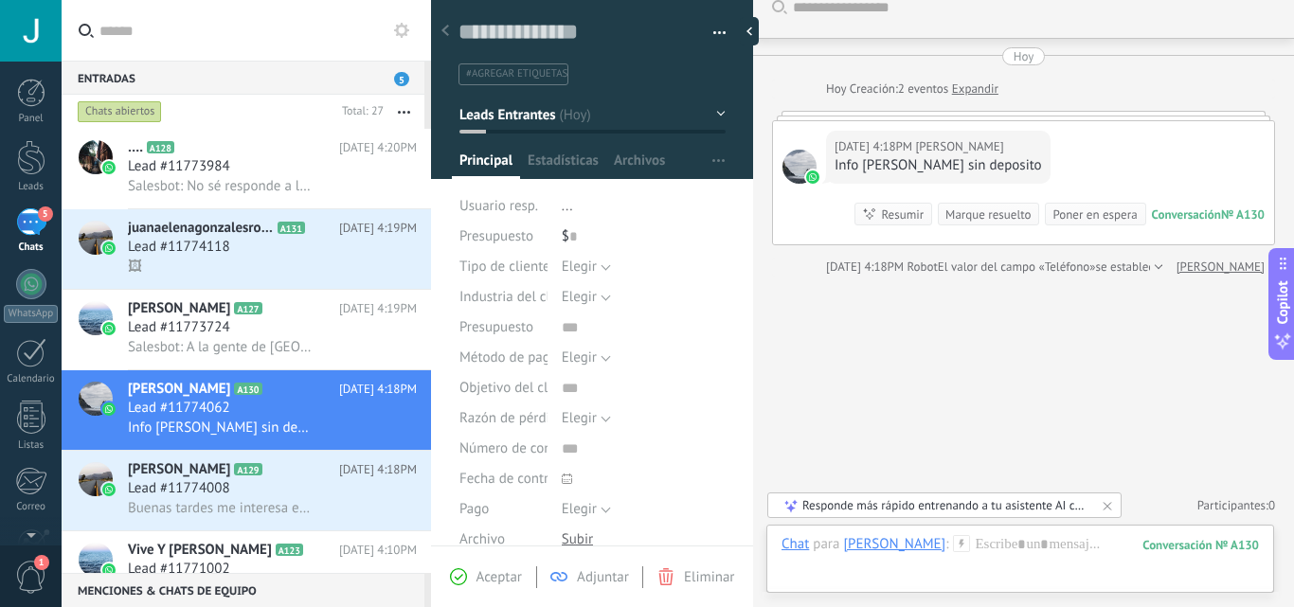
click at [453, 569] on icon at bounding box center [458, 576] width 17 height 17
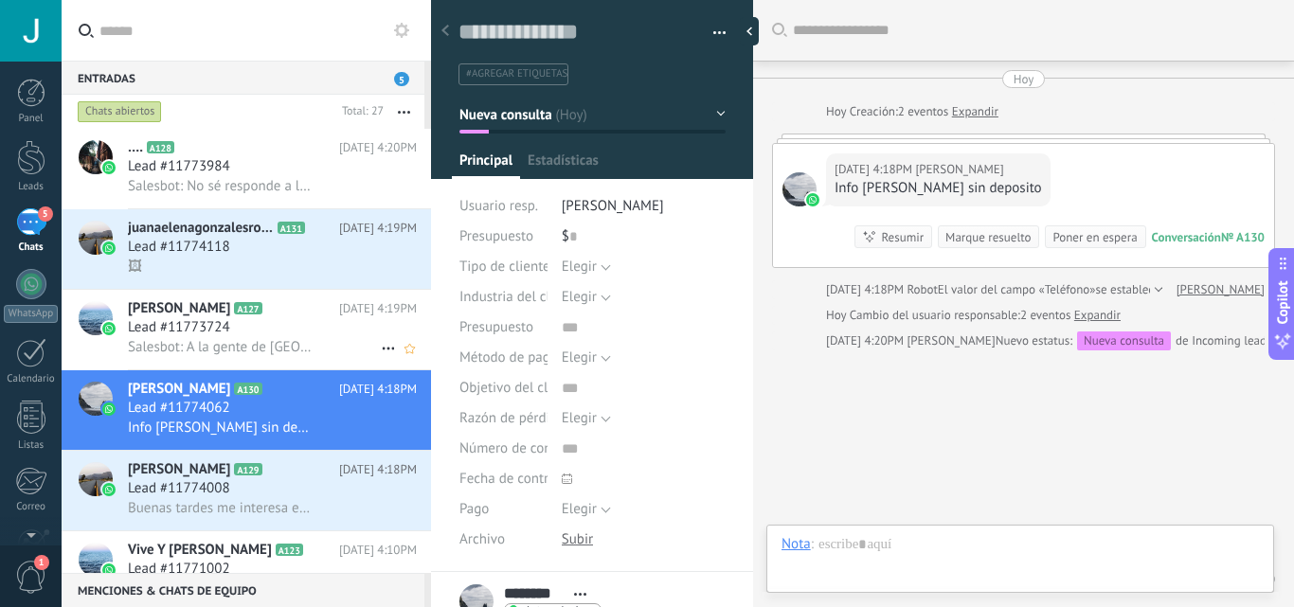
scroll to position [28, 0]
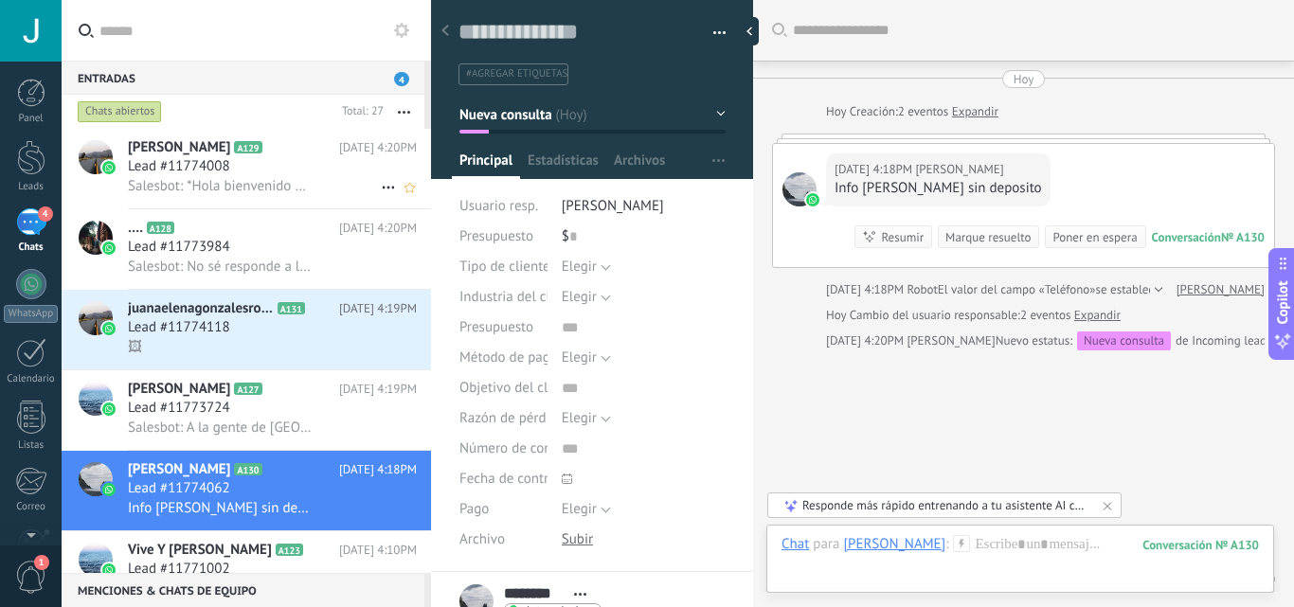
click at [218, 172] on span "Lead #11774008" at bounding box center [179, 166] width 102 height 19
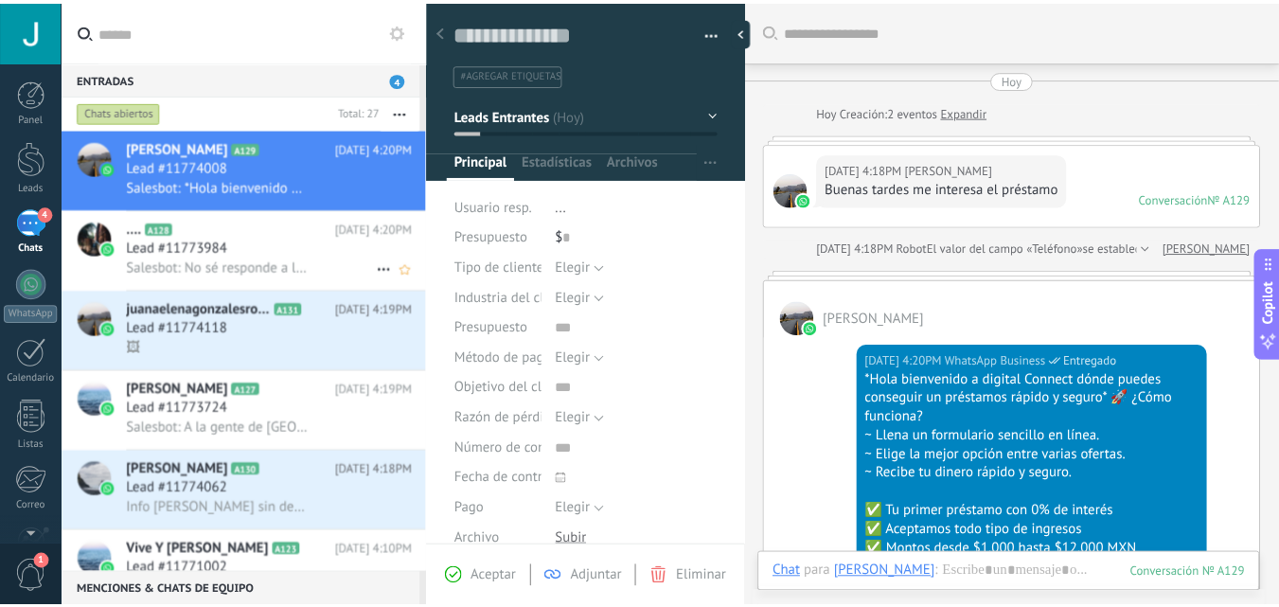
scroll to position [190, 0]
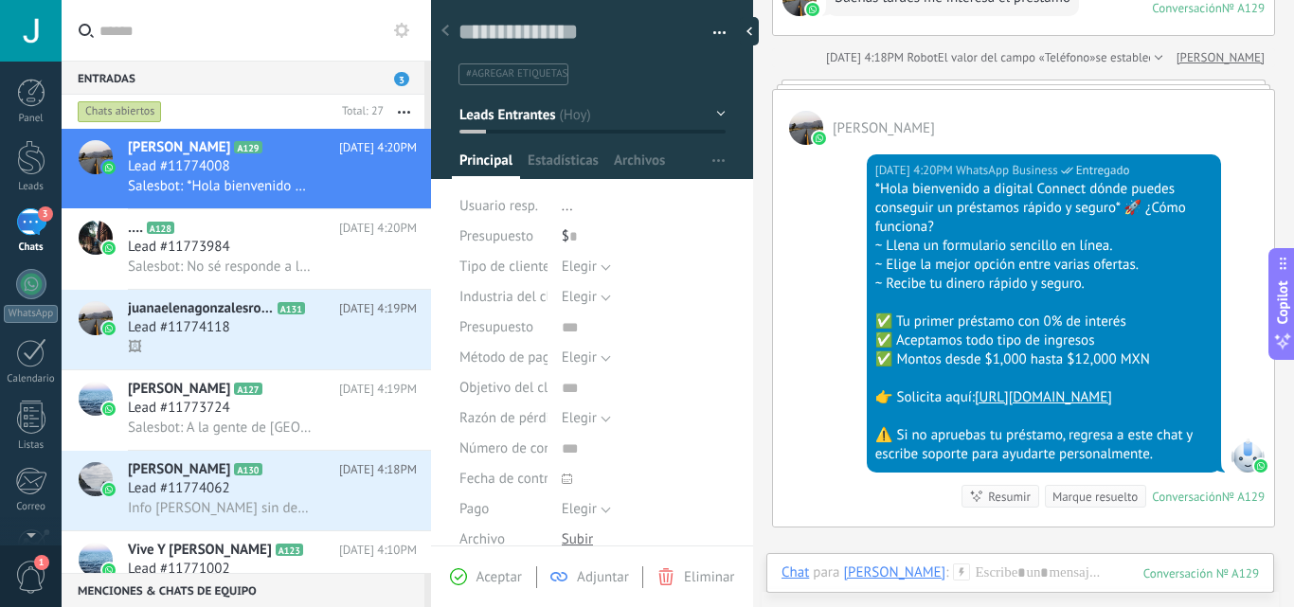
click at [32, 155] on div at bounding box center [31, 157] width 28 height 35
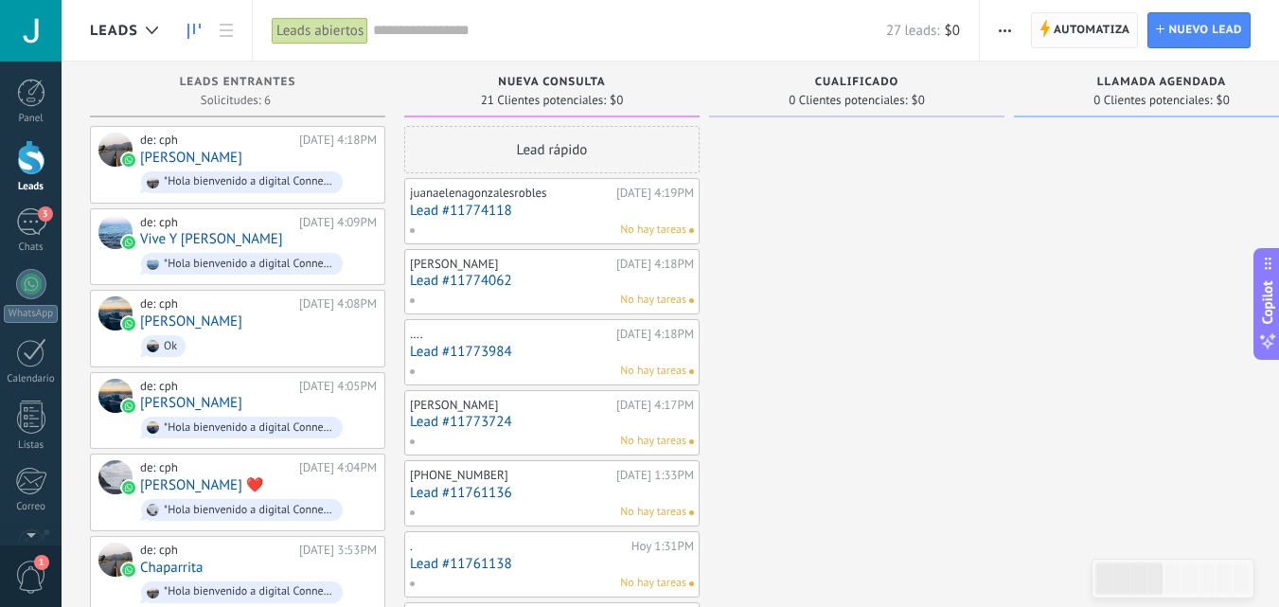
click at [1060, 24] on span "Automatiza" at bounding box center [1092, 30] width 77 height 34
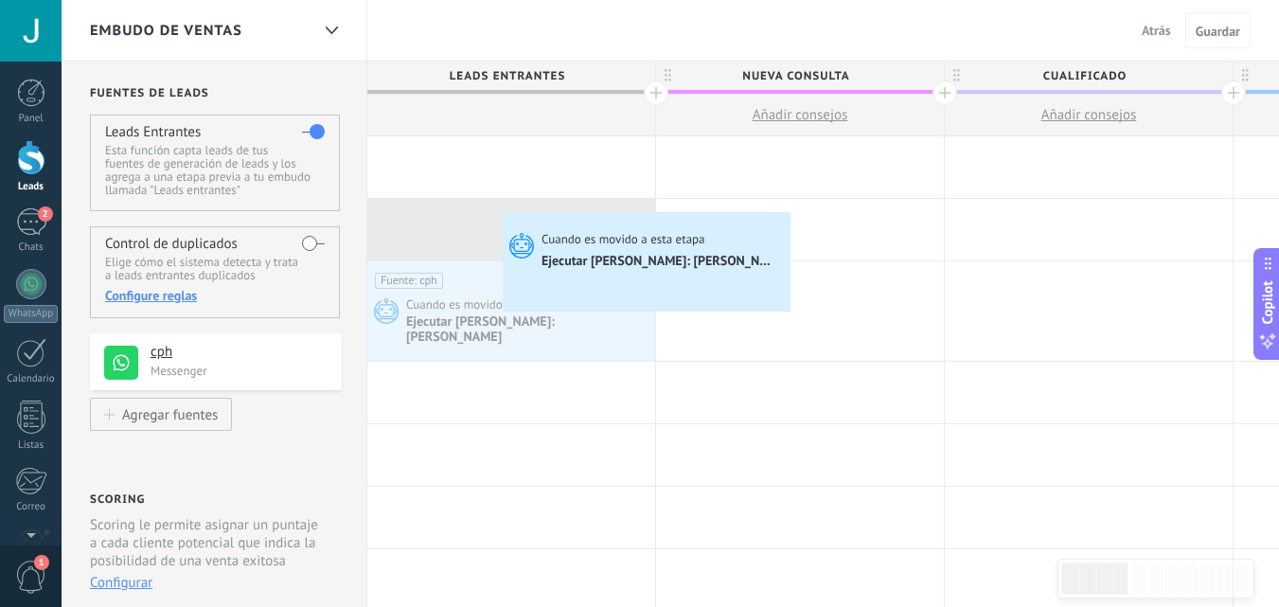
drag, startPoint x: 511, startPoint y: 289, endPoint x: 508, endPoint y: 217, distance: 72.1
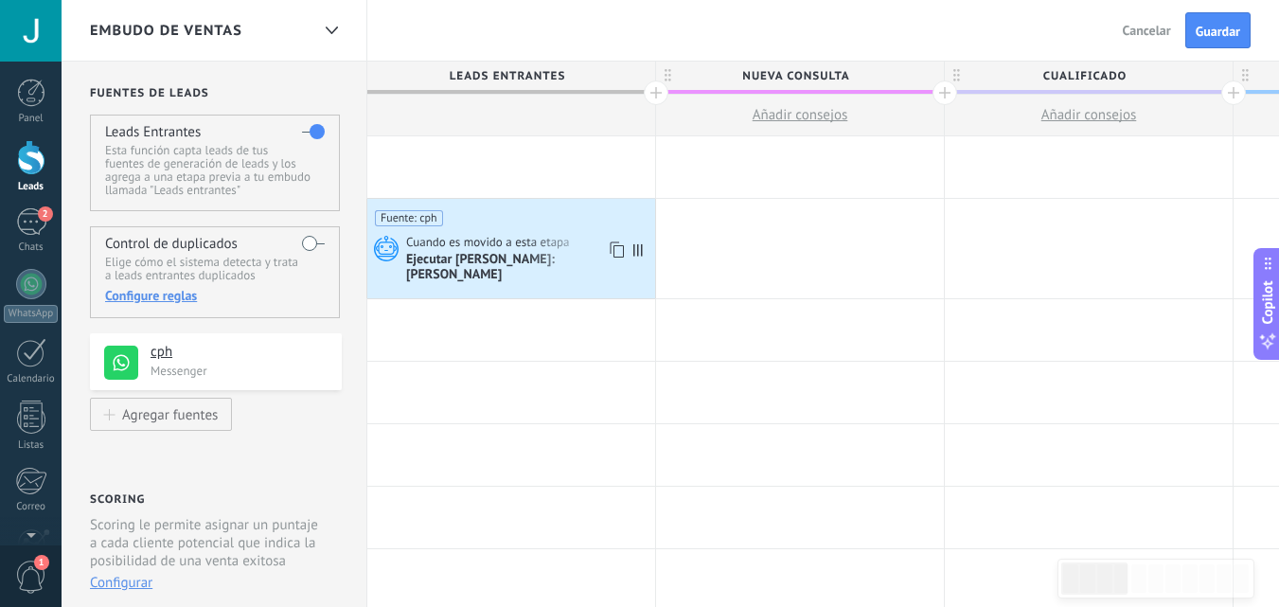
click at [498, 230] on div "Fuente: cph Cuando es movido a esta etapa Ejecutar Salesbot: pirri" at bounding box center [511, 248] width 288 height 99
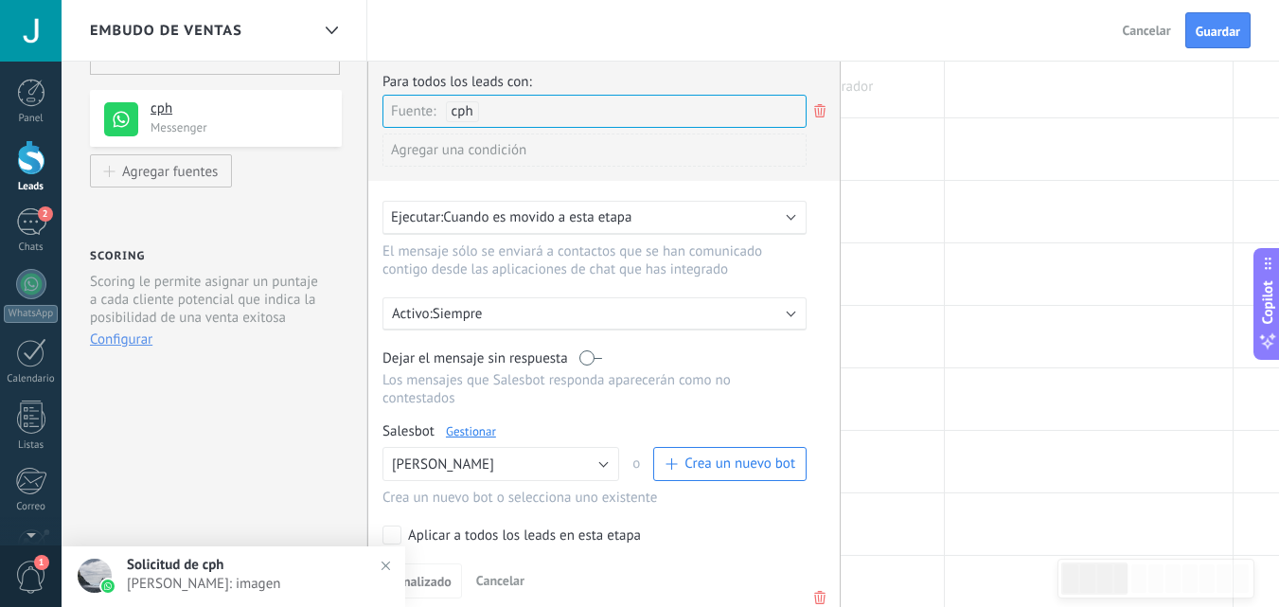
scroll to position [241, 0]
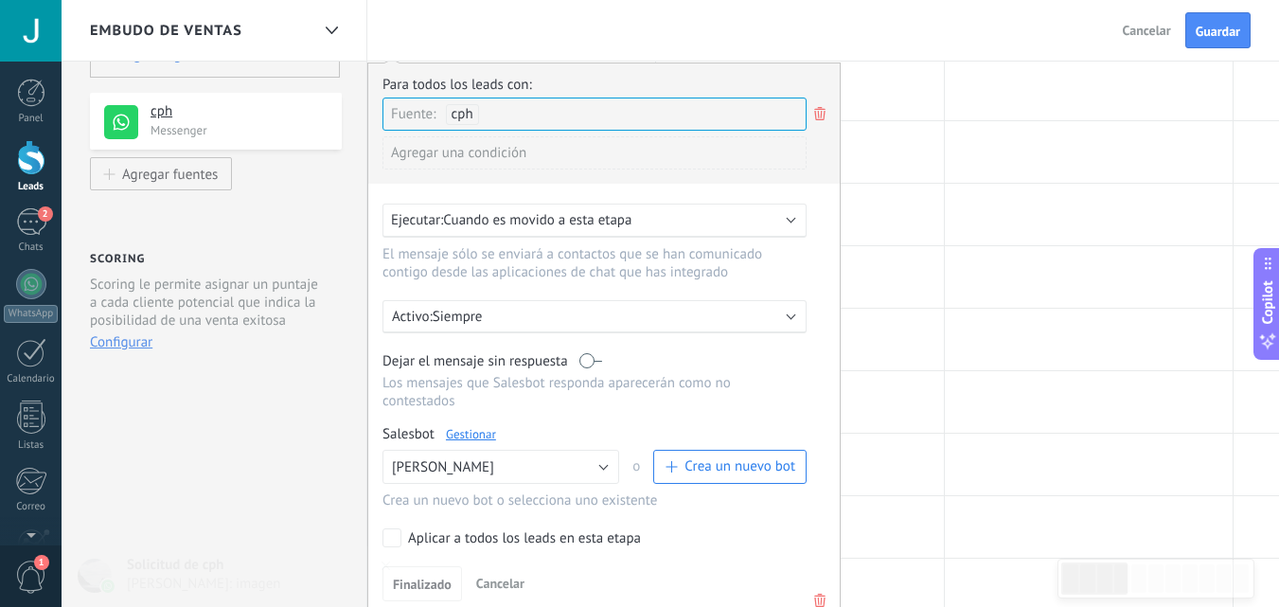
click at [730, 204] on div "Ejecutar: Cuando es movido a esta etapa" at bounding box center [595, 221] width 424 height 34
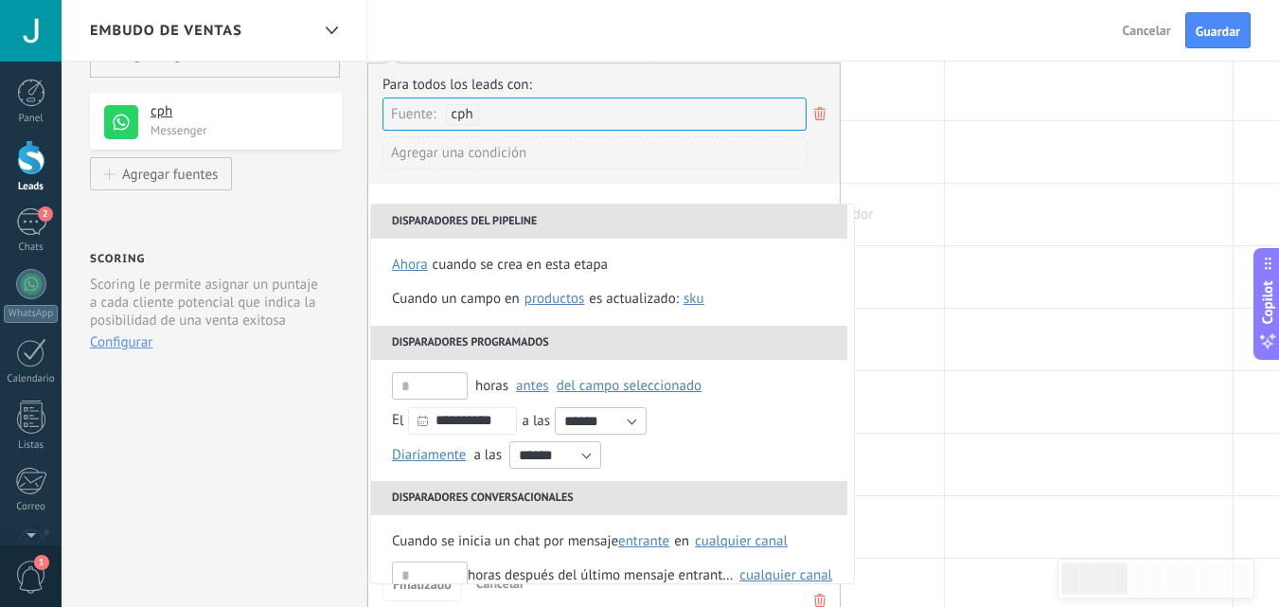
click at [1055, 184] on div at bounding box center [1089, 215] width 288 height 62
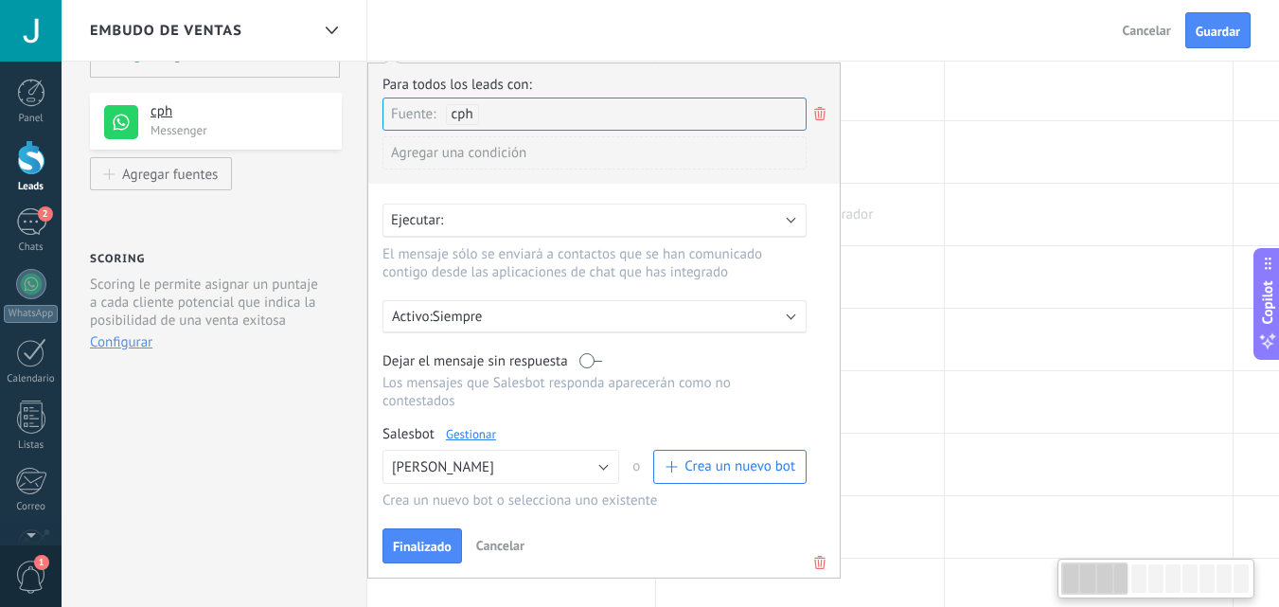
scroll to position [0, 6]
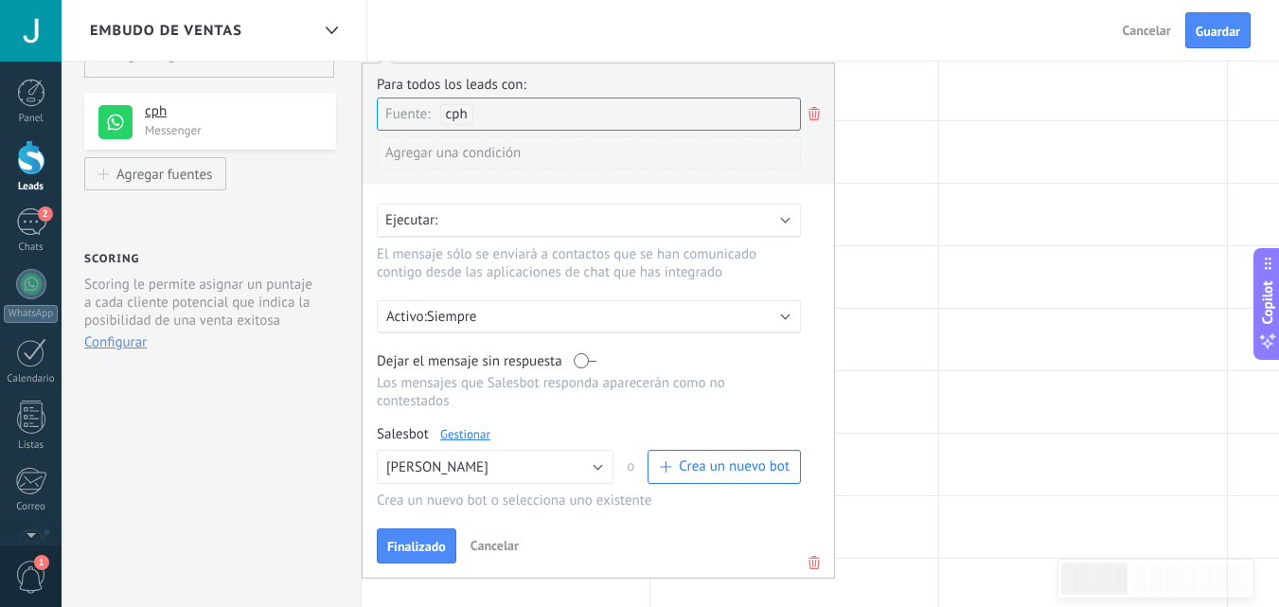
drag, startPoint x: 403, startPoint y: 534, endPoint x: 428, endPoint y: 514, distance: 31.7
click at [405, 540] on span "Finalizado" at bounding box center [416, 546] width 59 height 13
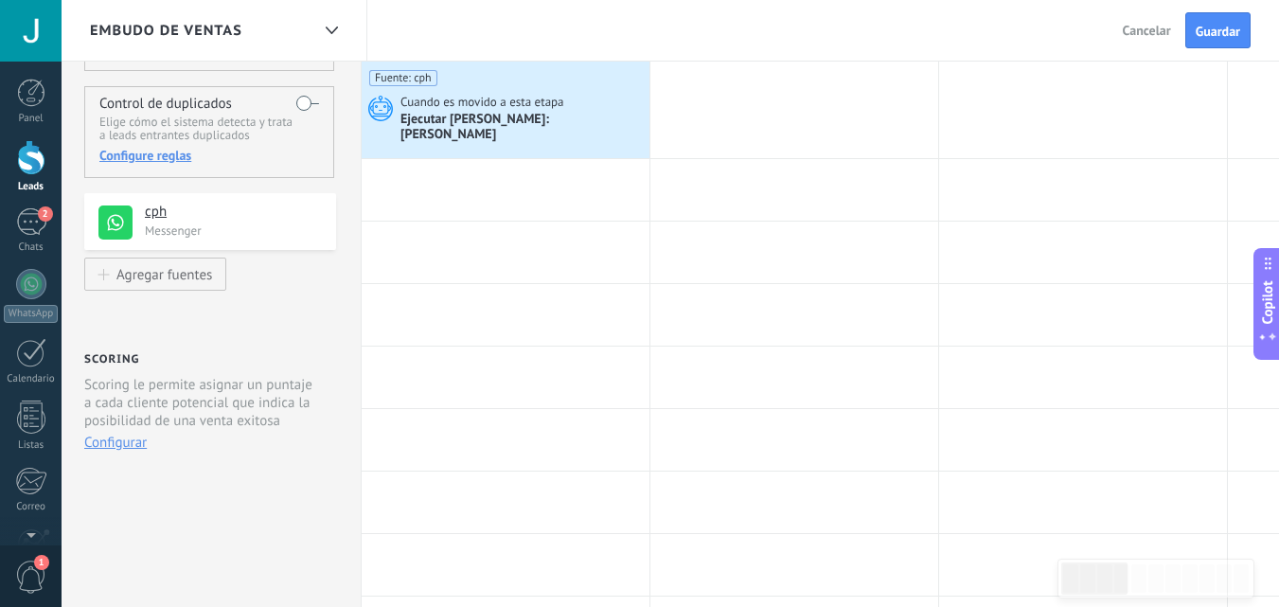
scroll to position [0, 0]
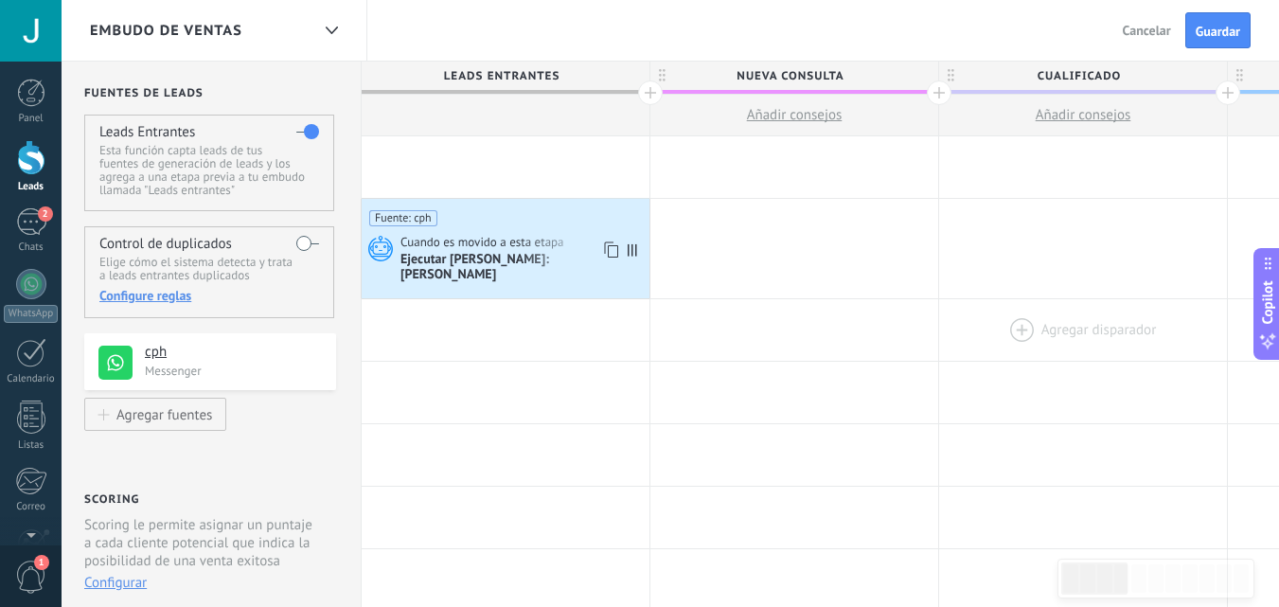
click at [452, 252] on div "Ejecutar Salesbot: pirri" at bounding box center [523, 267] width 244 height 33
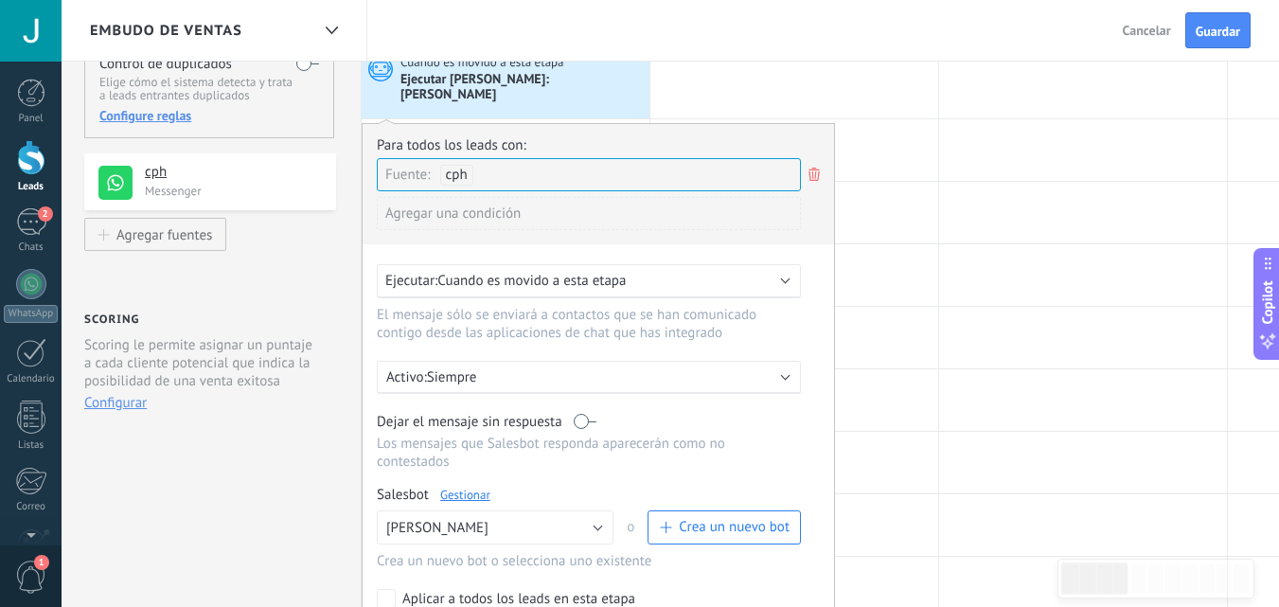
scroll to position [273, 0]
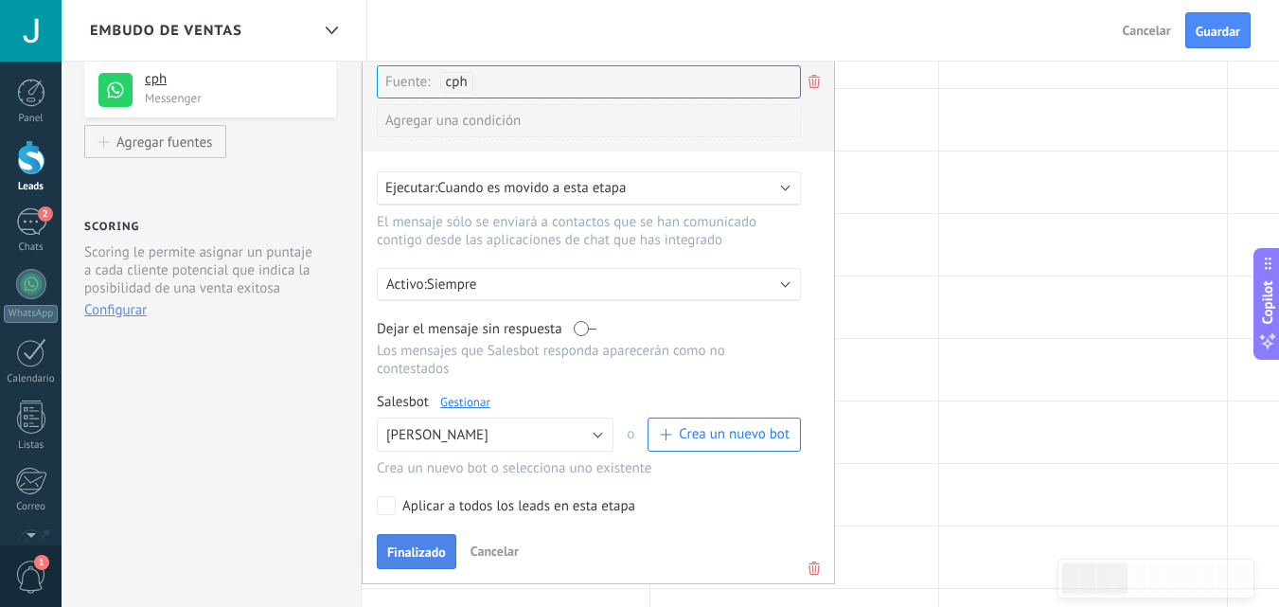
click at [412, 546] on span "Finalizado" at bounding box center [416, 552] width 59 height 13
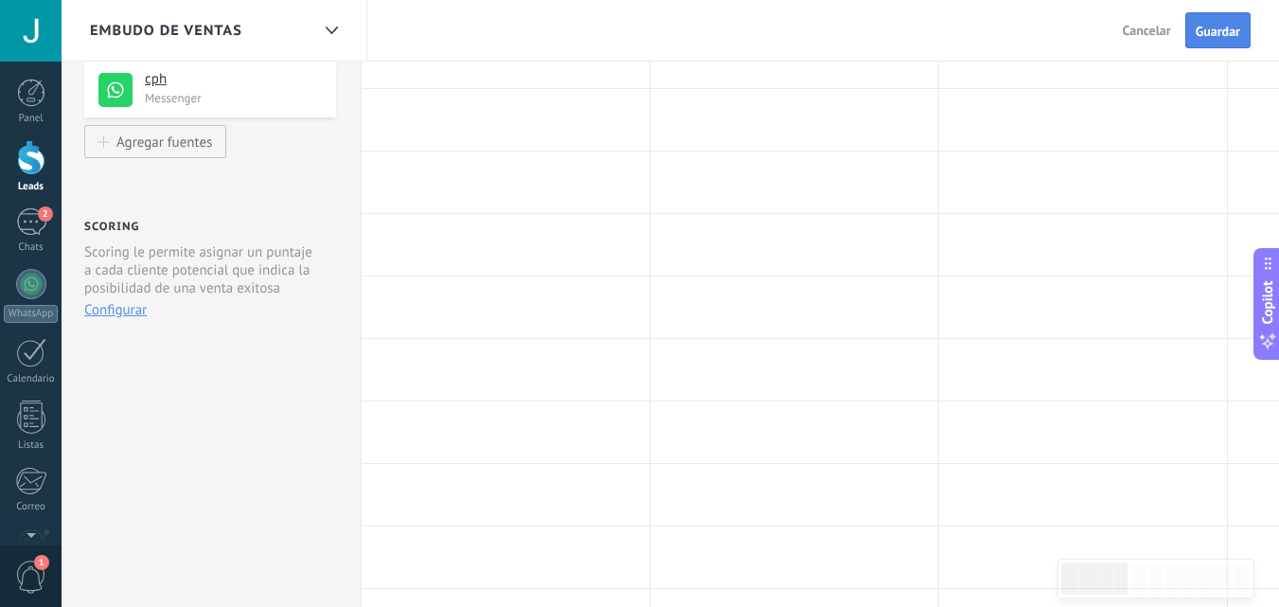
click at [1220, 21] on button "Guardar" at bounding box center [1218, 30] width 65 height 36
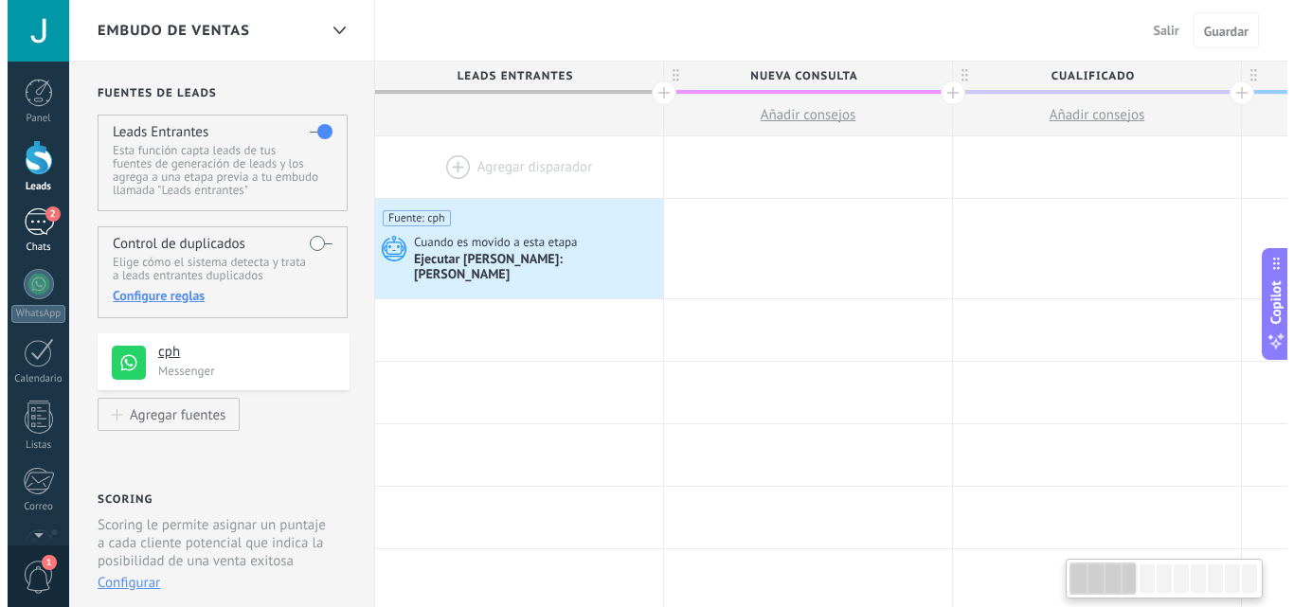
scroll to position [0, 6]
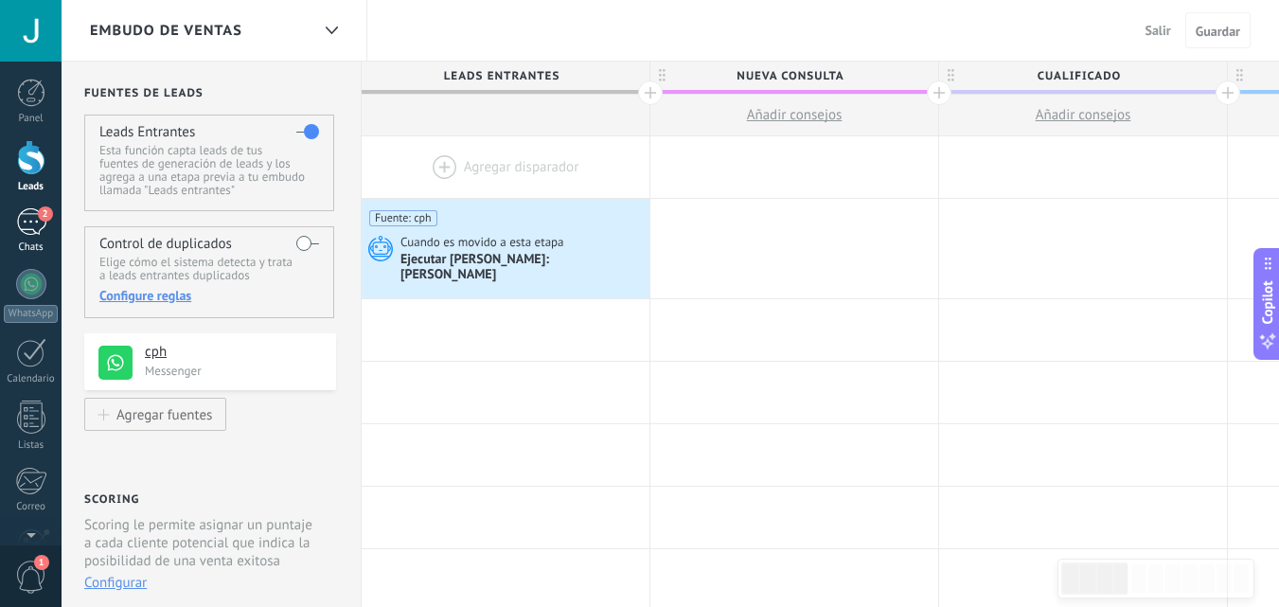
click at [34, 236] on link "2 Chats" at bounding box center [31, 230] width 62 height 45
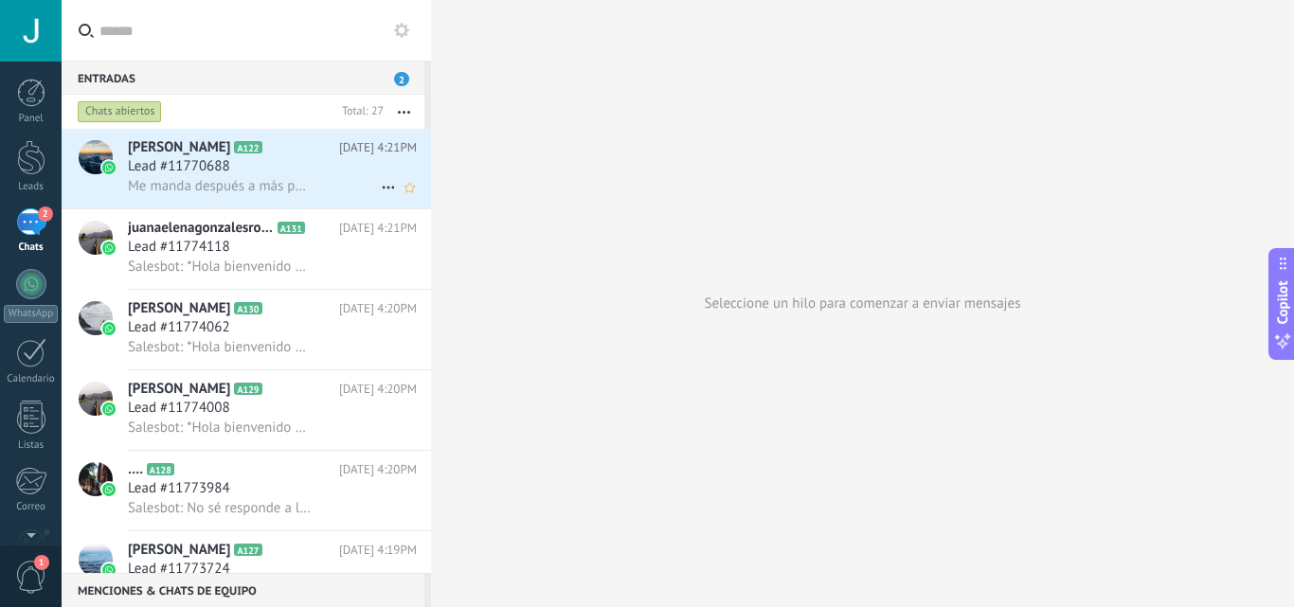
click at [201, 174] on span "Lead #11770688" at bounding box center [179, 166] width 102 height 19
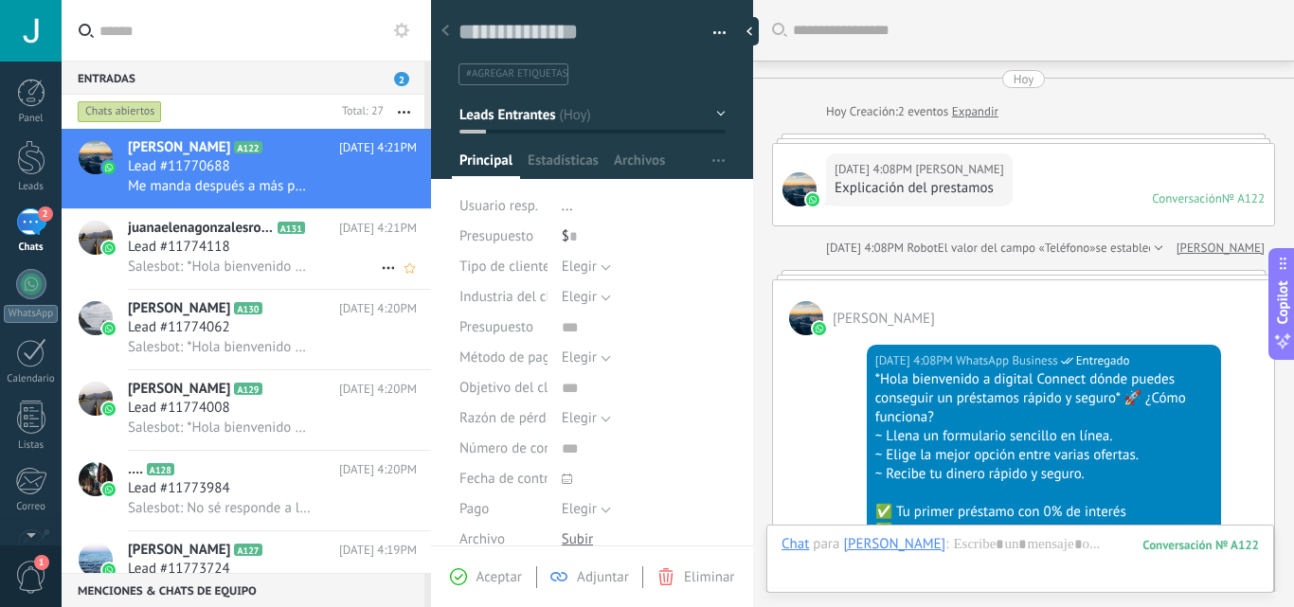
scroll to position [754, 0]
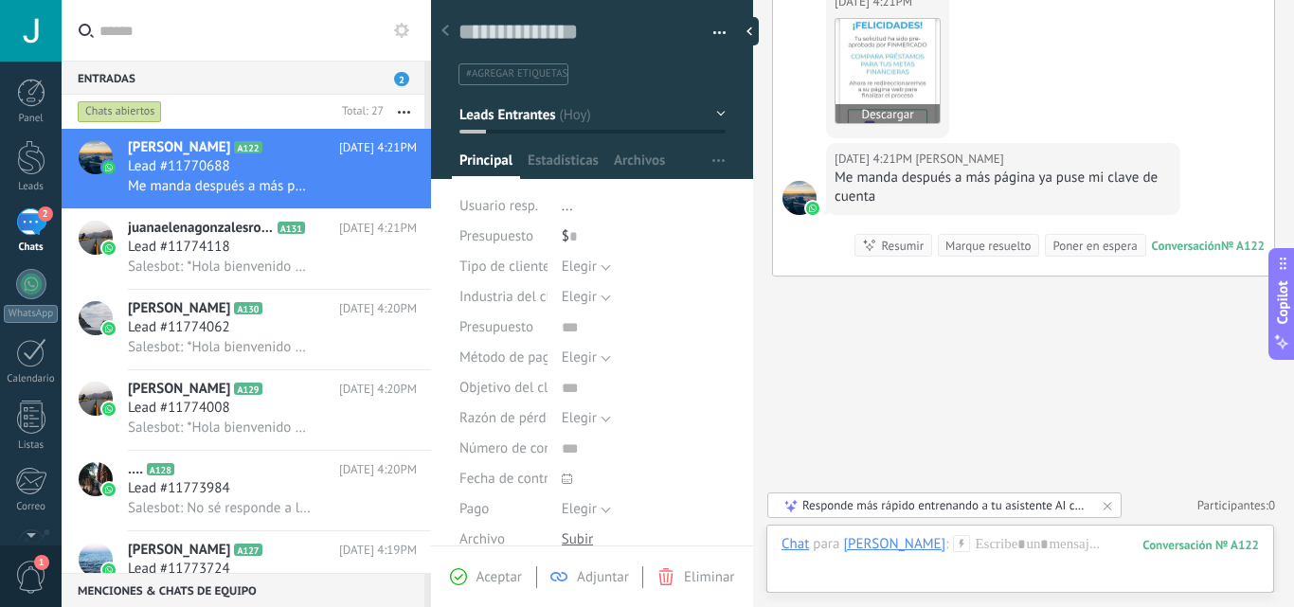
click at [880, 75] on img at bounding box center [887, 71] width 104 height 104
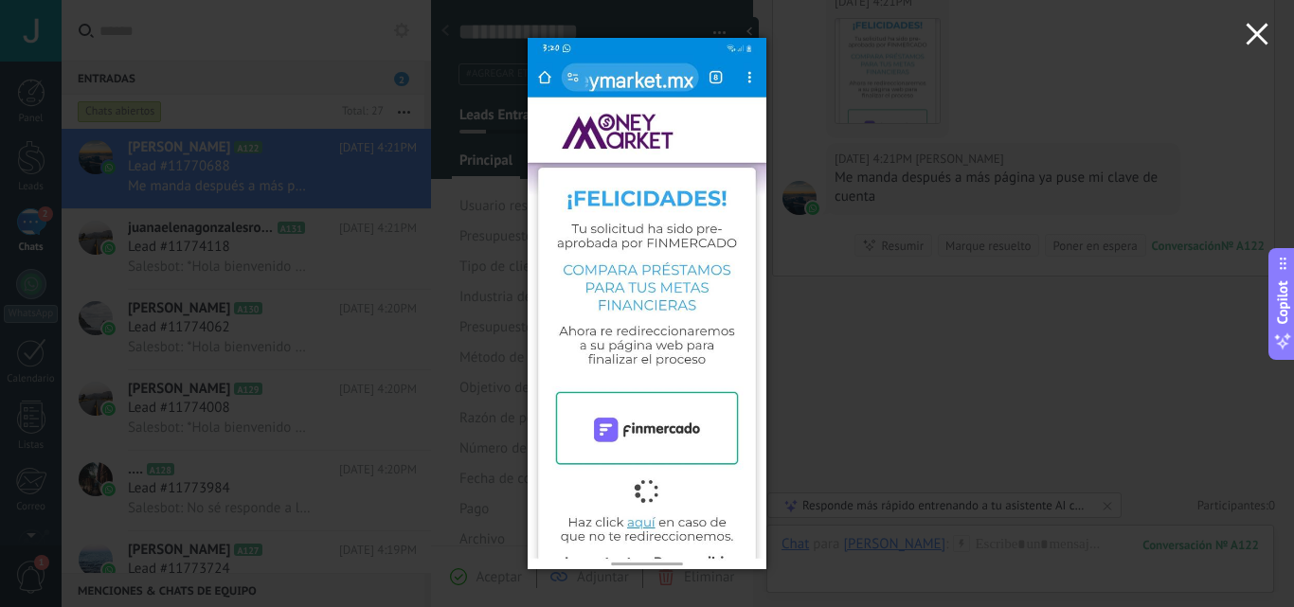
drag, startPoint x: 1243, startPoint y: 30, endPoint x: 1226, endPoint y: 38, distance: 18.7
click at [1243, 30] on button "button" at bounding box center [1257, 37] width 74 height 74
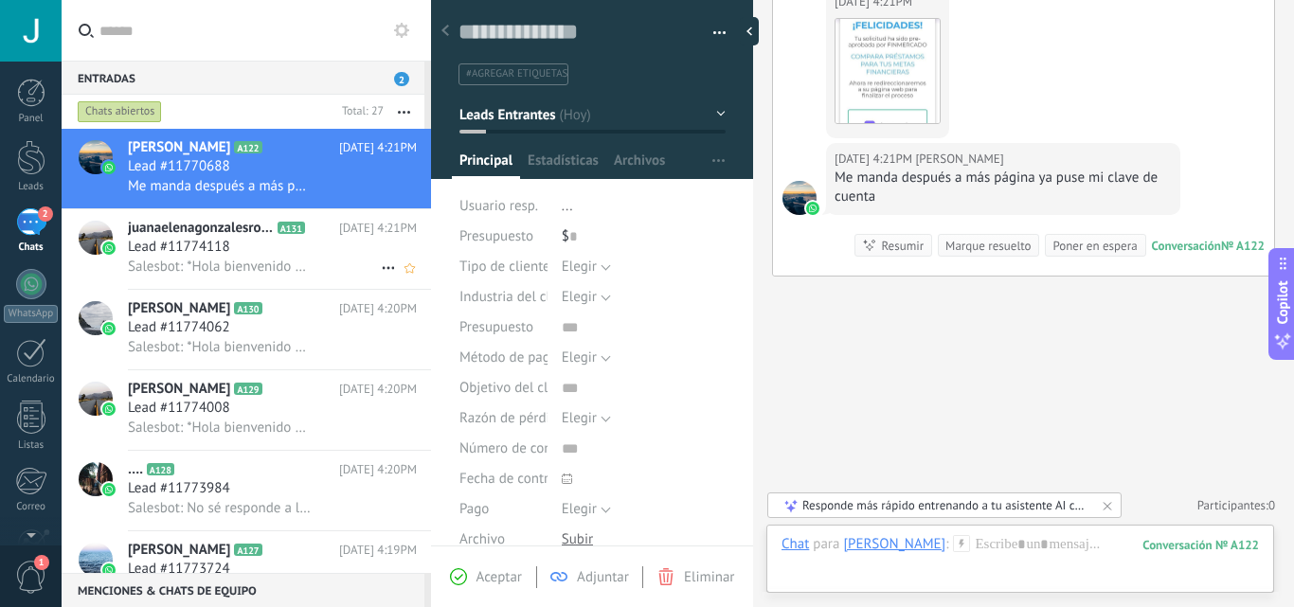
click at [219, 247] on span "Lead #11774118" at bounding box center [179, 247] width 102 height 19
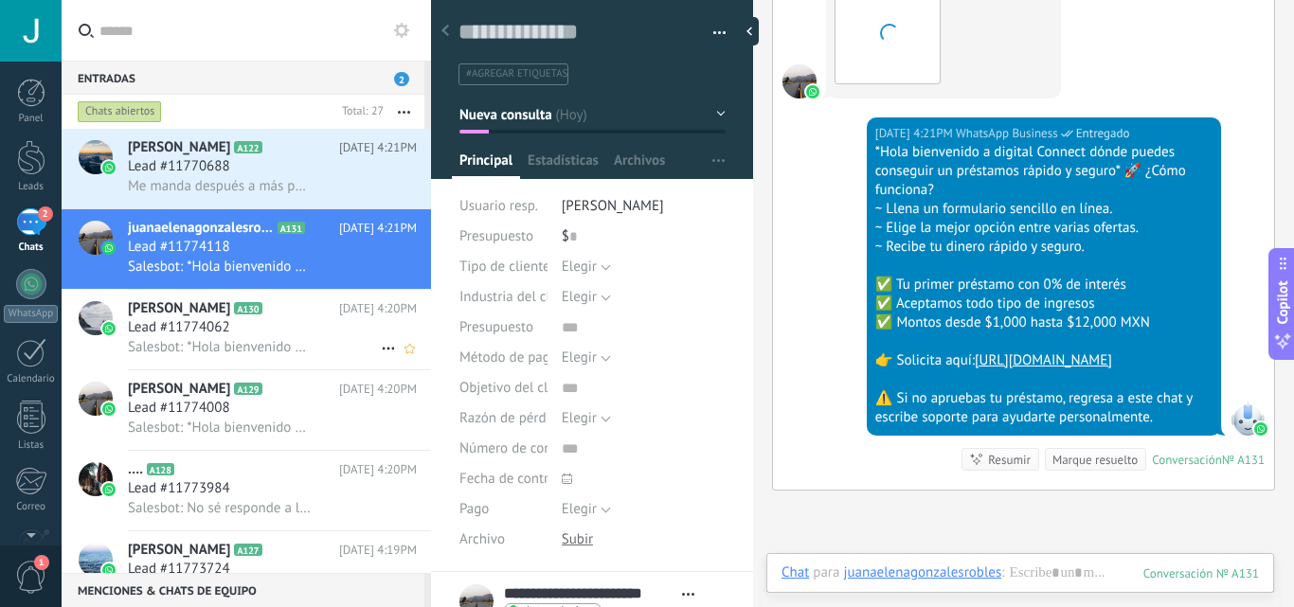
scroll to position [28, 0]
click at [256, 338] on span "Salesbot: *Hola bienvenido a digital Connect dónde puedes conseguir un préstamo…" at bounding box center [220, 347] width 185 height 18
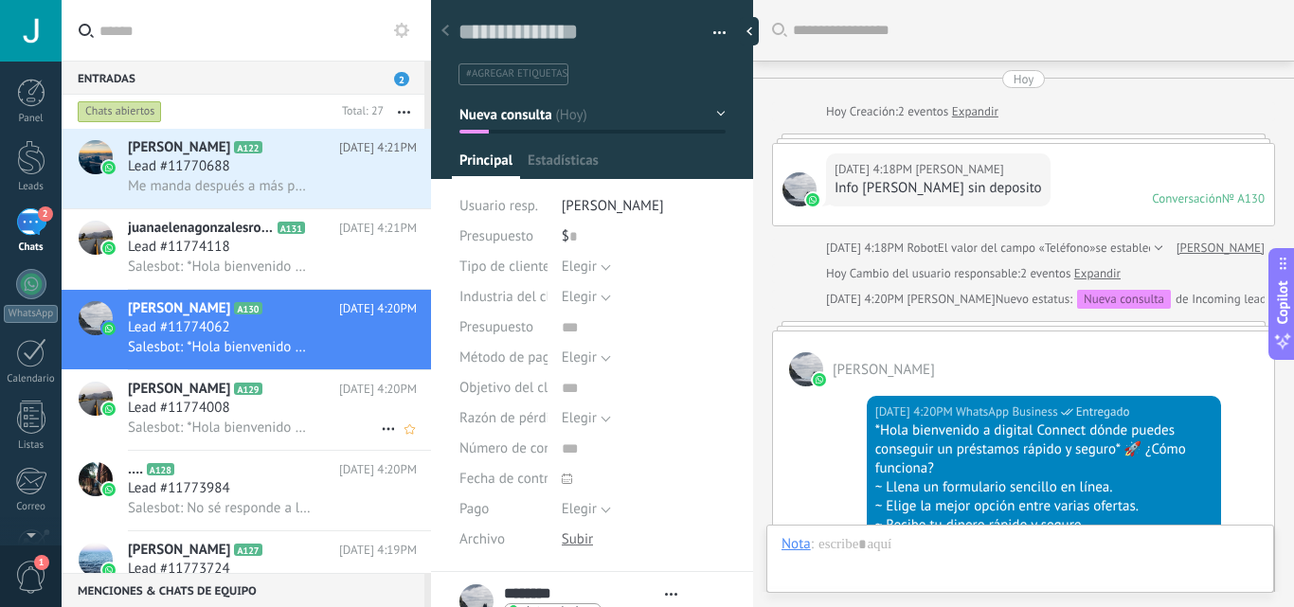
click at [276, 394] on icon at bounding box center [277, 389] width 19 height 19
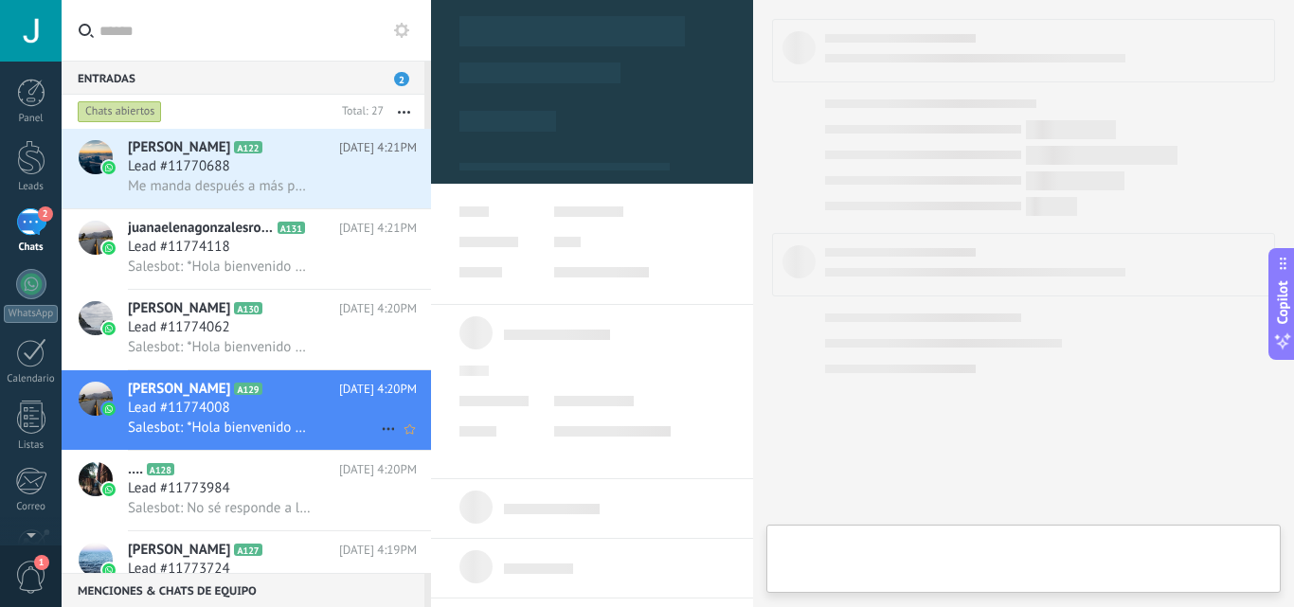
scroll to position [28, 0]
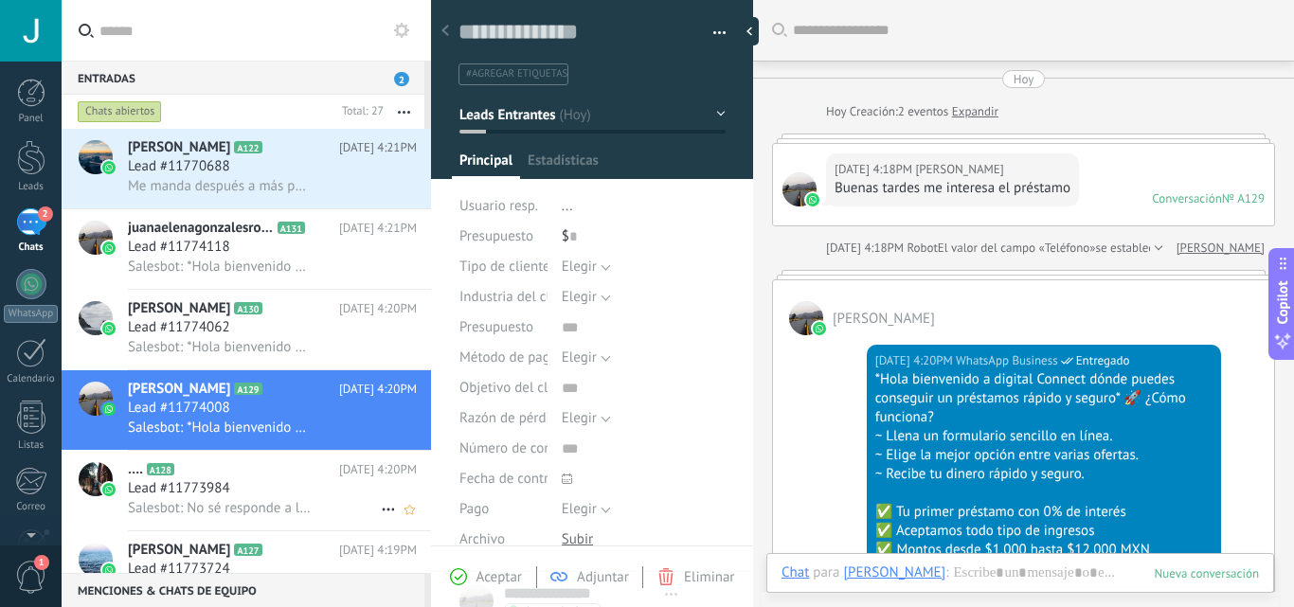
click at [274, 471] on h2 "…. A128" at bounding box center [233, 469] width 211 height 19
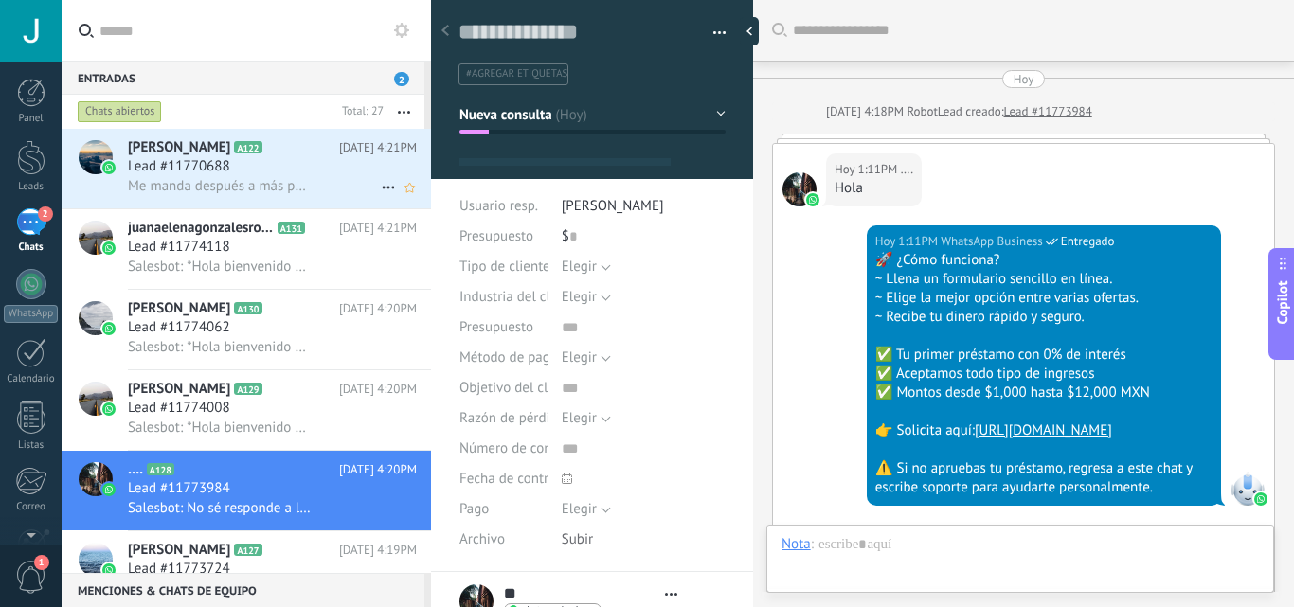
drag, startPoint x: 317, startPoint y: 224, endPoint x: 317, endPoint y: 155, distance: 69.1
click at [317, 225] on h2 "juanaelenagonzalesrobles A131" at bounding box center [233, 228] width 211 height 19
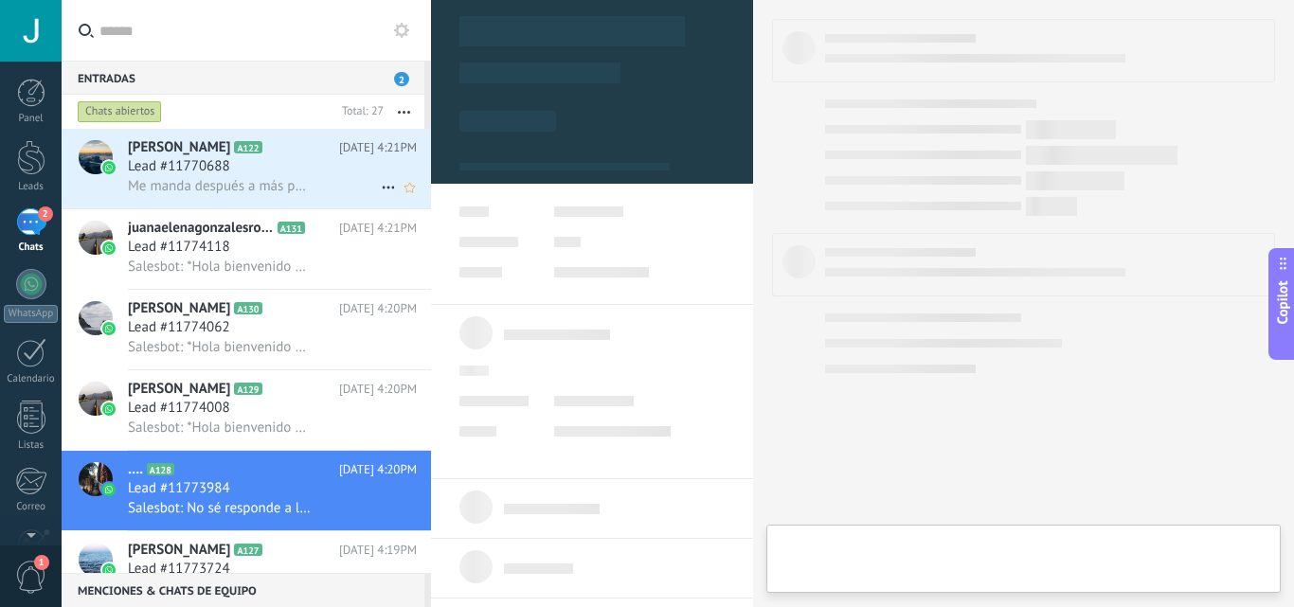
scroll to position [28, 0]
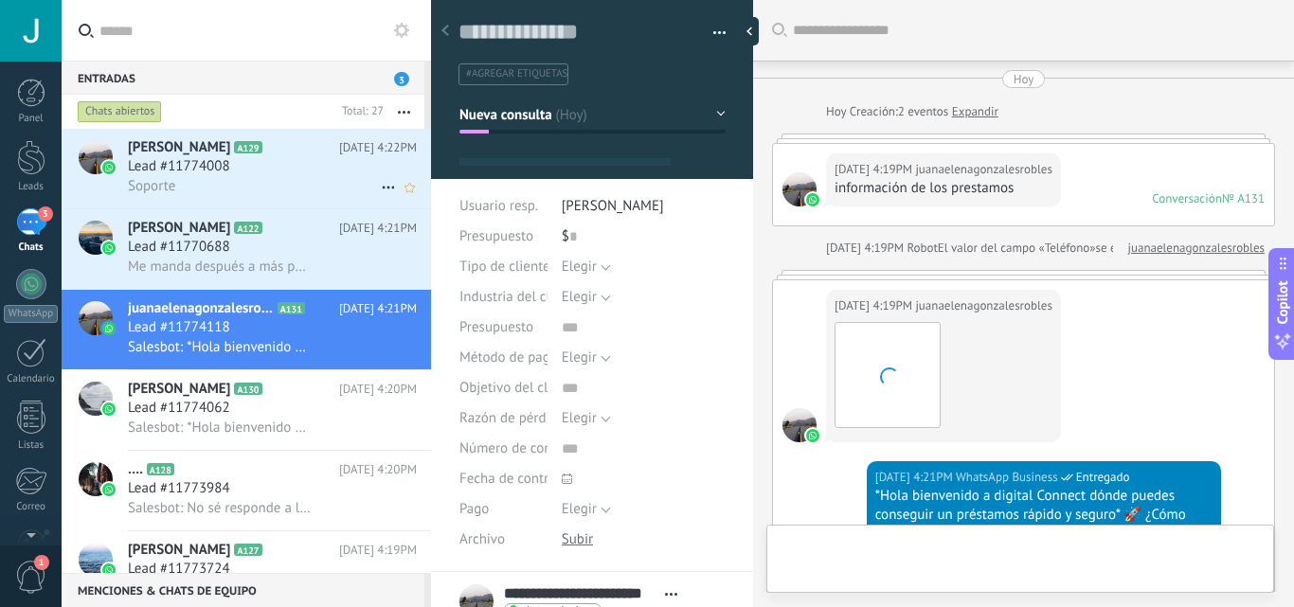
click at [306, 162] on div "Lead #11774008" at bounding box center [272, 166] width 289 height 19
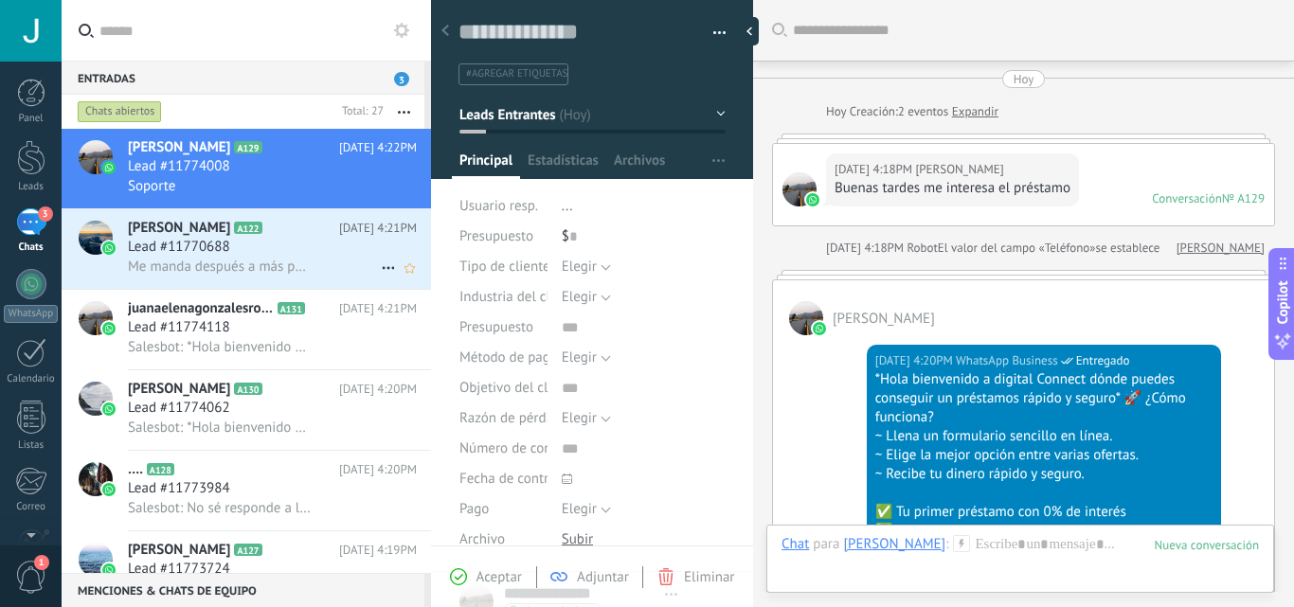
type textarea "**********"
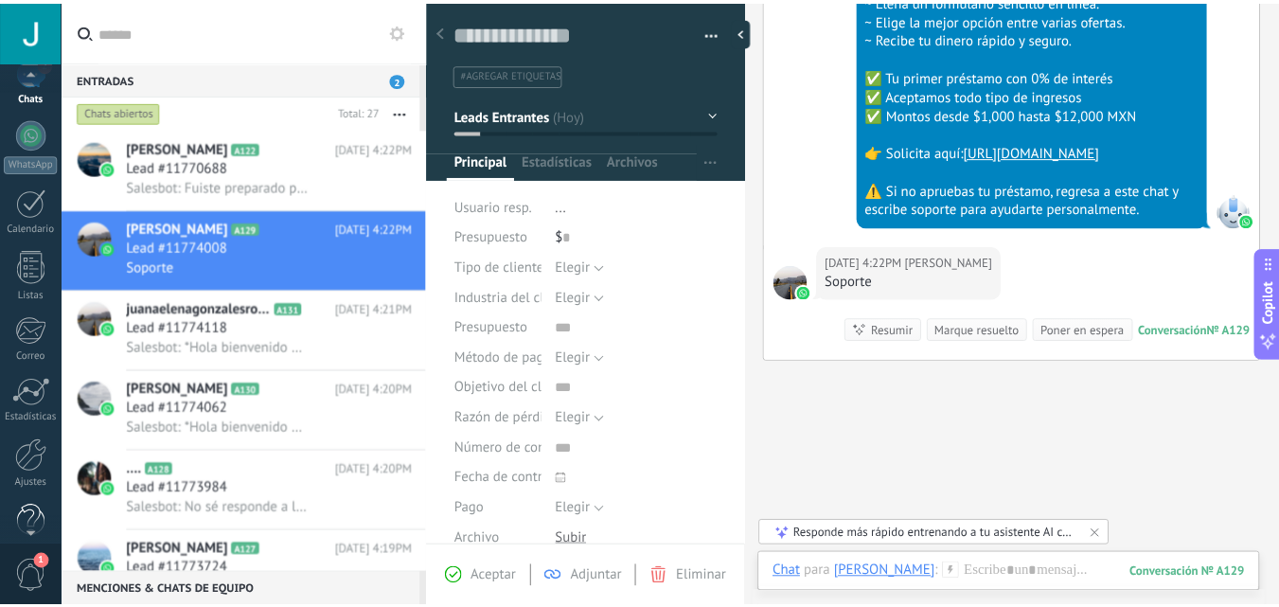
scroll to position [181, 0]
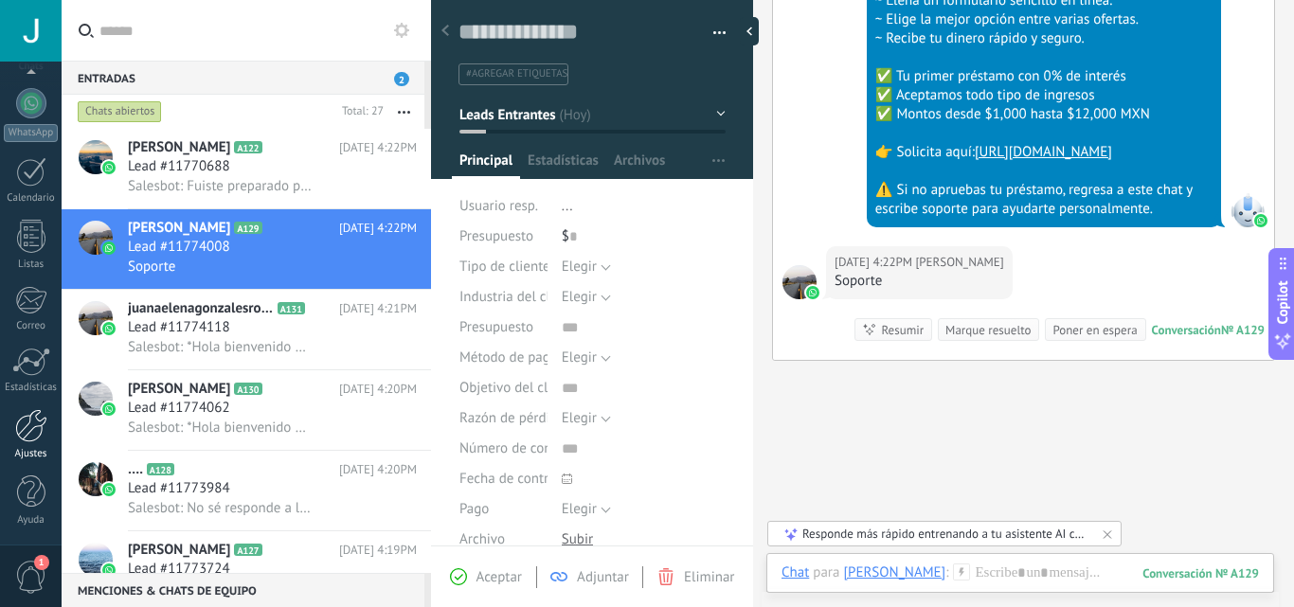
click at [28, 434] on div at bounding box center [31, 425] width 32 height 33
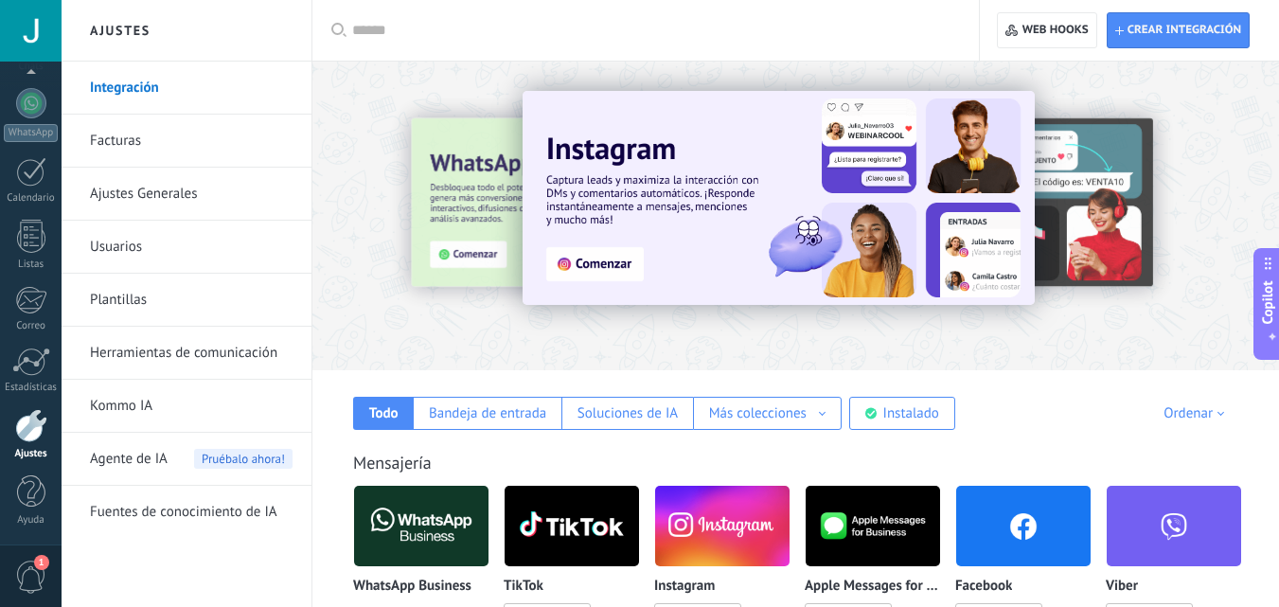
click at [420, 495] on img at bounding box center [421, 526] width 134 height 92
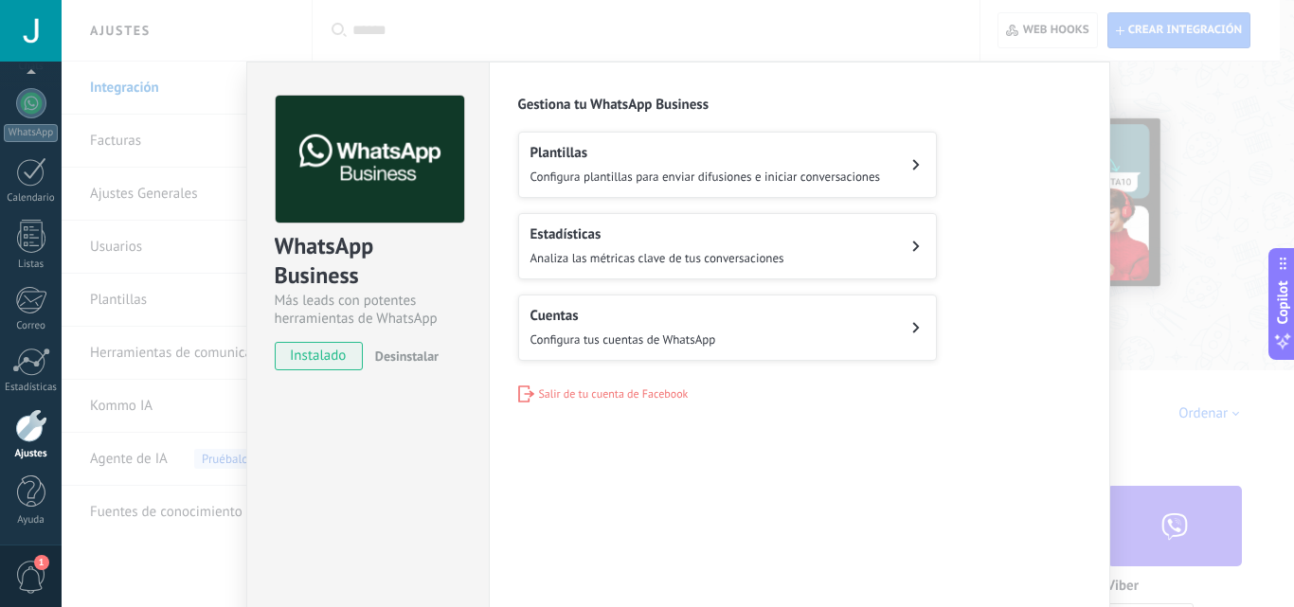
click at [622, 352] on button "Cuentas Configura tus cuentas de WhatsApp" at bounding box center [727, 328] width 419 height 66
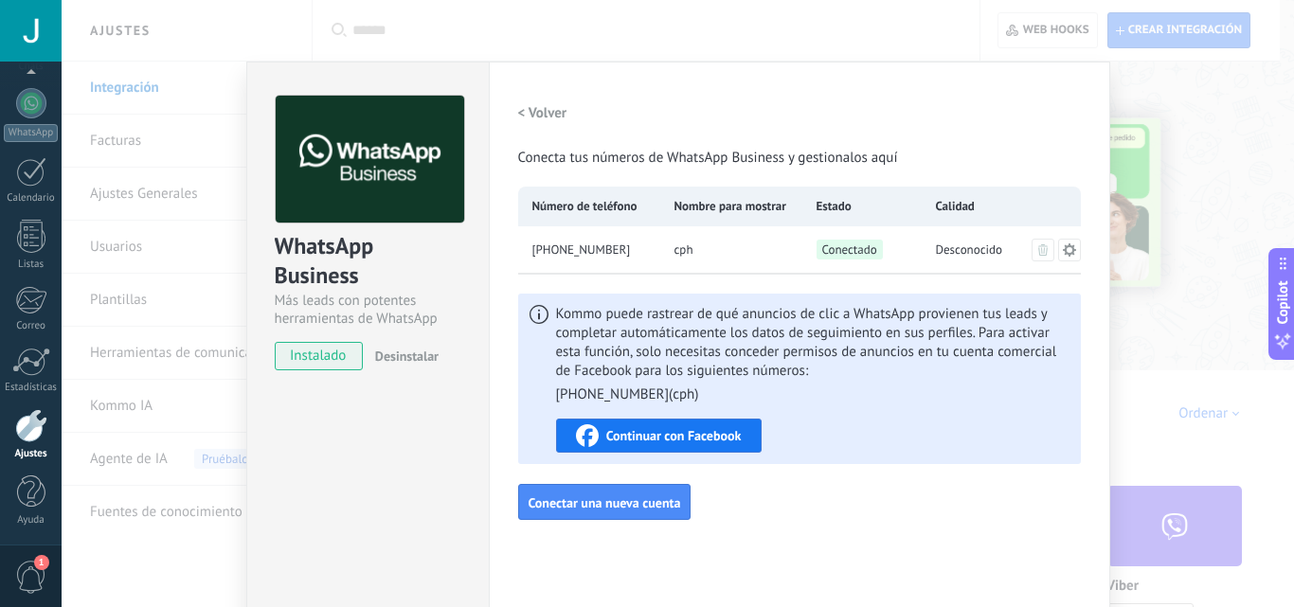
click at [1156, 73] on div "WhatsApp Business Más leads con potentes herramientas de WhatsApp instalado Des…" at bounding box center [678, 303] width 1232 height 607
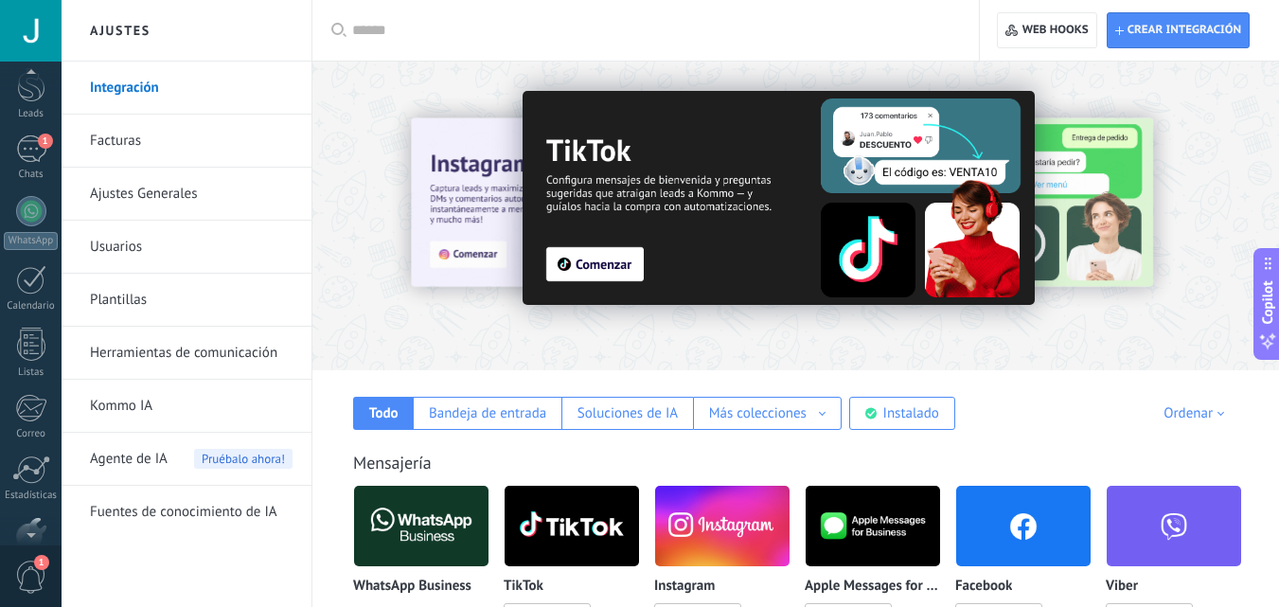
scroll to position [19, 0]
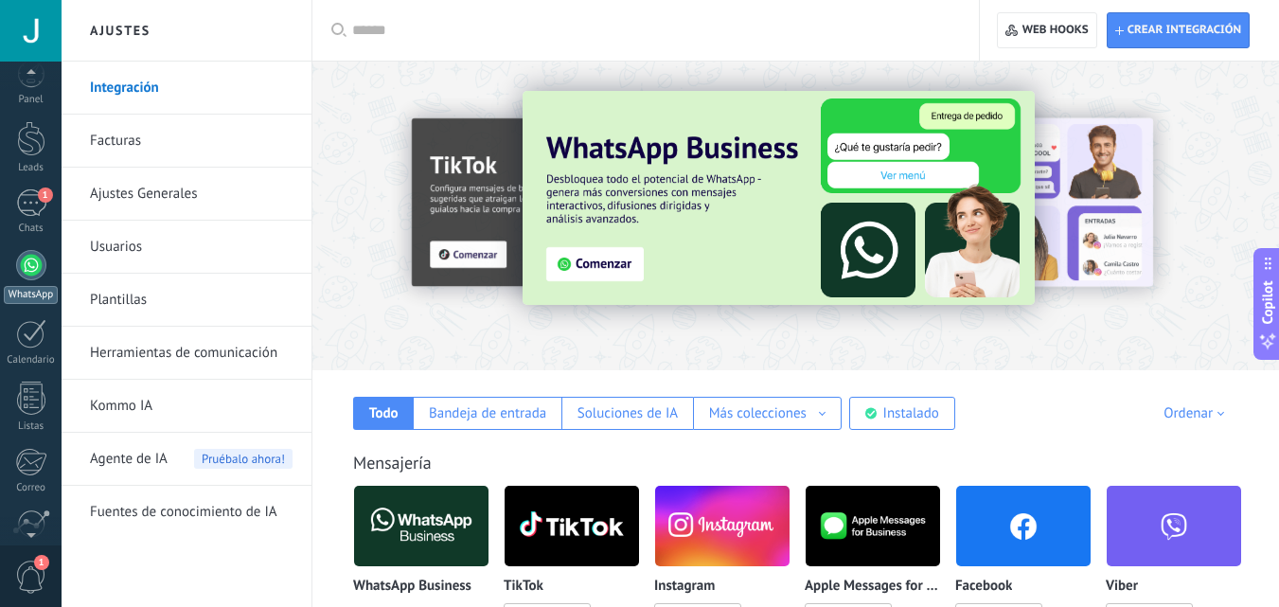
click at [31, 260] on div at bounding box center [31, 265] width 30 height 30
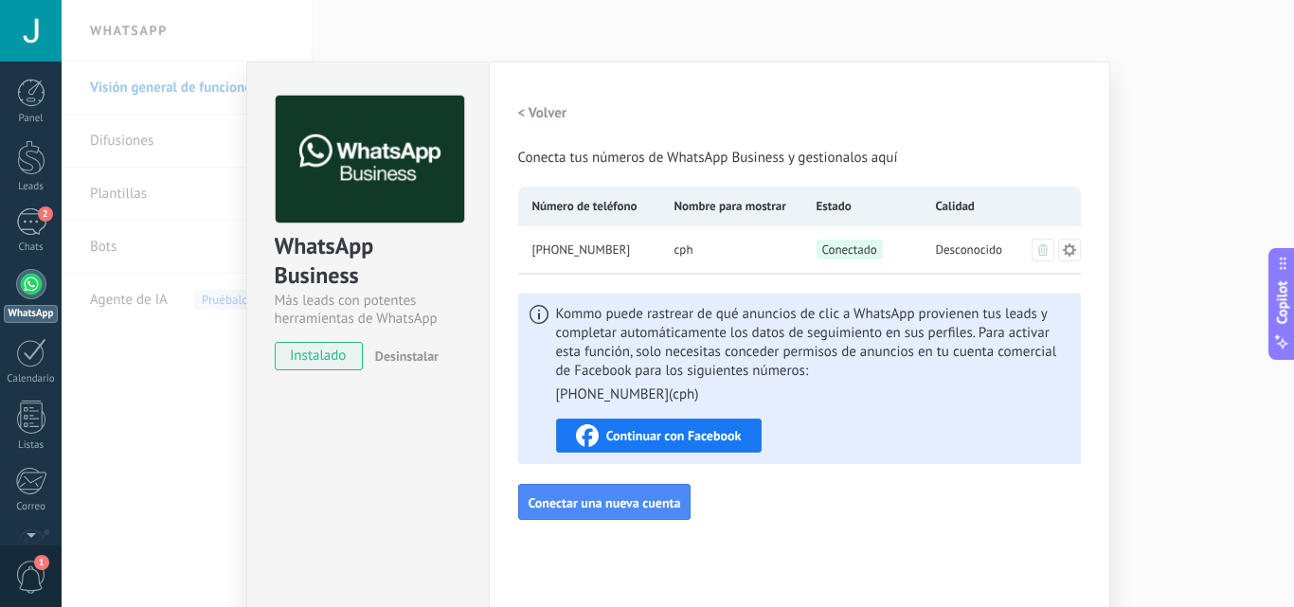
click at [1062, 246] on icon at bounding box center [1069, 249] width 15 height 15
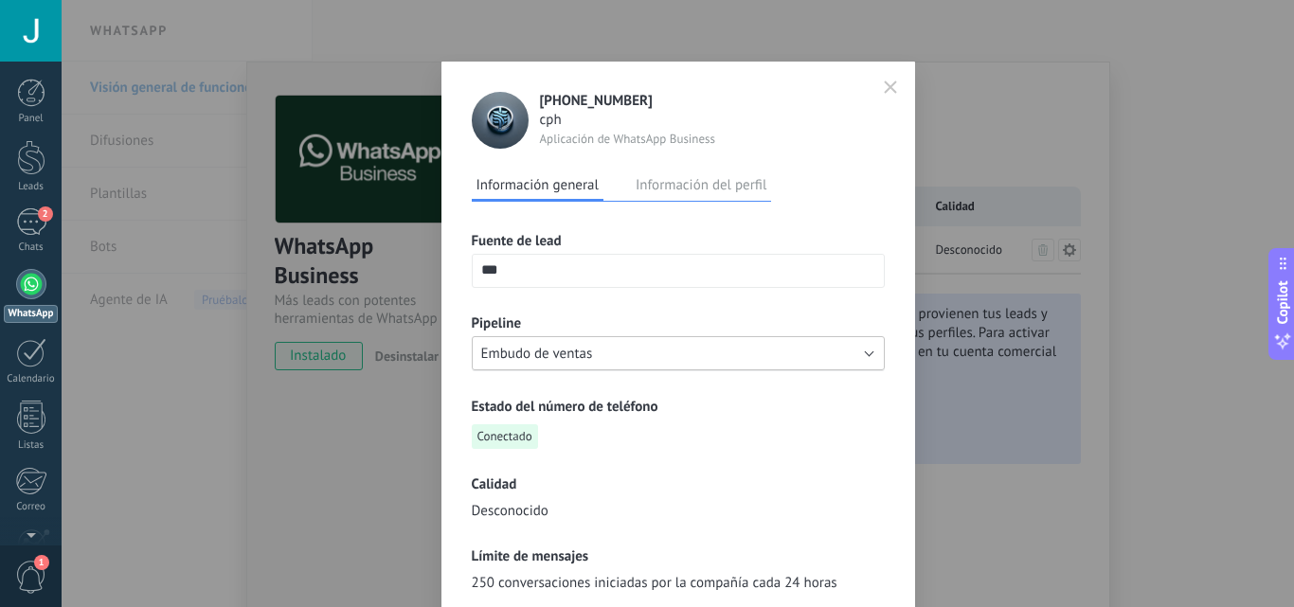
click at [853, 357] on button "Embudo de ventas" at bounding box center [678, 353] width 413 height 34
drag, startPoint x: 811, startPoint y: 367, endPoint x: 792, endPoint y: 381, distance: 23.7
click at [799, 375] on div "Fuente de lead *** Pipeline Embudo de ventas Embudo de ventas Estado del número…" at bounding box center [678, 589] width 413 height 774
click at [787, 388] on div "Fuente de lead *** Pipeline Embudo de ventas Estado del número de teléfono Cone…" at bounding box center [678, 589] width 413 height 774
click at [890, 86] on icon "button" at bounding box center [890, 86] width 13 height 13
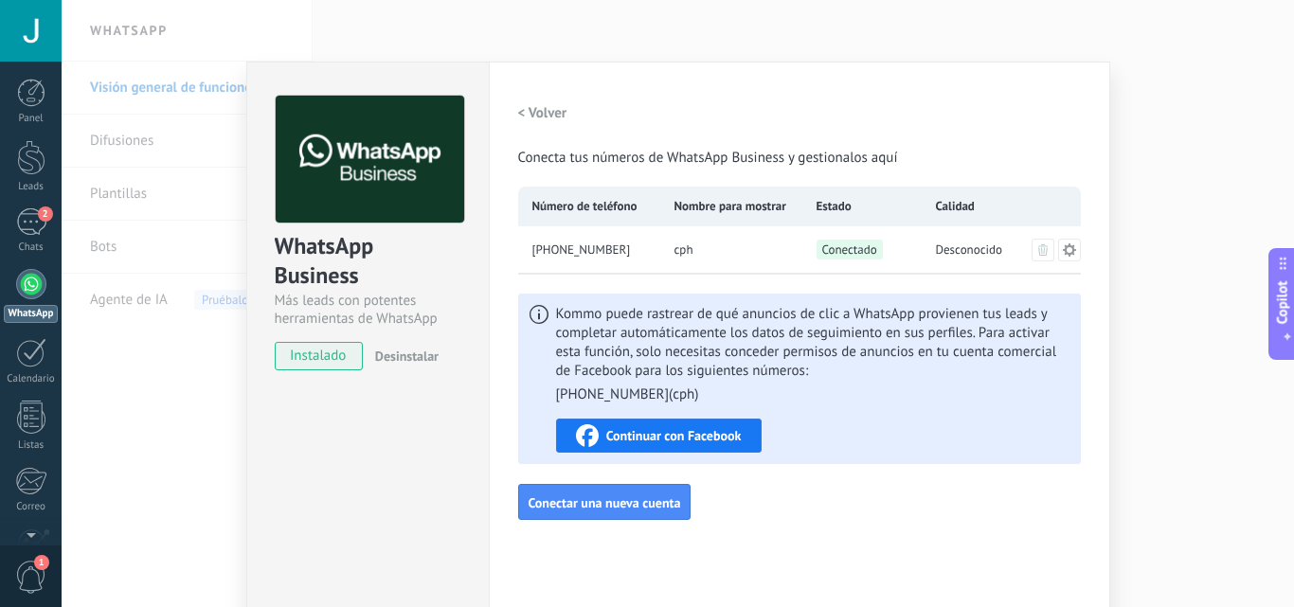
click at [188, 161] on div "WhatsApp Business Más leads con potentes herramientas de WhatsApp instalado Des…" at bounding box center [678, 303] width 1232 height 607
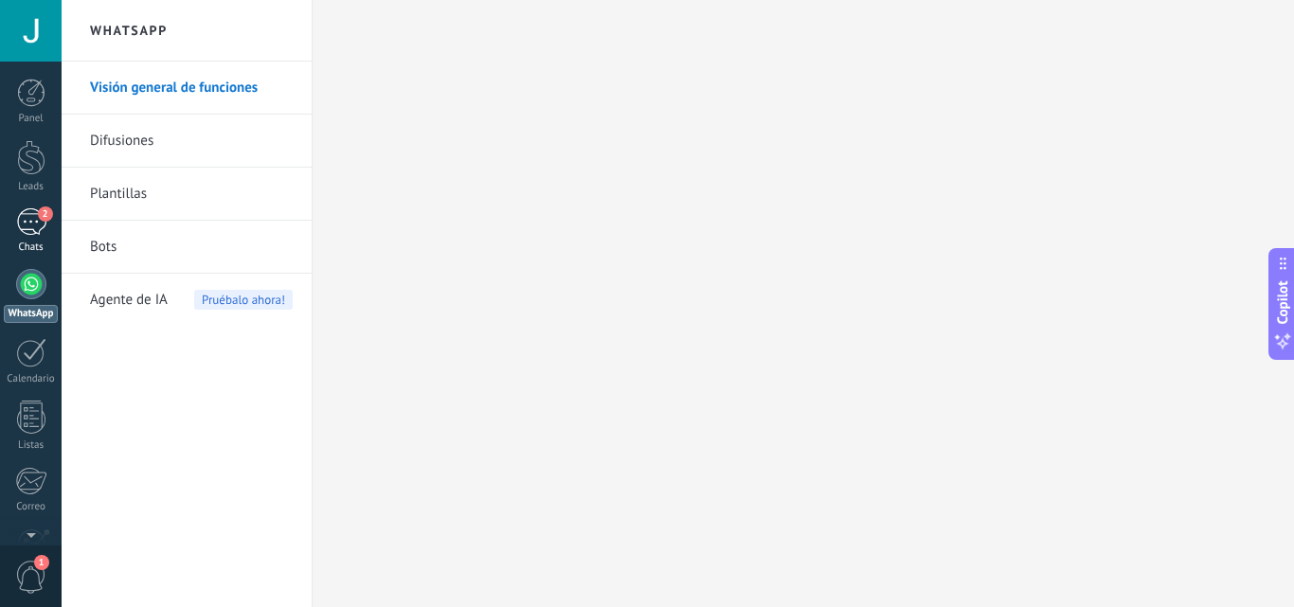
click at [33, 216] on div "2" at bounding box center [31, 221] width 30 height 27
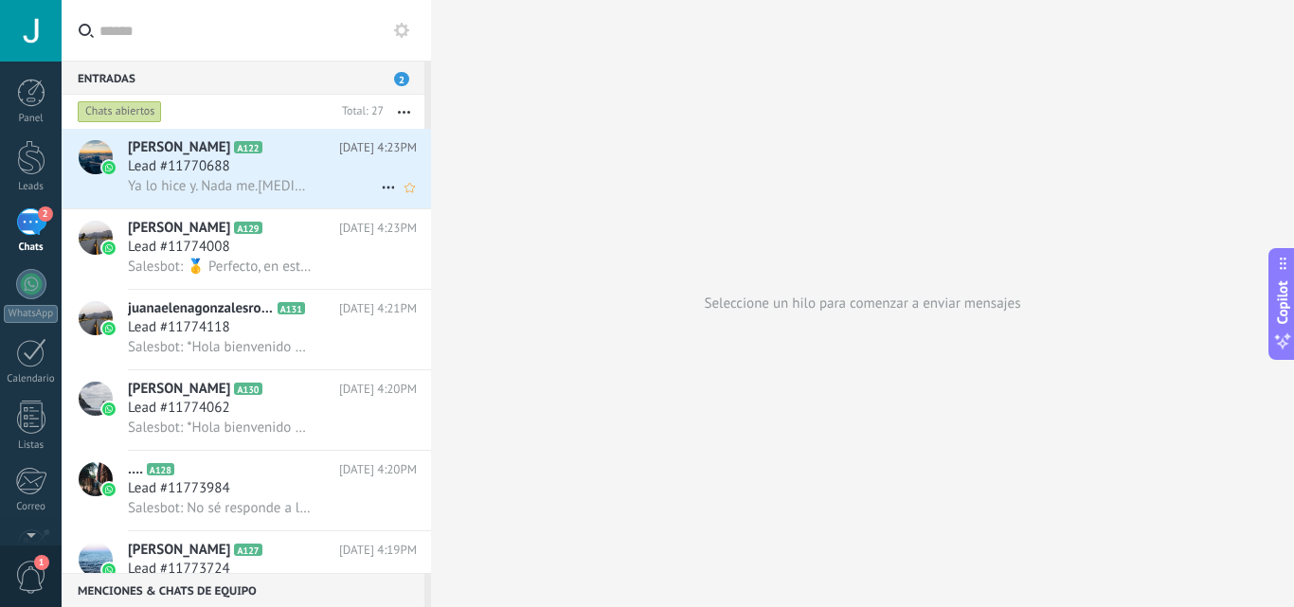
click at [214, 168] on span "Lead #11770688" at bounding box center [179, 166] width 102 height 19
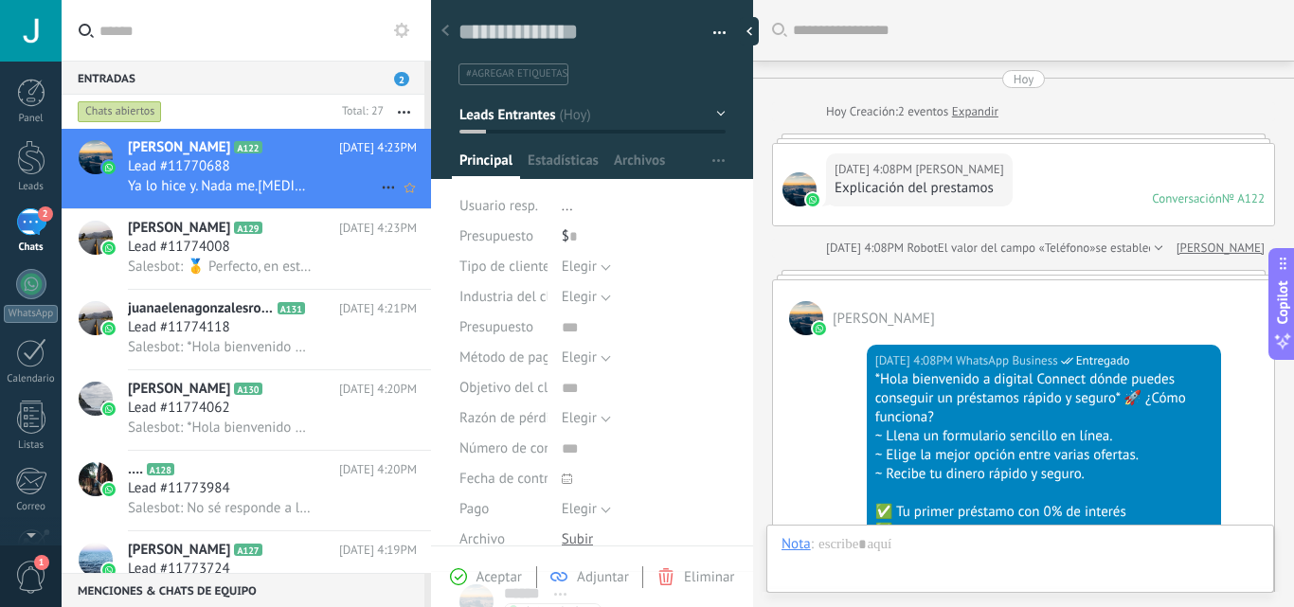
scroll to position [917, 0]
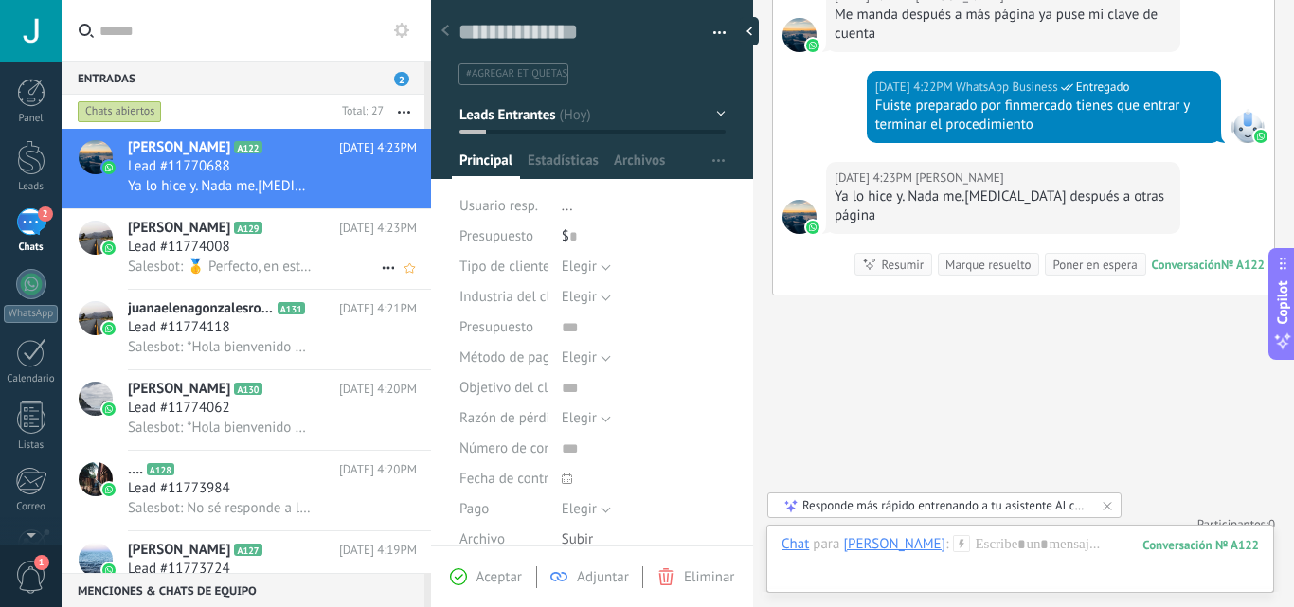
click at [267, 275] on div "Roberto tiburón A129 Hoy 4:23PM Lead #11774008 Salesbot: 🥇 Perfecto, en este ca…" at bounding box center [279, 249] width 303 height 80
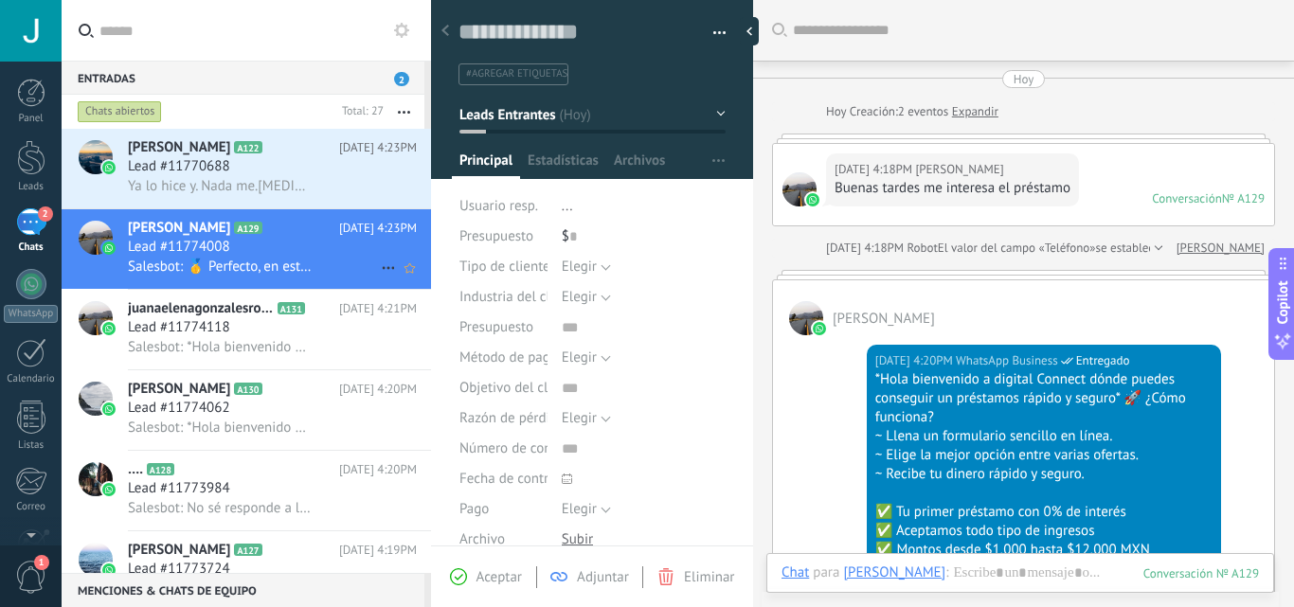
scroll to position [608, 0]
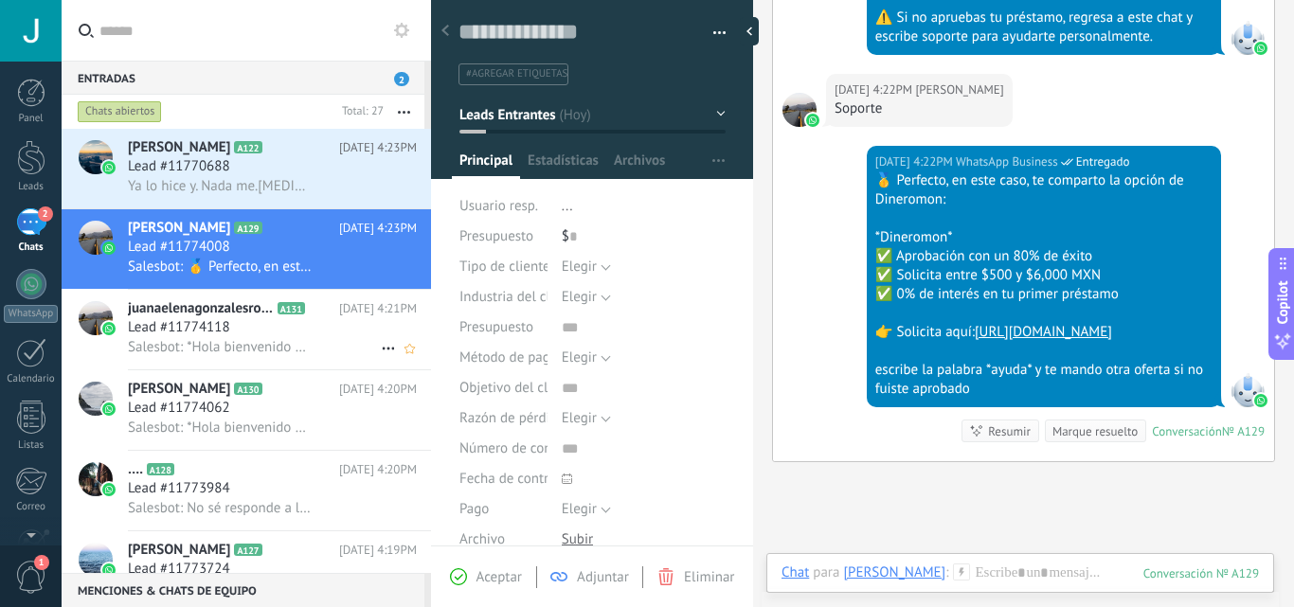
click at [259, 327] on div "Lead #11774118" at bounding box center [272, 327] width 289 height 19
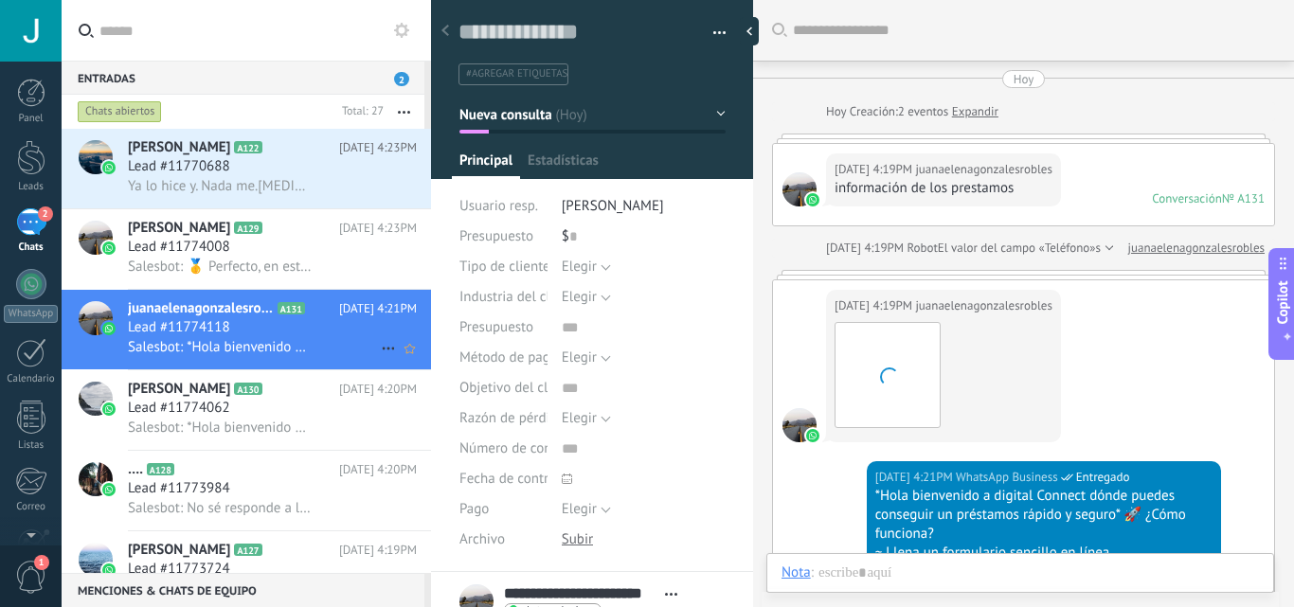
type textarea "**********"
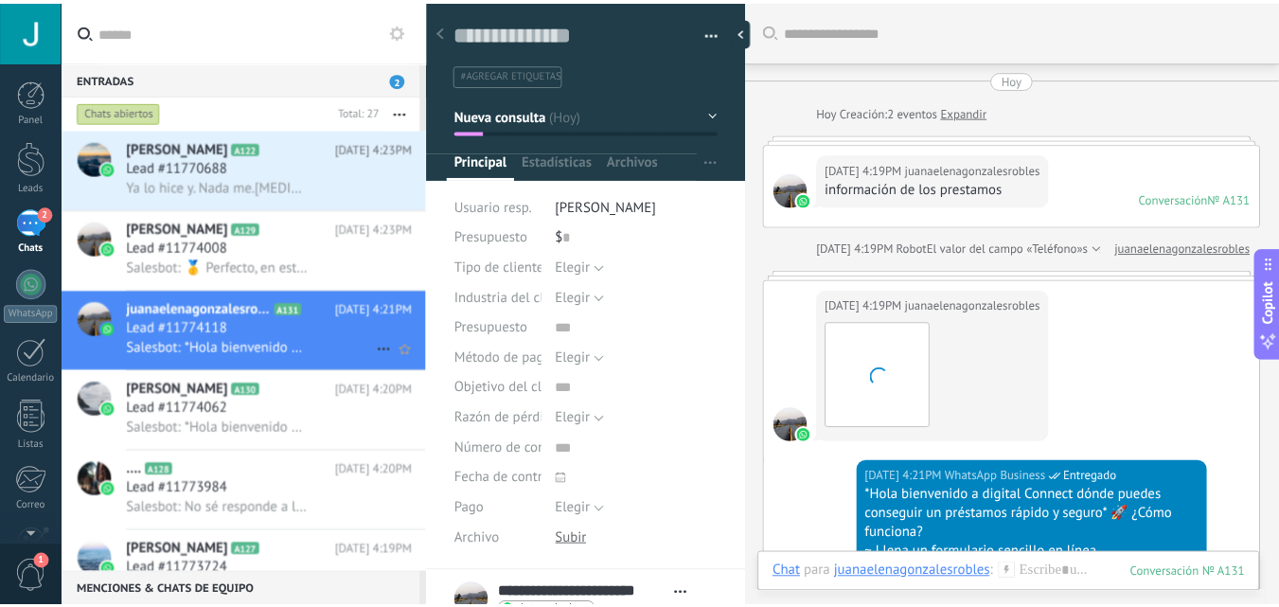
scroll to position [344, 0]
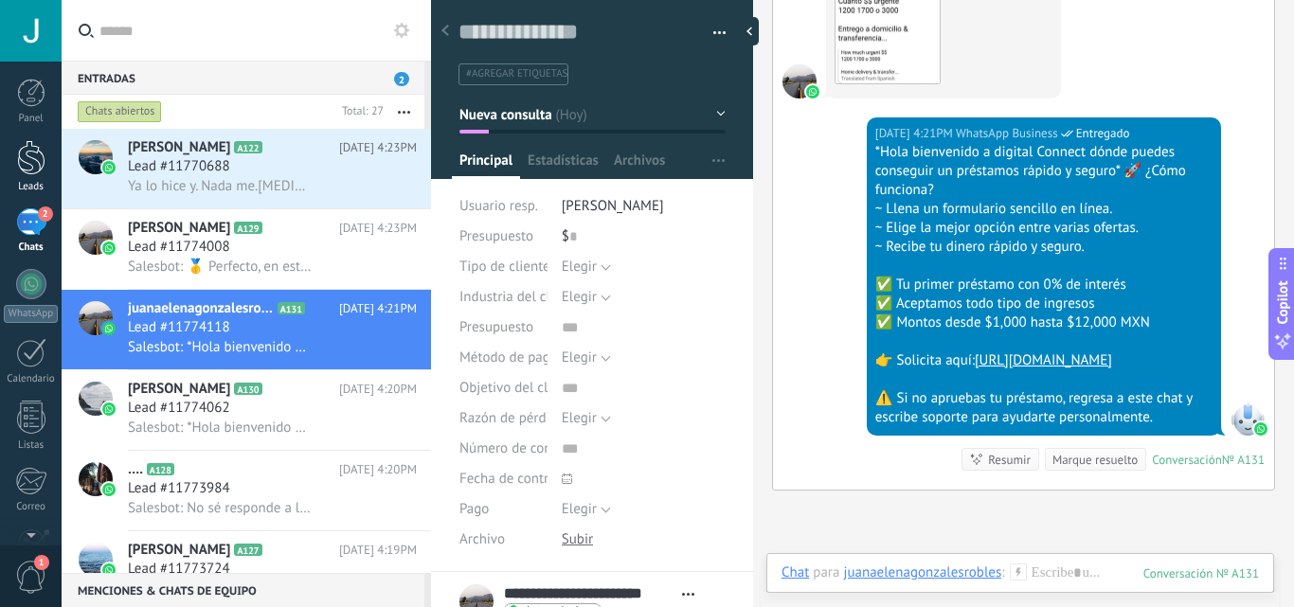
click at [28, 173] on div at bounding box center [31, 157] width 28 height 35
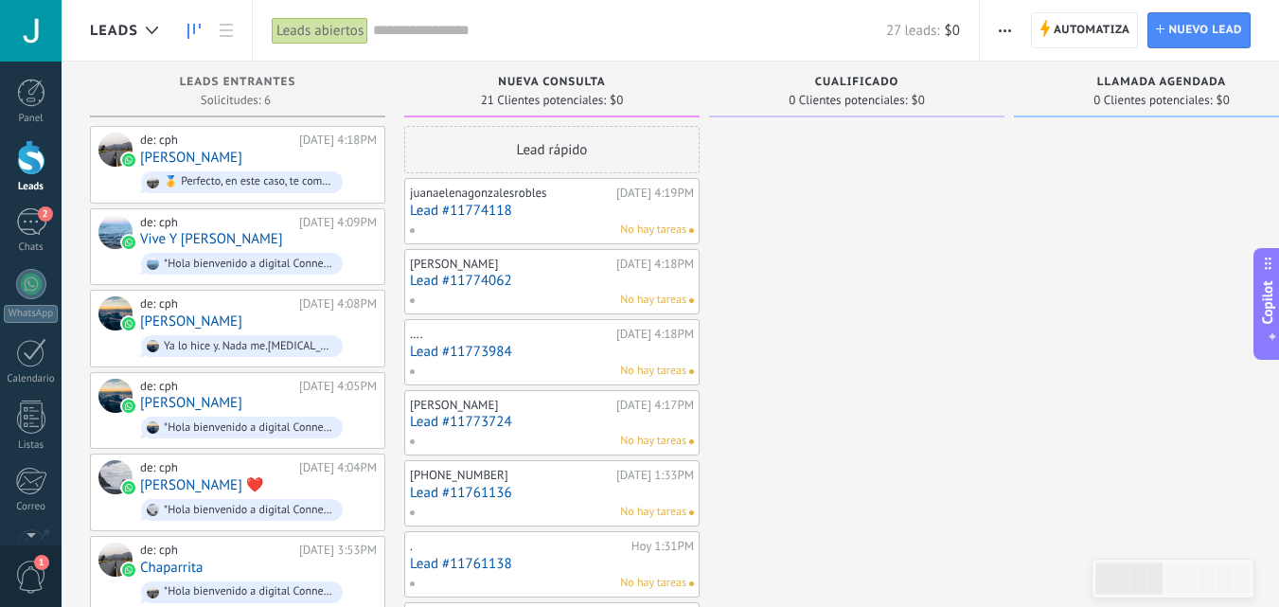
click at [514, 160] on div "Lead rápido" at bounding box center [551, 149] width 295 height 47
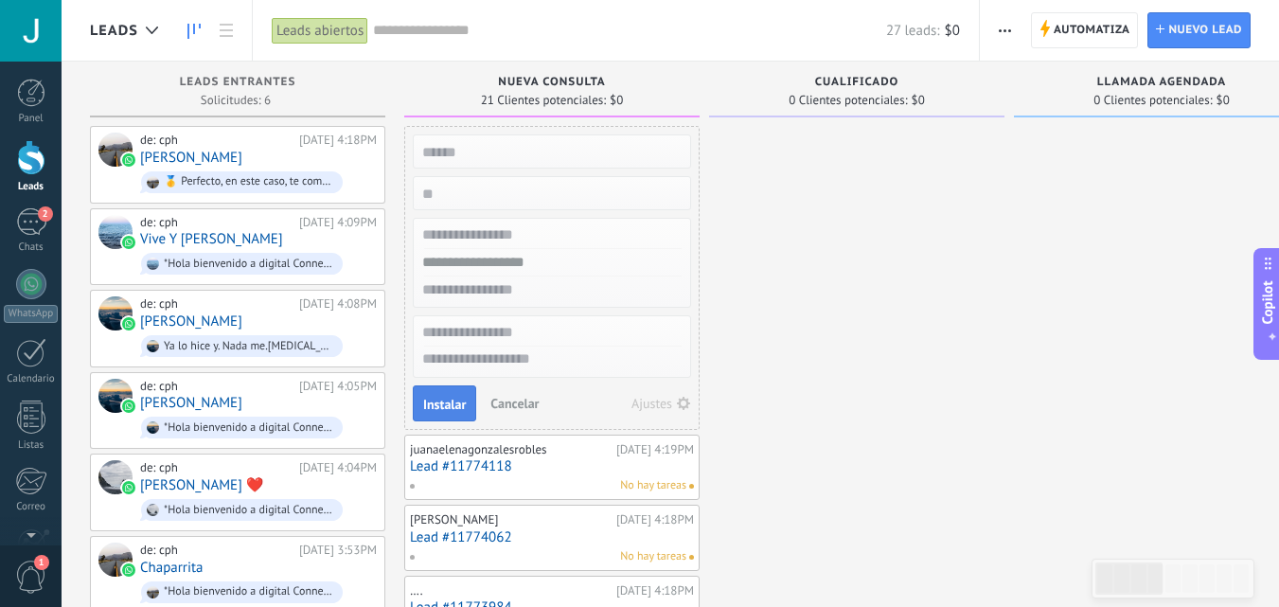
click at [425, 398] on span "Instalar" at bounding box center [444, 404] width 43 height 13
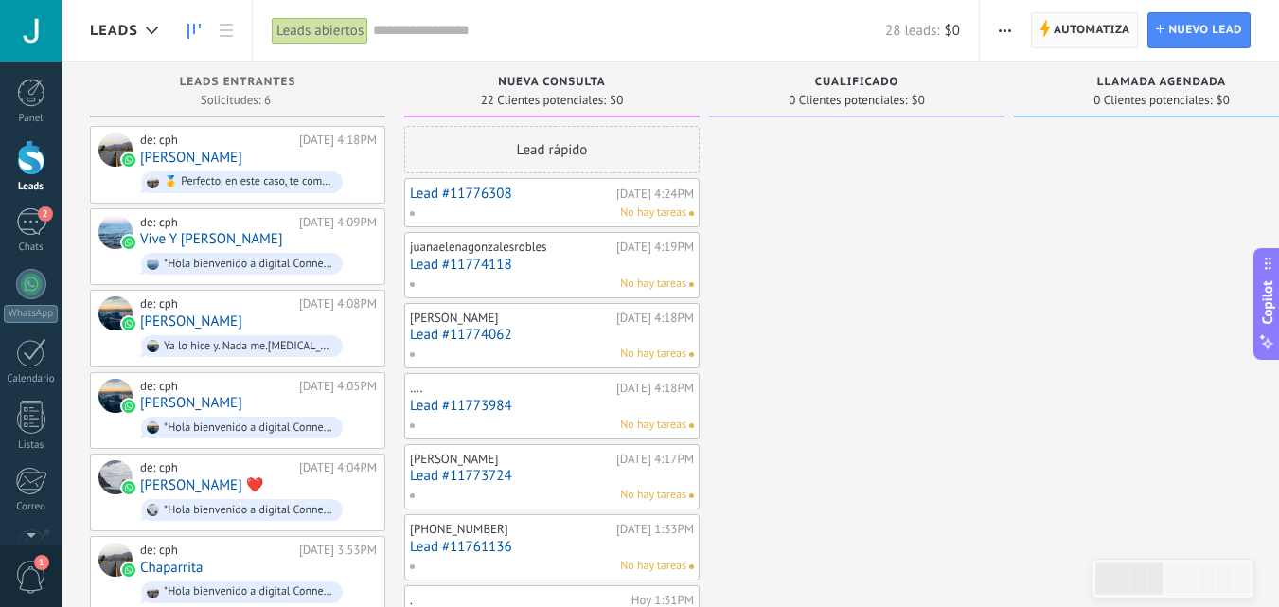
click at [1088, 15] on span "Automatiza" at bounding box center [1092, 30] width 77 height 34
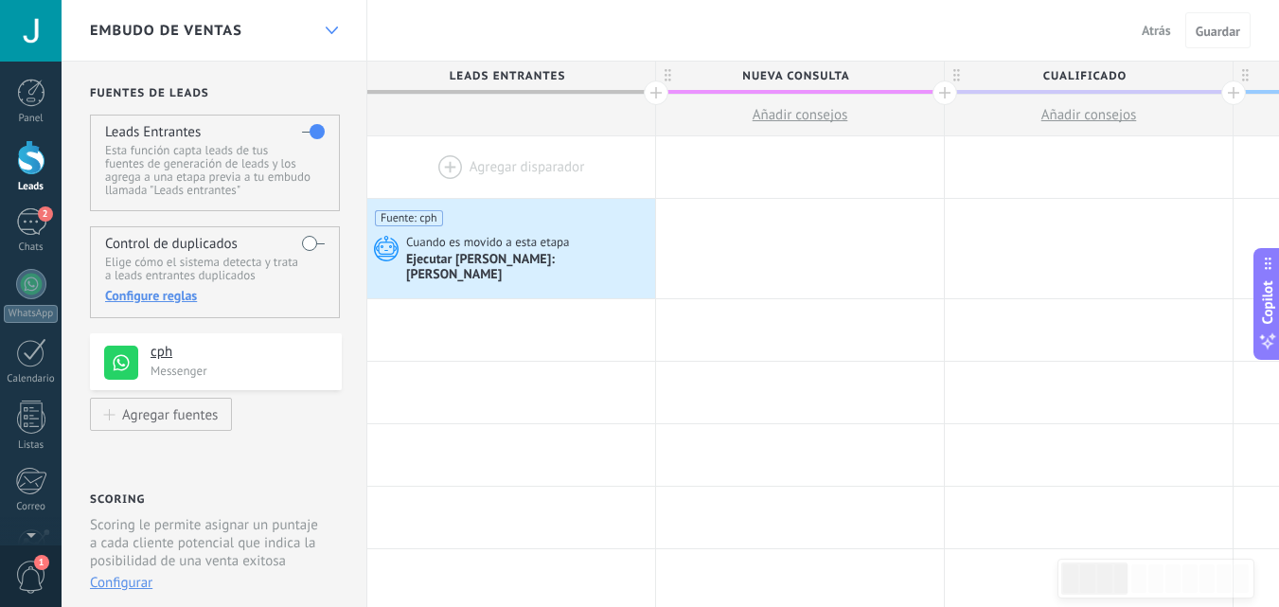
click at [324, 23] on div at bounding box center [331, 30] width 32 height 37
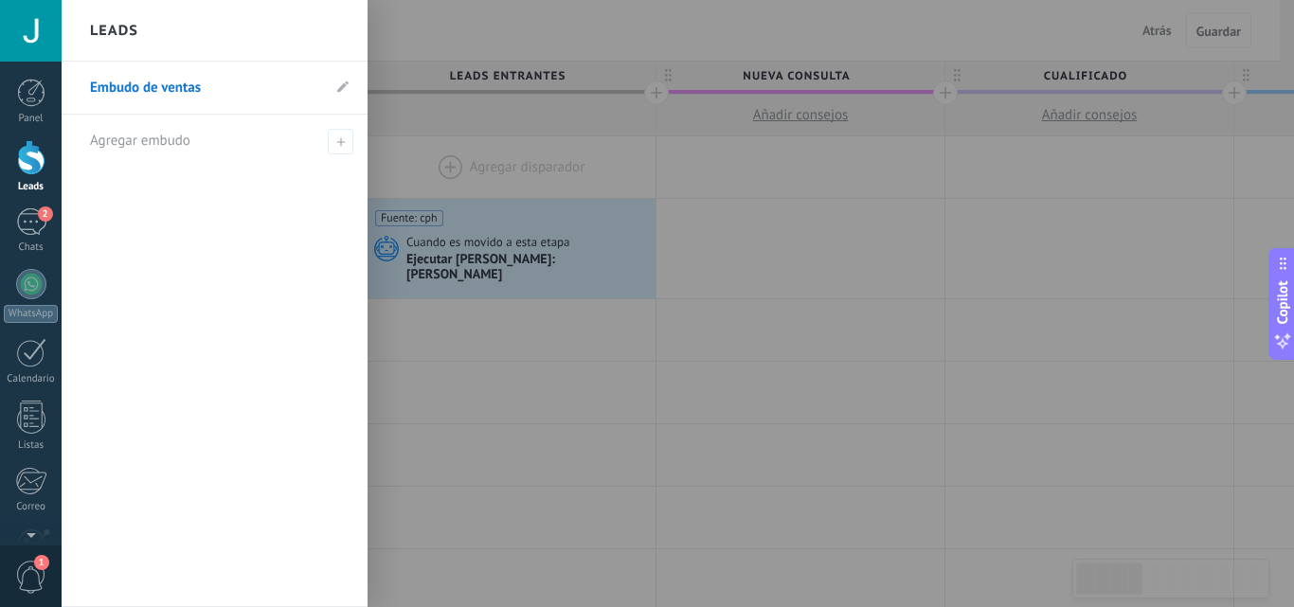
click at [342, 75] on li "Embudo de ventas" at bounding box center [215, 88] width 306 height 53
click at [403, 54] on div at bounding box center [709, 303] width 1294 height 607
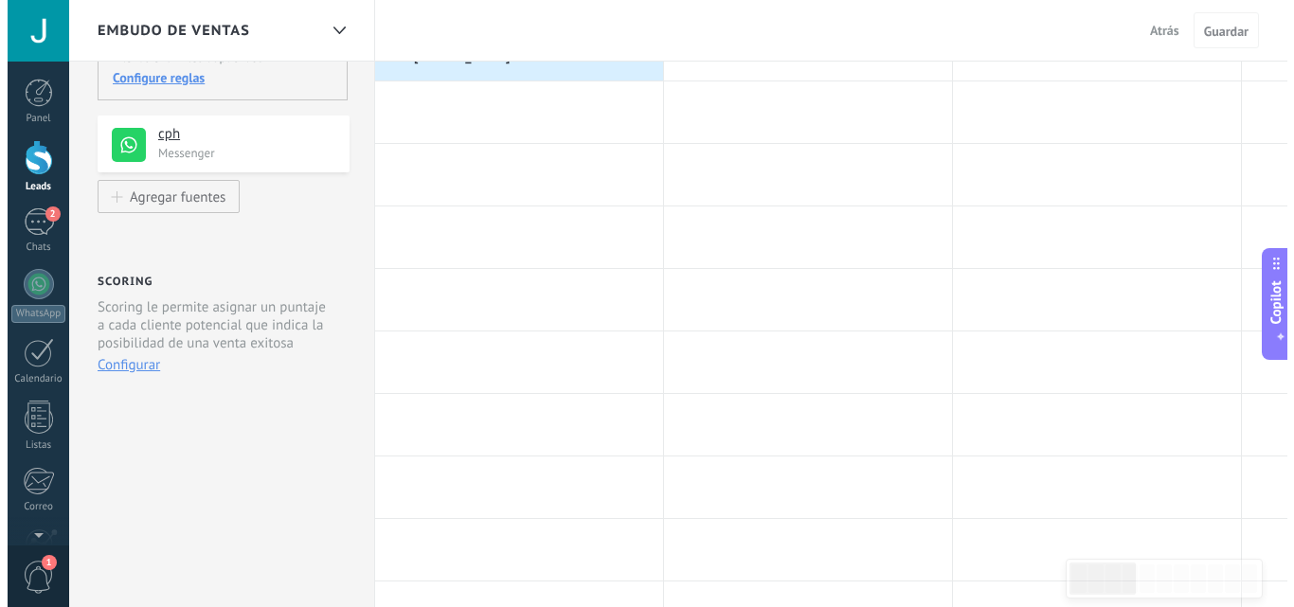
scroll to position [227, 0]
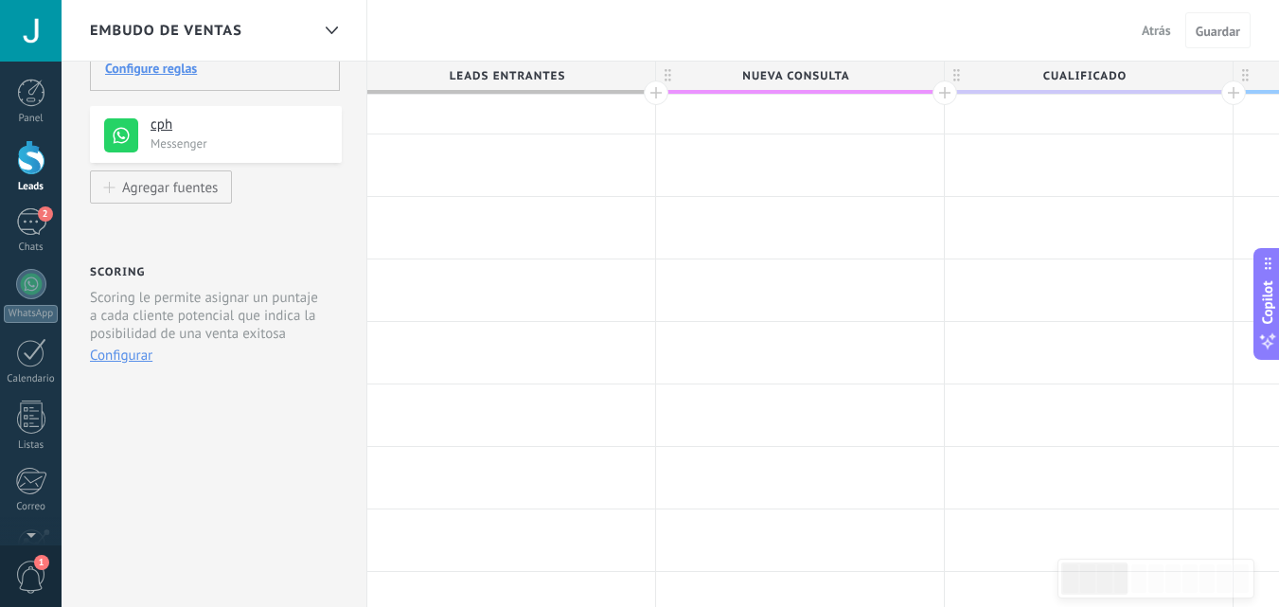
click at [129, 351] on button "Configurar" at bounding box center [121, 356] width 63 height 18
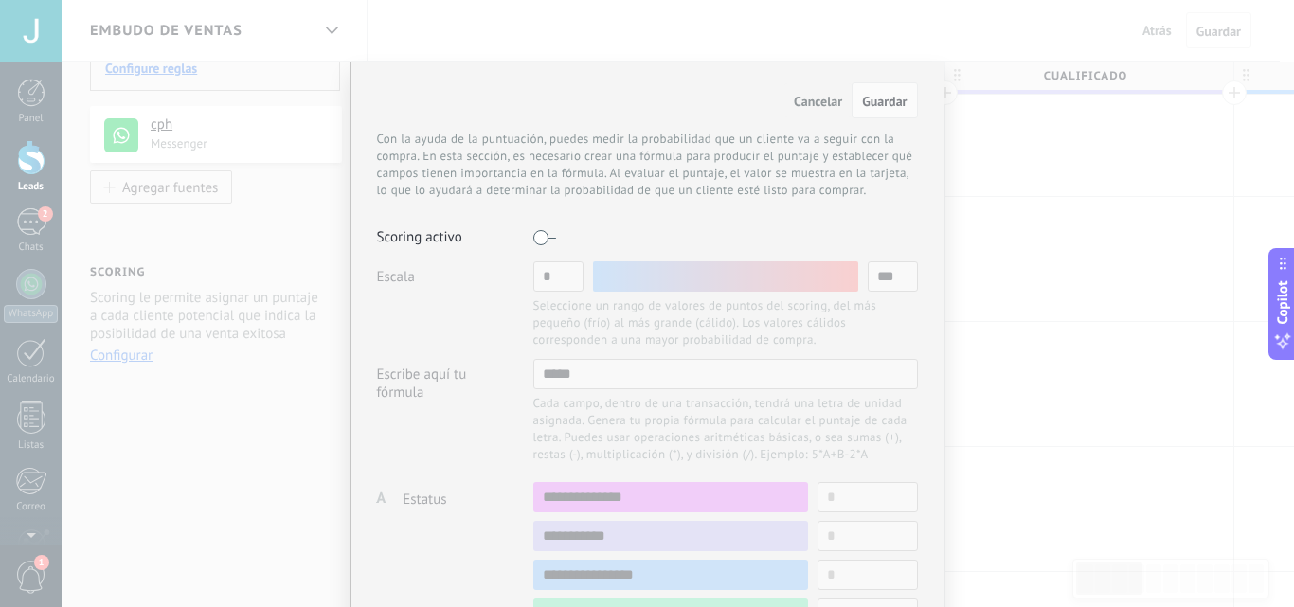
click at [752, 196] on div "Con la ayuda de la puntuación, puedes medir la probabilidad que un cliente va a…" at bounding box center [647, 165] width 541 height 68
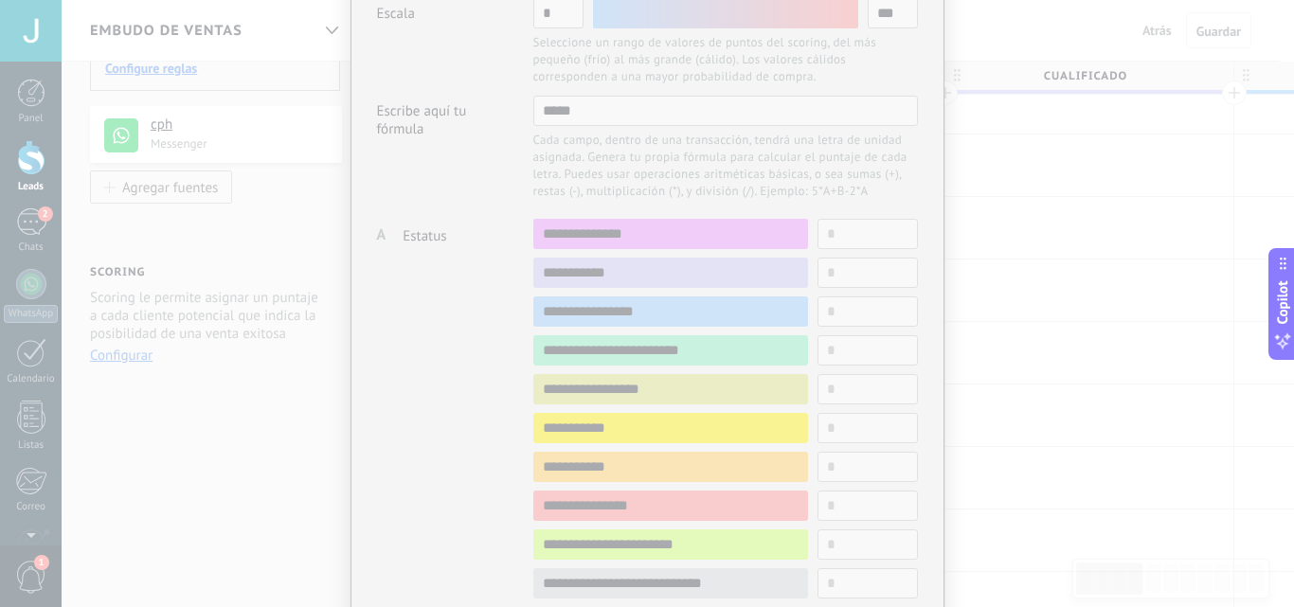
scroll to position [0, 0]
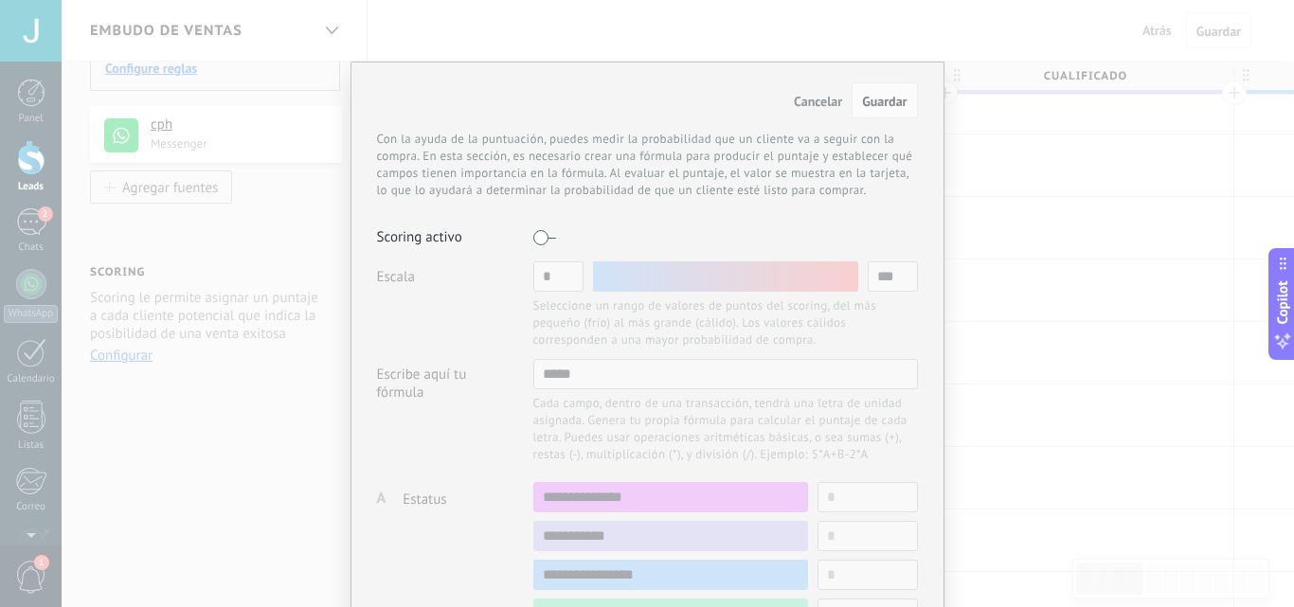
click at [548, 237] on label at bounding box center [544, 238] width 23 height 30
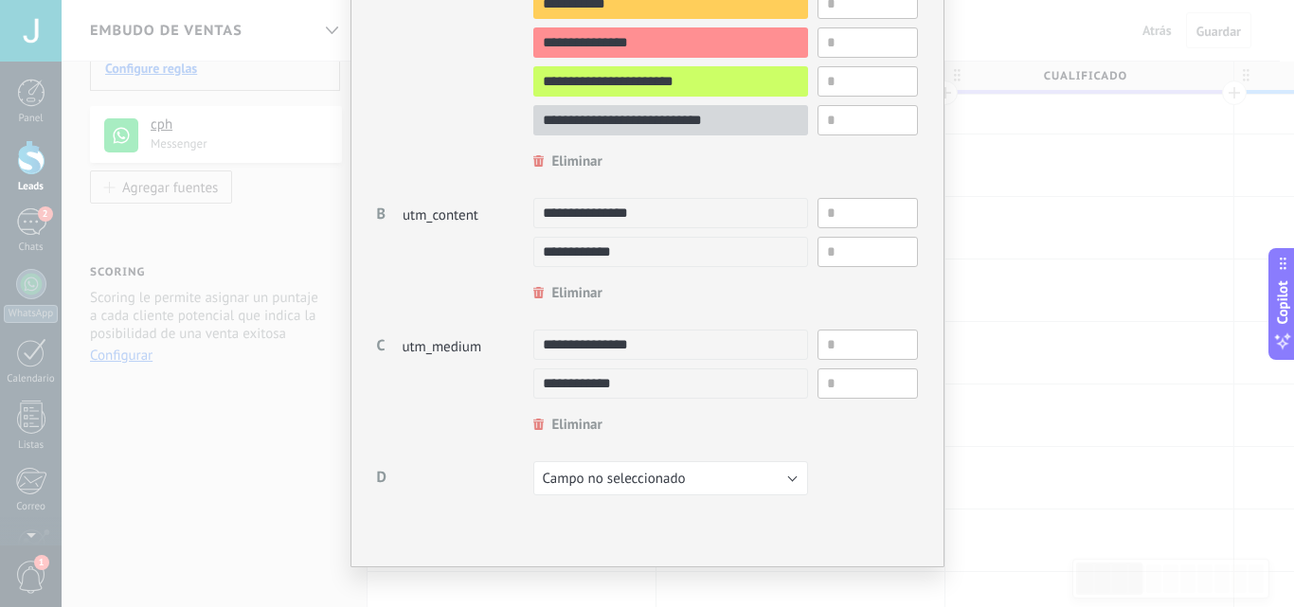
scroll to position [748, 0]
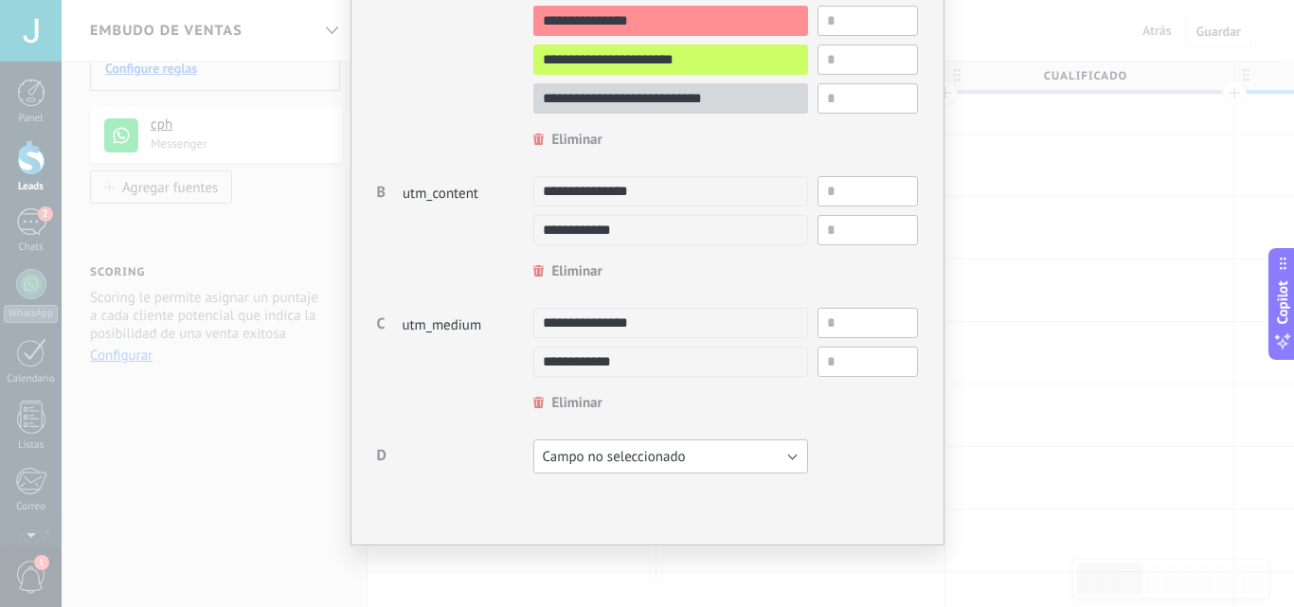
click at [682, 455] on span "Campo no seleccionado" at bounding box center [614, 457] width 143 height 18
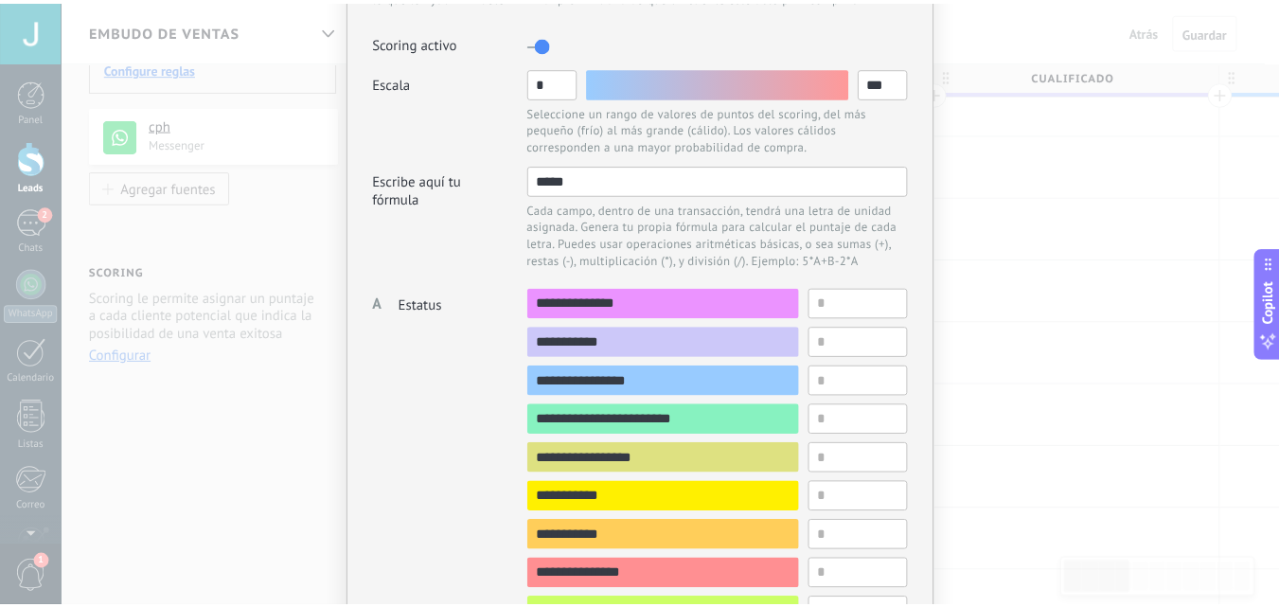
scroll to position [0, 0]
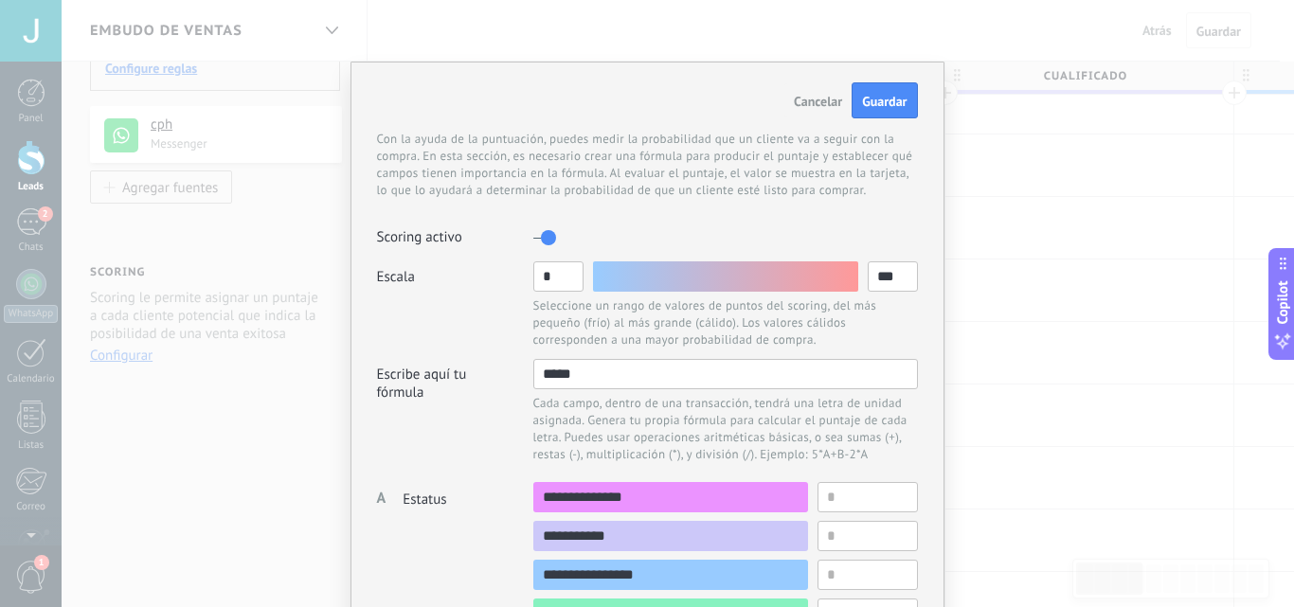
click at [539, 239] on label at bounding box center [544, 238] width 23 height 30
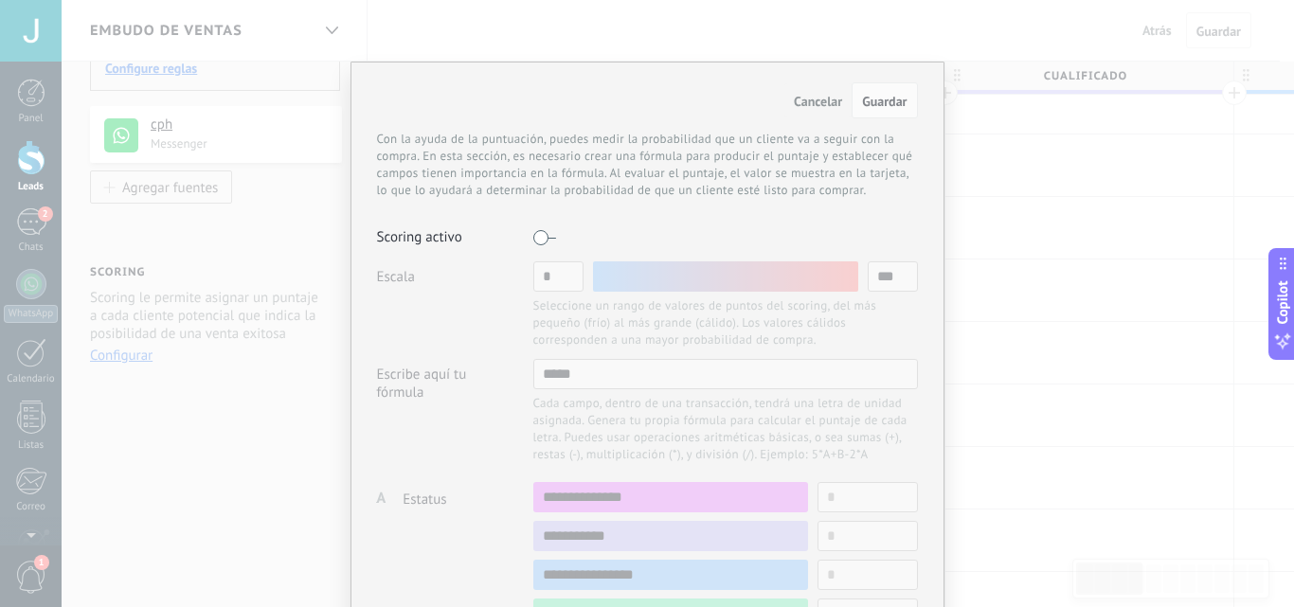
click at [826, 109] on span "Cancelar" at bounding box center [818, 101] width 48 height 17
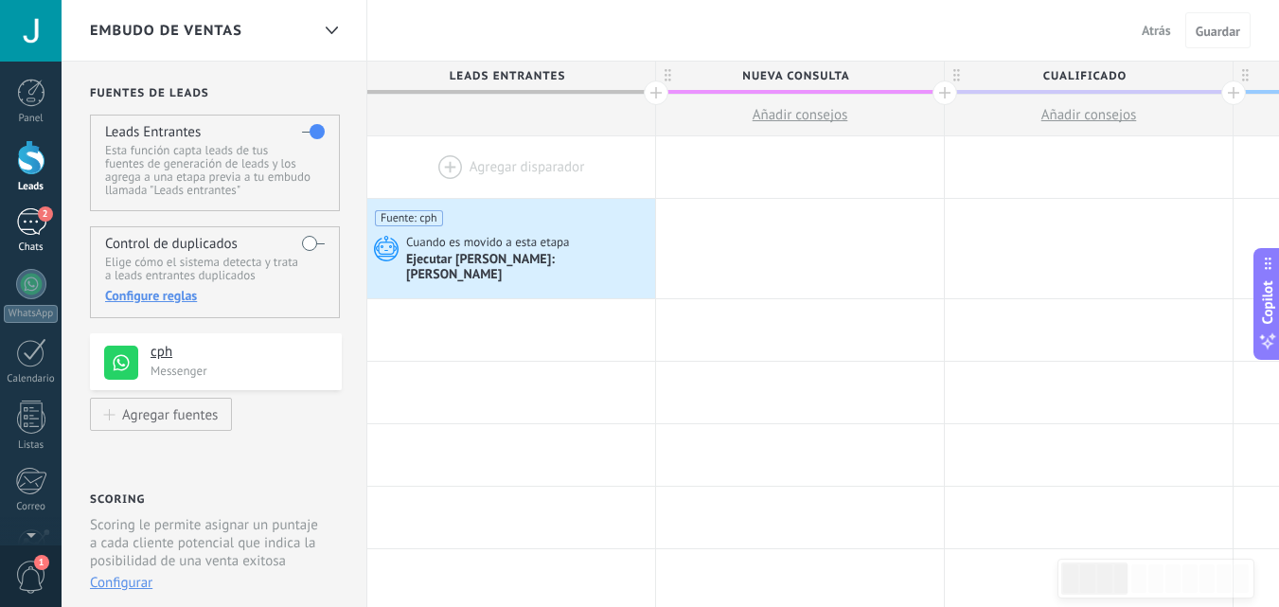
click at [42, 236] on link "2 Chats" at bounding box center [31, 230] width 62 height 45
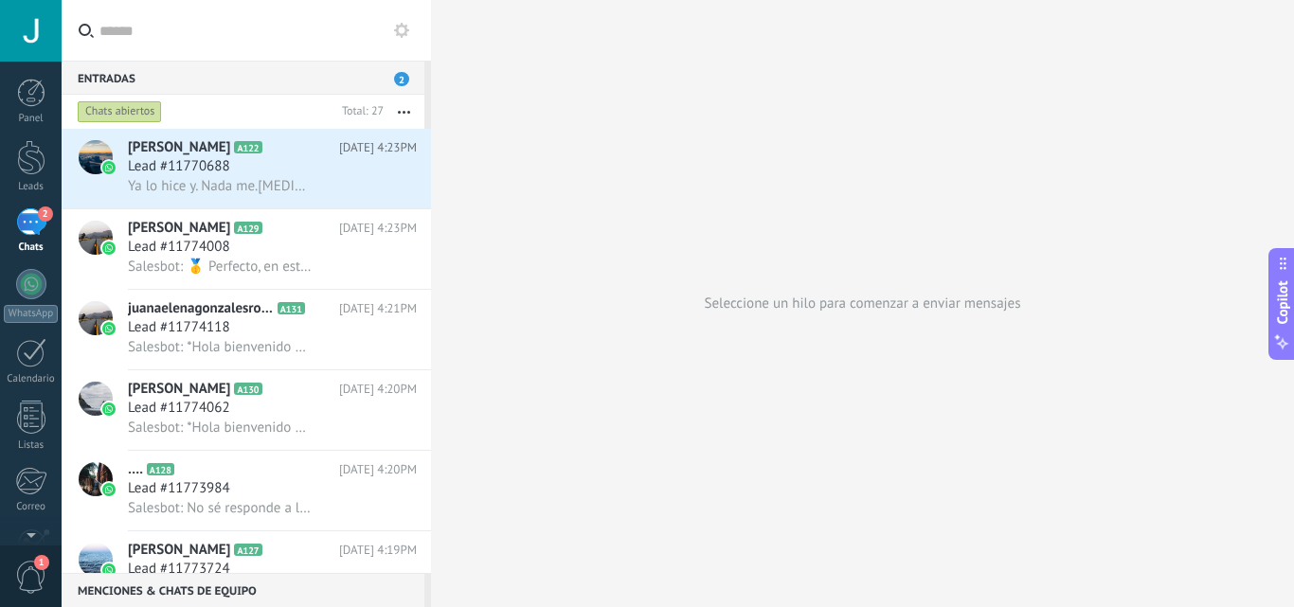
click at [210, 548] on span "López Llorente" at bounding box center [179, 550] width 102 height 19
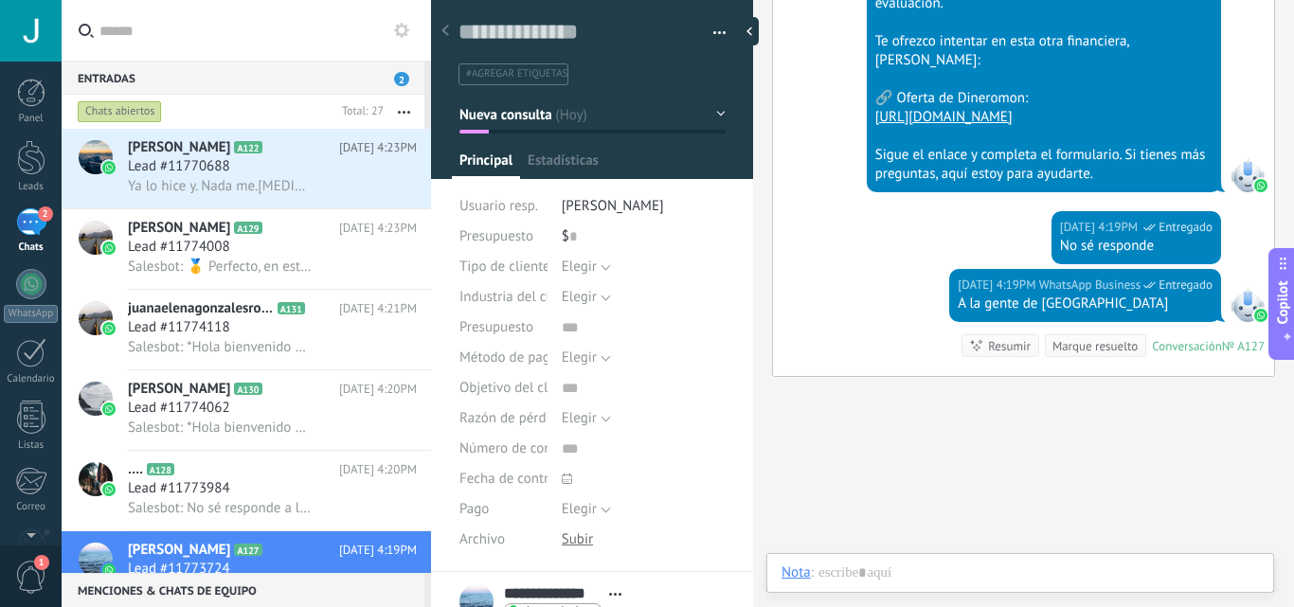
scroll to position [28, 0]
click at [718, 27] on button "button" at bounding box center [712, 33] width 27 height 28
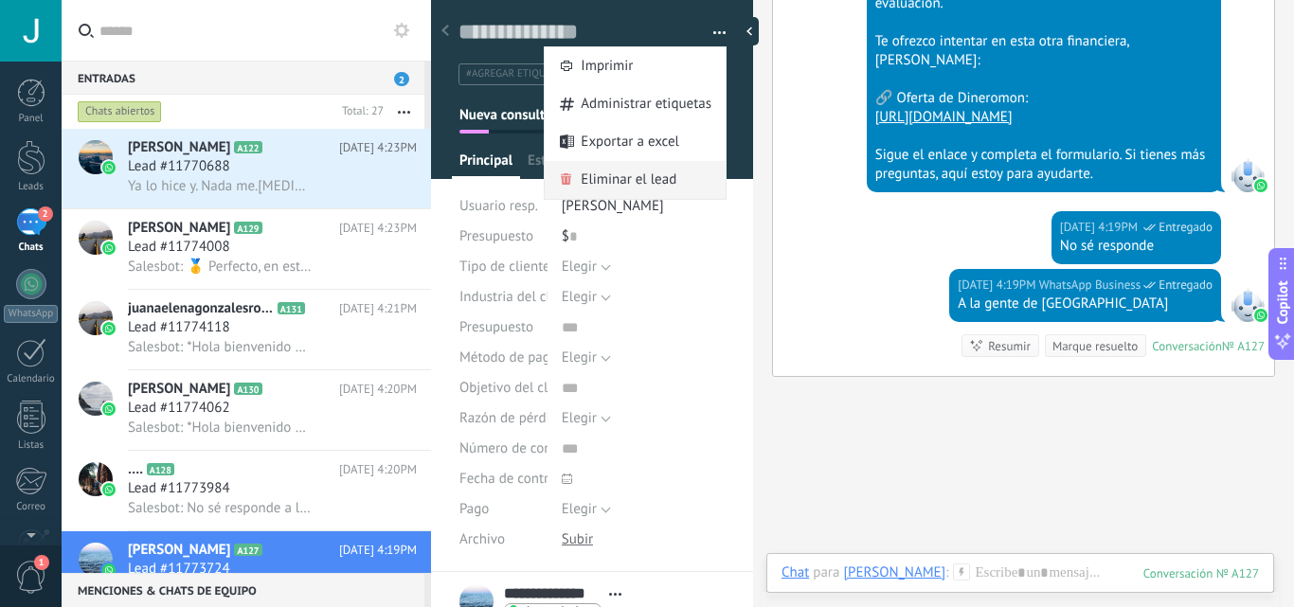
click at [630, 164] on span "Eliminar el lead" at bounding box center [629, 180] width 96 height 38
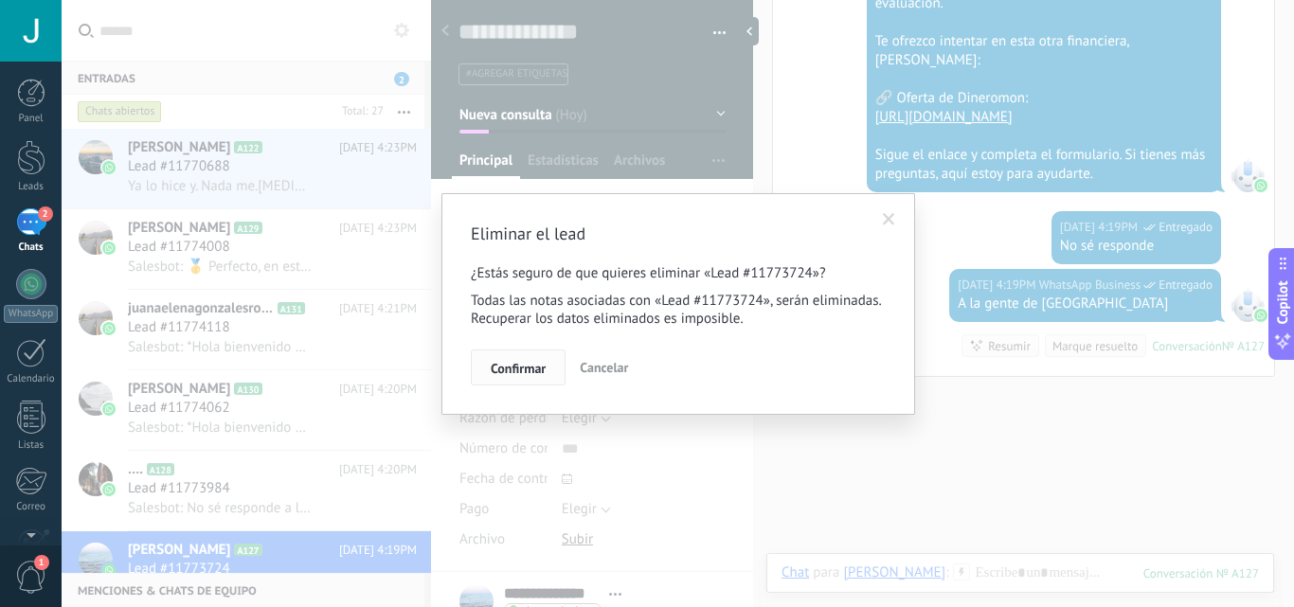
click at [510, 365] on span "Confirmar" at bounding box center [518, 368] width 55 height 13
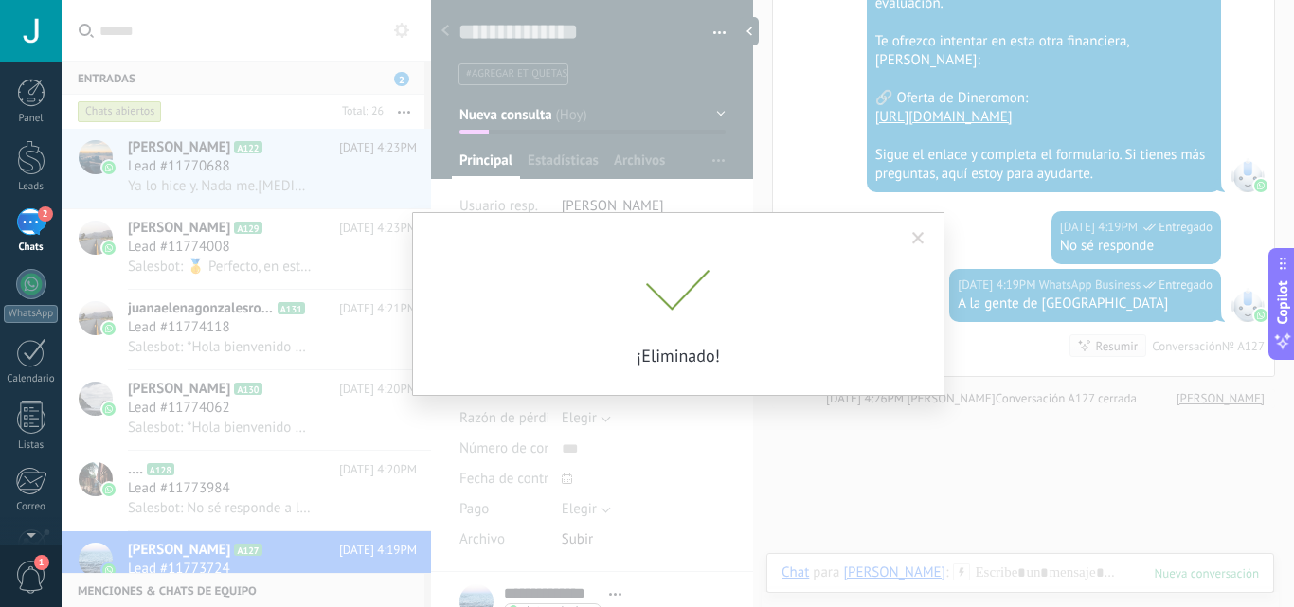
scroll to position [1855, 0]
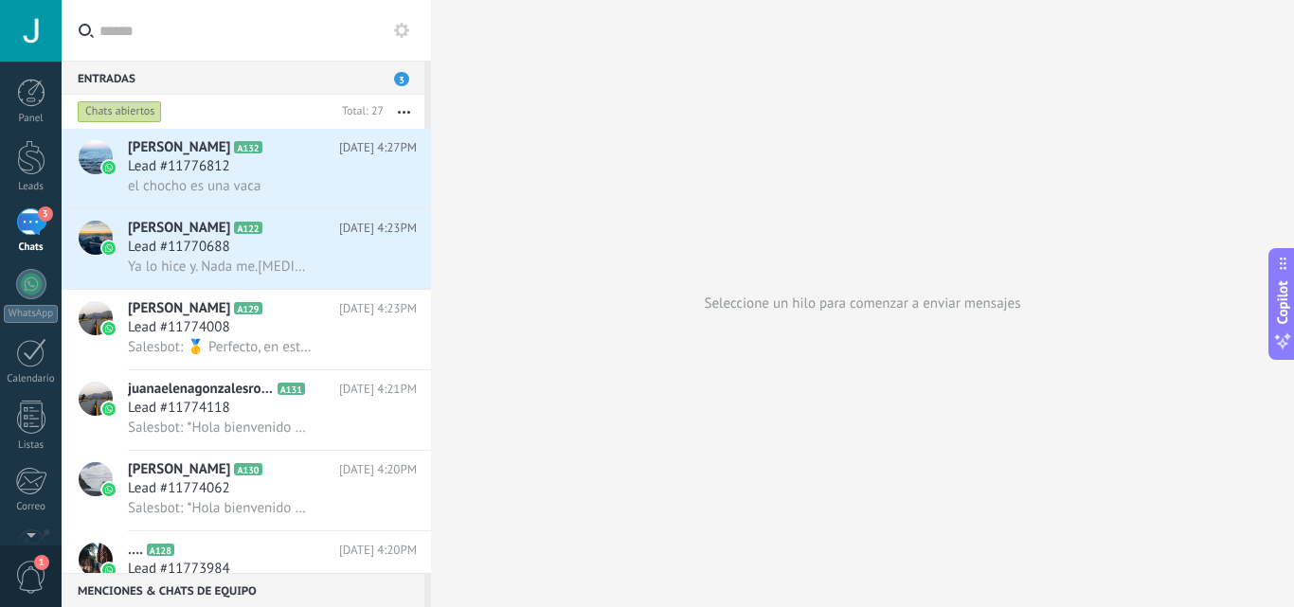
click at [407, 65] on div "Entradas 3" at bounding box center [243, 78] width 363 height 34
drag, startPoint x: 397, startPoint y: 18, endPoint x: 400, endPoint y: 29, distance: 11.7
click at [400, 29] on div at bounding box center [246, 30] width 369 height 61
click at [400, 29] on icon at bounding box center [401, 30] width 15 height 15
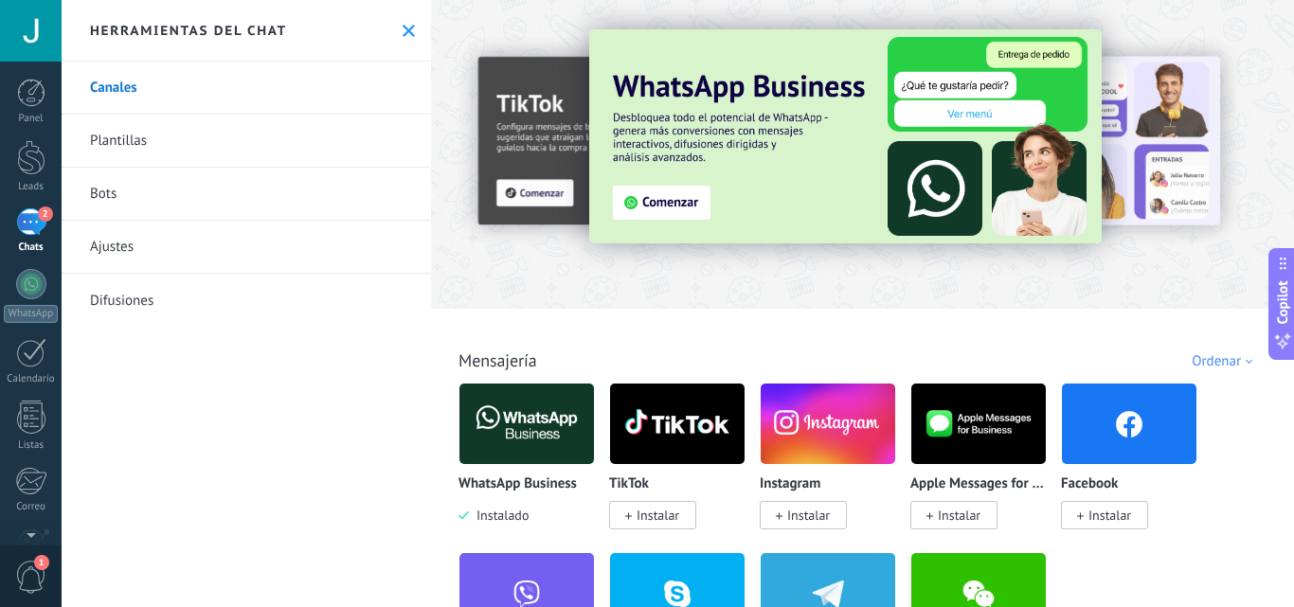
click at [538, 429] on img at bounding box center [526, 424] width 134 height 92
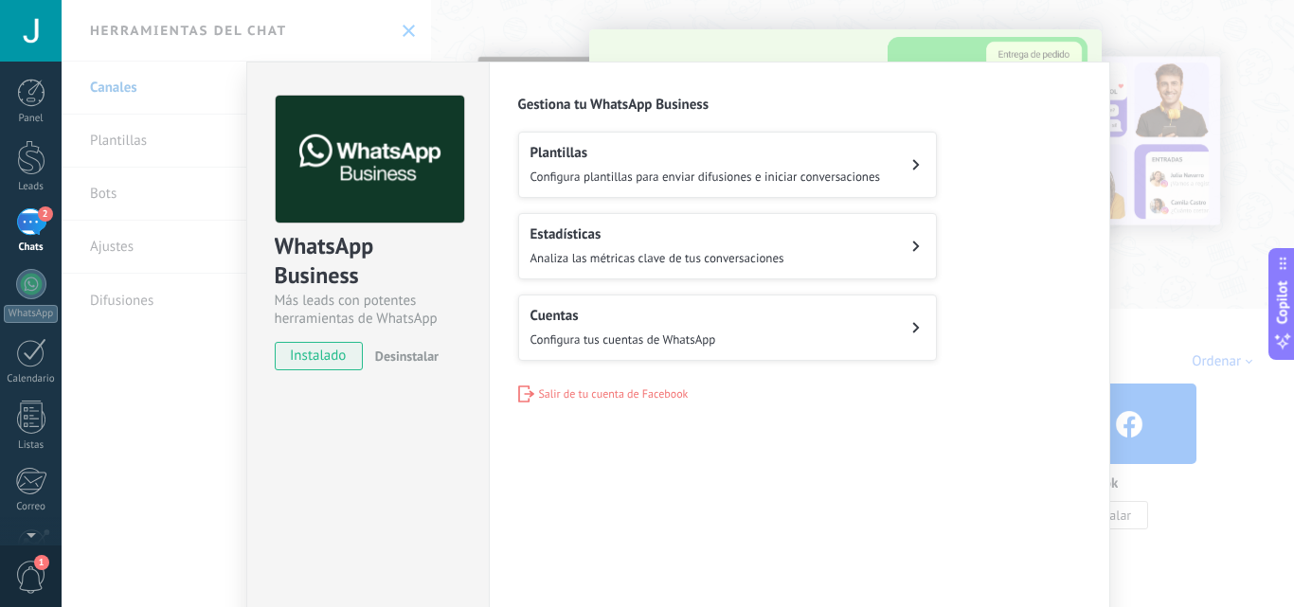
click at [689, 325] on div "Cuentas Configura tus cuentas de WhatsApp" at bounding box center [623, 328] width 186 height 42
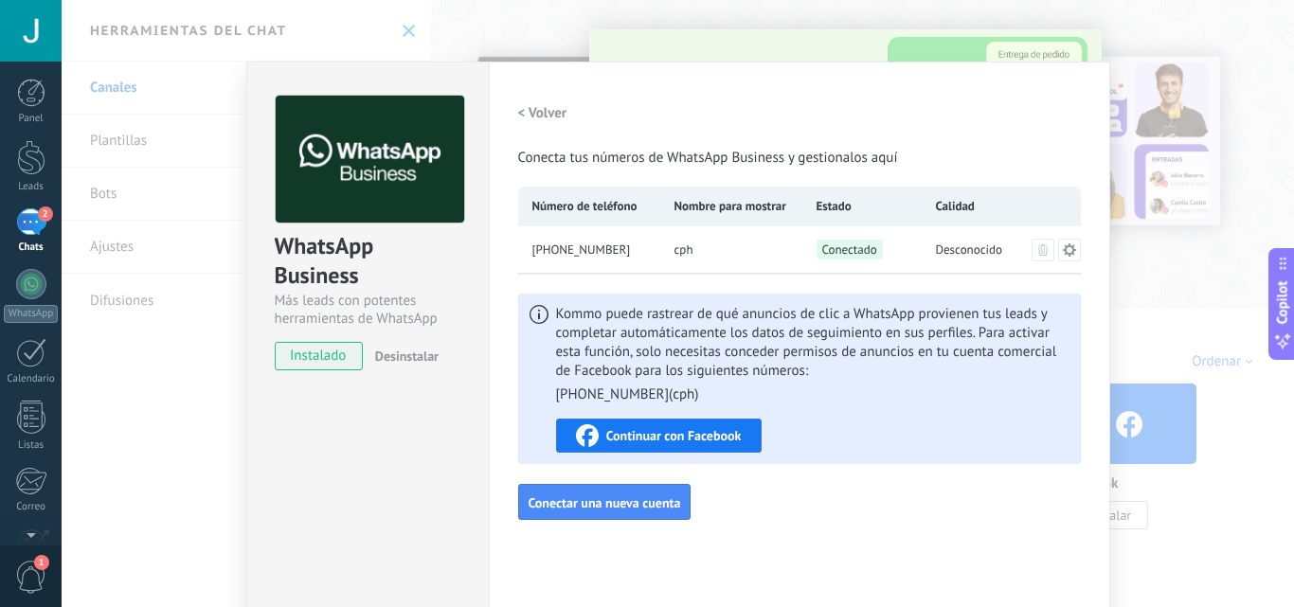
click at [961, 247] on span "Desconocido" at bounding box center [969, 250] width 67 height 19
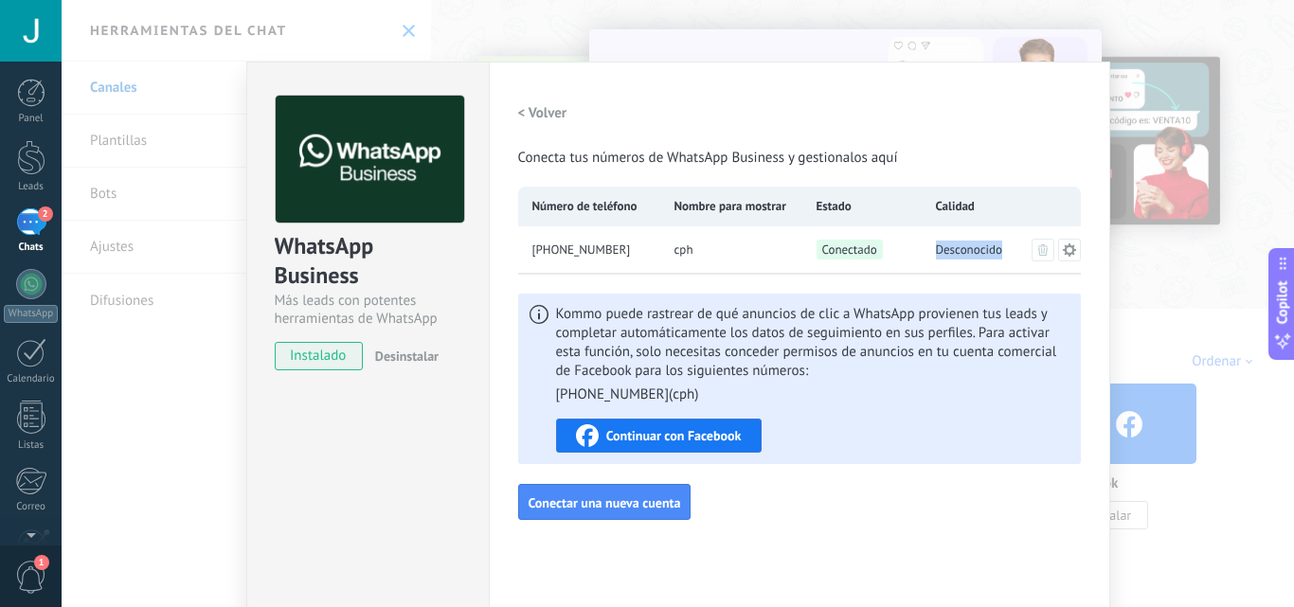
click at [961, 247] on span "Desconocido" at bounding box center [969, 250] width 67 height 19
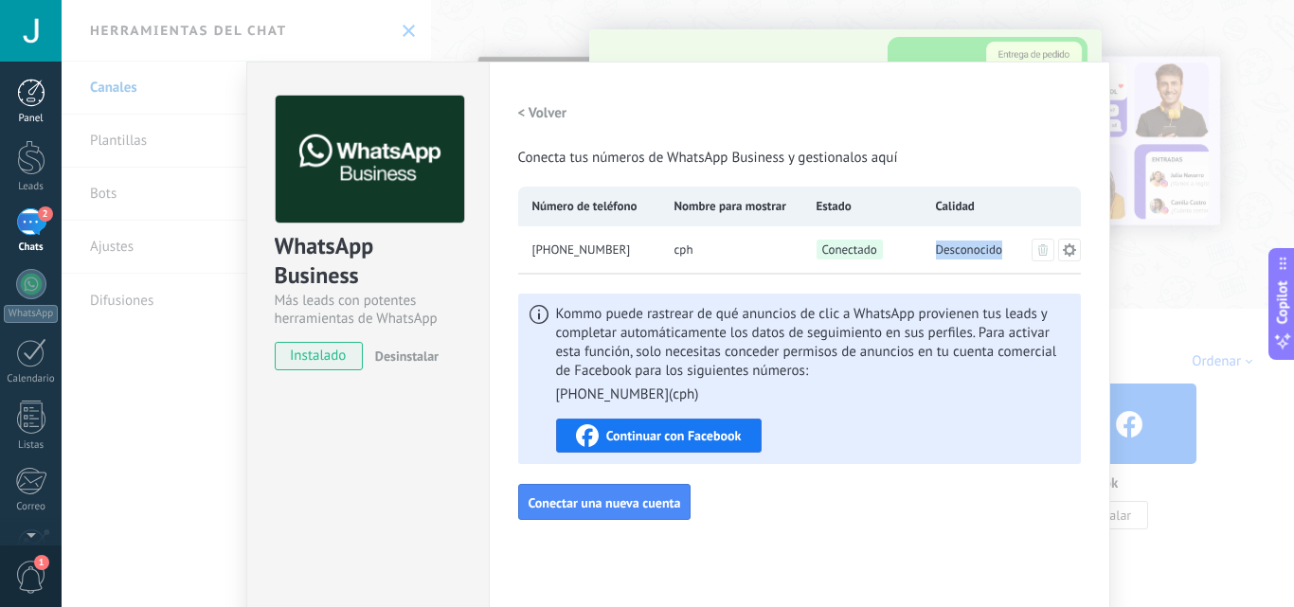
click at [20, 116] on div "Panel" at bounding box center [31, 119] width 55 height 12
click at [36, 144] on div at bounding box center [31, 157] width 28 height 35
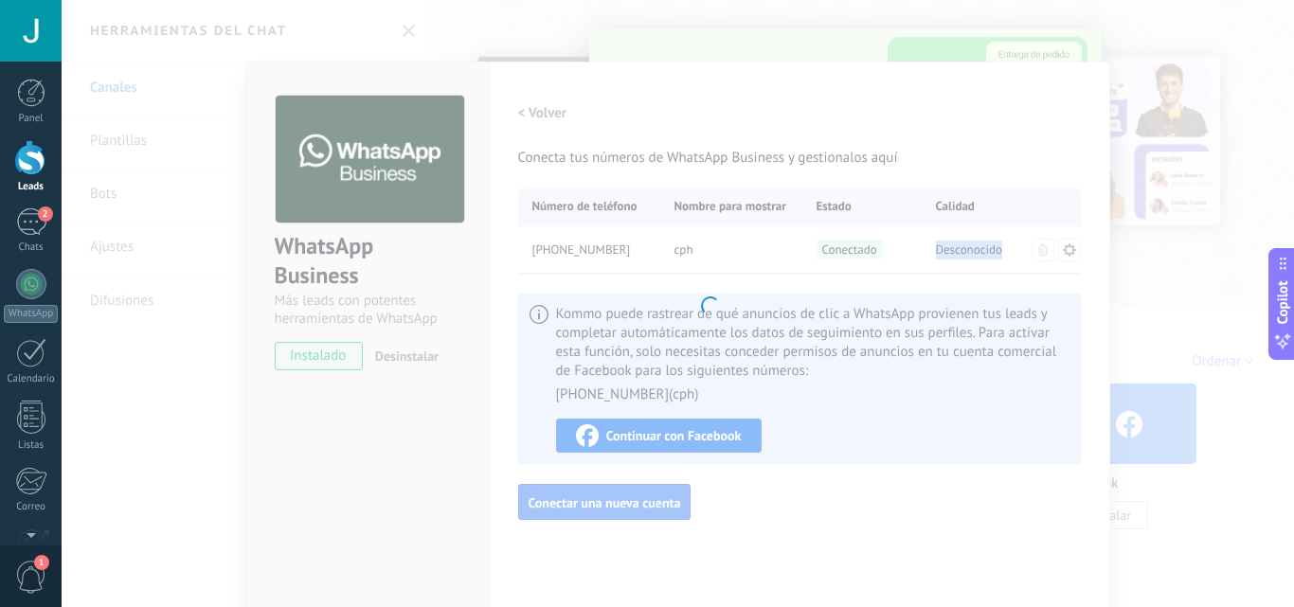
click at [1164, 208] on div "WhatsApp Business Más leads con potentes herramientas de WhatsApp instalado Des…" at bounding box center [678, 303] width 1232 height 607
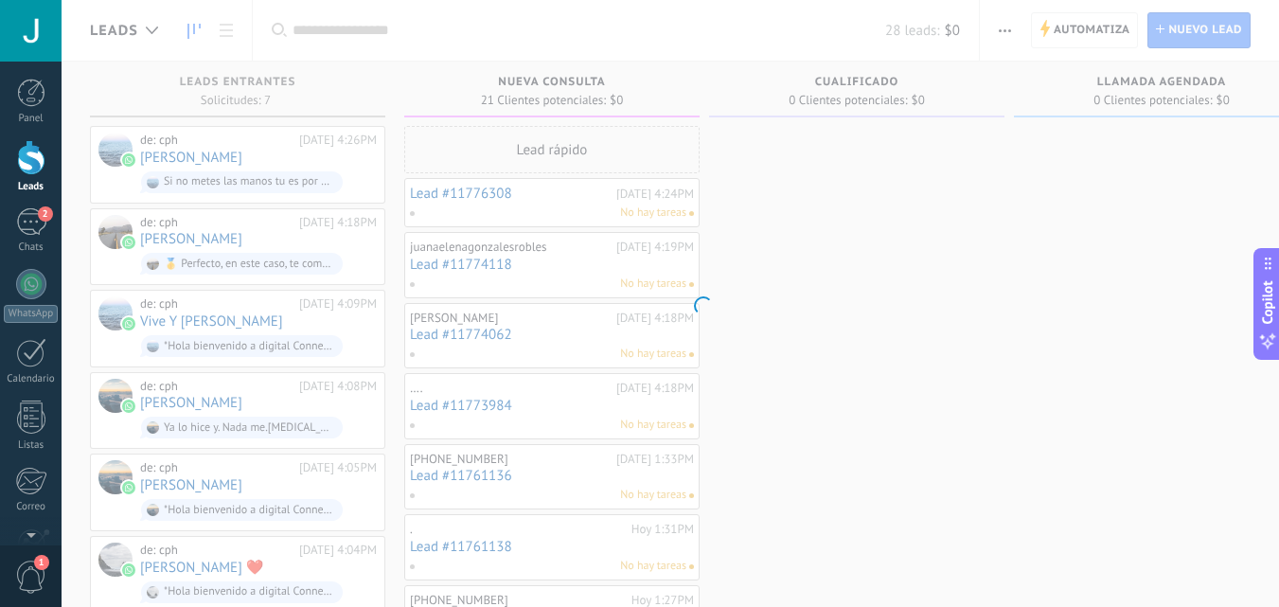
click at [1069, 22] on body ".abecls-1,.abecls-2{fill-rule:evenodd}.abecls-2{fill:#fff} .abhcls-1{fill:none}…" at bounding box center [639, 303] width 1279 height 607
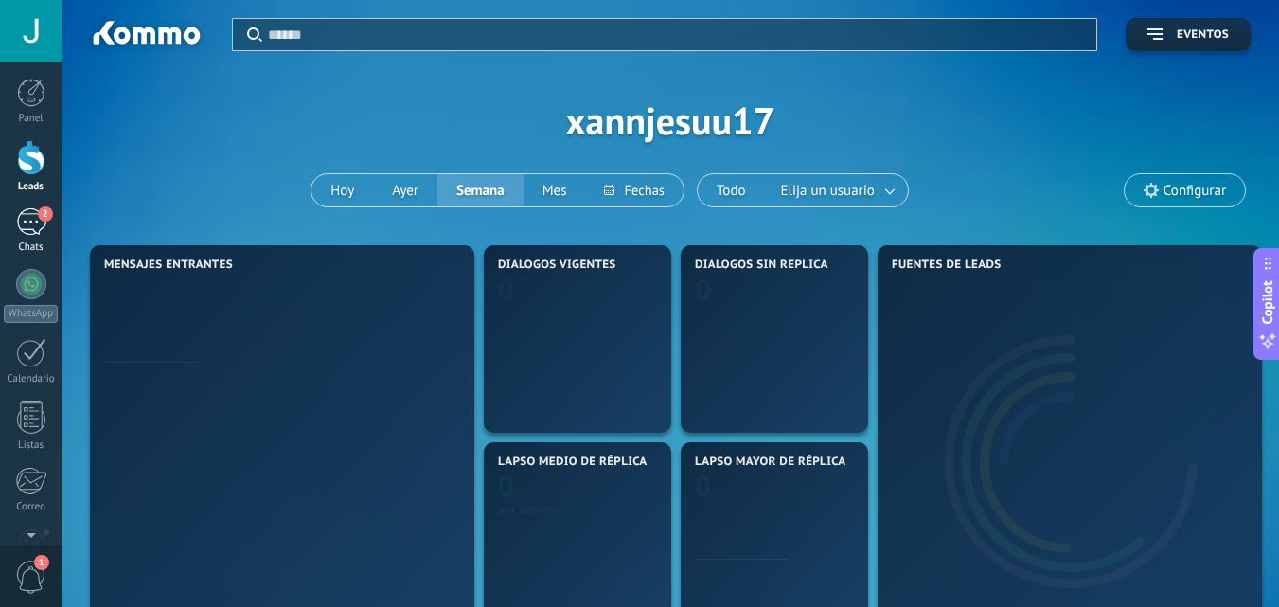
click at [25, 214] on div "2" at bounding box center [31, 221] width 30 height 27
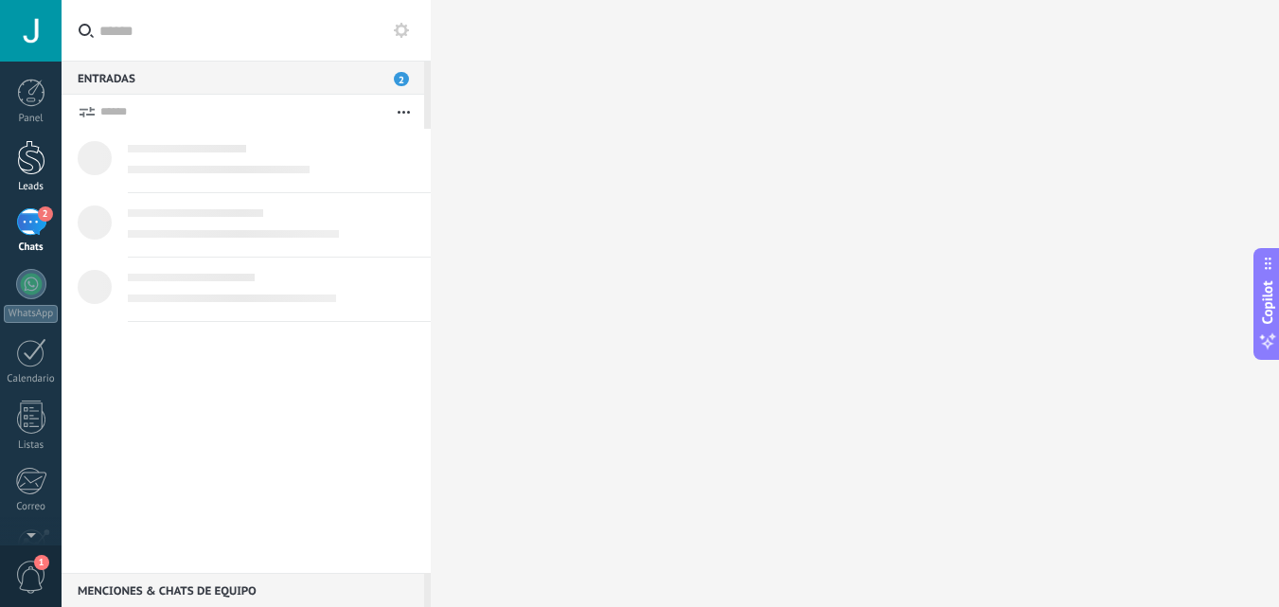
click at [27, 148] on div at bounding box center [31, 157] width 28 height 35
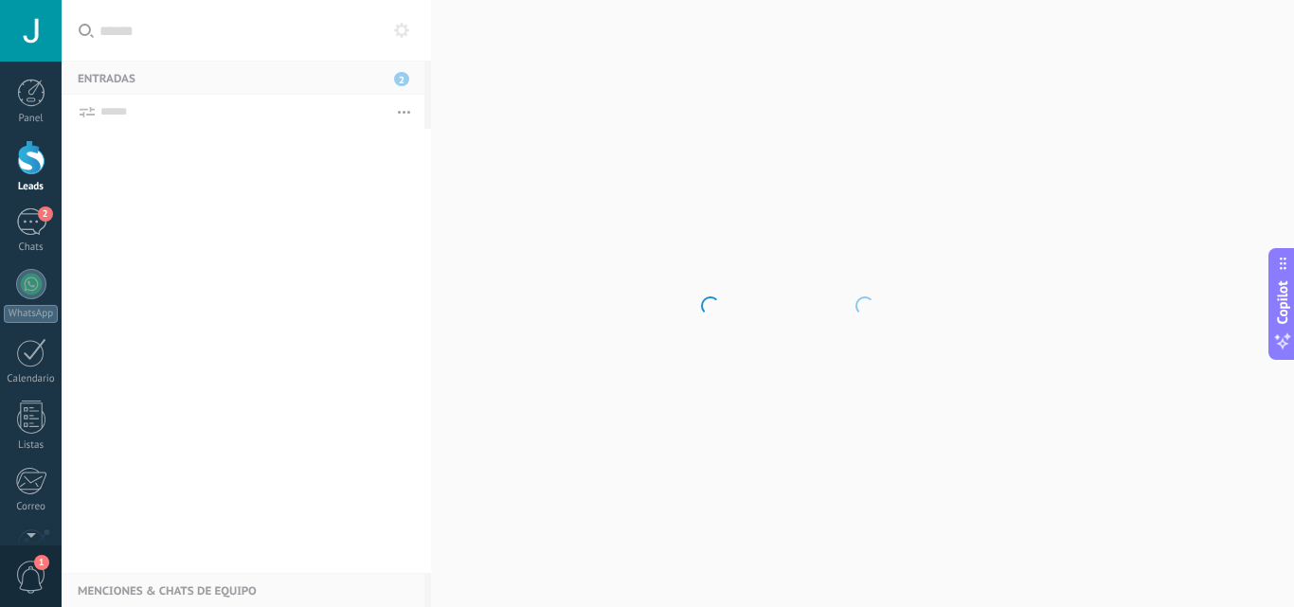
click at [27, 148] on div at bounding box center [31, 157] width 28 height 35
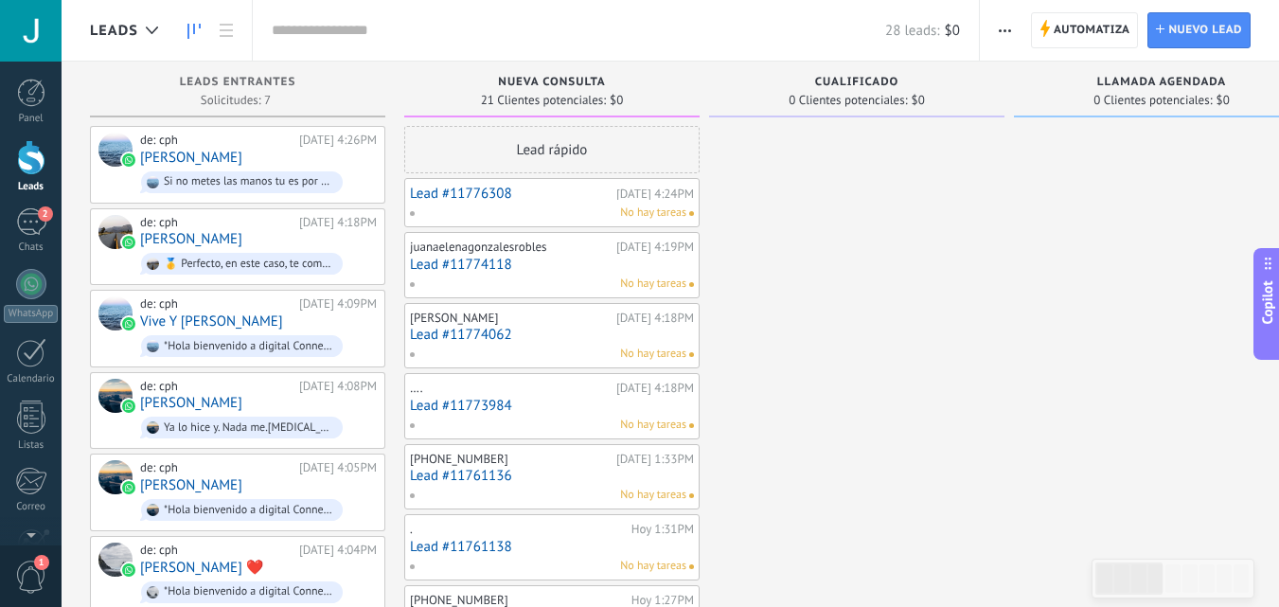
click at [1092, 29] on span "Automatiza" at bounding box center [1092, 30] width 77 height 34
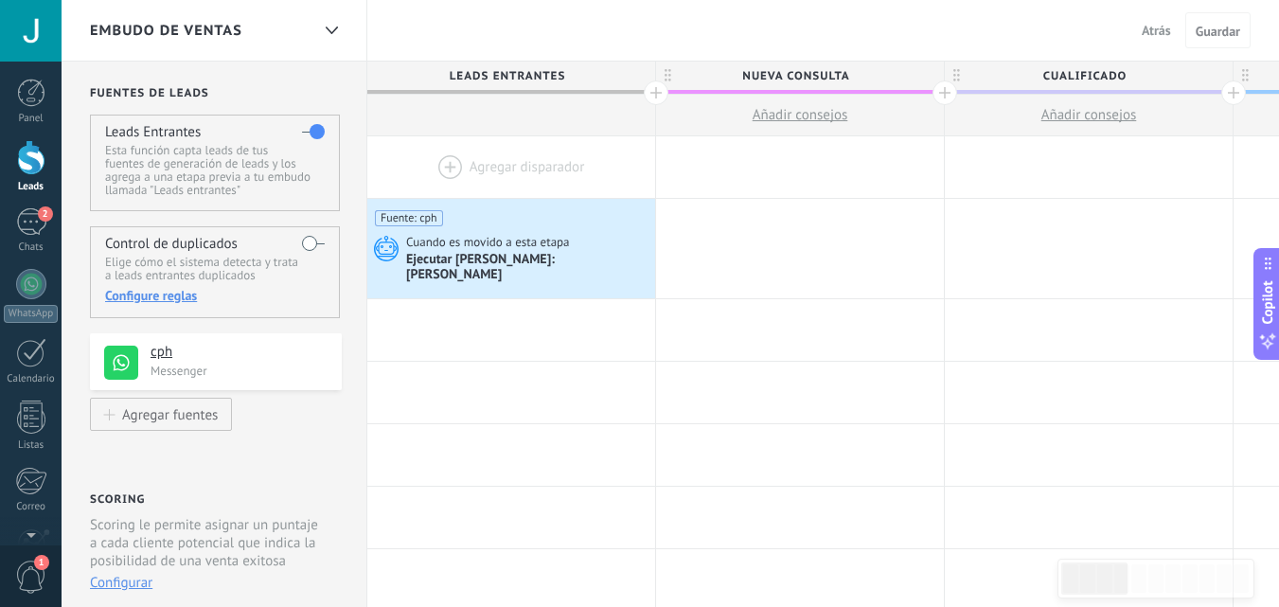
click at [307, 235] on label at bounding box center [313, 243] width 23 height 30
click at [170, 296] on div "Configure reglas" at bounding box center [214, 295] width 219 height 17
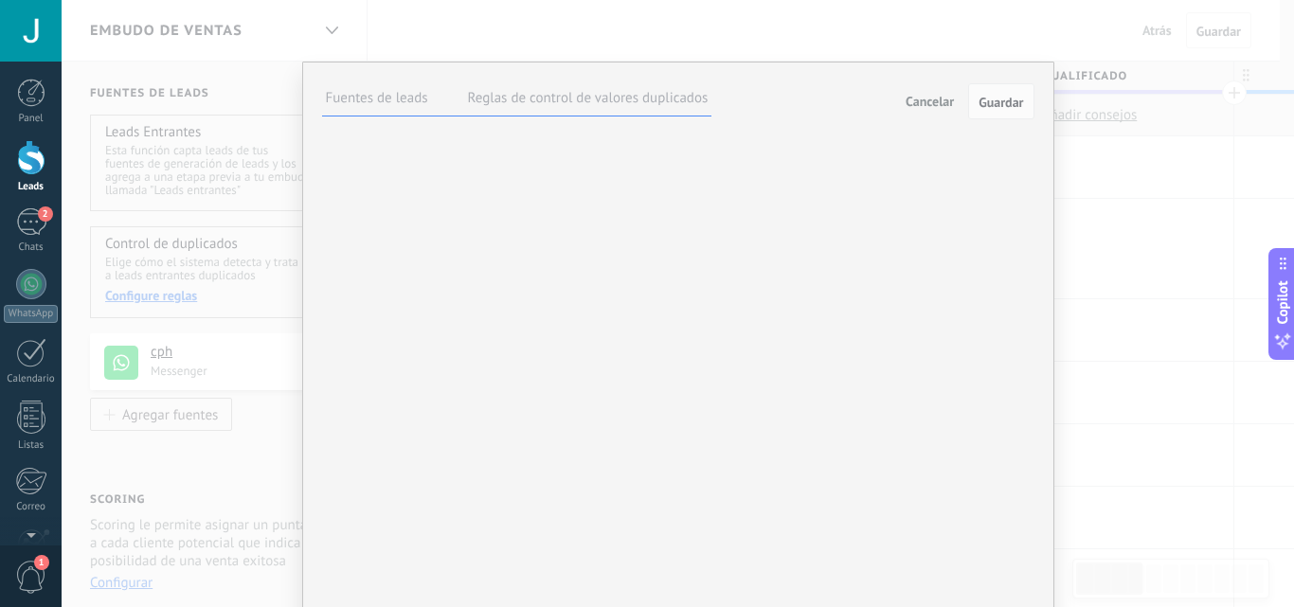
click at [1075, 229] on div "Fuentes de leads Reglas de control de valores duplicados Cancelar Guardar Elija…" at bounding box center [678, 303] width 1232 height 607
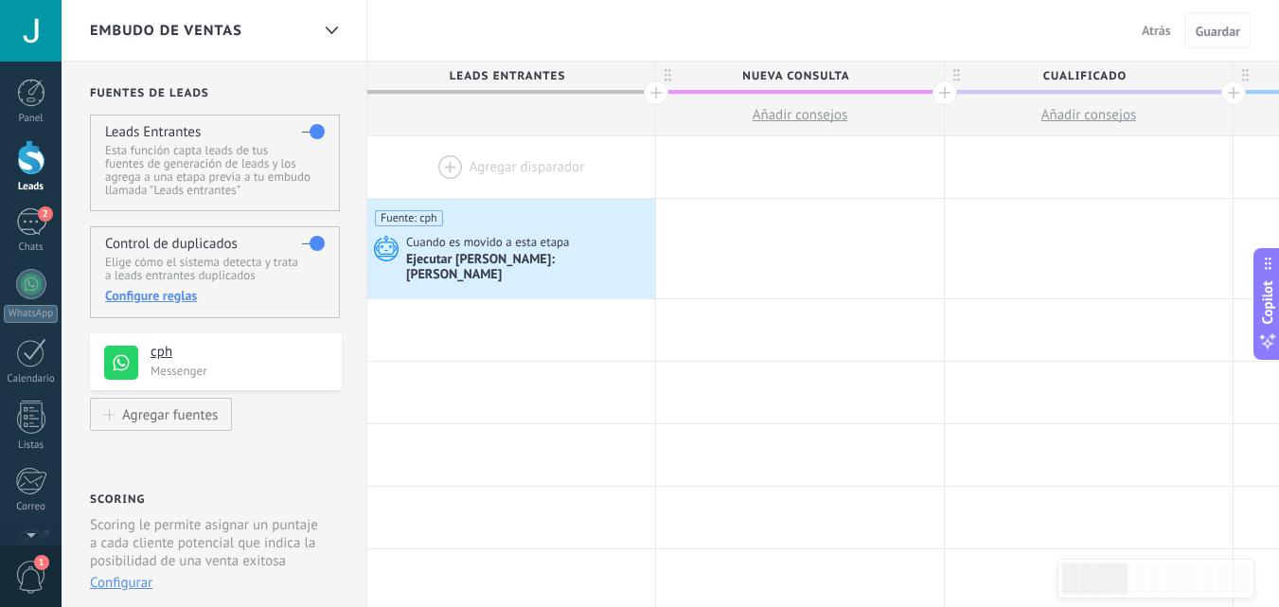
click at [1211, 14] on button "Guardar" at bounding box center [1218, 30] width 65 height 36
click at [20, 564] on span "1" at bounding box center [31, 577] width 32 height 33
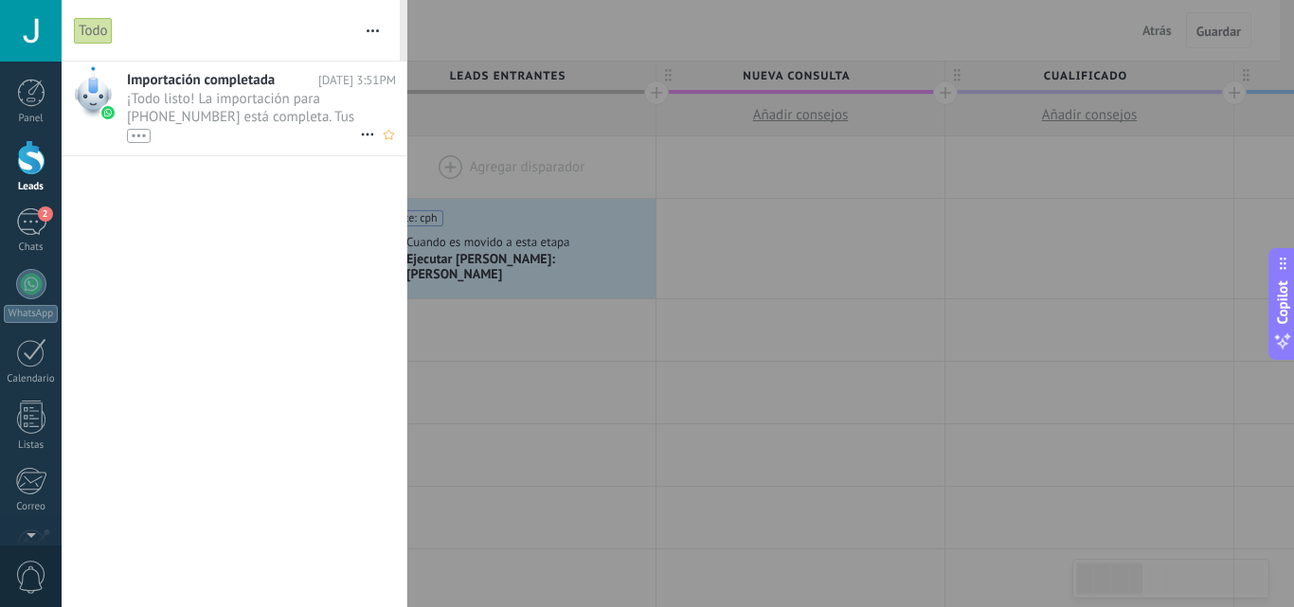
click at [252, 128] on div "•••" at bounding box center [243, 135] width 233 height 16
click at [265, 100] on span "¡Todo listo! La importación para +57 322 6262779 está completa. Tus datos de Wh…" at bounding box center [243, 116] width 233 height 53
click at [19, 213] on div "2" at bounding box center [31, 221] width 30 height 27
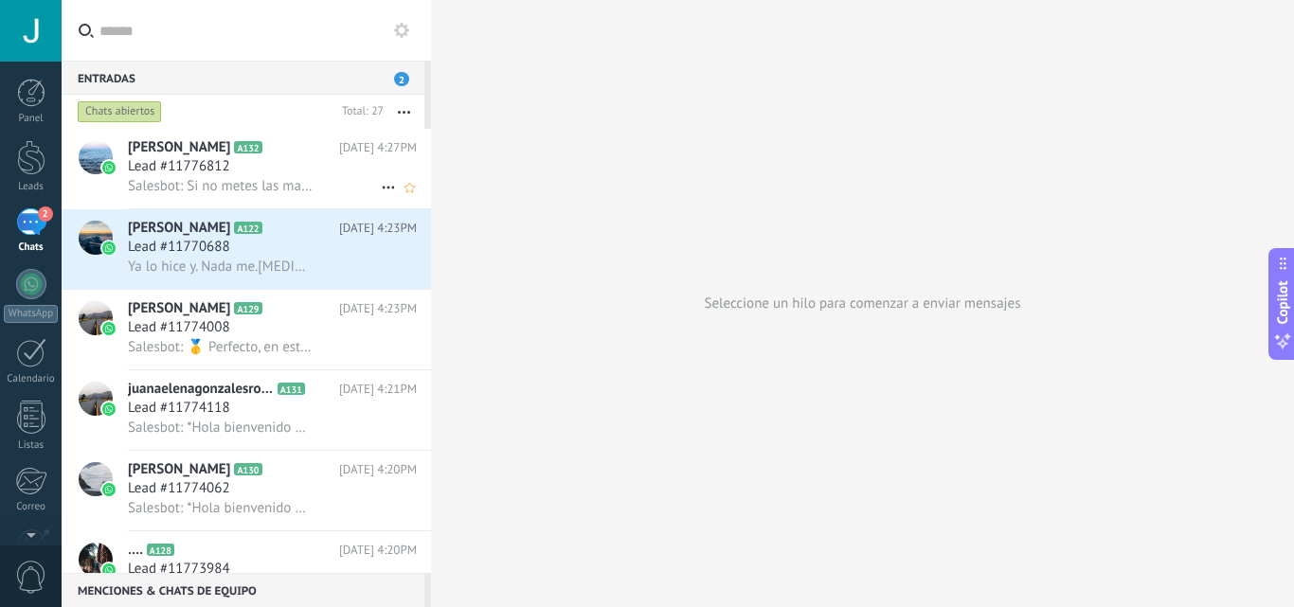
click at [225, 170] on span "Lead #11776812" at bounding box center [179, 166] width 102 height 19
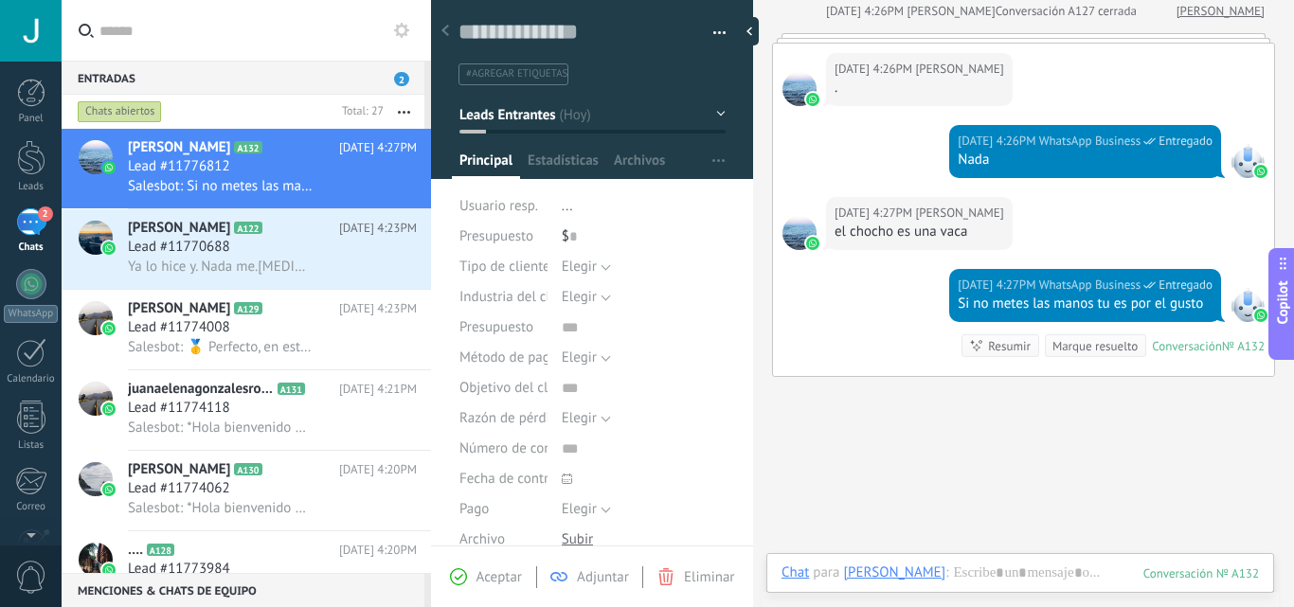
scroll to position [28, 0]
click at [492, 574] on span "Aceptar" at bounding box center [498, 577] width 45 height 18
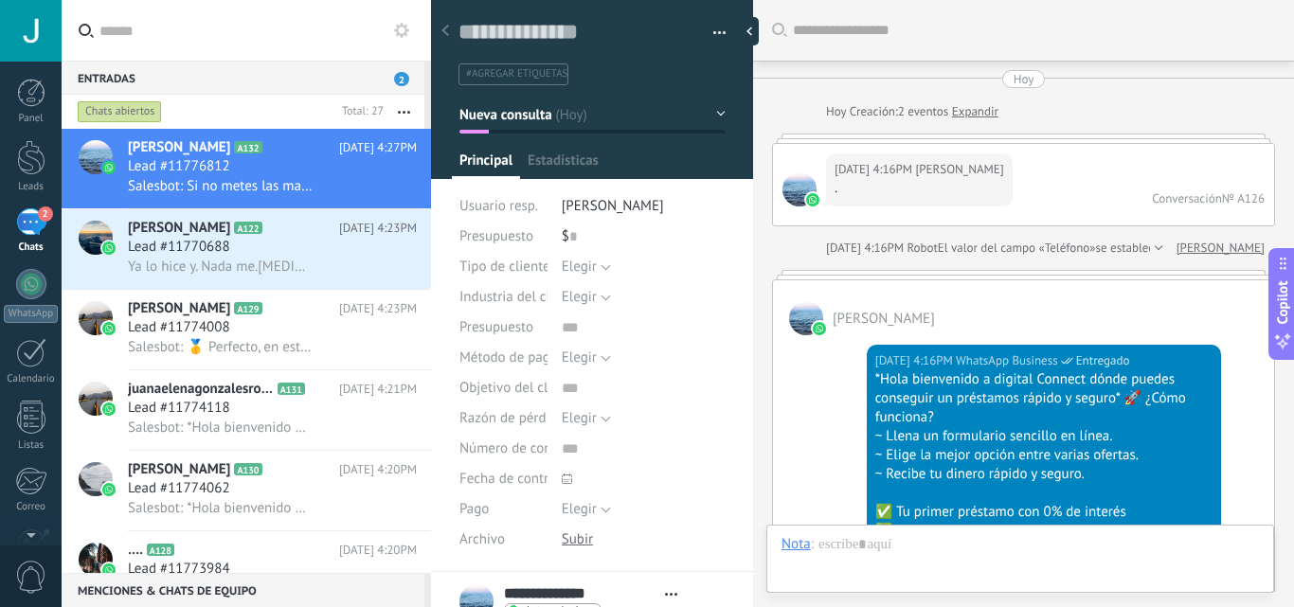
type textarea "**********"
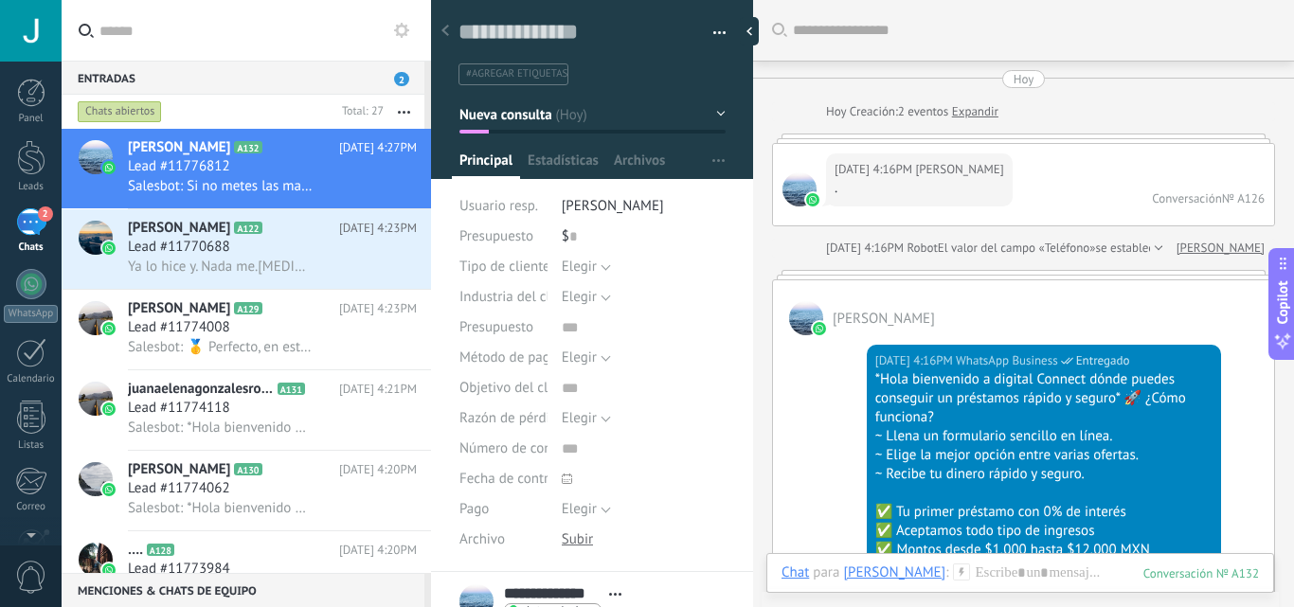
scroll to position [2066, 0]
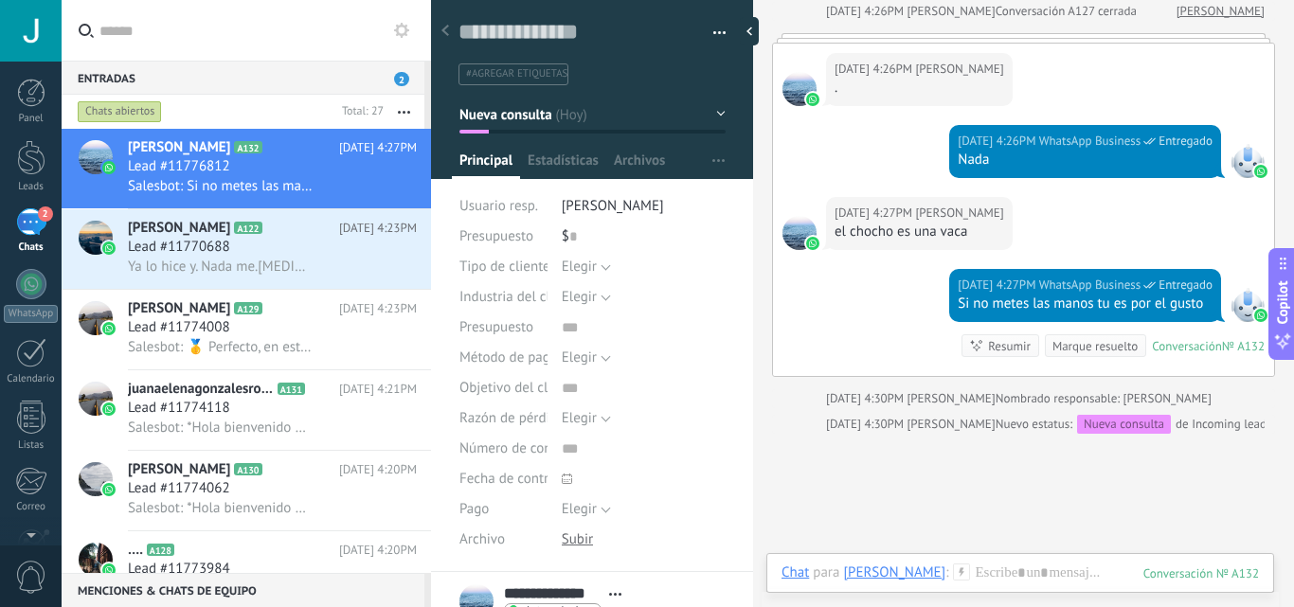
click at [708, 21] on button "button" at bounding box center [712, 33] width 27 height 28
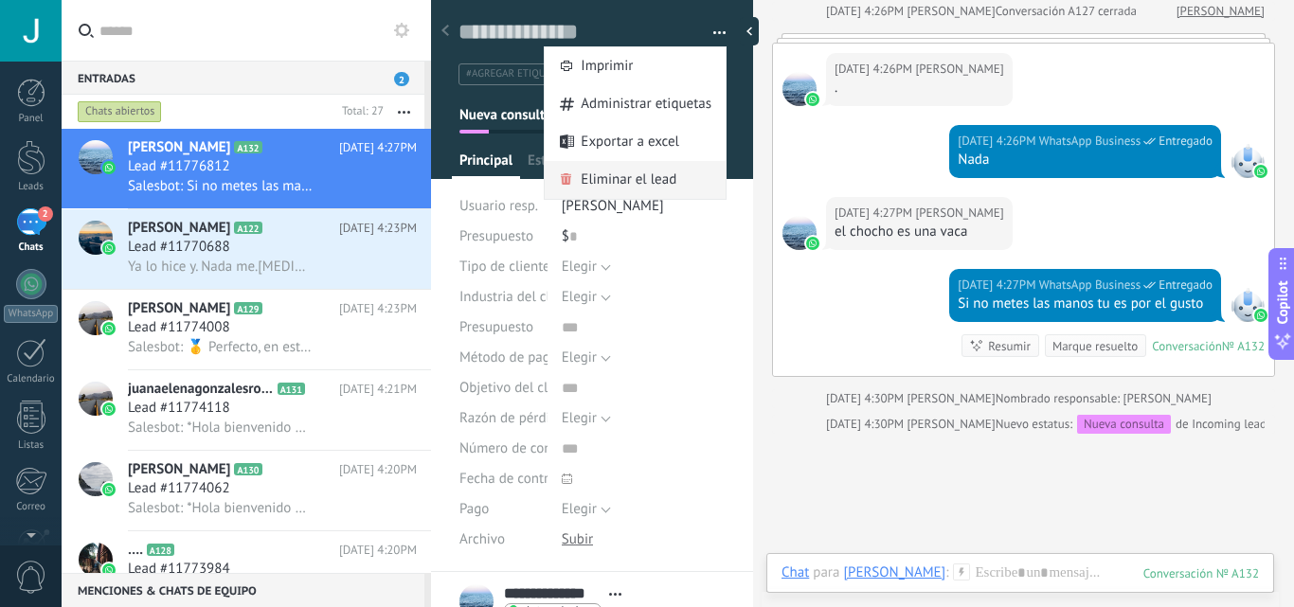
click at [647, 172] on span "Eliminar el lead" at bounding box center [629, 180] width 96 height 38
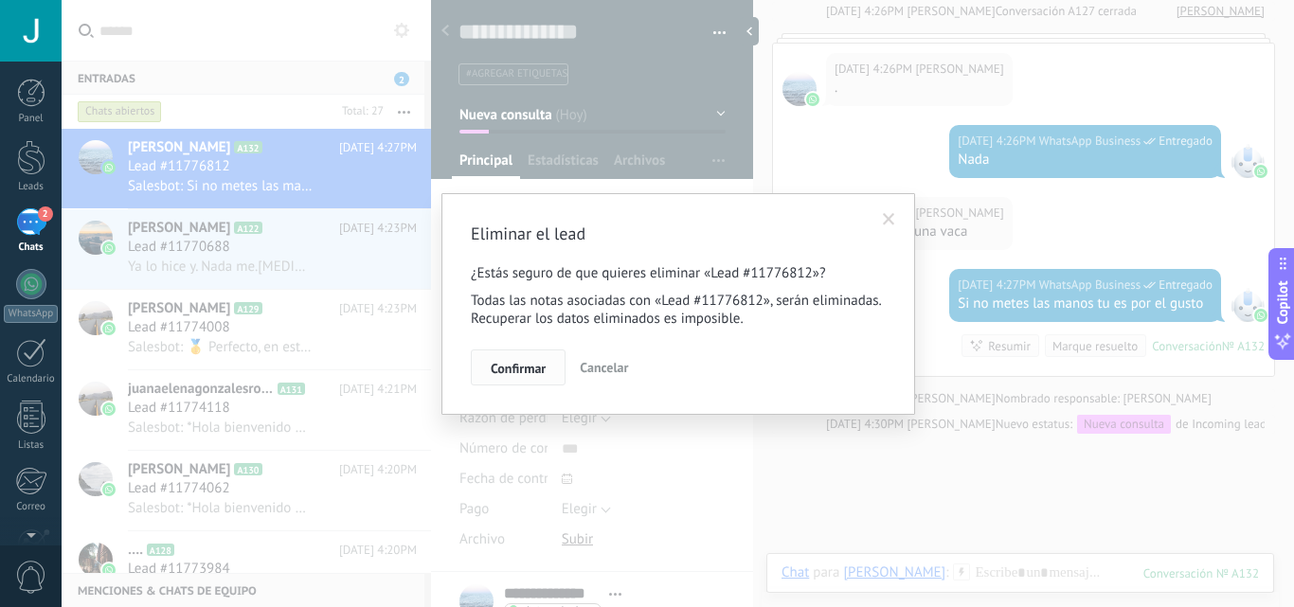
click at [492, 357] on button "Confirmar" at bounding box center [518, 367] width 95 height 36
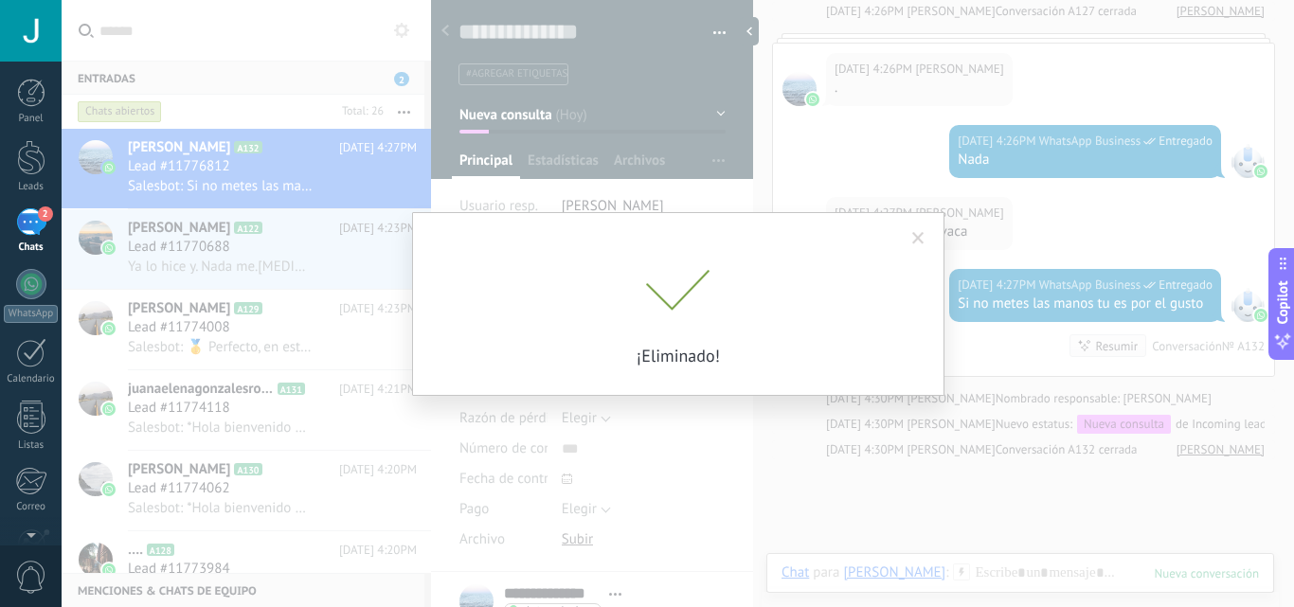
scroll to position [2092, 0]
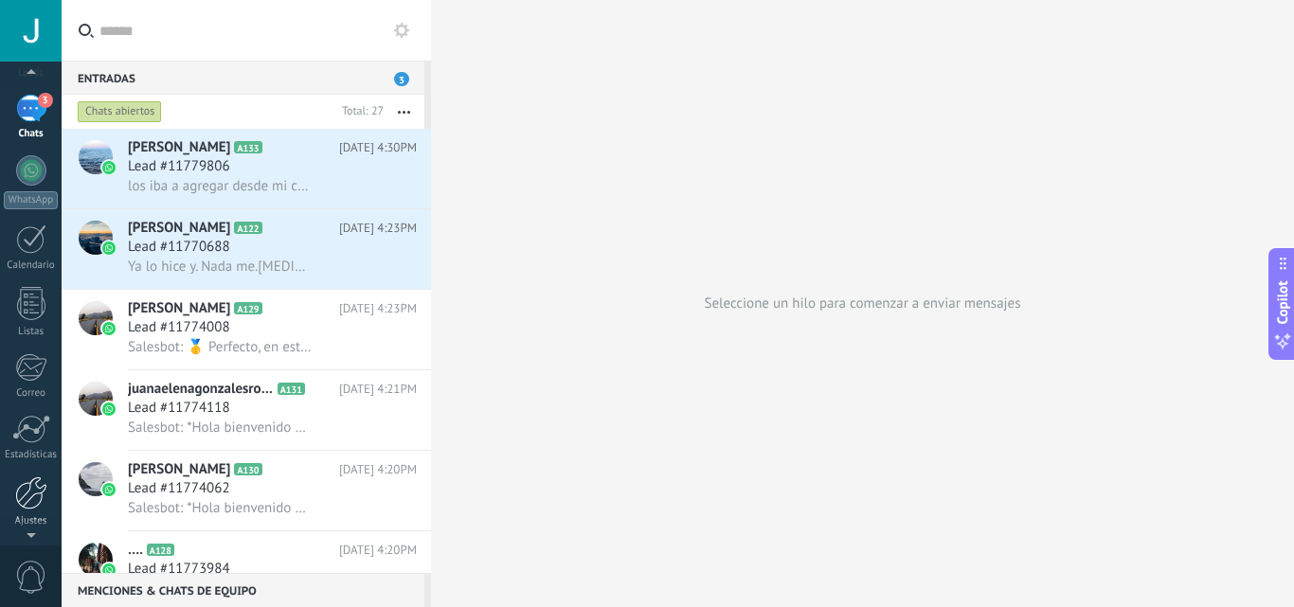
scroll to position [139, 0]
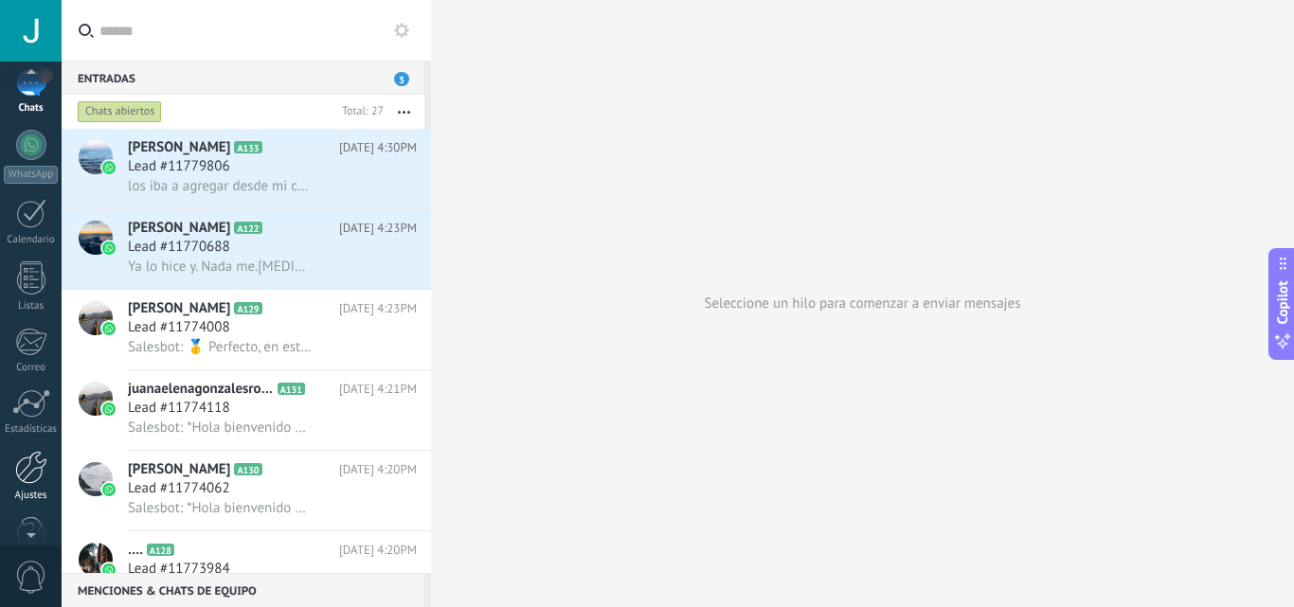
click at [30, 473] on div at bounding box center [31, 467] width 32 height 33
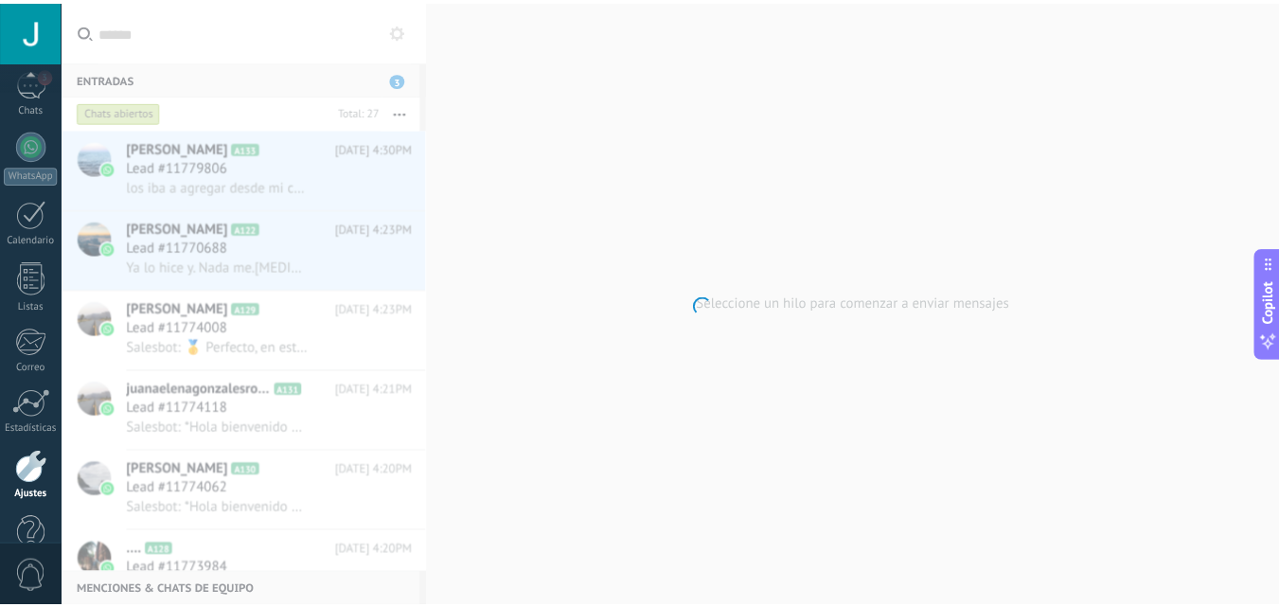
scroll to position [181, 0]
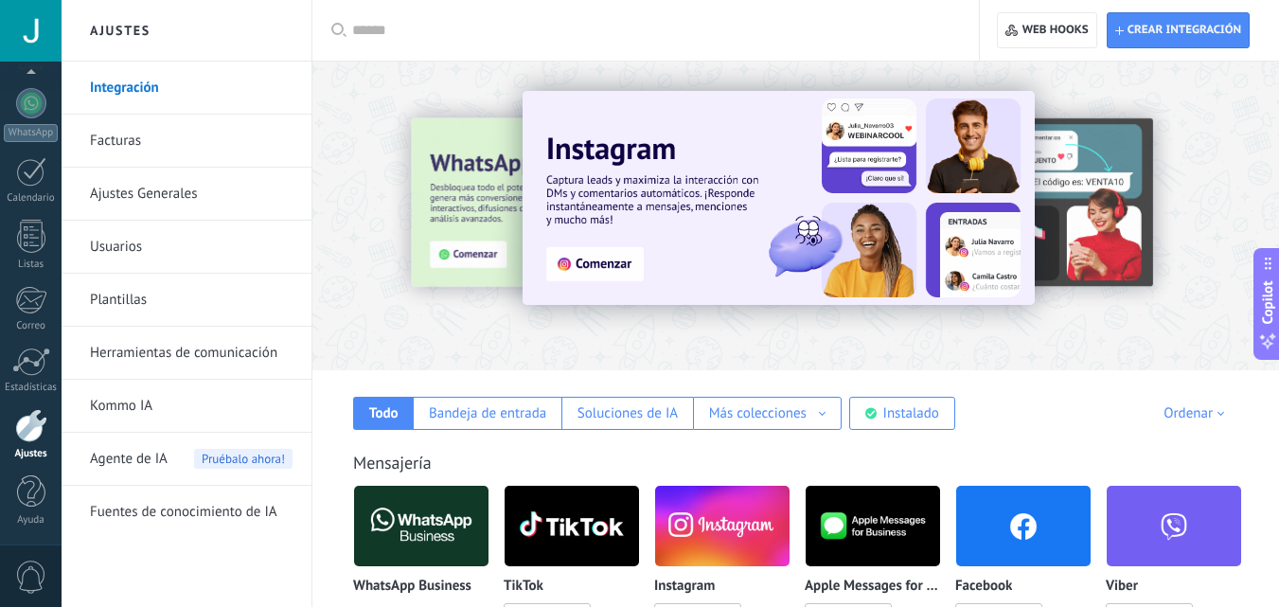
click at [394, 513] on img at bounding box center [421, 526] width 134 height 92
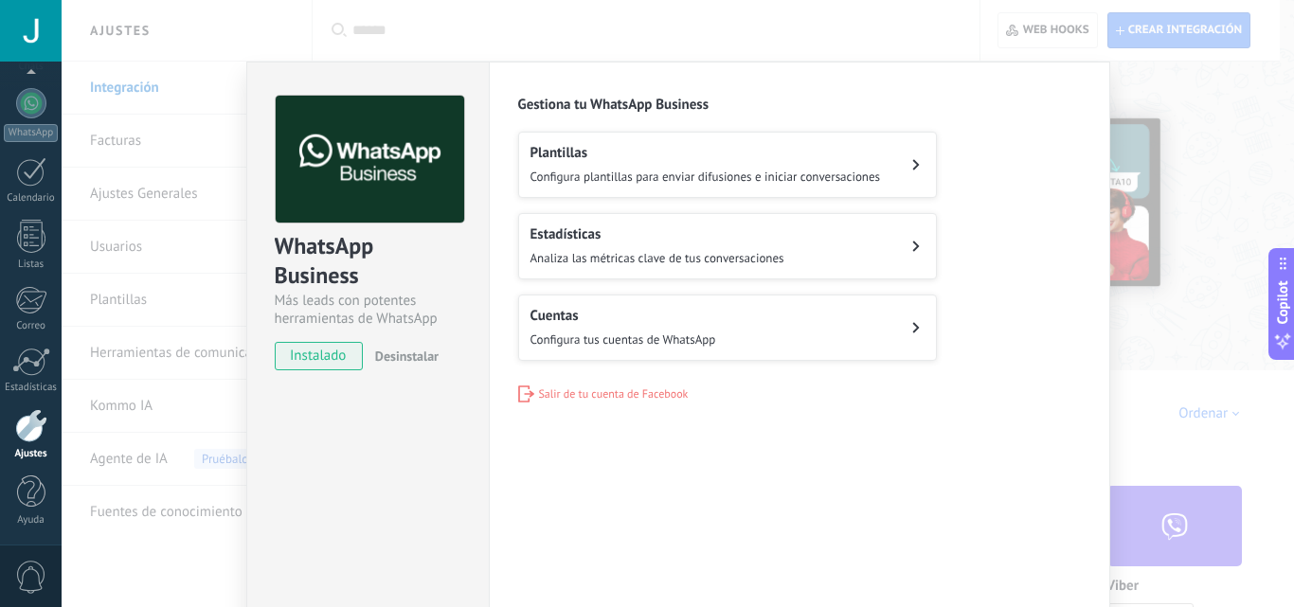
click at [653, 316] on h2 "Cuentas" at bounding box center [623, 316] width 186 height 18
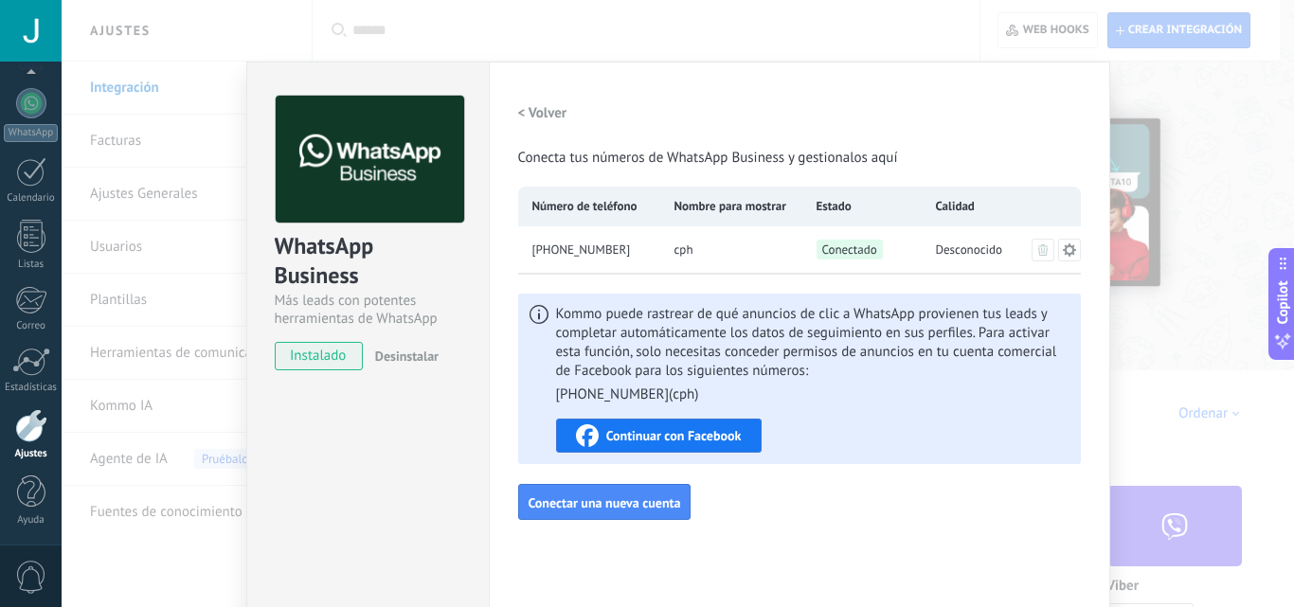
click at [1118, 210] on div "WhatsApp Business Más leads con potentes herramientas de WhatsApp instalado Des…" at bounding box center [678, 303] width 1232 height 607
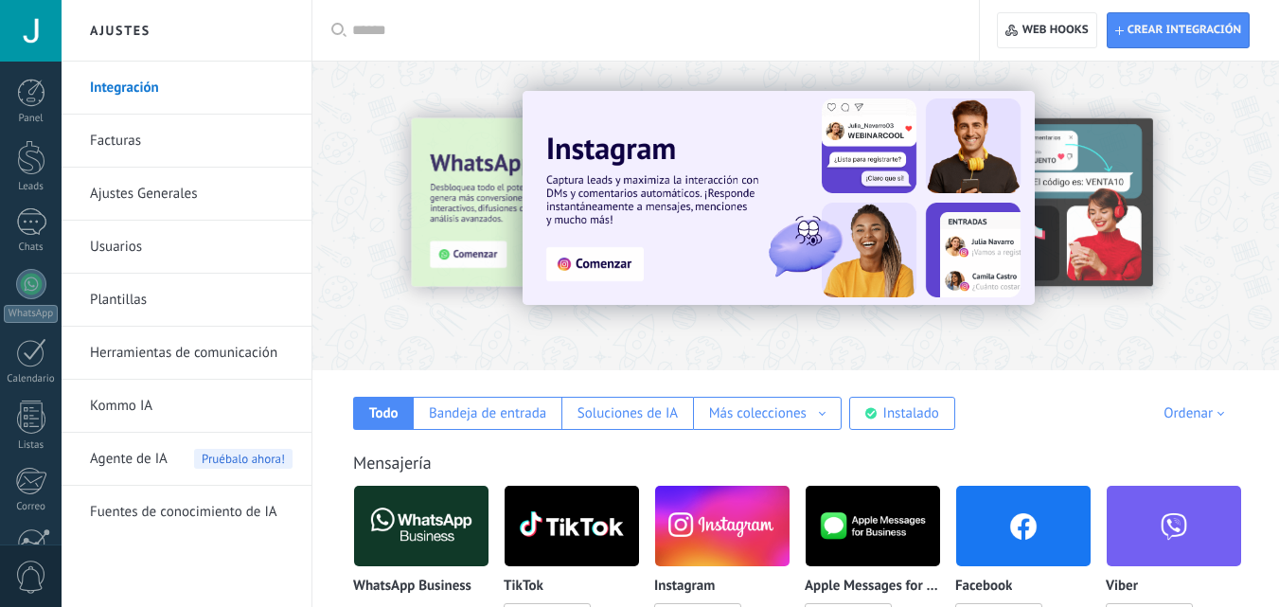
drag, startPoint x: 0, startPoint y: 0, endPoint x: 452, endPoint y: 516, distance: 685.9
click at [452, 516] on img at bounding box center [421, 526] width 134 height 92
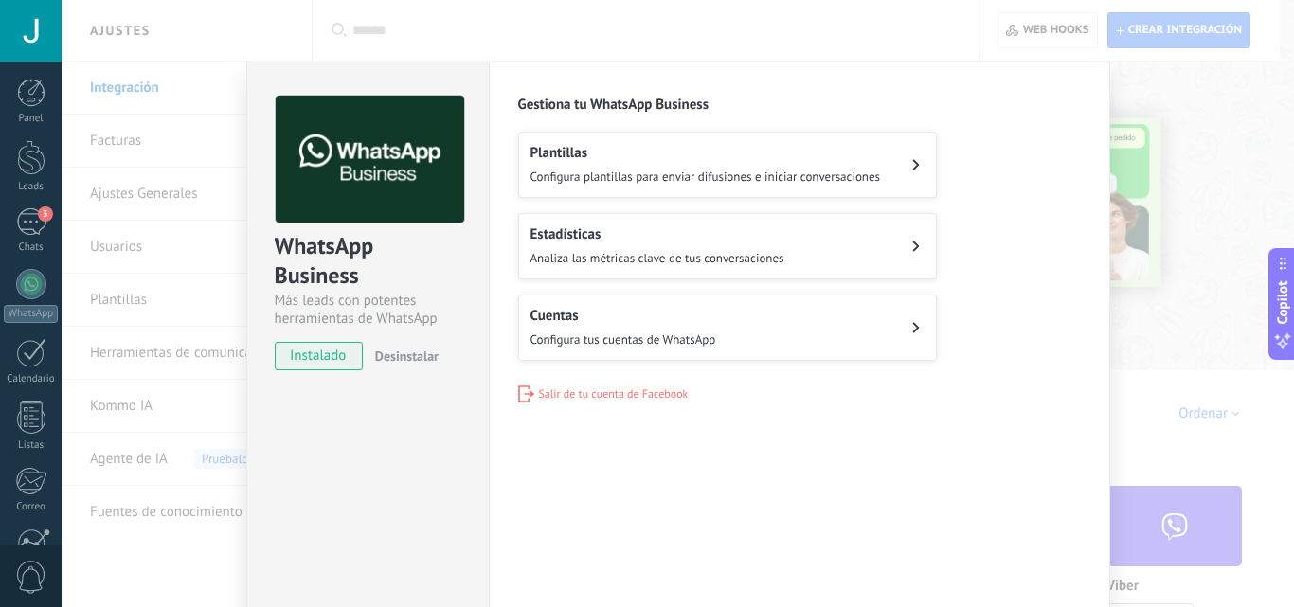
click at [664, 313] on h2 "Cuentas" at bounding box center [623, 316] width 186 height 18
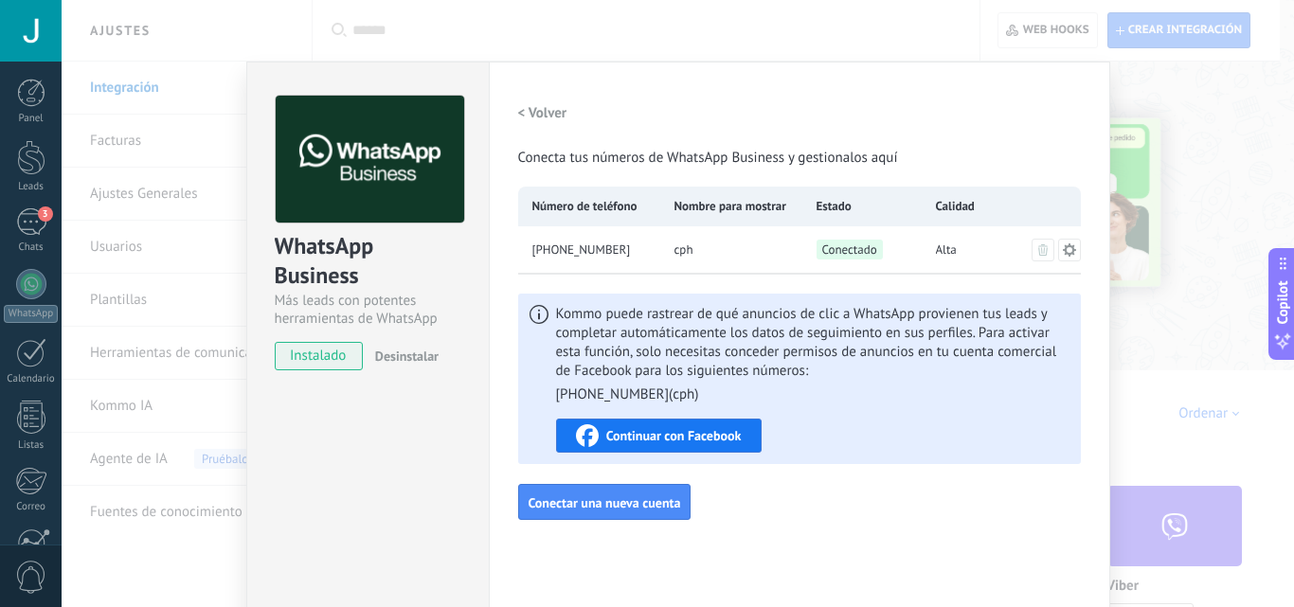
drag, startPoint x: 200, startPoint y: 247, endPoint x: 190, endPoint y: 244, distance: 9.9
click at [199, 247] on div "WhatsApp Business Más leads con potentes herramientas de WhatsApp instalado Des…" at bounding box center [678, 303] width 1232 height 607
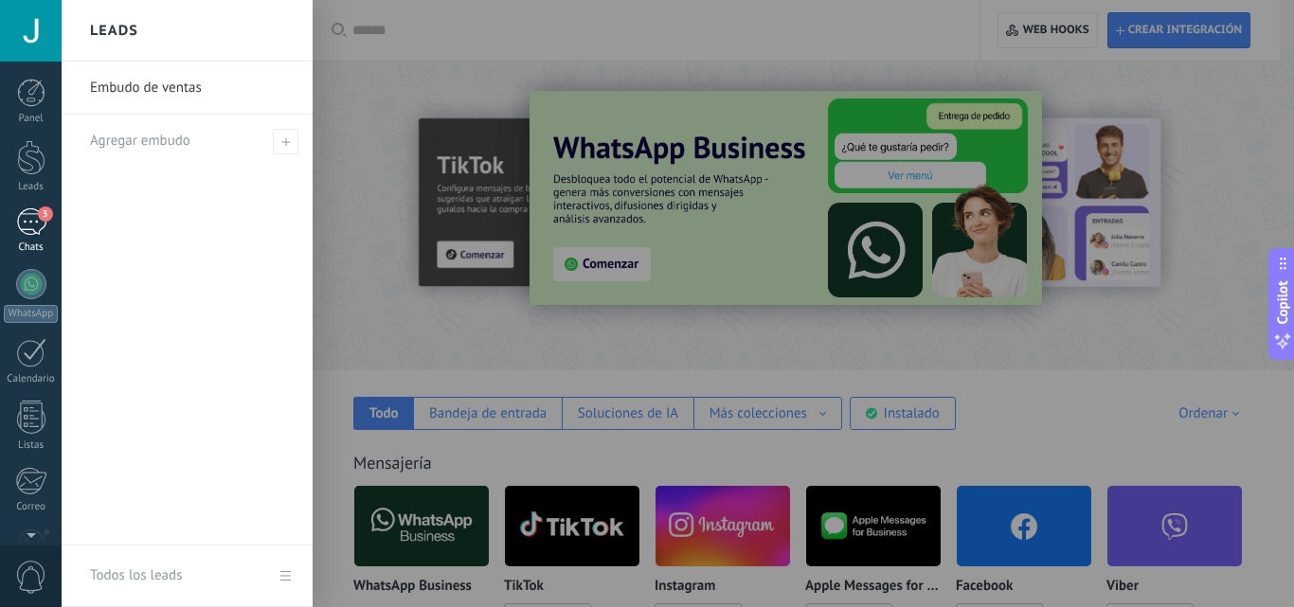
click at [41, 212] on span "3" at bounding box center [45, 213] width 15 height 15
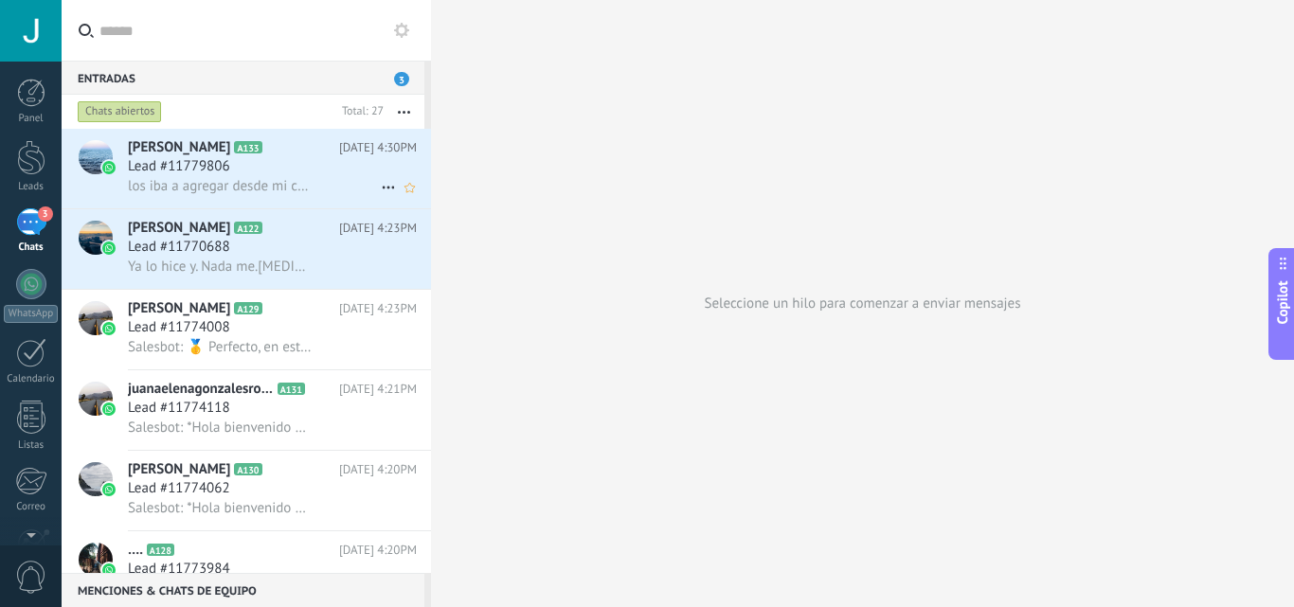
click at [226, 162] on span "Lead #11779806" at bounding box center [179, 166] width 102 height 19
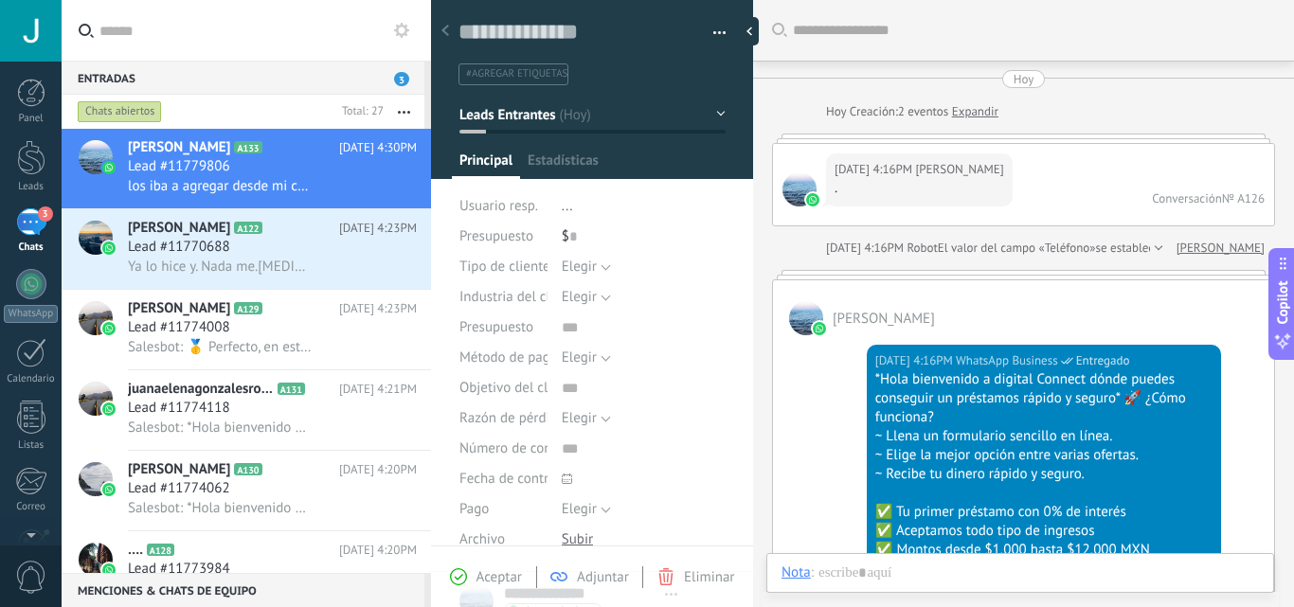
scroll to position [2242, 0]
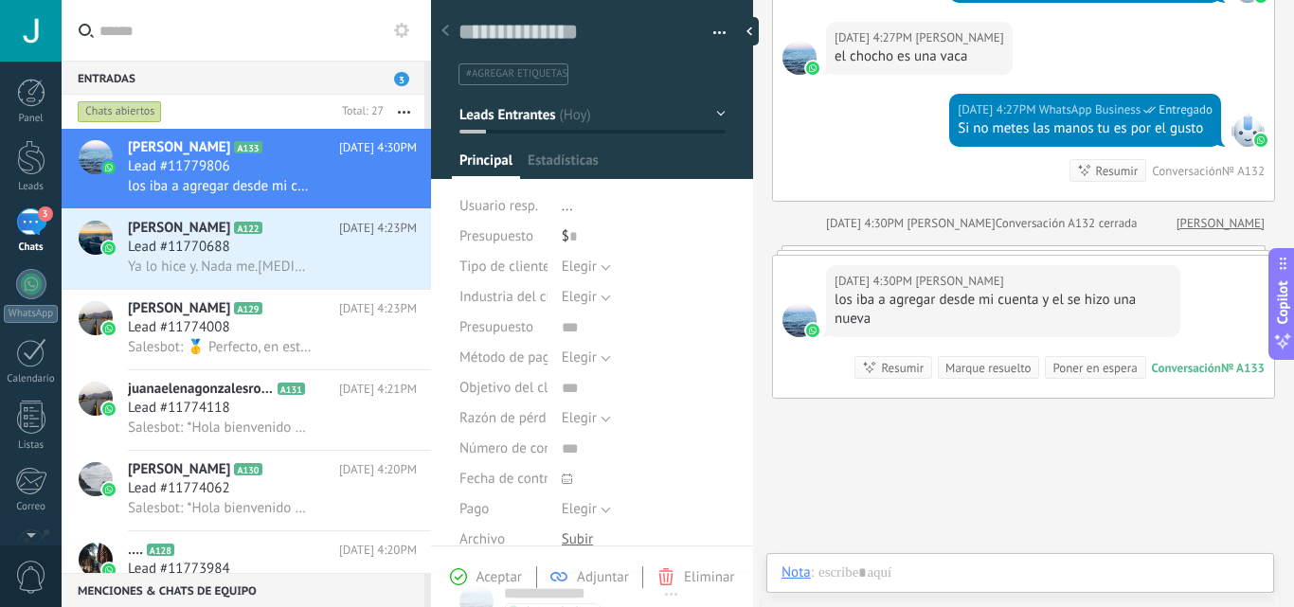
click at [673, 566] on div "Aceptar Adjuntar Eliminar" at bounding box center [592, 577] width 313 height 22
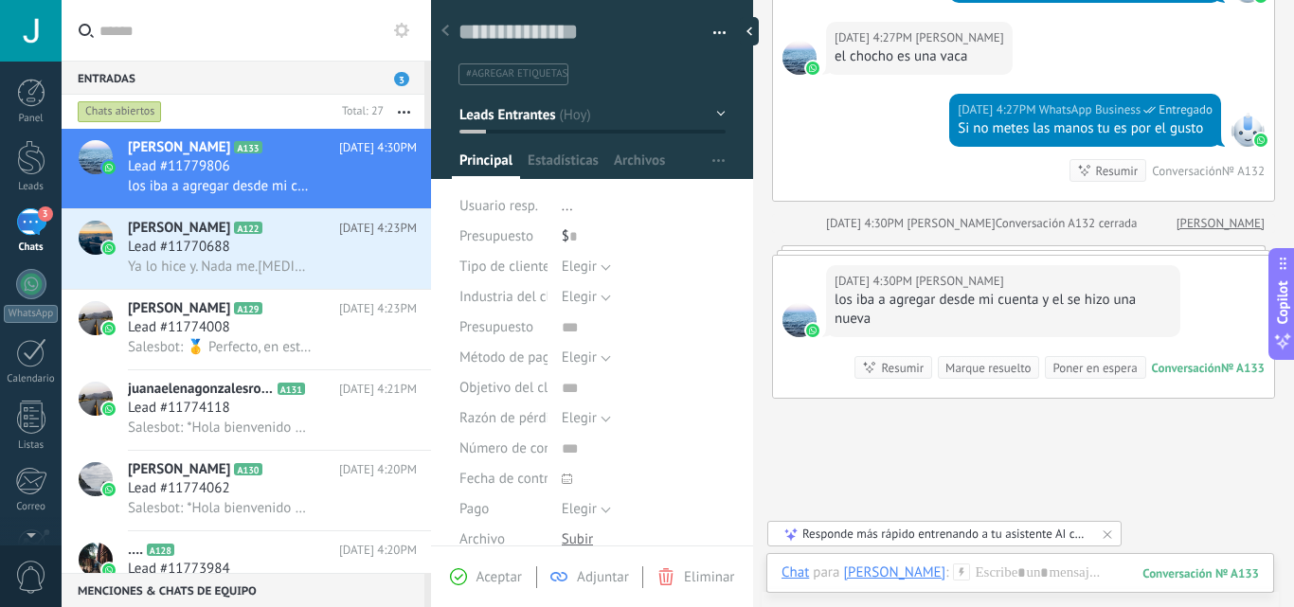
click at [680, 571] on div "Eliminar" at bounding box center [695, 576] width 77 height 17
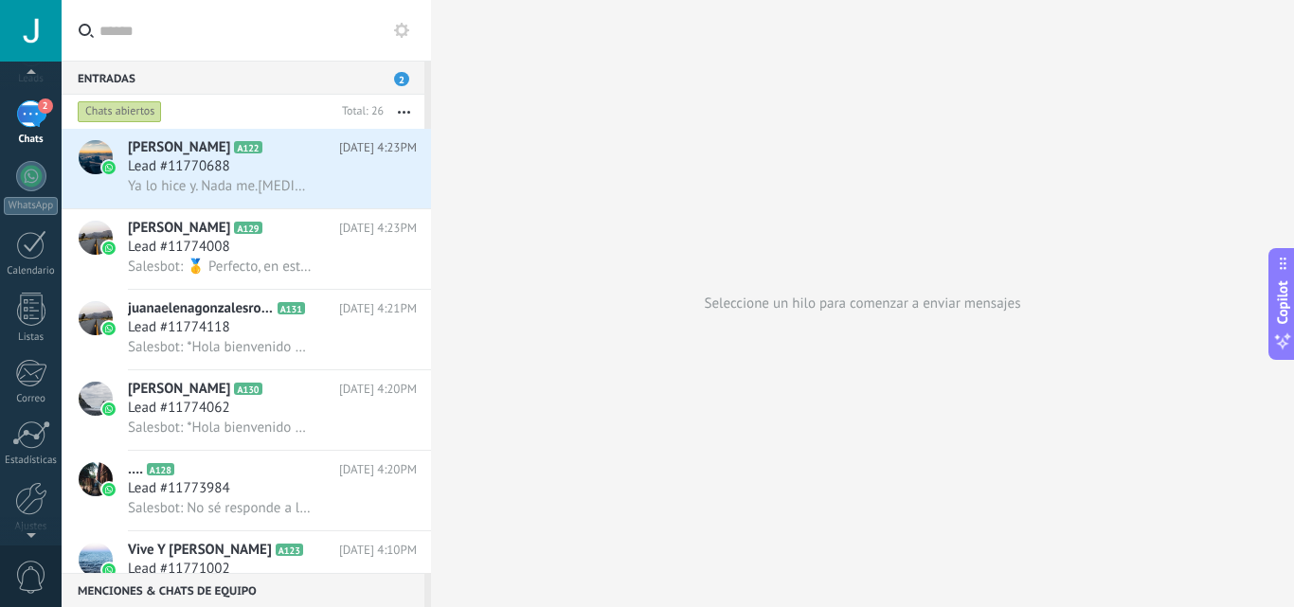
scroll to position [181, 0]
click at [35, 427] on div at bounding box center [31, 425] width 32 height 33
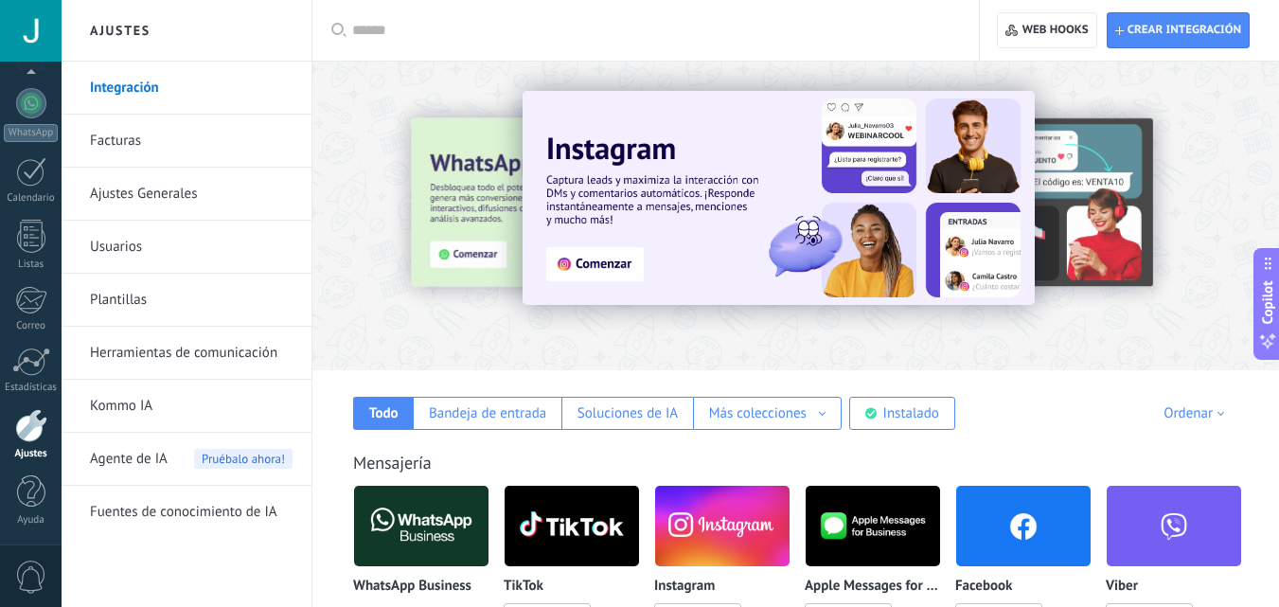
click at [374, 517] on div at bounding box center [421, 526] width 136 height 82
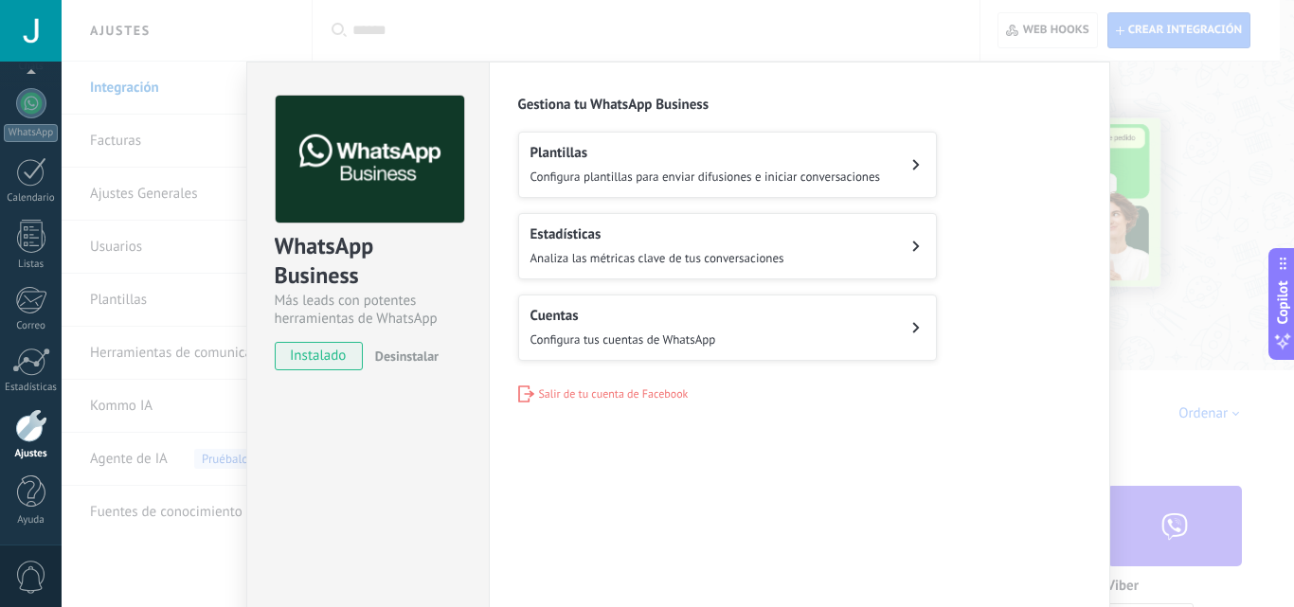
click at [663, 317] on h2 "Cuentas" at bounding box center [623, 316] width 186 height 18
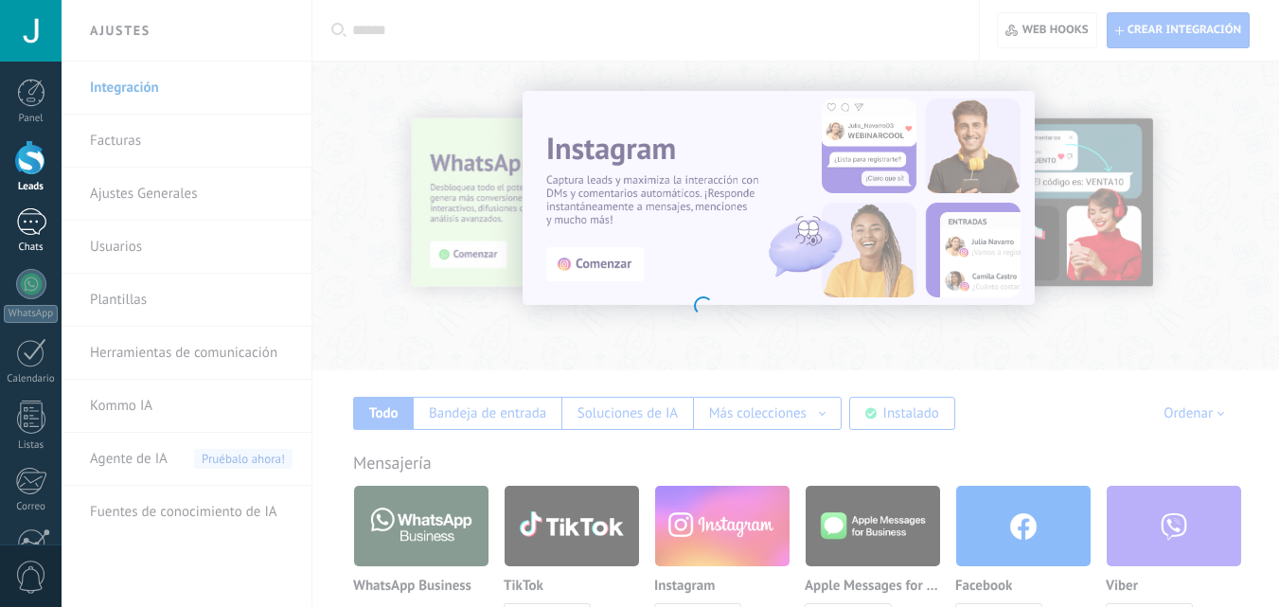
click at [41, 211] on div at bounding box center [31, 221] width 30 height 27
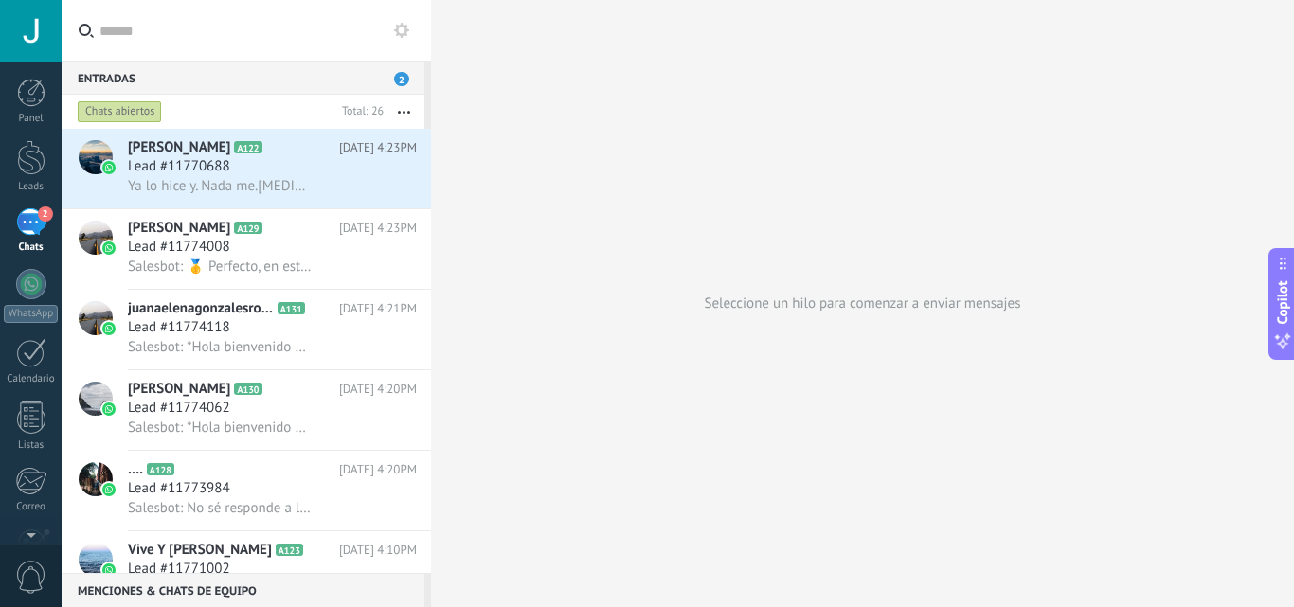
click at [403, 107] on button "button" at bounding box center [404, 112] width 41 height 34
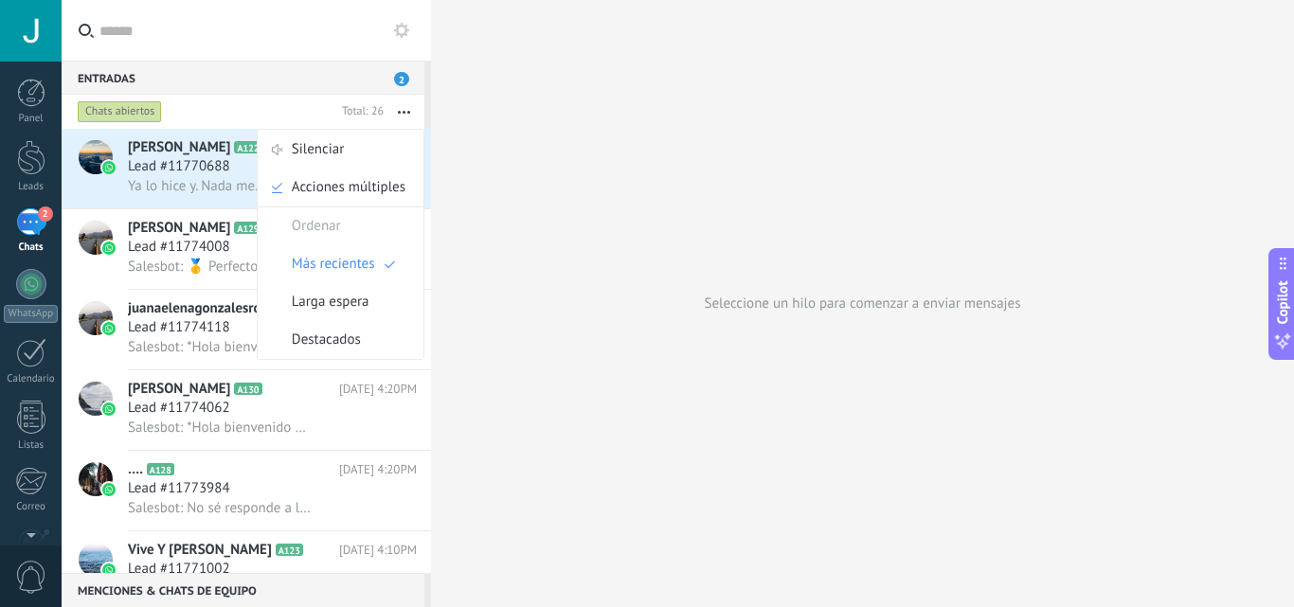
click at [205, 360] on div "juanaelenagonzalesrobles A131 [DATE] 4:21PM Lead #11774118 Salesbot: *Hola bien…" at bounding box center [279, 330] width 303 height 80
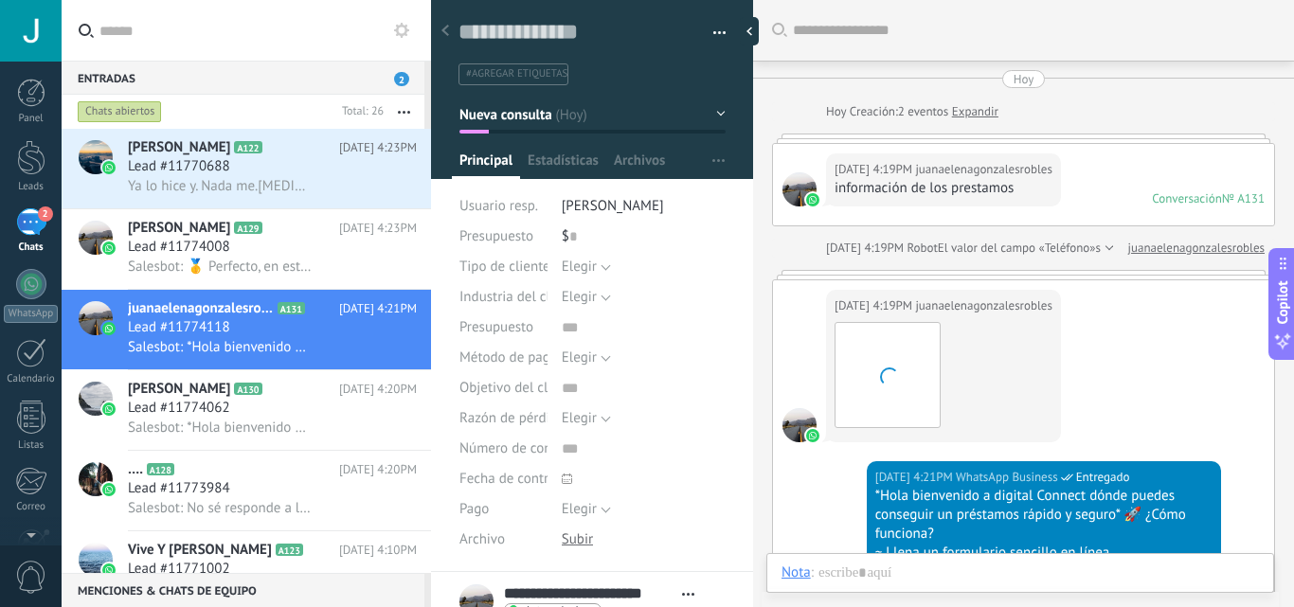
scroll to position [344, 0]
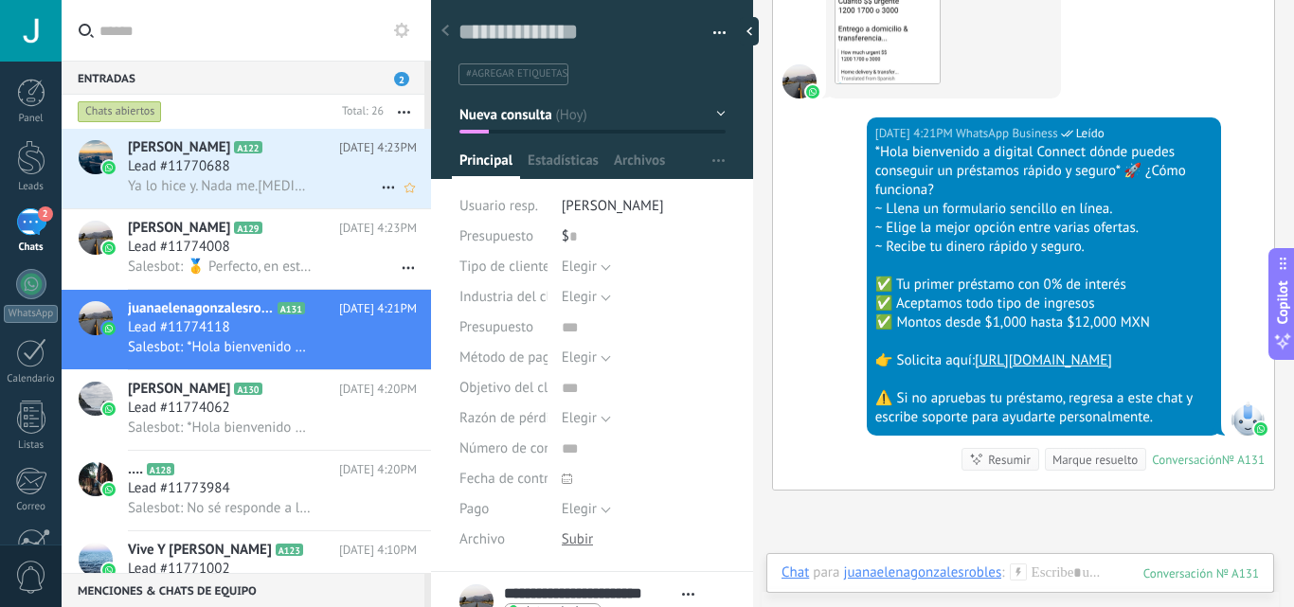
click at [319, 163] on div "Lead #11770688" at bounding box center [272, 166] width 289 height 19
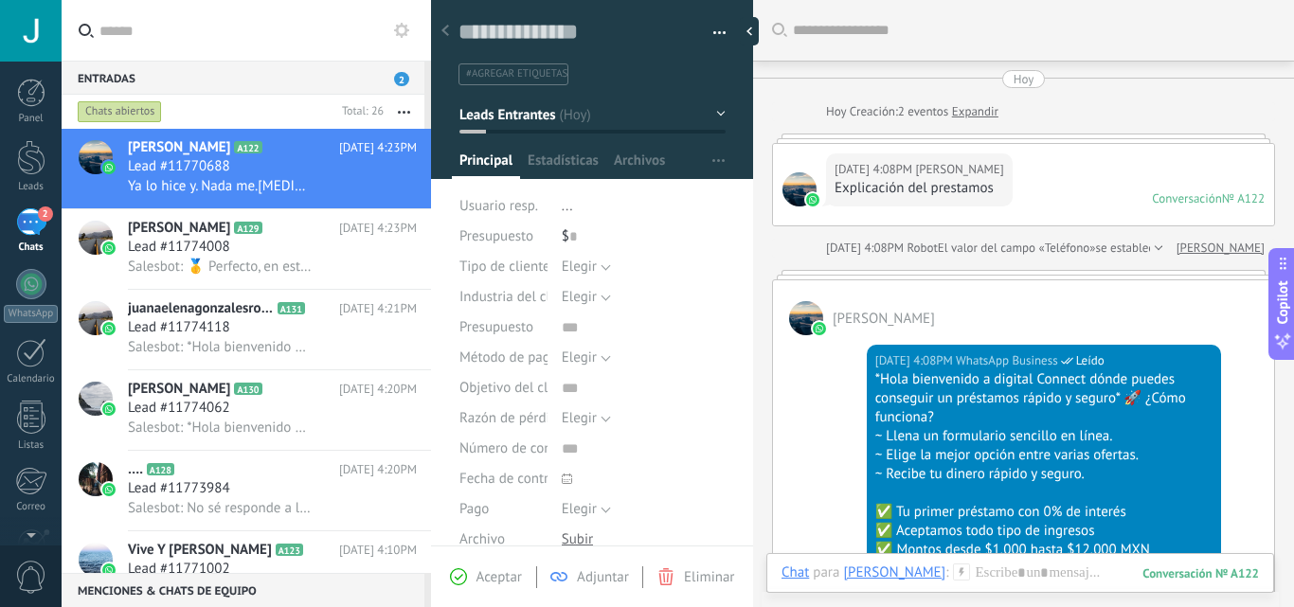
scroll to position [832, 0]
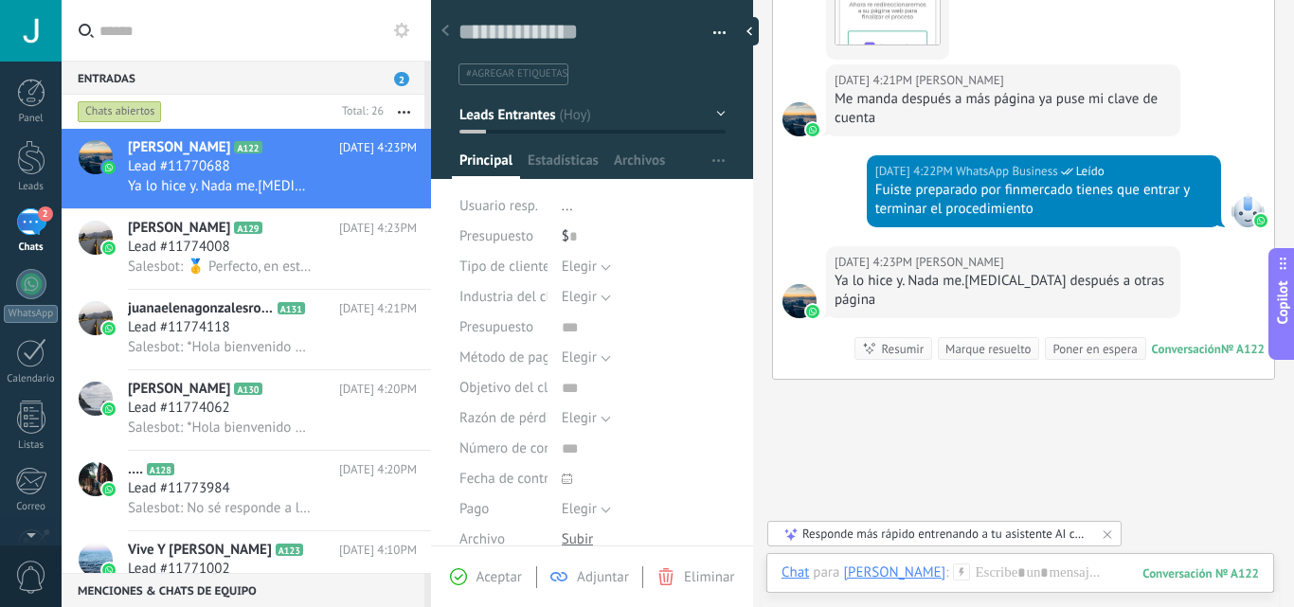
click at [485, 578] on span "Aceptar" at bounding box center [498, 577] width 45 height 18
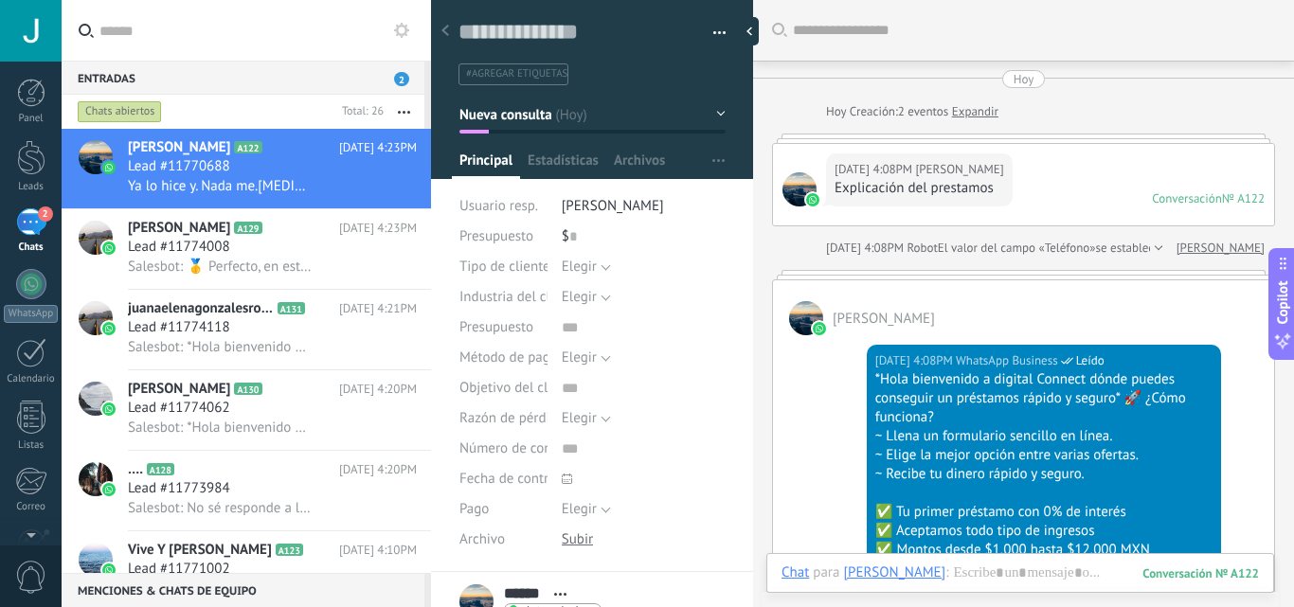
scroll to position [832, 0]
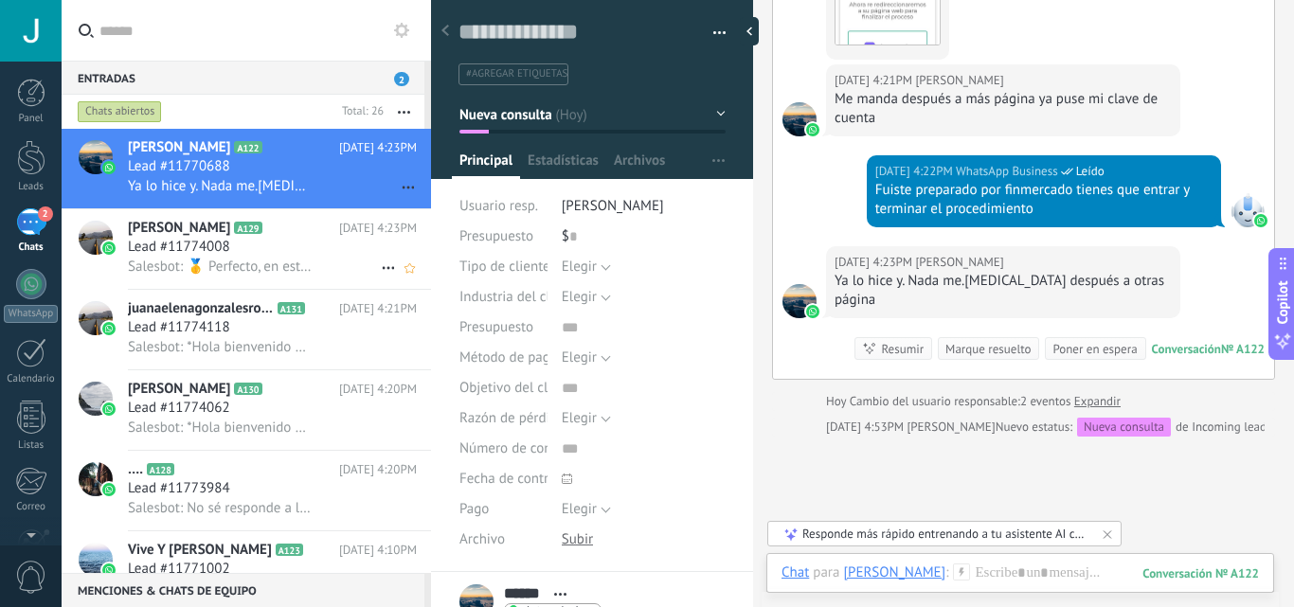
click at [331, 259] on div "Salesbot: 🥇 Perfecto, en este caso, te comparto la opción de Dineromon: *Dinero…" at bounding box center [272, 267] width 289 height 20
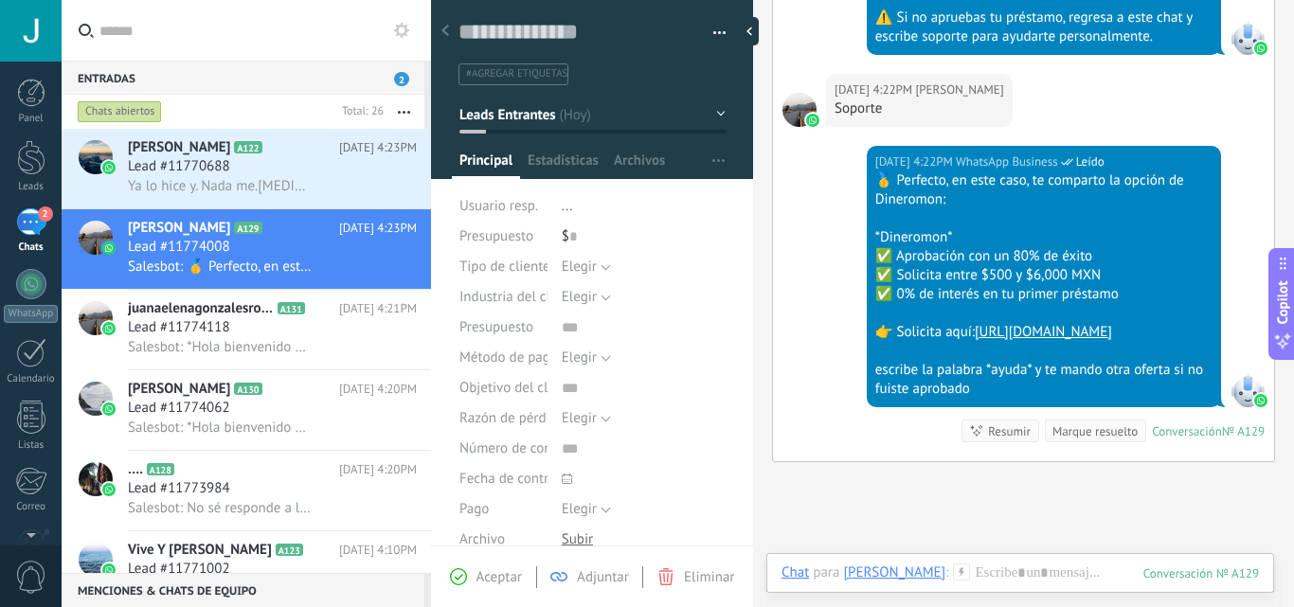
scroll to position [608, 0]
click at [492, 578] on span "Aceptar" at bounding box center [498, 577] width 45 height 18
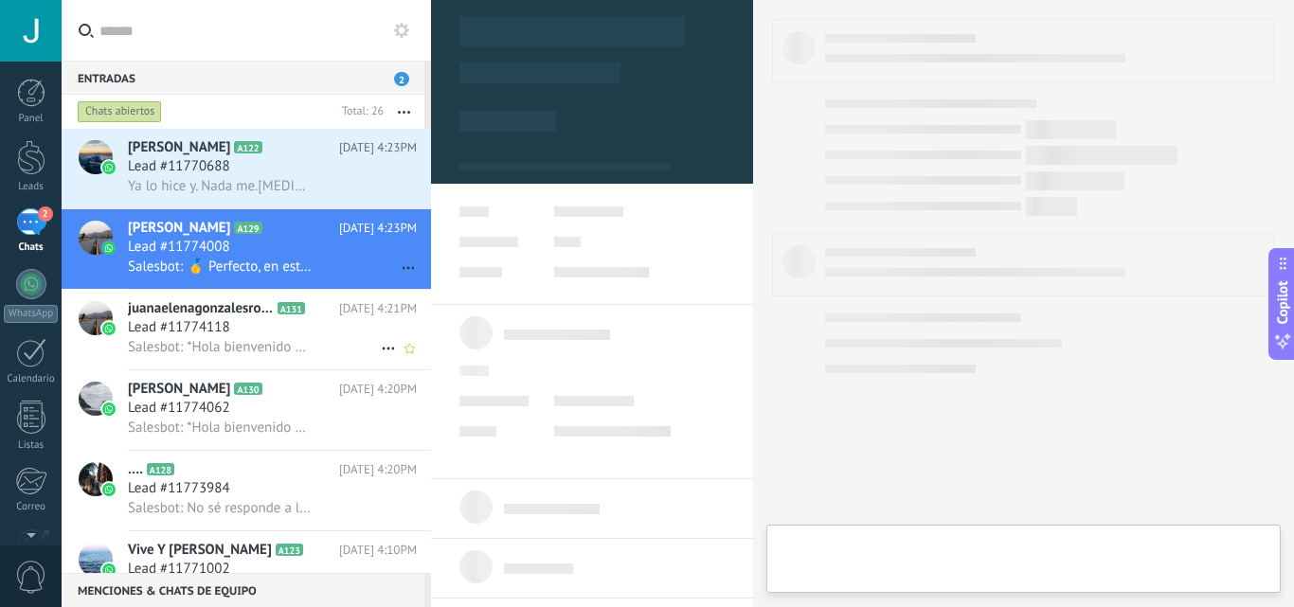
click at [274, 310] on span "juanaelenagonzalesrobles" at bounding box center [201, 308] width 146 height 19
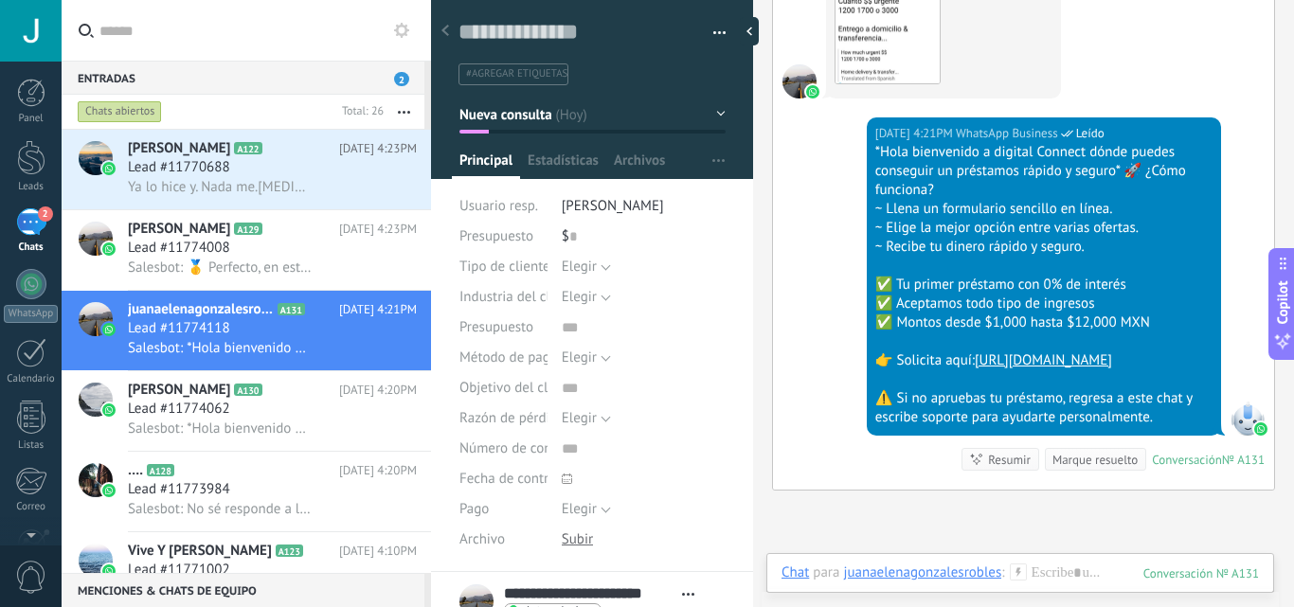
scroll to position [39, 0]
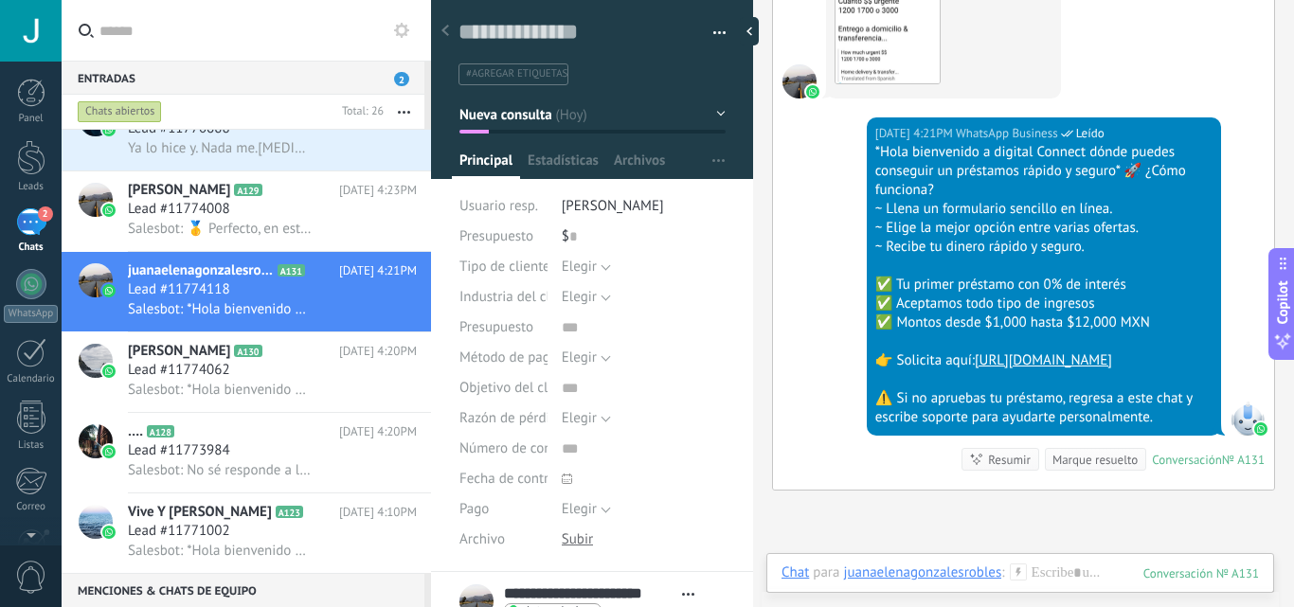
click at [708, 19] on div "Guardar y crear Imprimir Administrar etiquetas Exportar a excel" at bounding box center [592, 32] width 268 height 29
click at [708, 20] on button "button" at bounding box center [712, 33] width 27 height 28
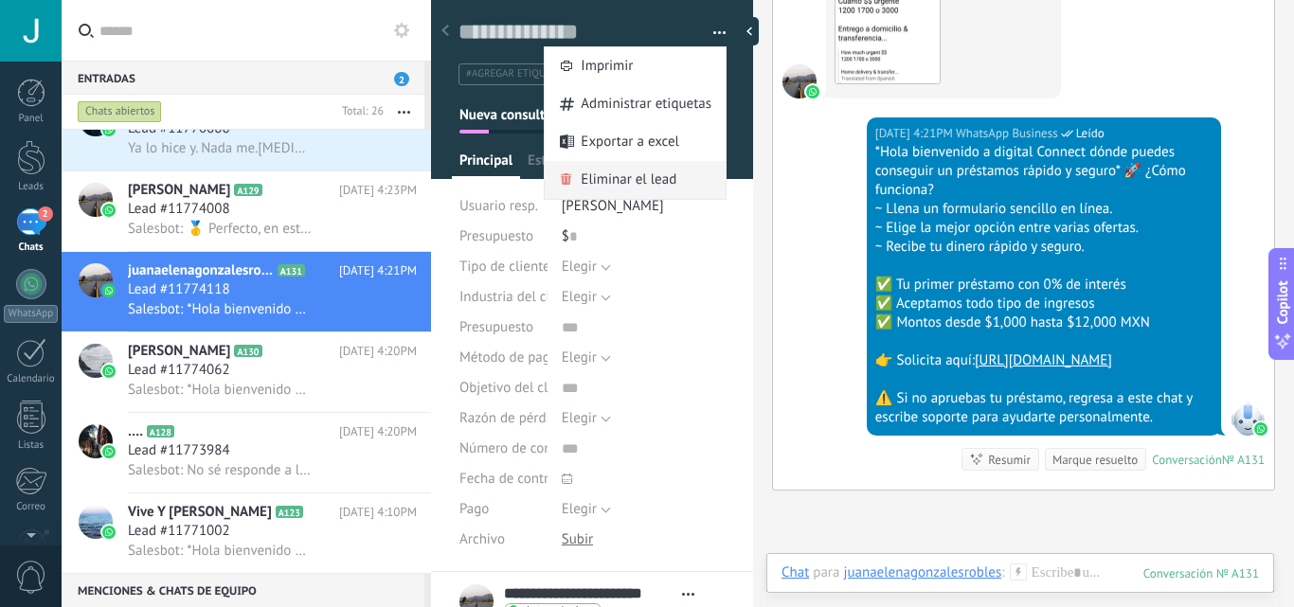
click at [649, 171] on span "Eliminar el lead" at bounding box center [629, 180] width 96 height 38
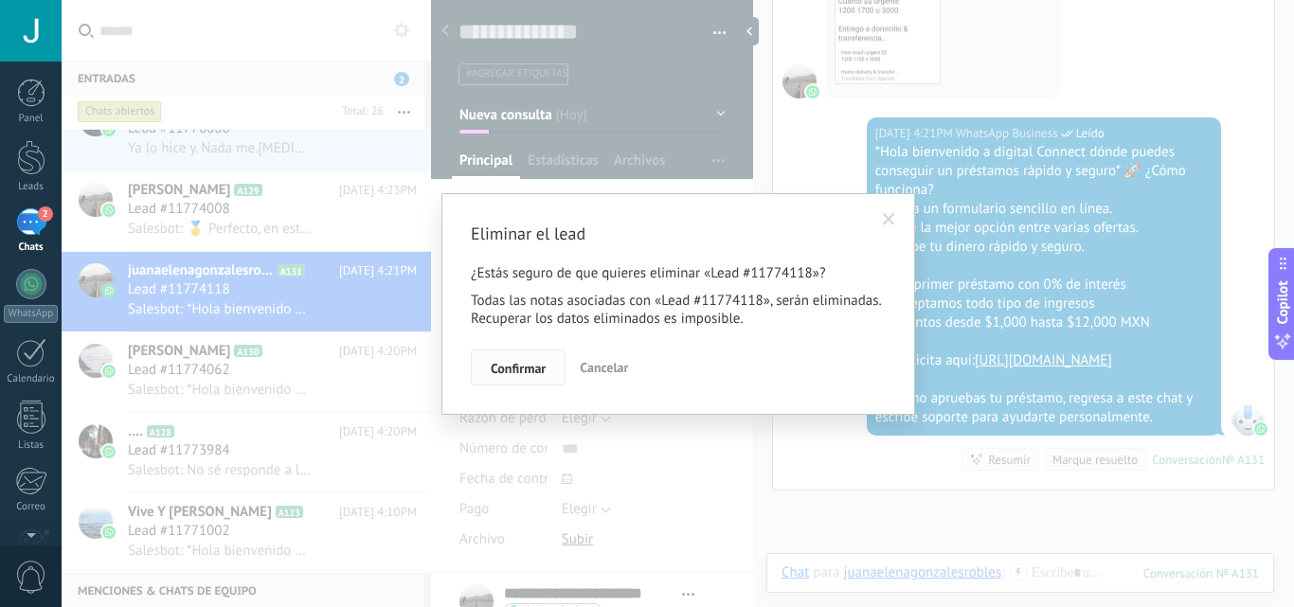
click at [548, 365] on button "Confirmar" at bounding box center [518, 367] width 95 height 36
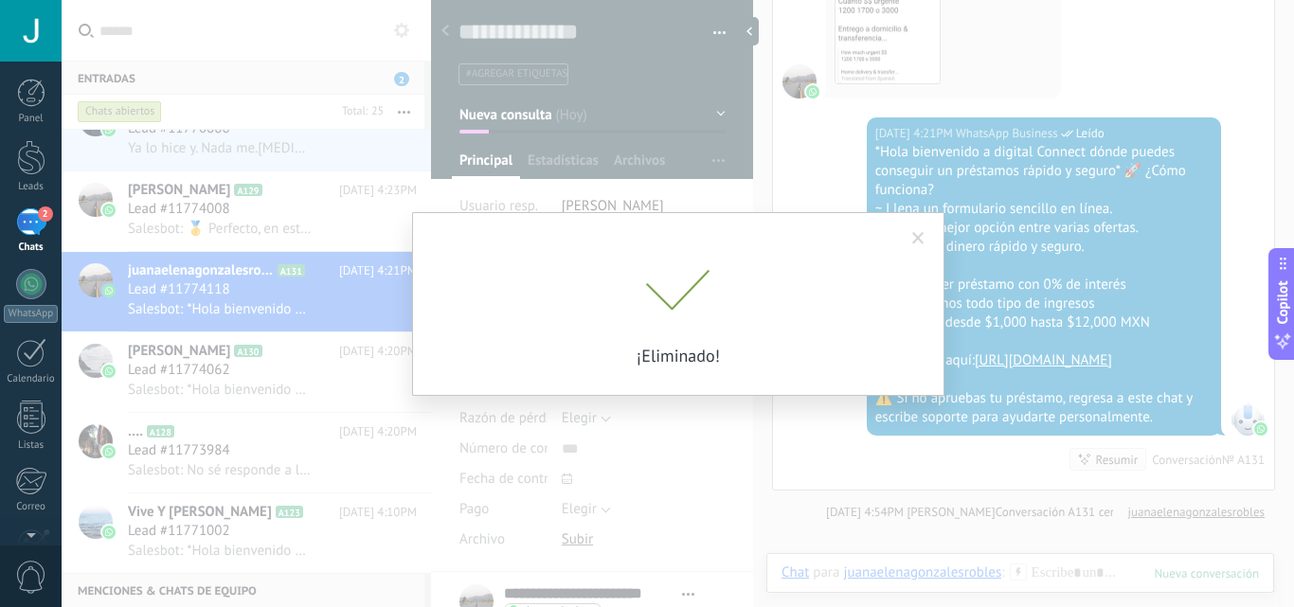
scroll to position [432, 0]
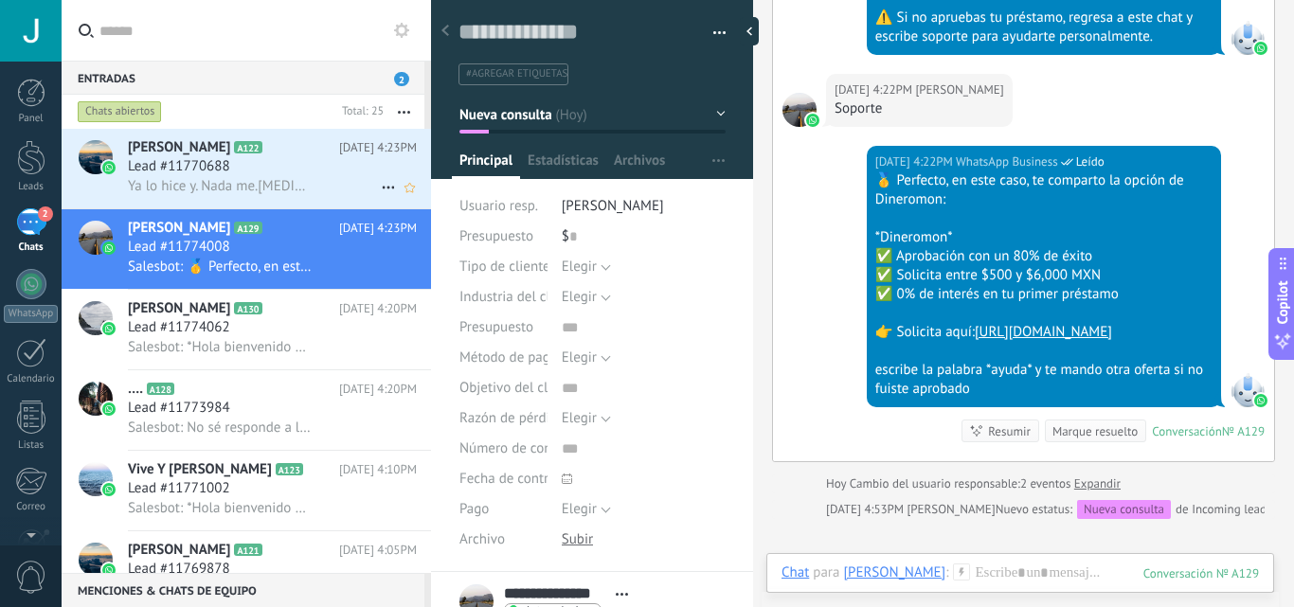
drag, startPoint x: 290, startPoint y: 153, endPoint x: 392, endPoint y: 204, distance: 113.9
click at [290, 155] on h2 "[PERSON_NAME] A122" at bounding box center [233, 147] width 211 height 19
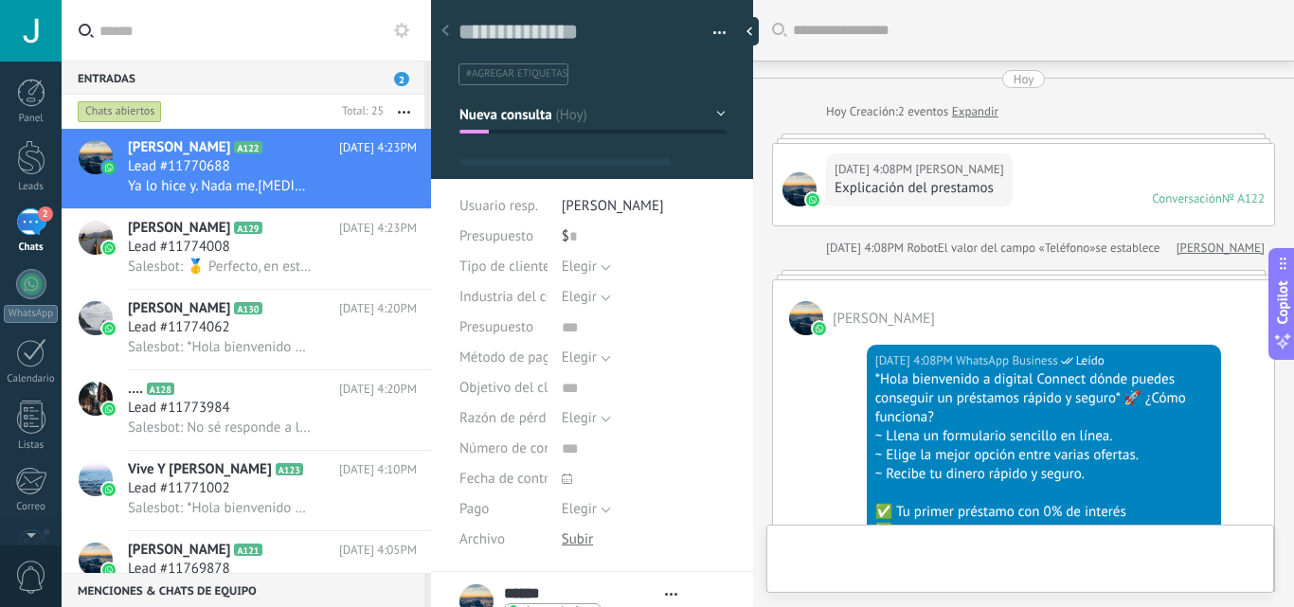
click at [391, 66] on div "Entradas 2" at bounding box center [243, 78] width 363 height 34
type textarea "**********"
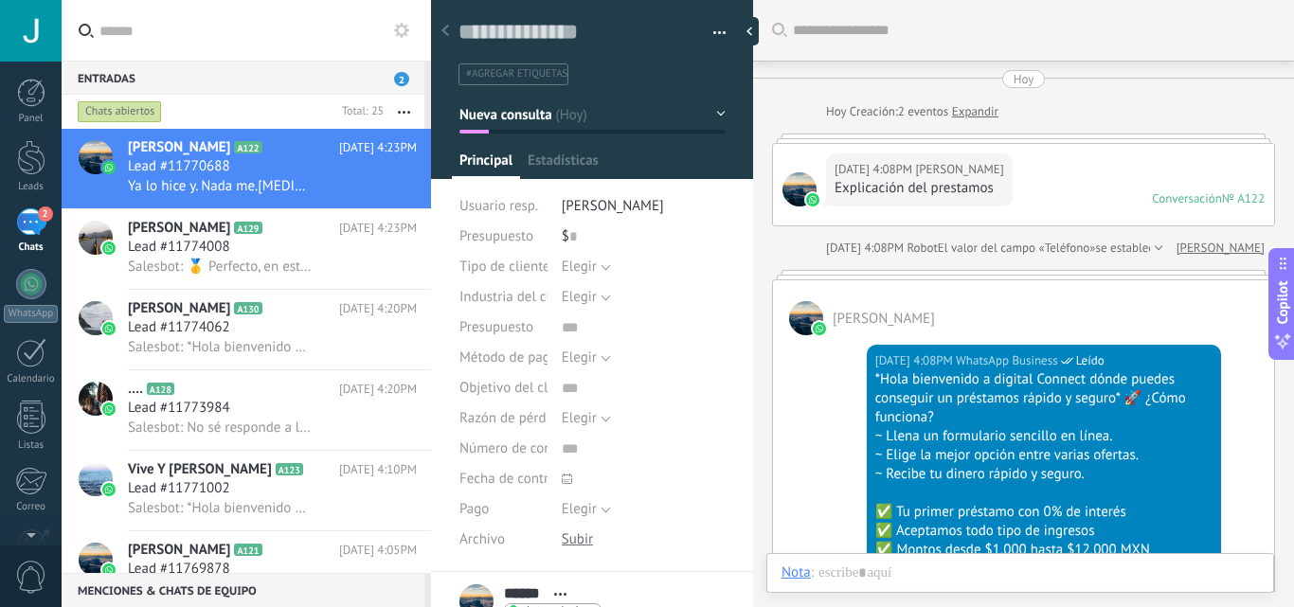
click at [98, 102] on div "Chats abiertos" at bounding box center [120, 111] width 84 height 23
click at [98, 103] on div "Chats abiertos" at bounding box center [120, 111] width 84 height 23
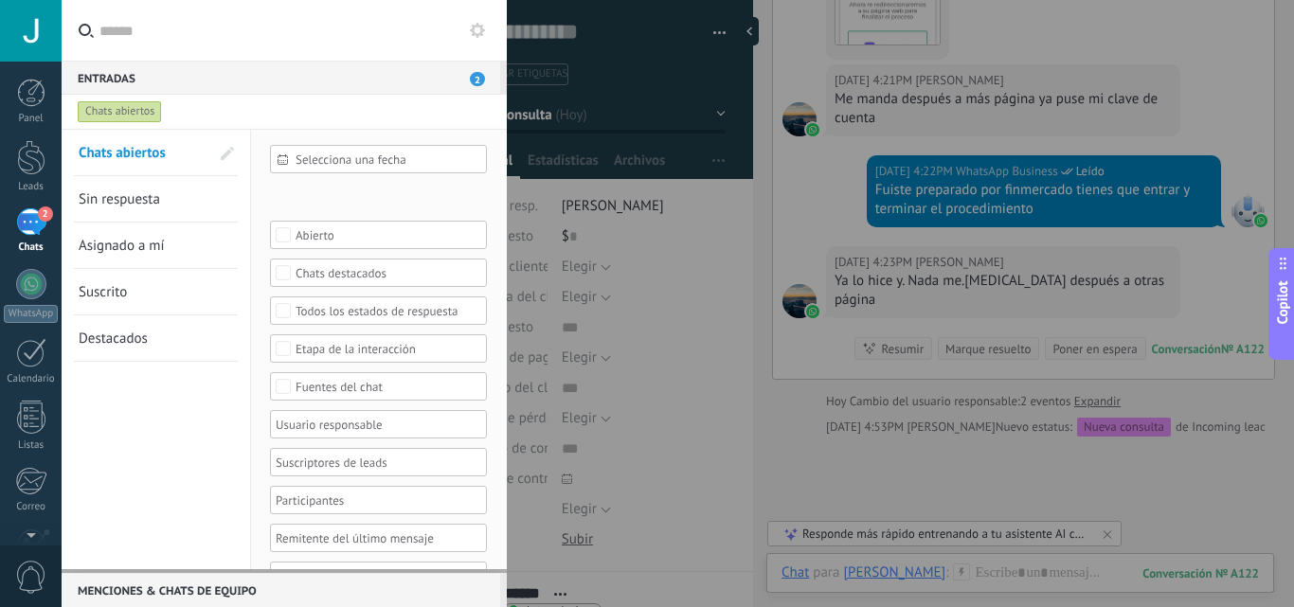
scroll to position [778, 0]
click at [400, 425] on div at bounding box center [372, 424] width 198 height 23
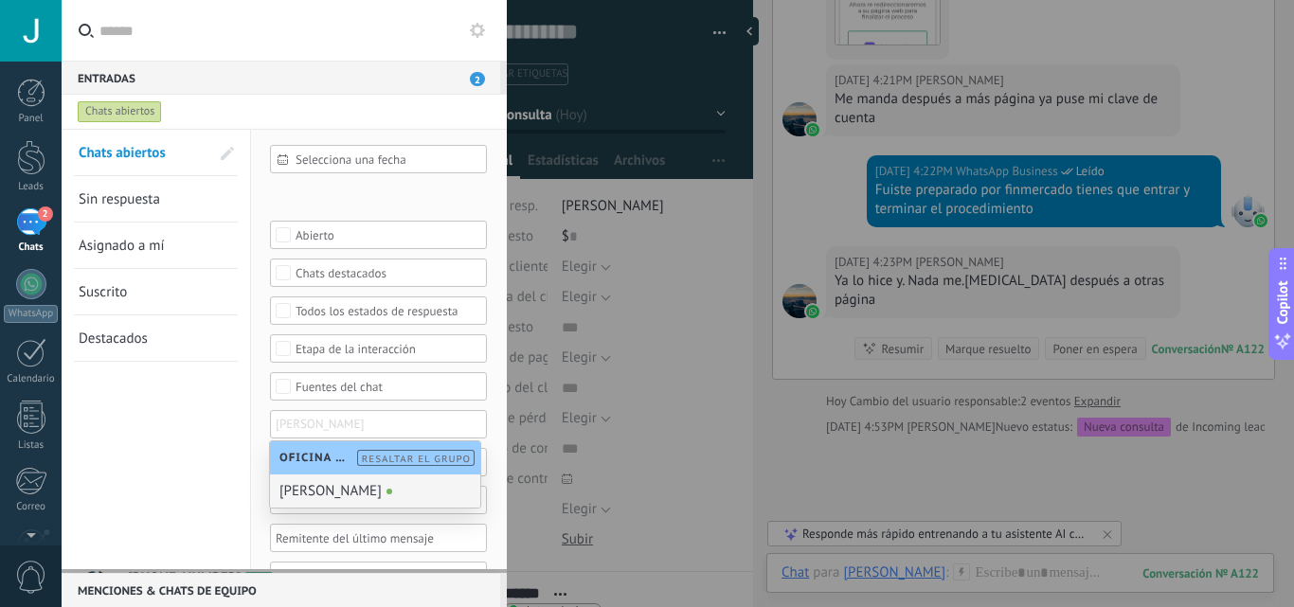
click at [178, 461] on div "Chats abiertos Sin respuesta Asignado a mí Suscrito Destacados Guardar" at bounding box center [156, 369] width 189 height 479
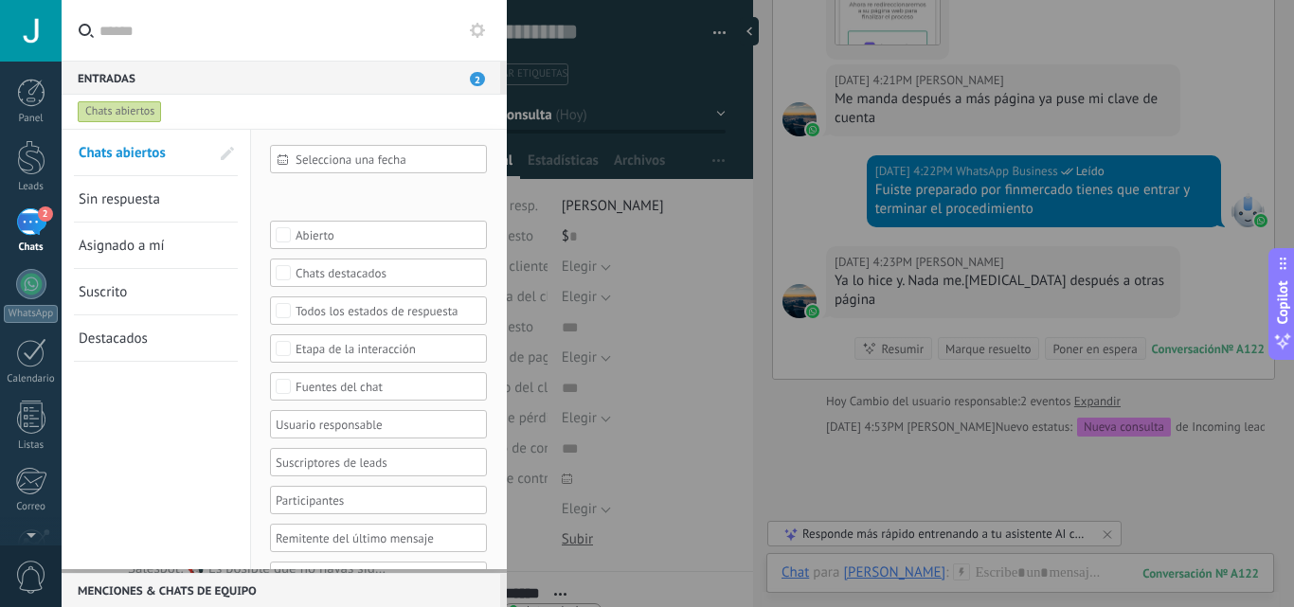
scroll to position [1569, 0]
click at [480, 522] on div "Selecciona una fecha Selecciona una fecha [DATE] [DATE] Últimos ** 30 dias Esta…" at bounding box center [379, 369] width 256 height 479
click at [0, 0] on div "Leads Entrantes Nueva consulta Cualificado Llamada agendada Propuesta en prepar…" at bounding box center [0, 0] width 0 height 0
click at [152, 459] on div at bounding box center [678, 303] width 1232 height 607
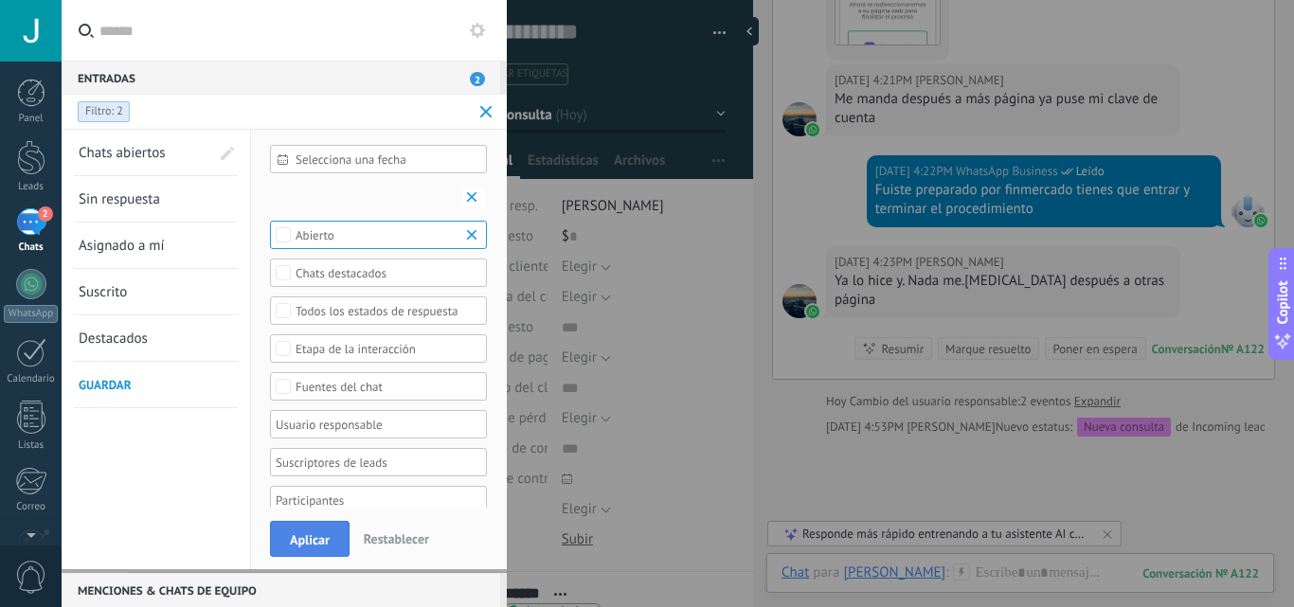
click at [297, 530] on button "Aplicar" at bounding box center [310, 539] width 80 height 36
